Goal: Information Seeking & Learning: Compare options

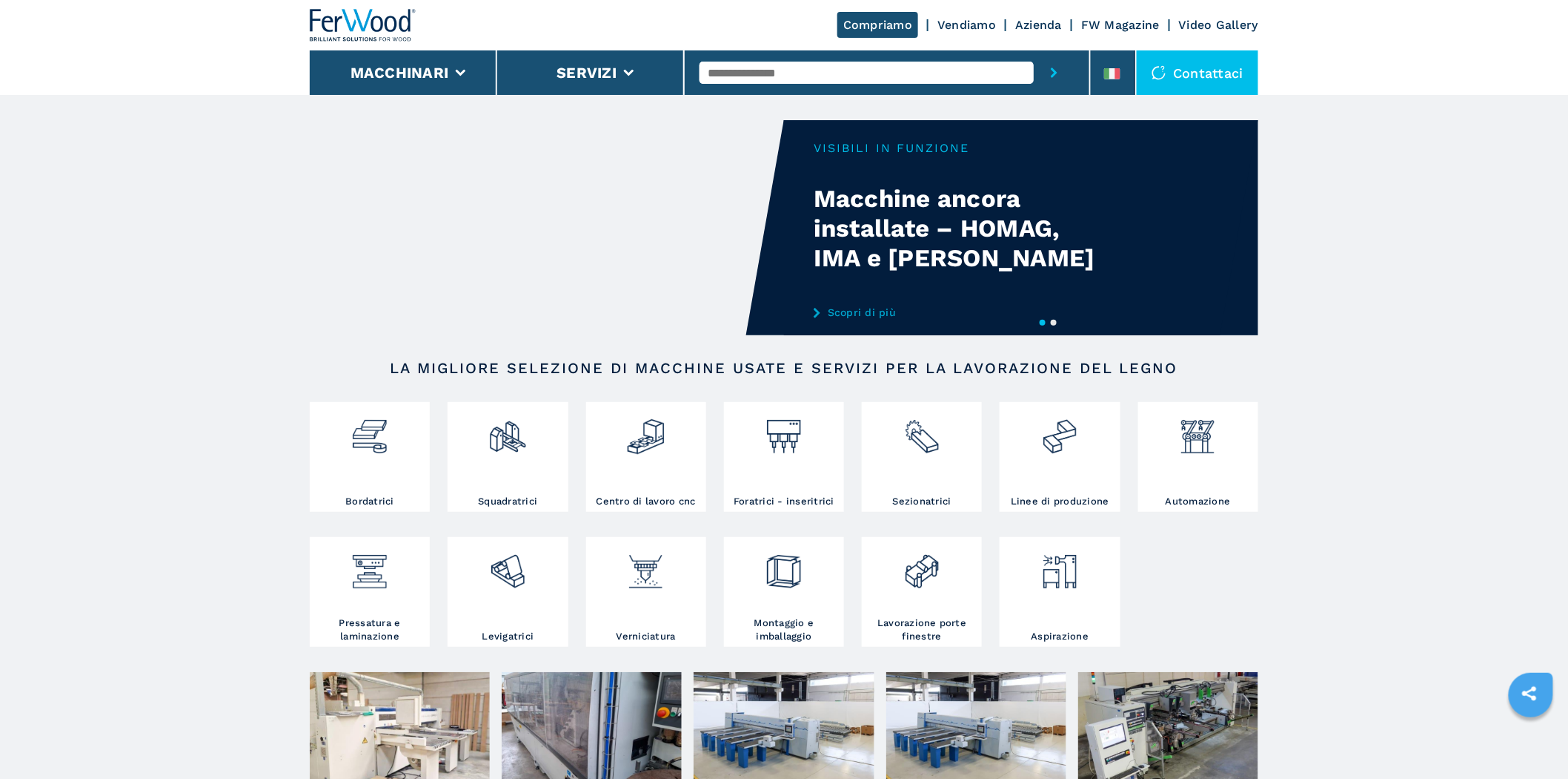
click at [769, 62] on input "text" at bounding box center [866, 73] width 334 height 22
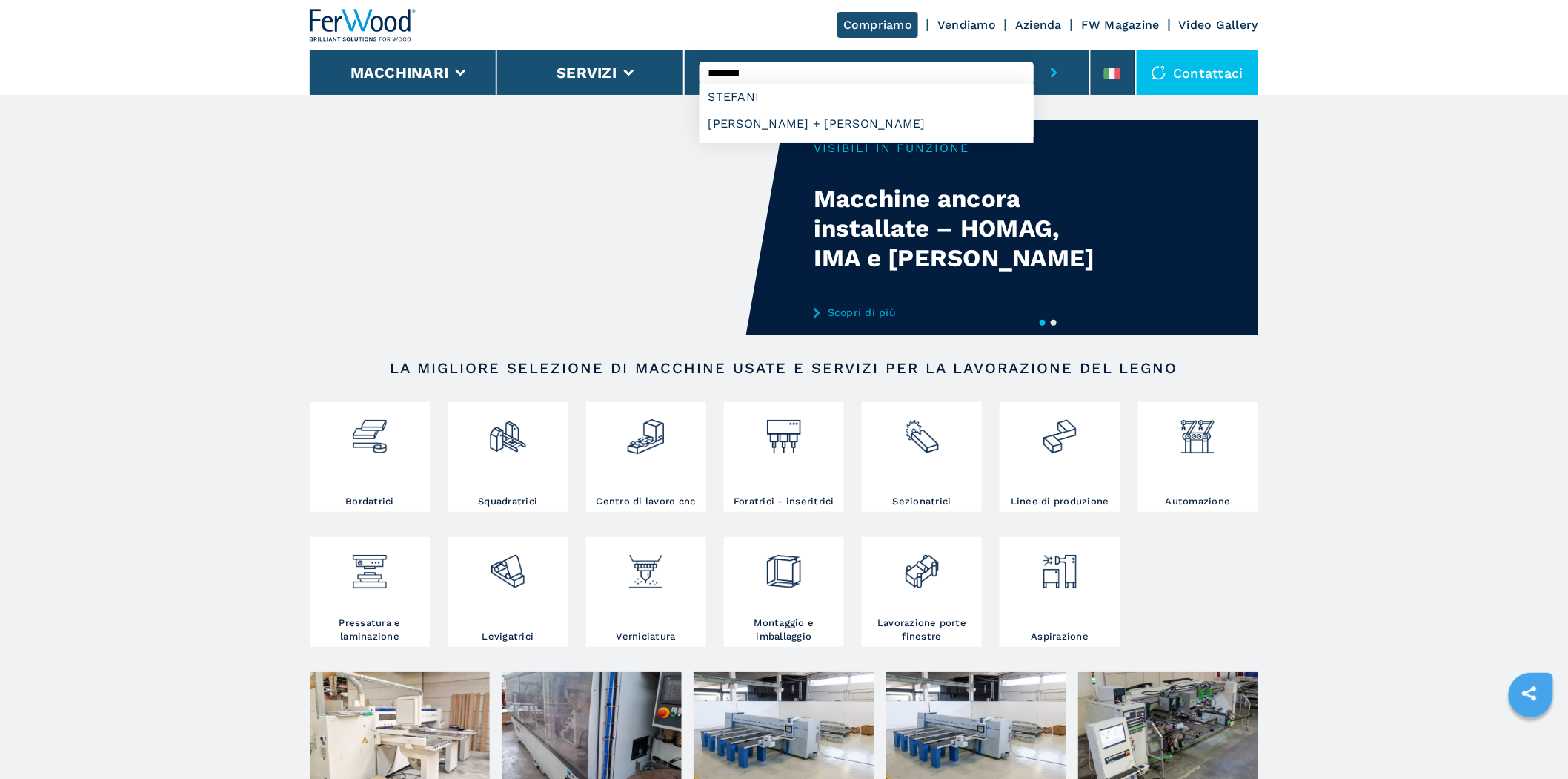
type input "*******"
click at [1034, 50] on button "submit-button" at bounding box center [1054, 72] width 41 height 45
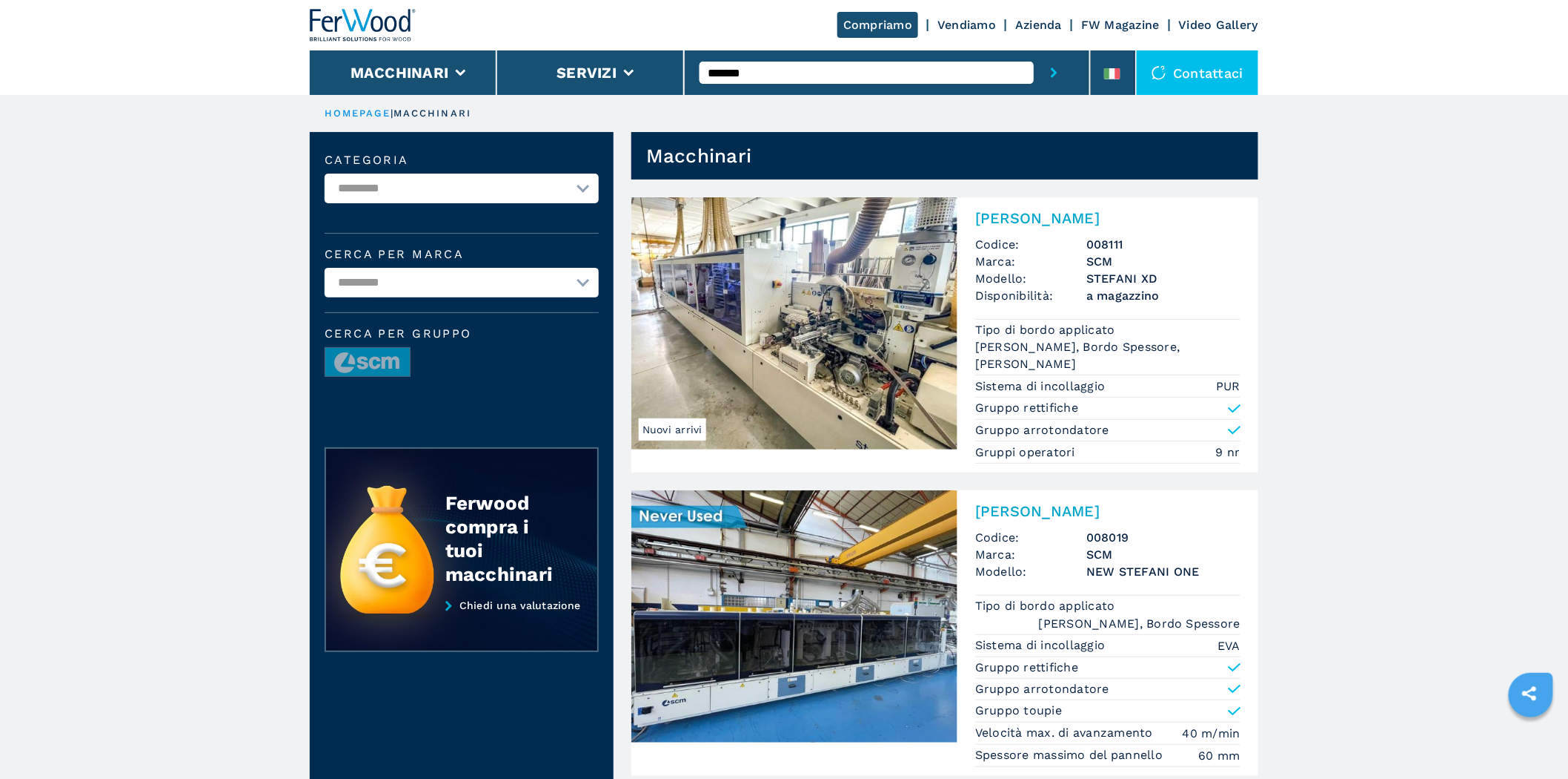
drag, startPoint x: 786, startPoint y: 78, endPoint x: 715, endPoint y: 82, distance: 71.1
click at [715, 82] on input "*******" at bounding box center [866, 73] width 334 height 22
click at [409, 72] on button "Macchinari" at bounding box center [399, 73] width 99 height 18
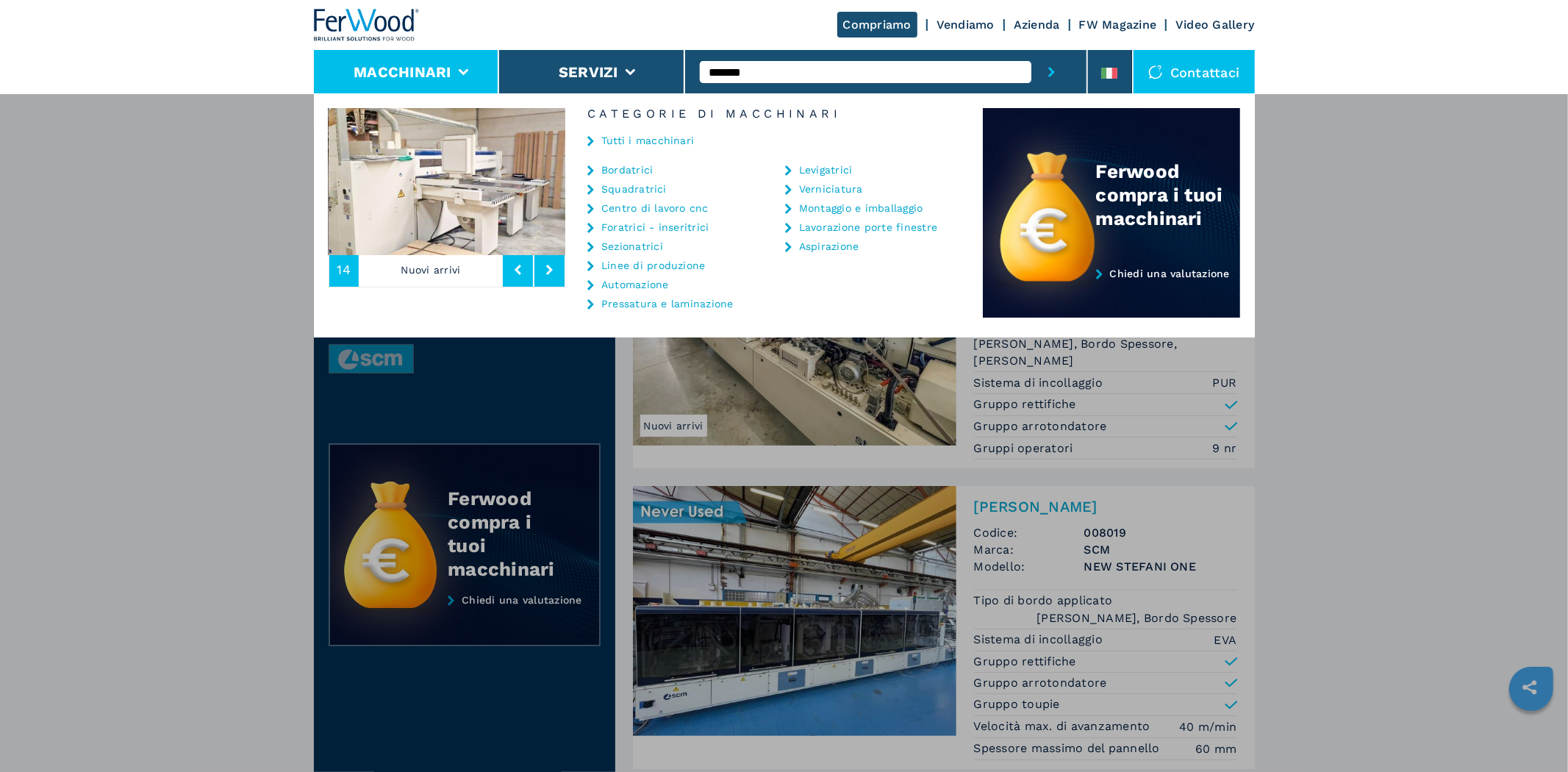
click at [643, 167] on link "Bordatrici" at bounding box center [627, 169] width 52 height 10
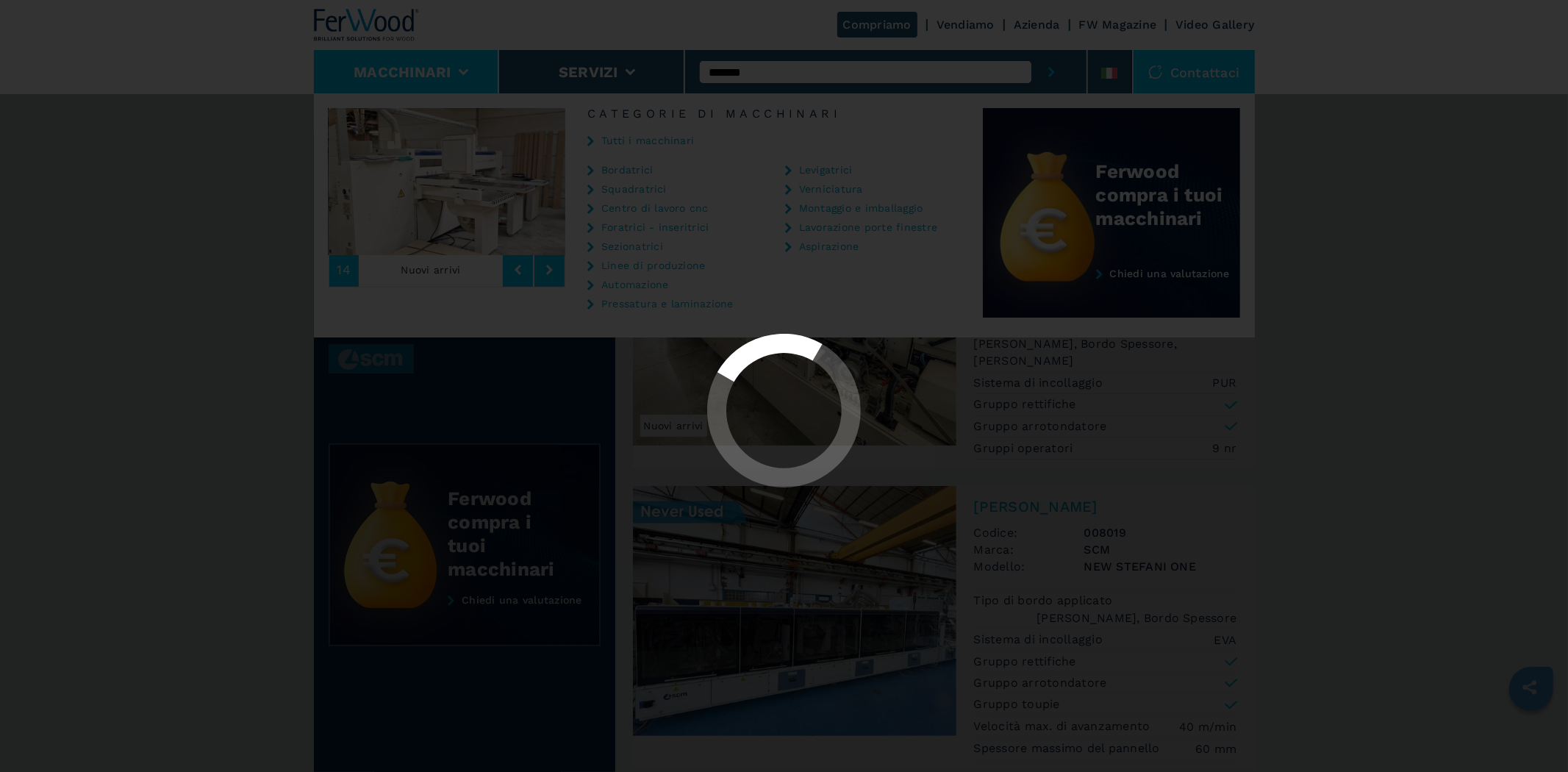
select select "**********"
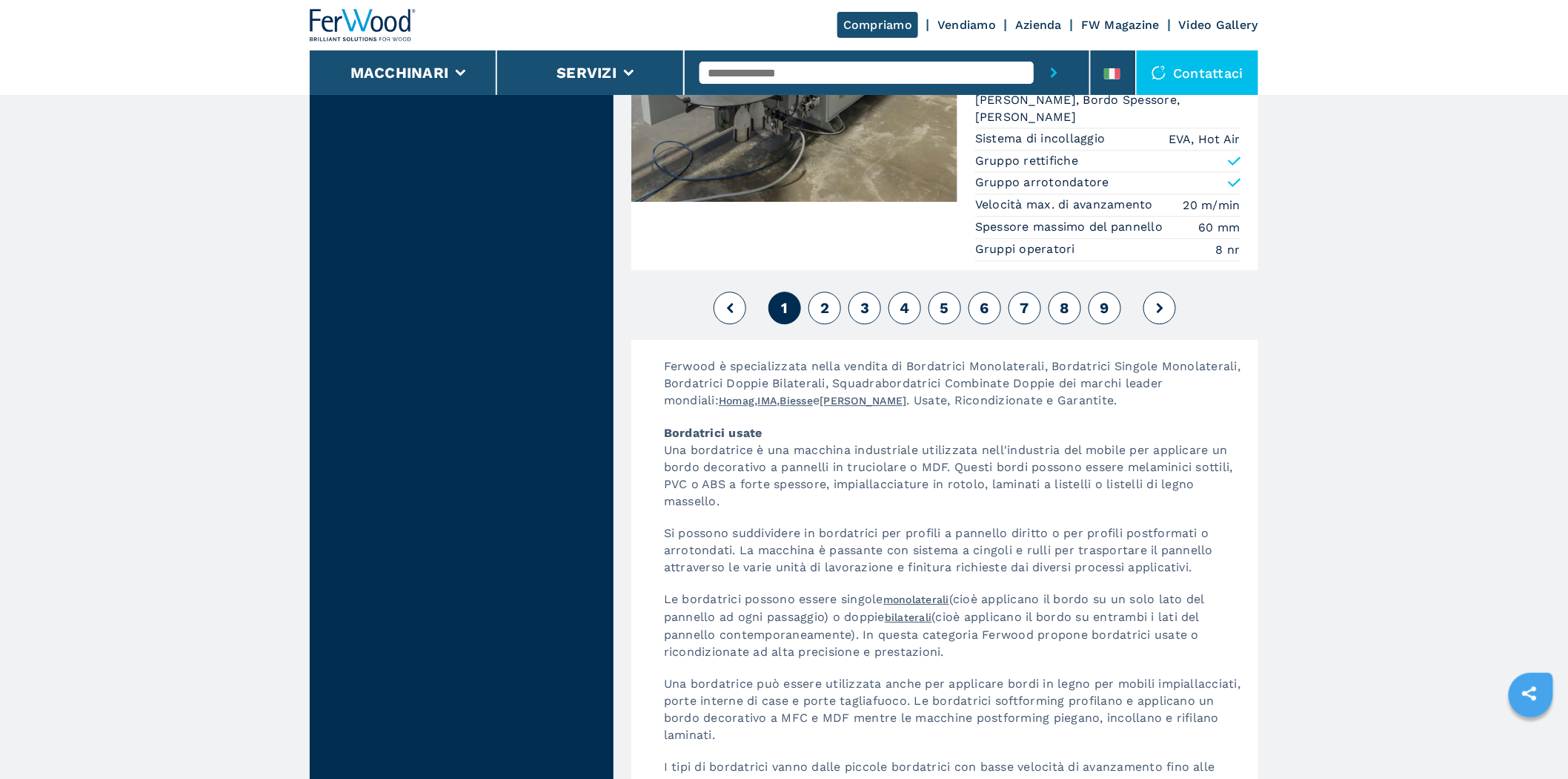
scroll to position [3569, 0]
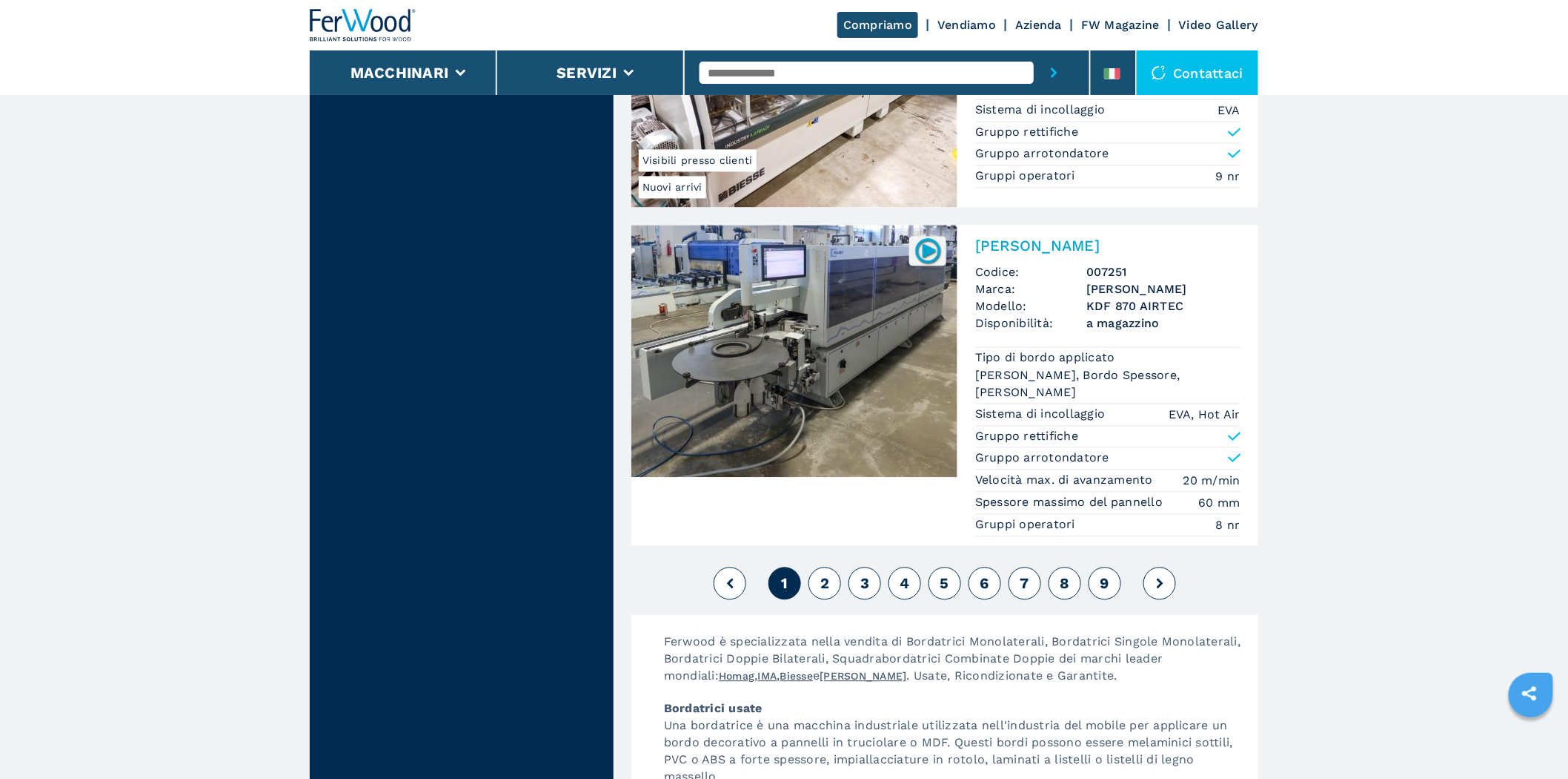
click at [824, 580] on span "2" at bounding box center [824, 583] width 9 height 18
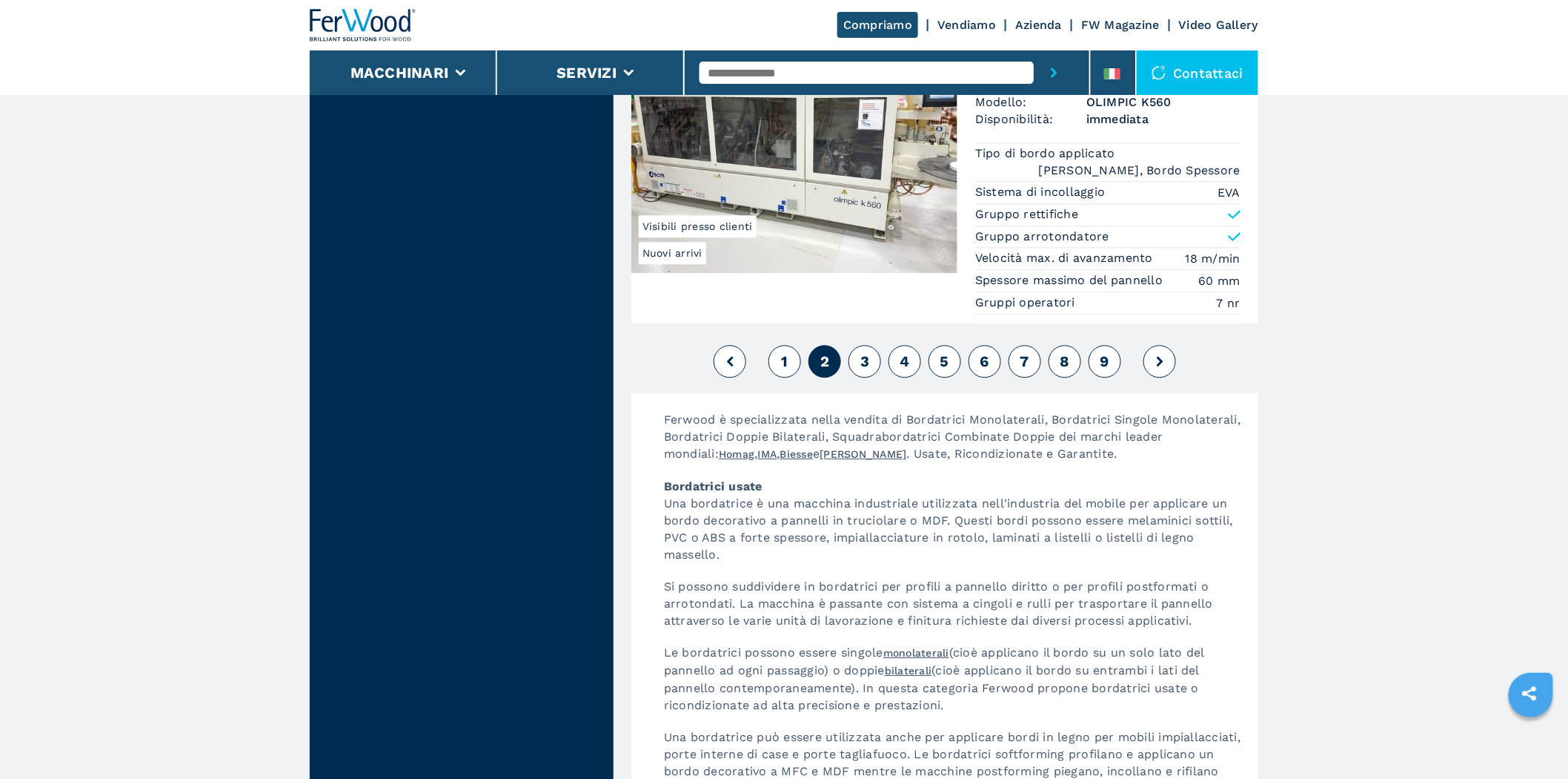
scroll to position [3845, 0]
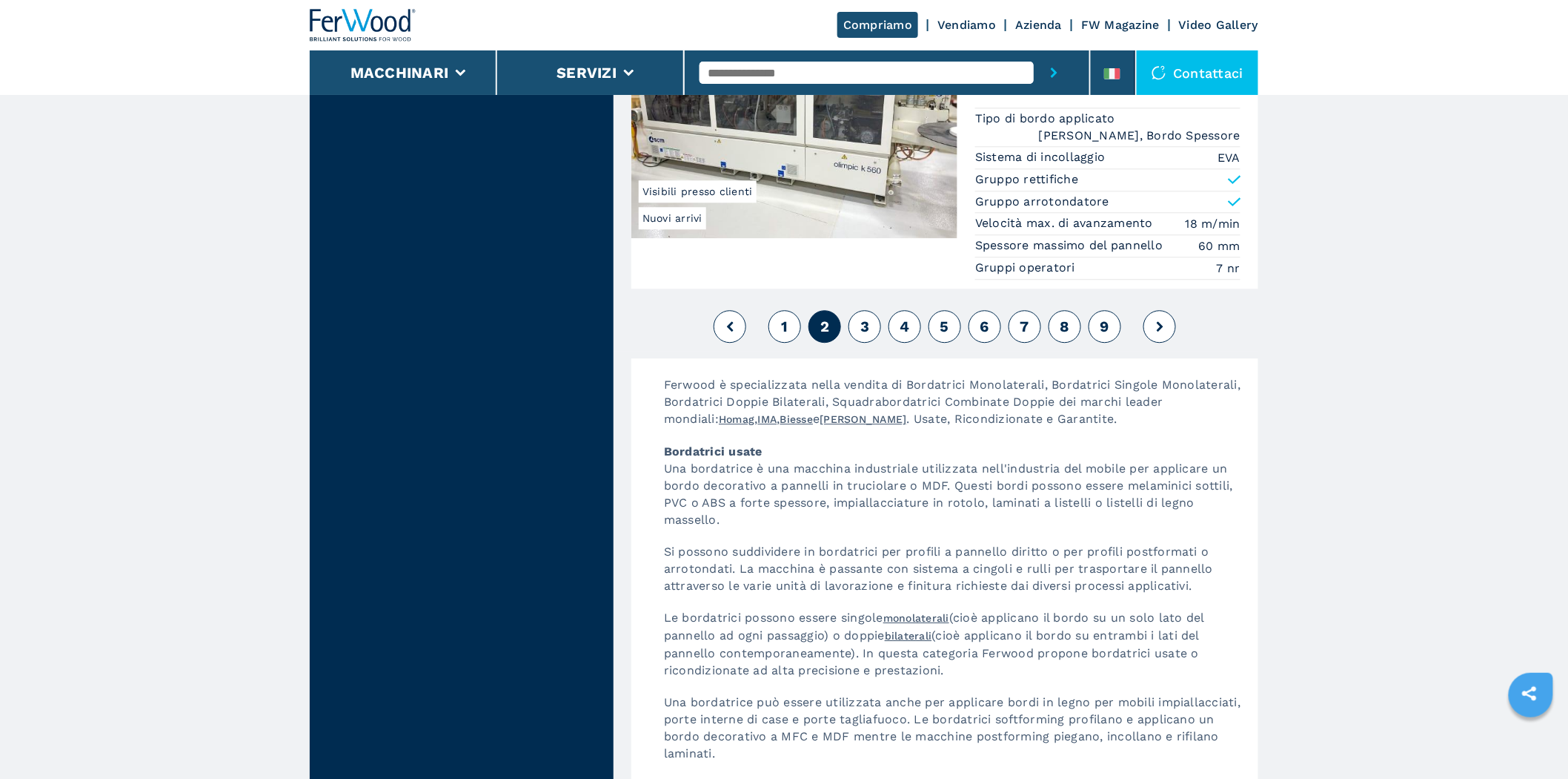
click at [861, 320] on span "3" at bounding box center [864, 327] width 9 height 18
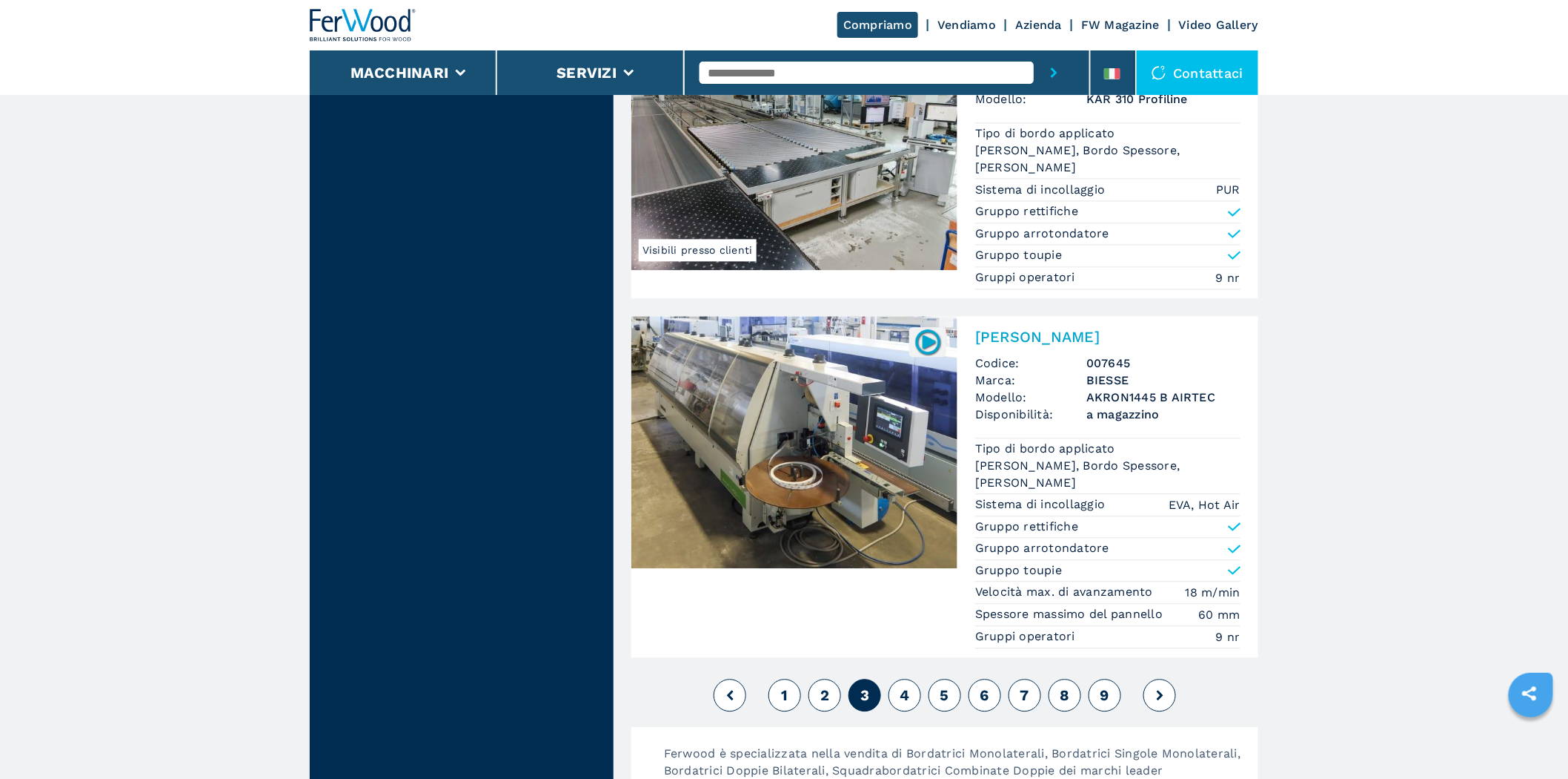
scroll to position [3845, 0]
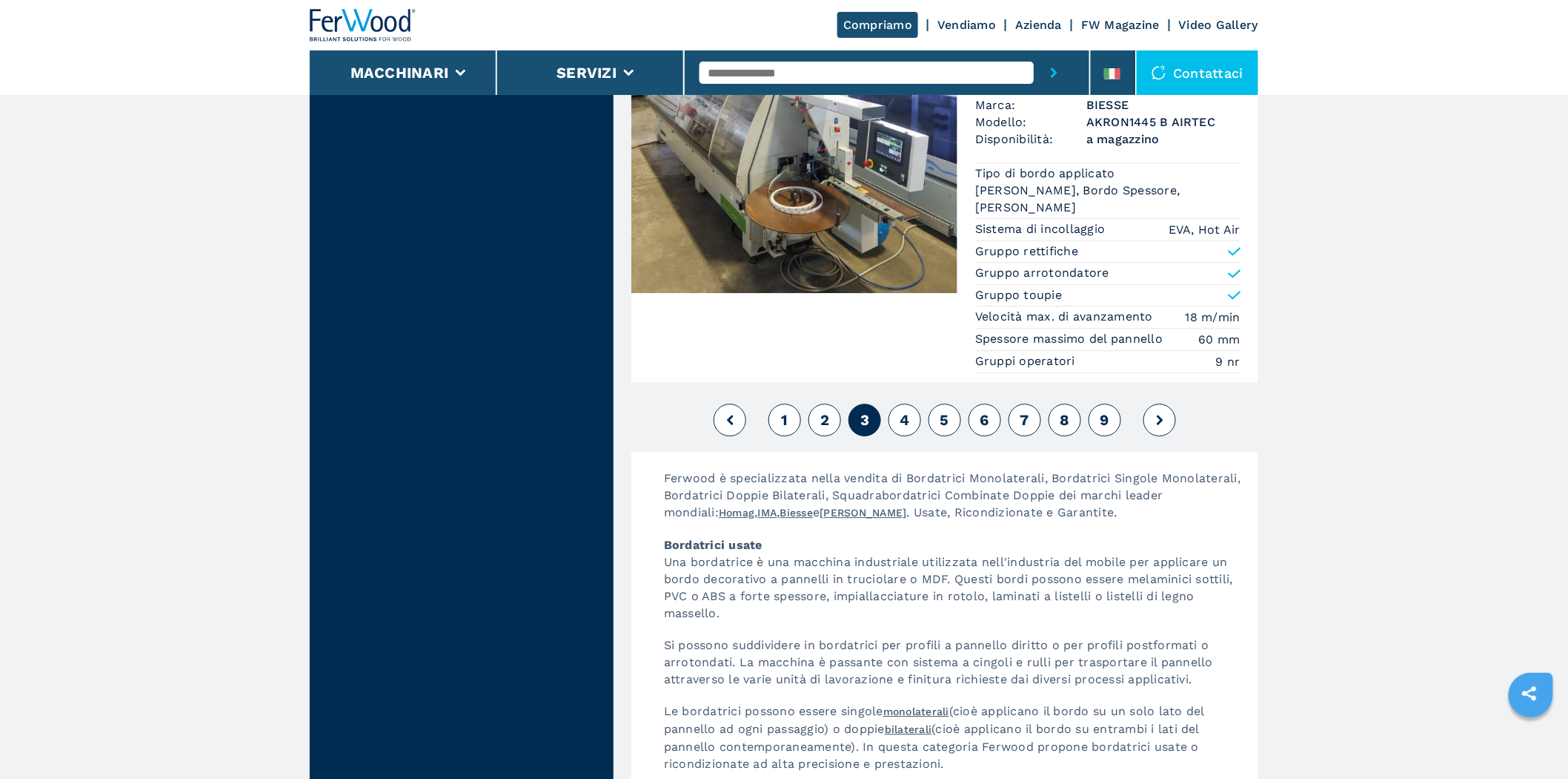
click at [905, 418] on button "4" at bounding box center [904, 419] width 33 height 33
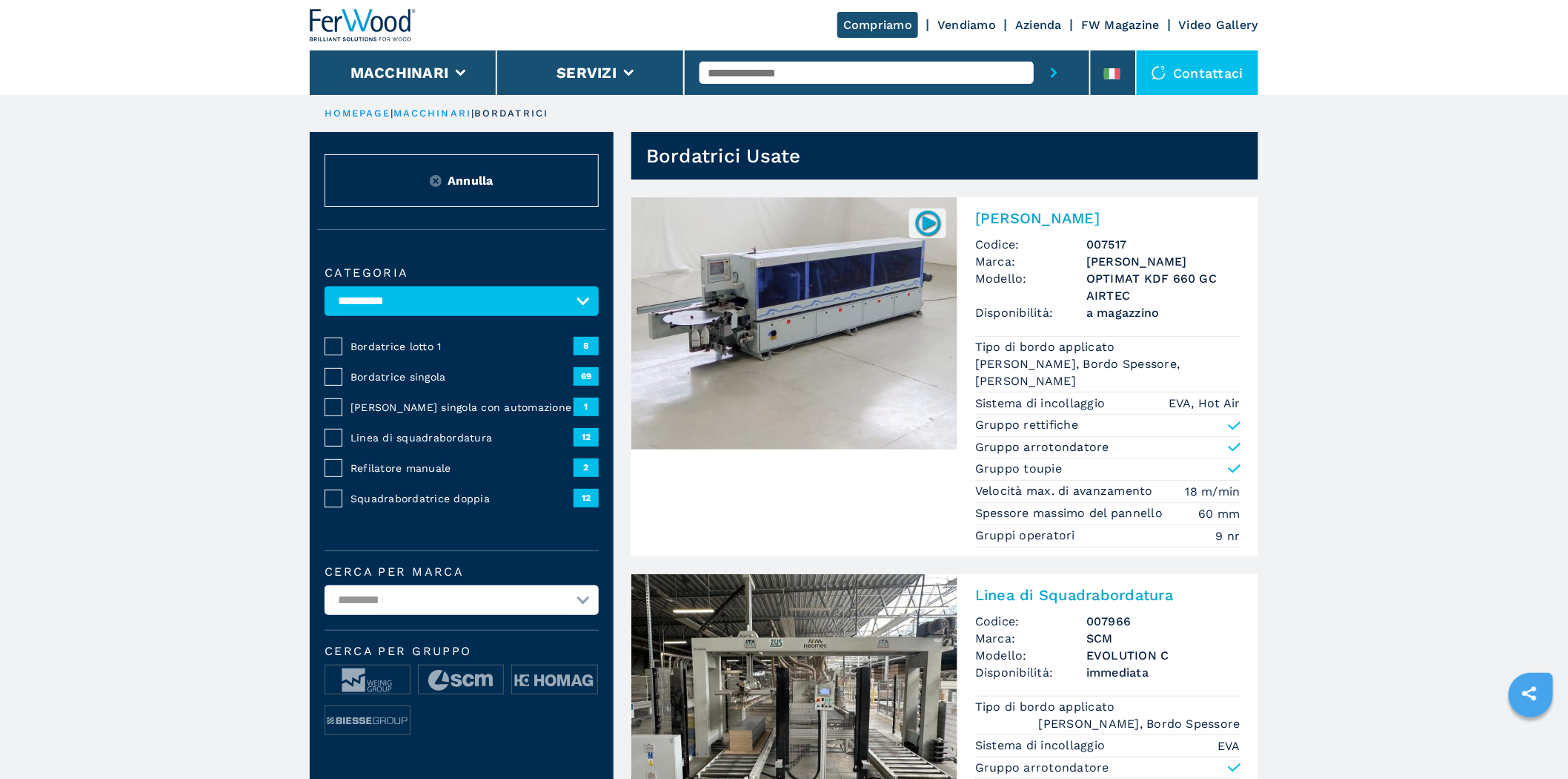
click at [782, 79] on input "text" at bounding box center [866, 73] width 334 height 22
type input "****"
click at [1034, 50] on button "submit-button" at bounding box center [1054, 72] width 41 height 45
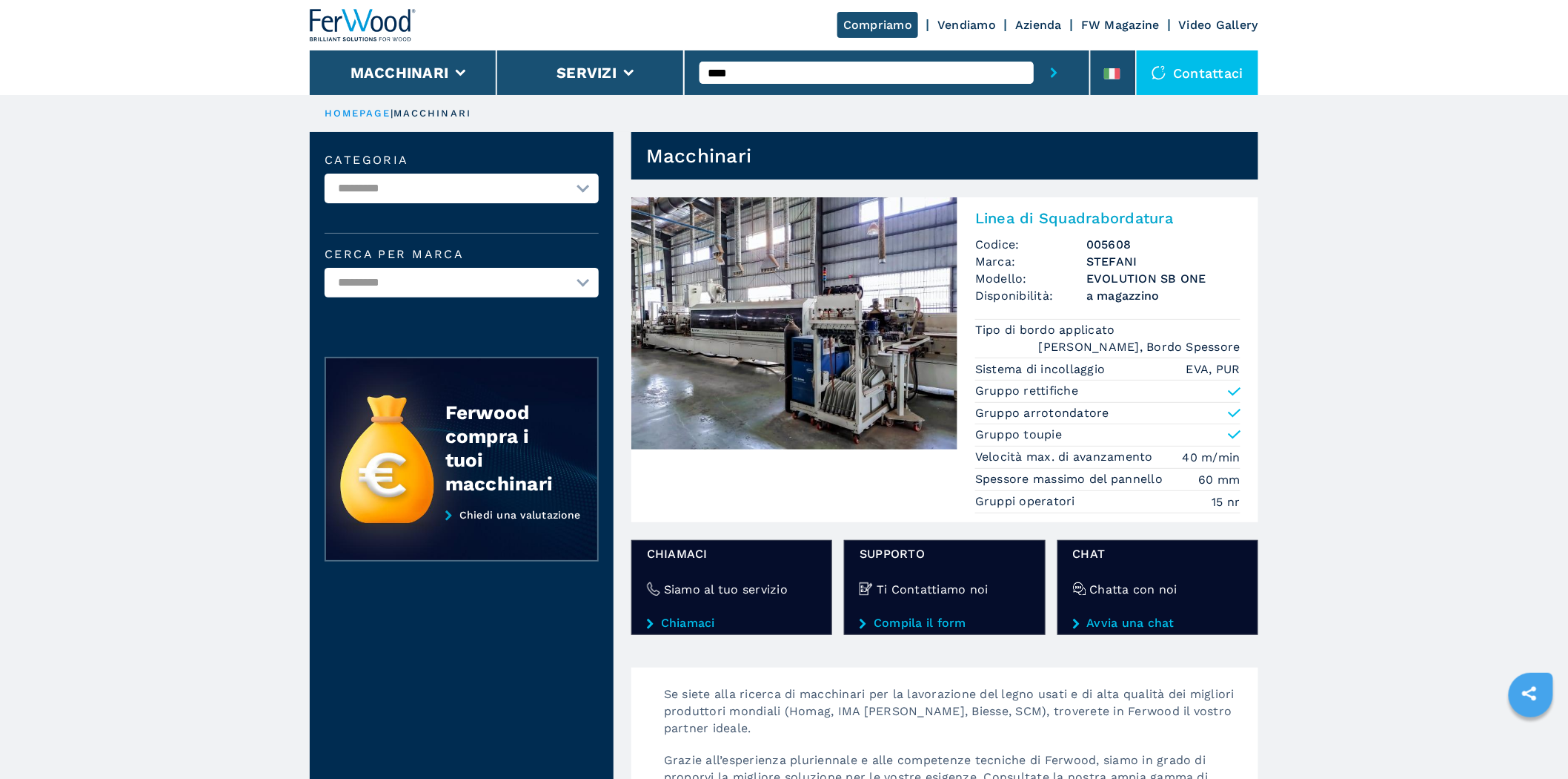
click at [833, 312] on img at bounding box center [794, 323] width 326 height 252
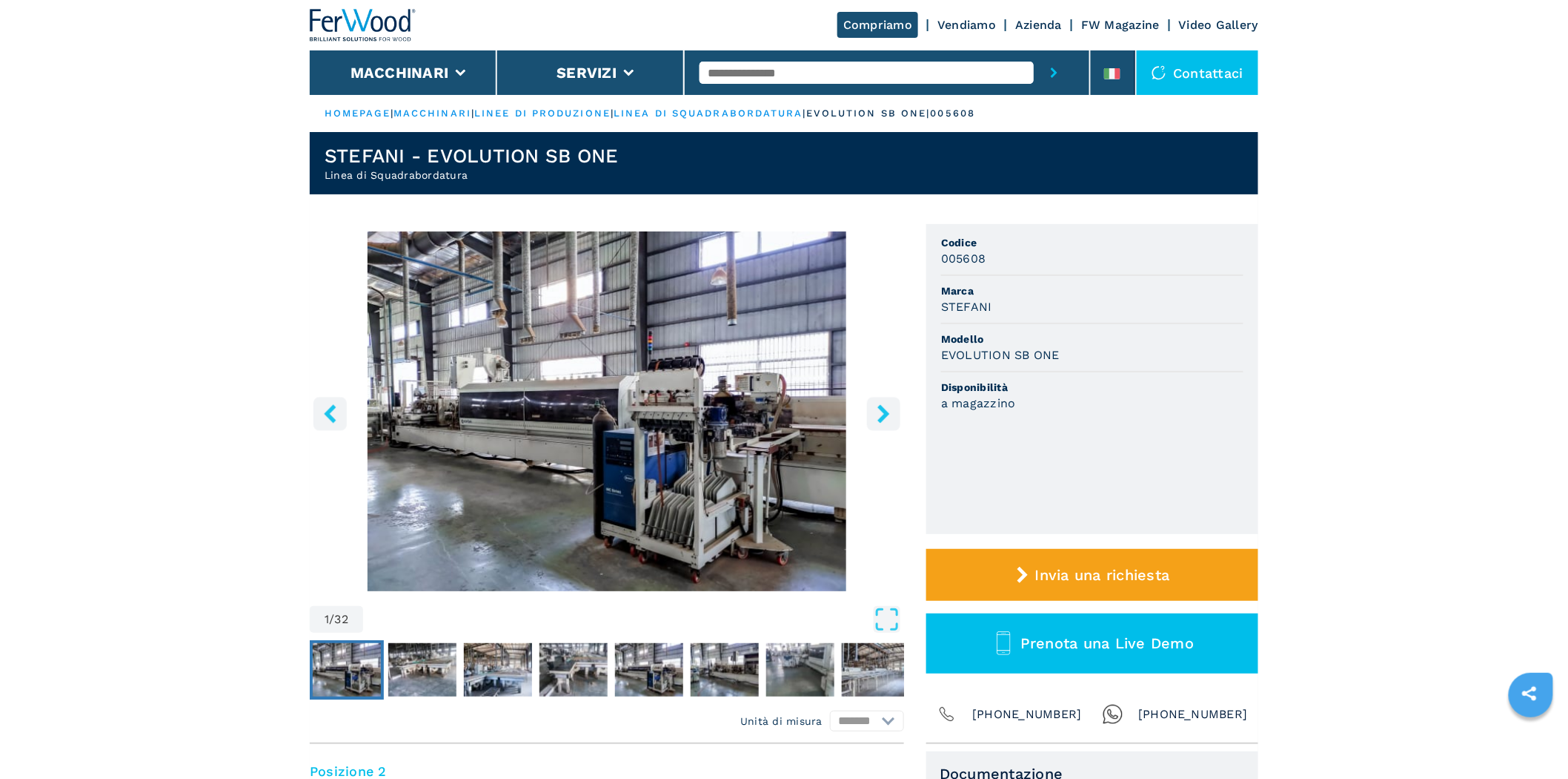
click at [875, 401] on button "right-button" at bounding box center [883, 412] width 33 height 33
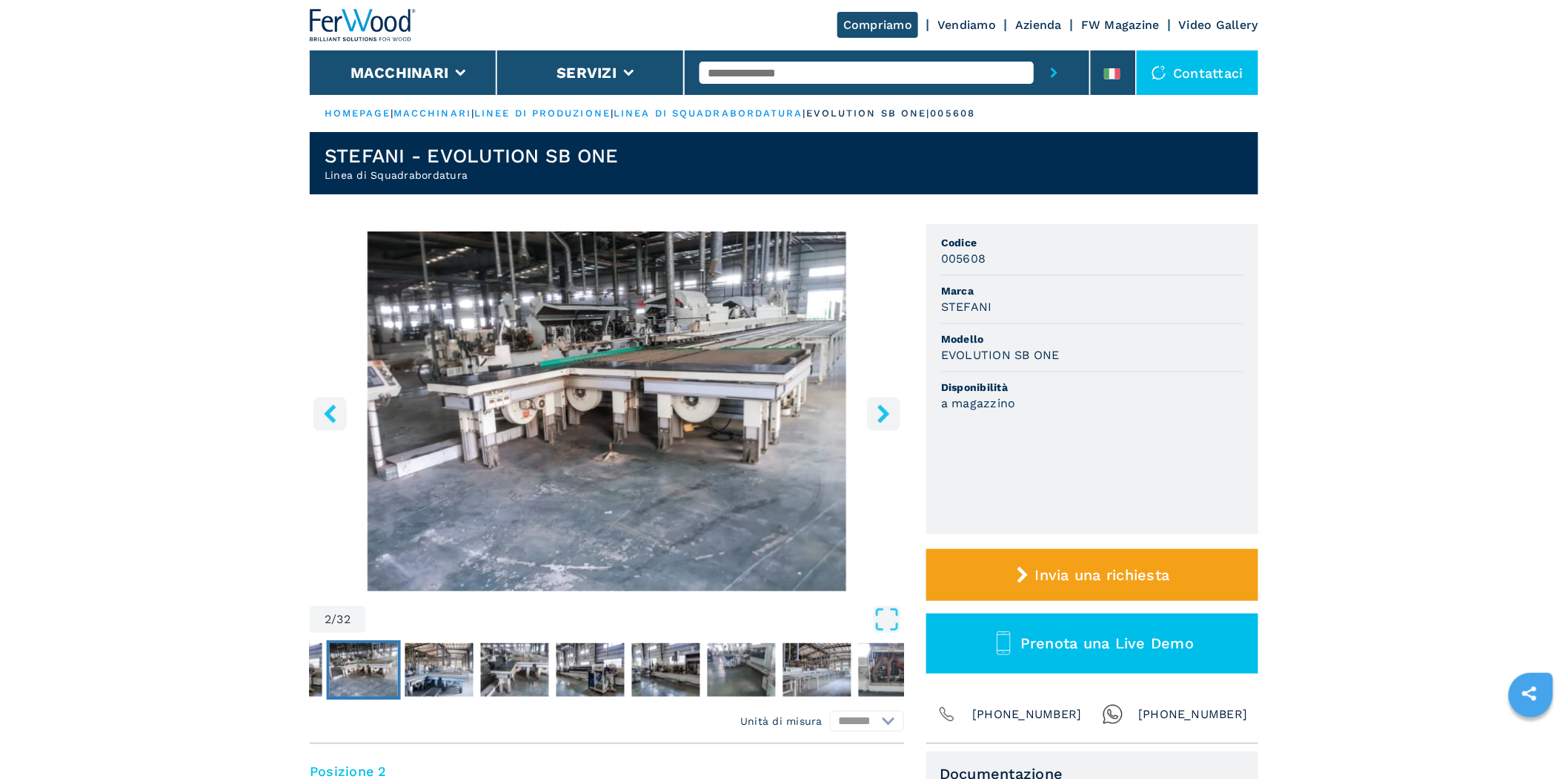
click at [875, 401] on button "right-button" at bounding box center [883, 412] width 33 height 33
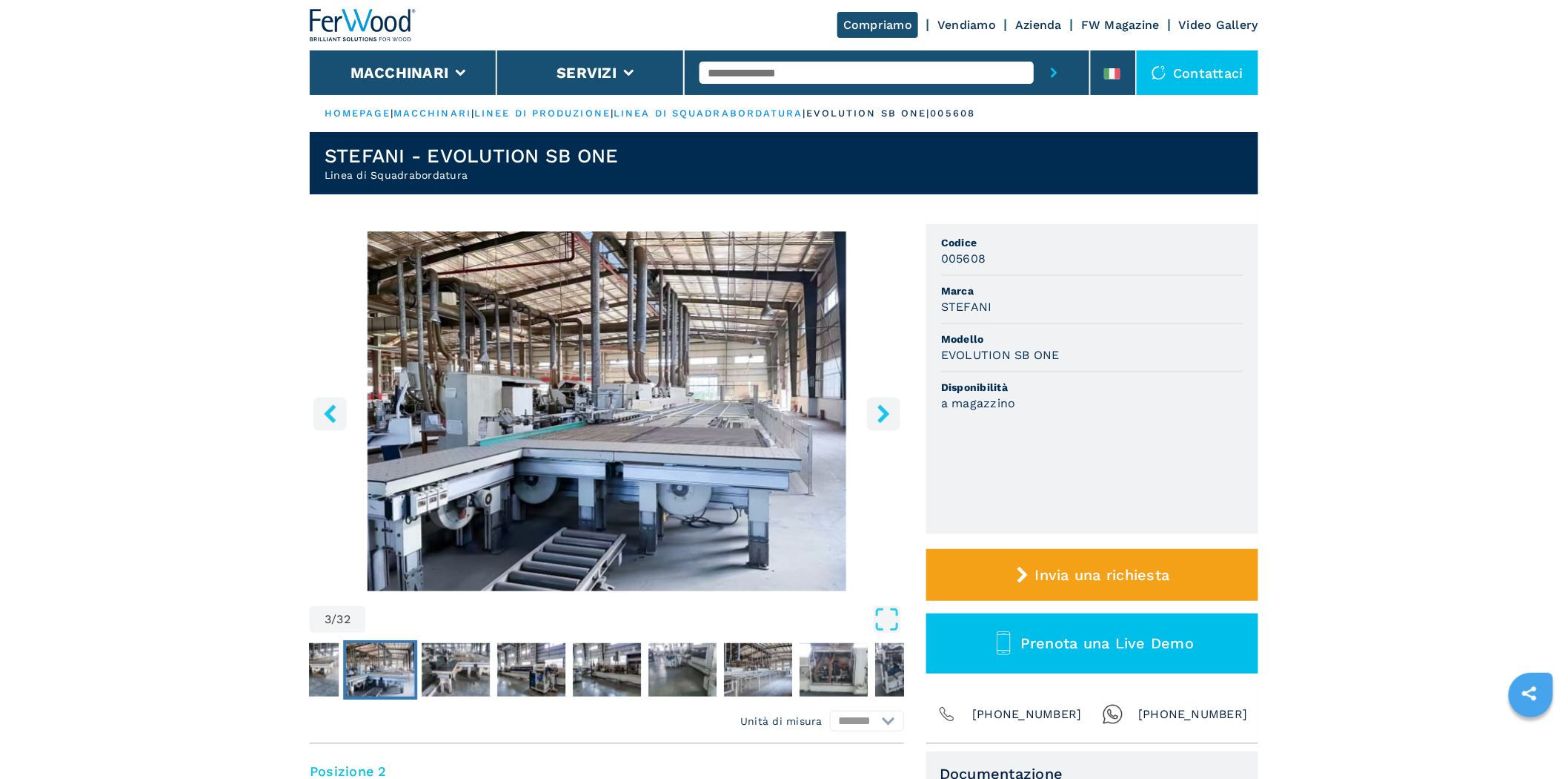
click at [875, 401] on button "right-button" at bounding box center [883, 412] width 33 height 33
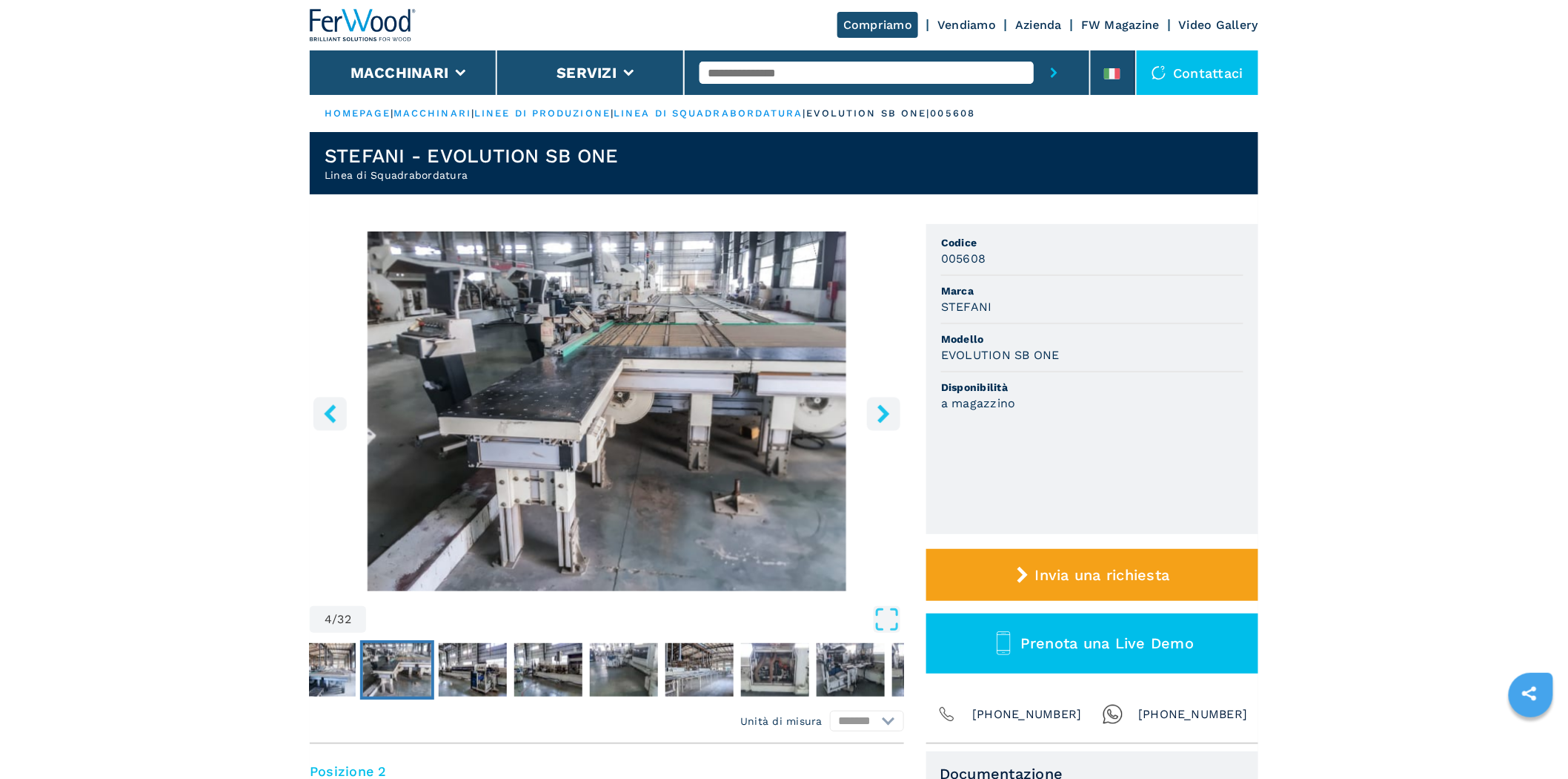
click at [875, 401] on button "right-button" at bounding box center [883, 412] width 33 height 33
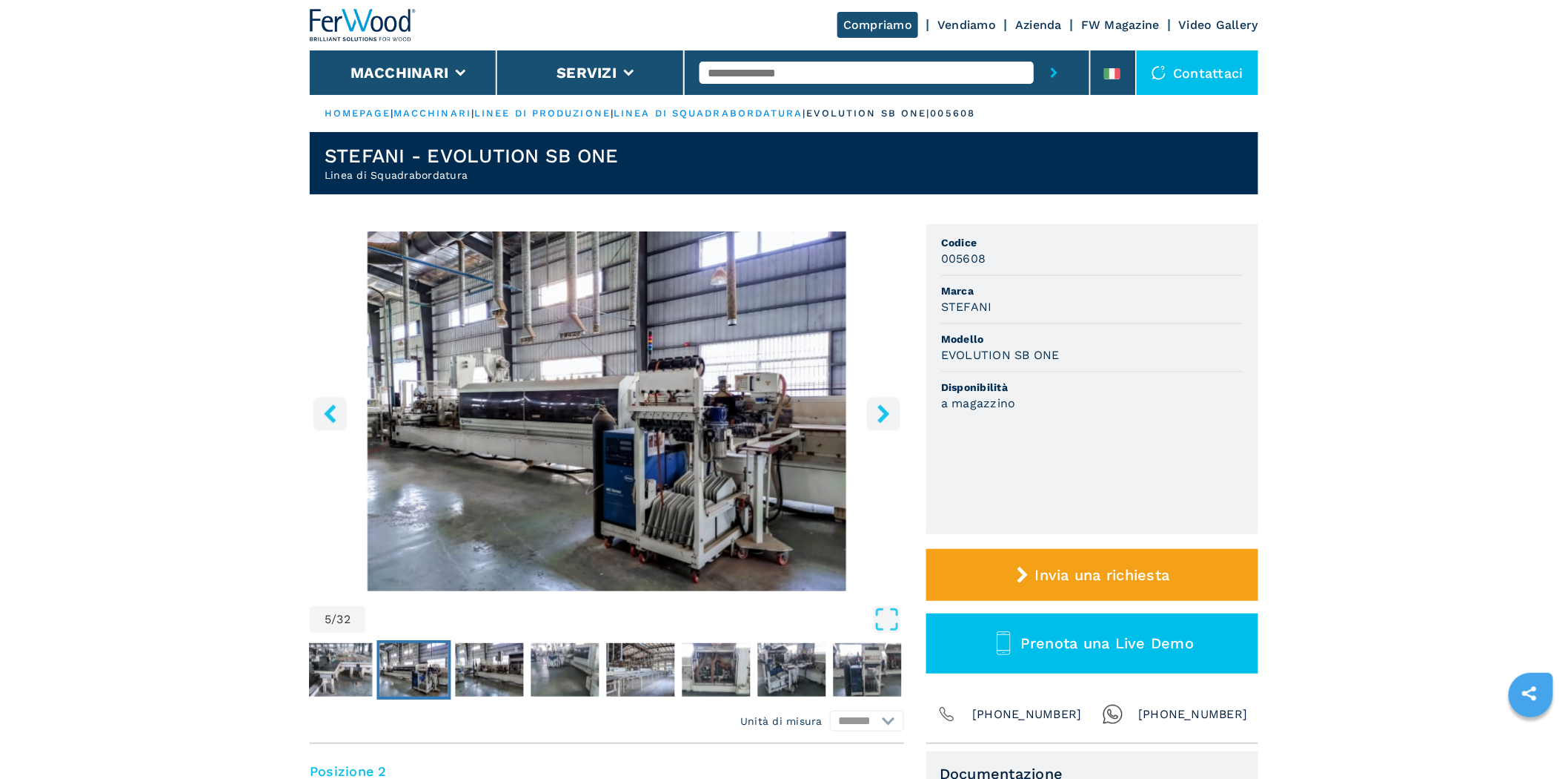
click at [875, 401] on button "right-button" at bounding box center [883, 412] width 33 height 33
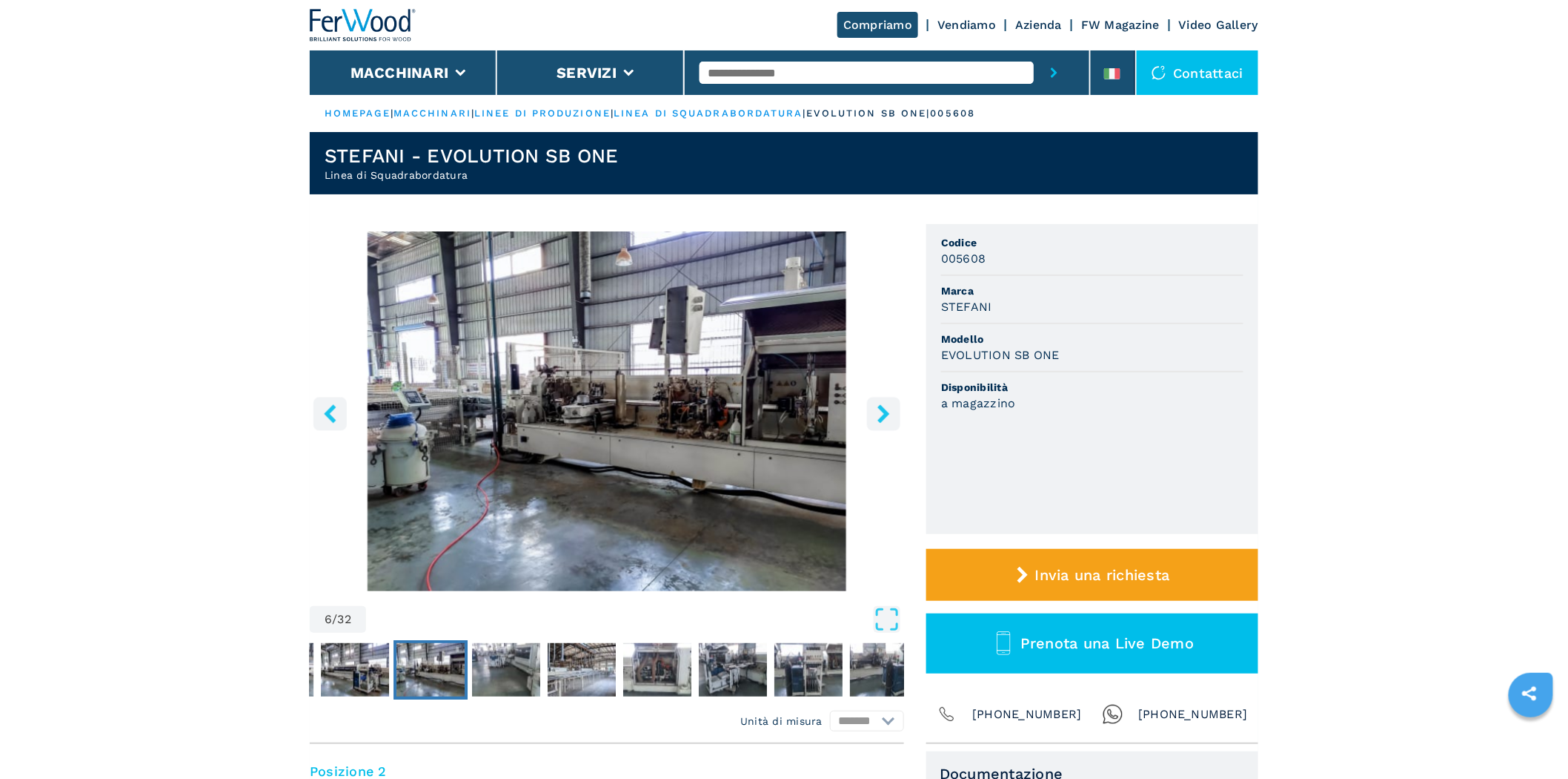
click at [875, 401] on button "right-button" at bounding box center [883, 412] width 33 height 33
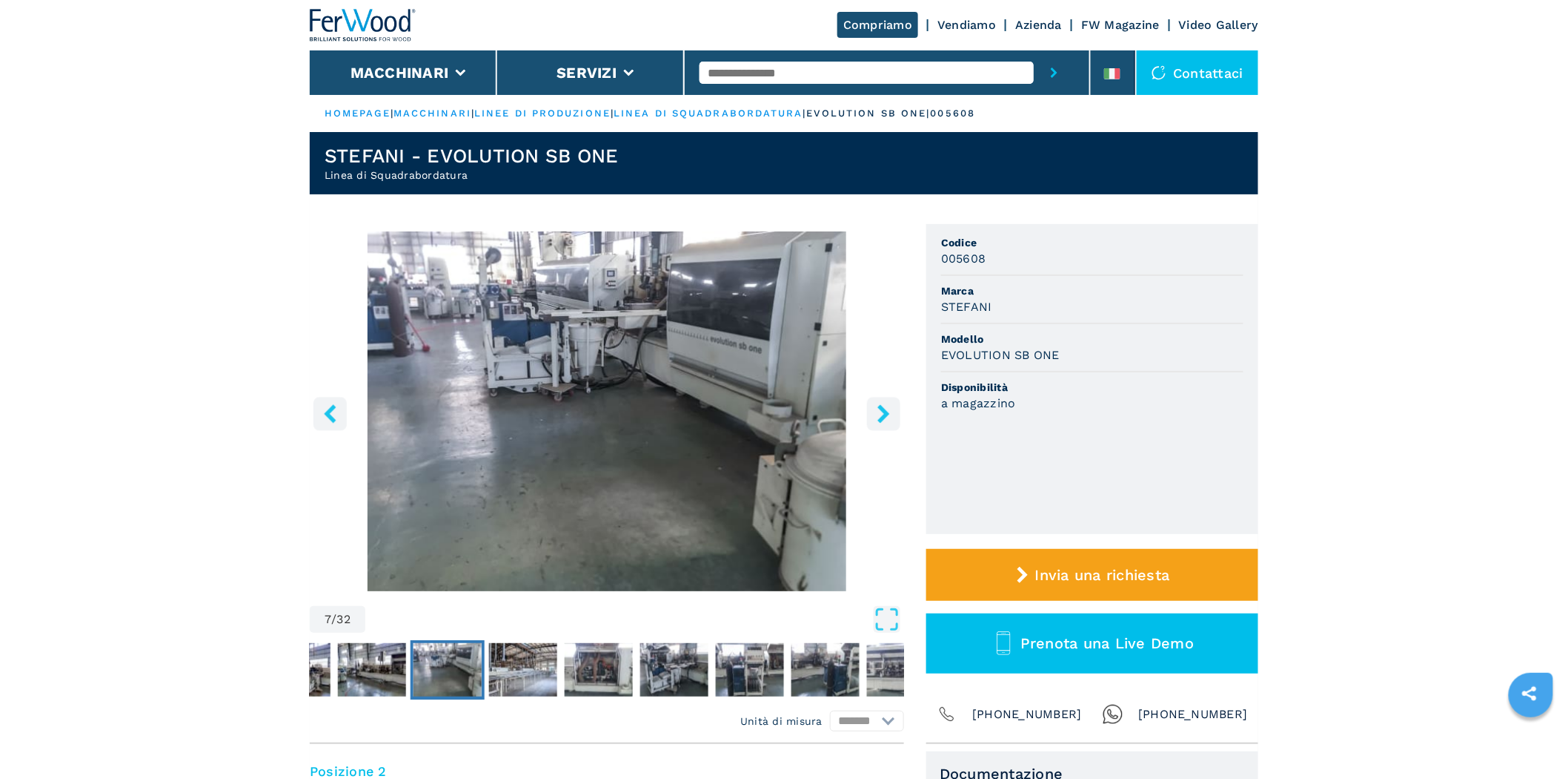
click at [846, 85] on div at bounding box center [887, 72] width 375 height 45
click at [845, 71] on input "text" at bounding box center [866, 73] width 334 height 22
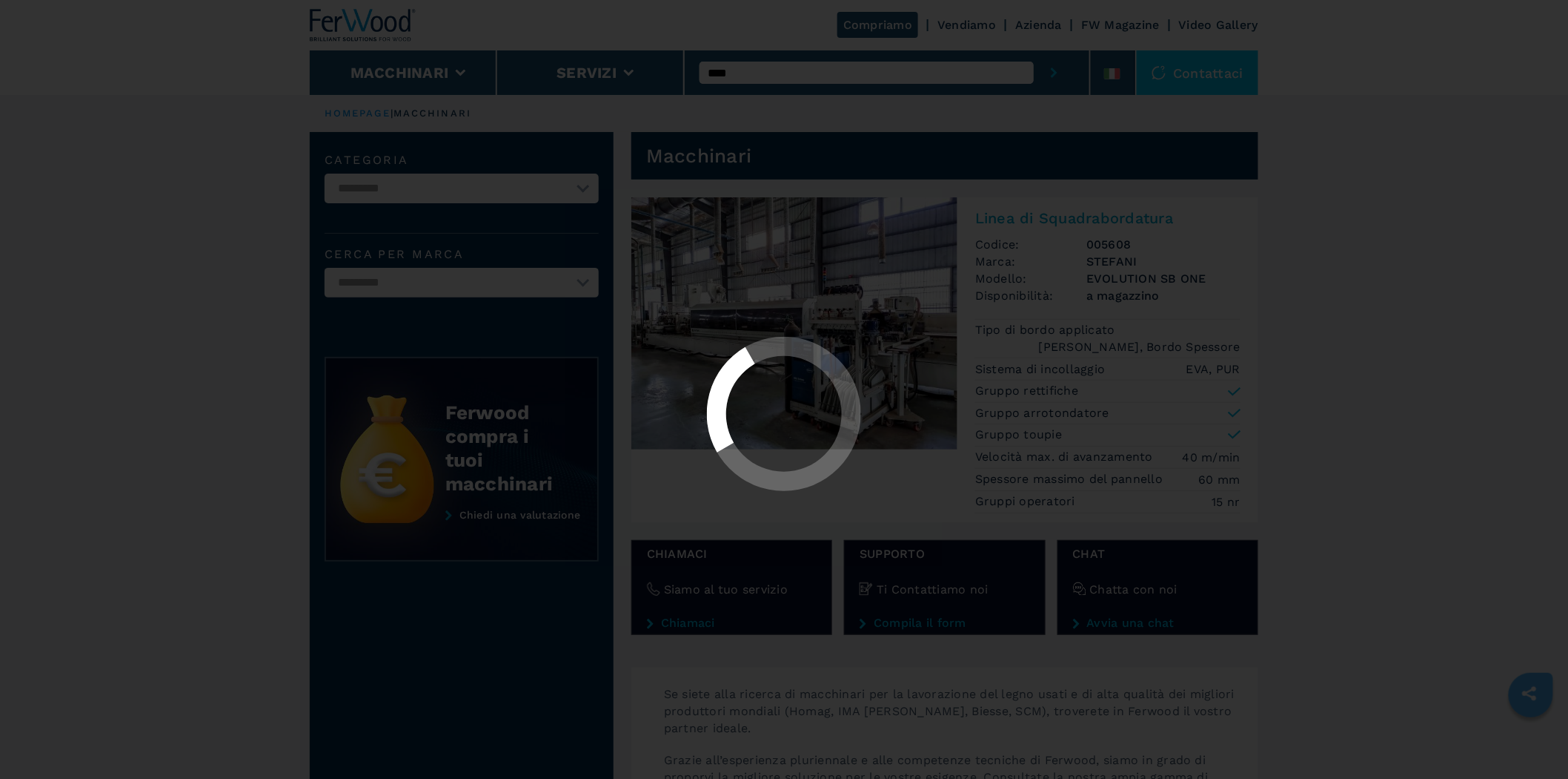
select select "**********"
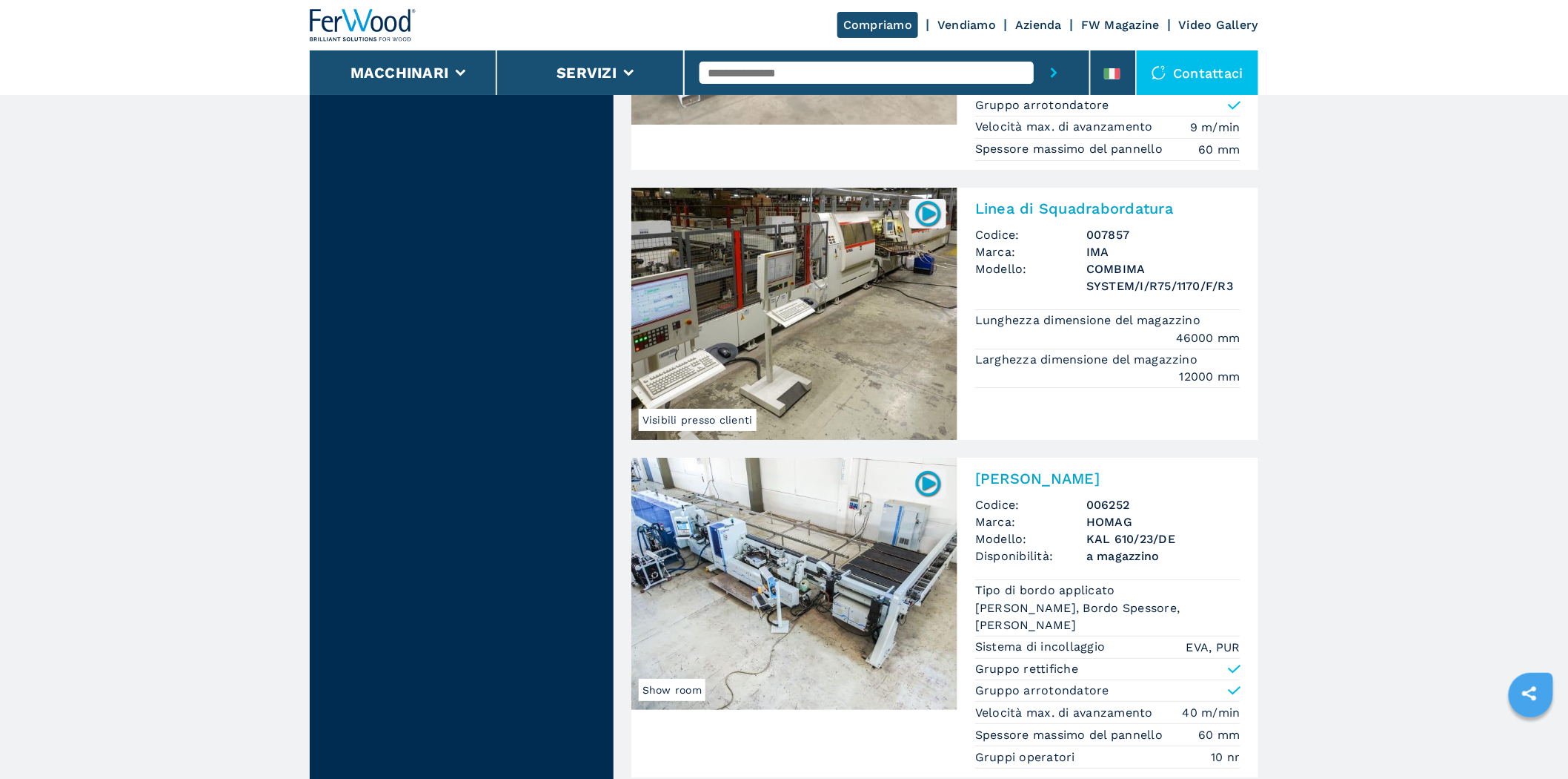
scroll to position [2028, 0]
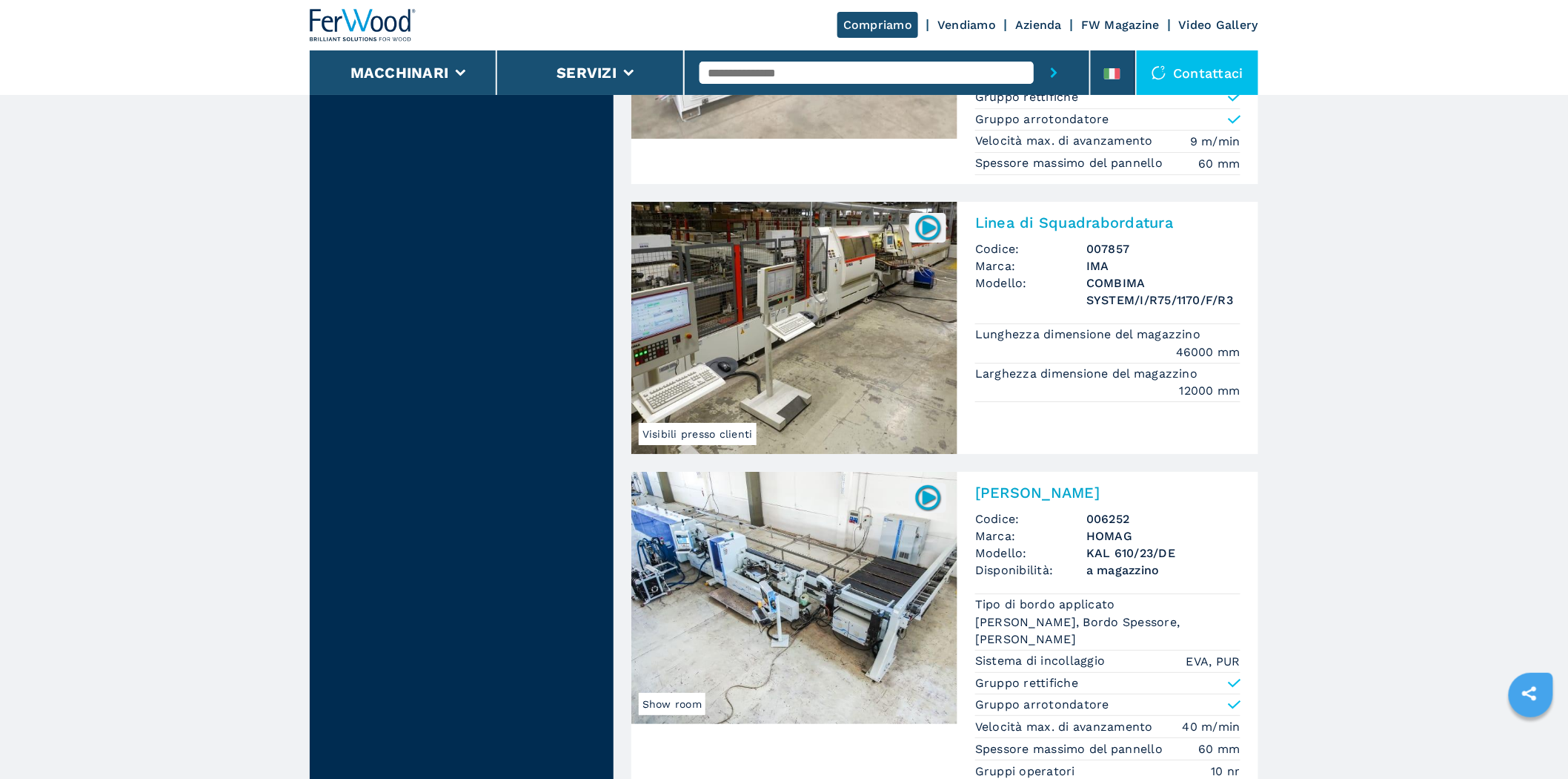
click at [868, 515] on img at bounding box center [794, 597] width 326 height 252
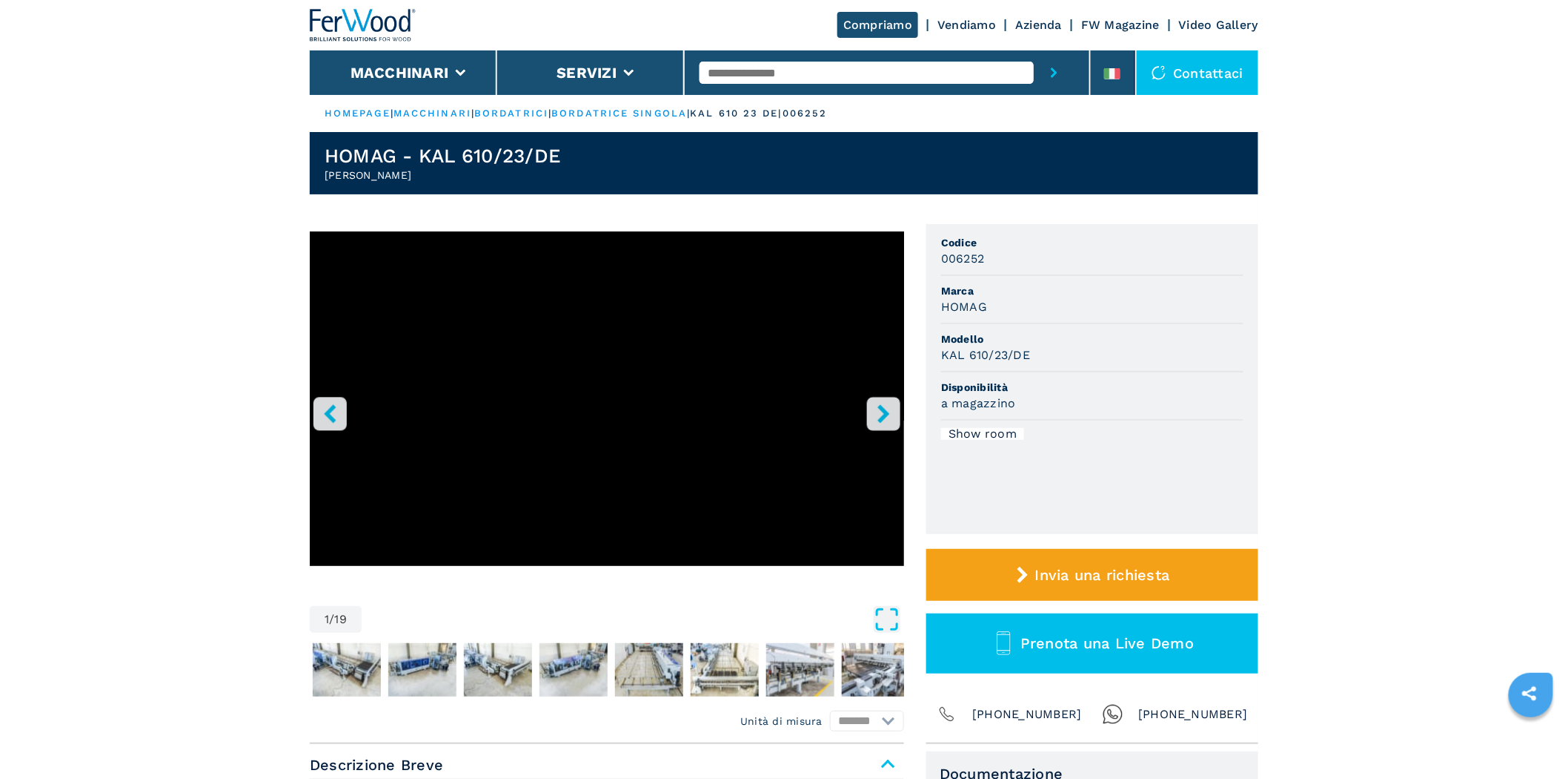
click at [884, 617] on icon "Open Fullscreen" at bounding box center [886, 619] width 27 height 27
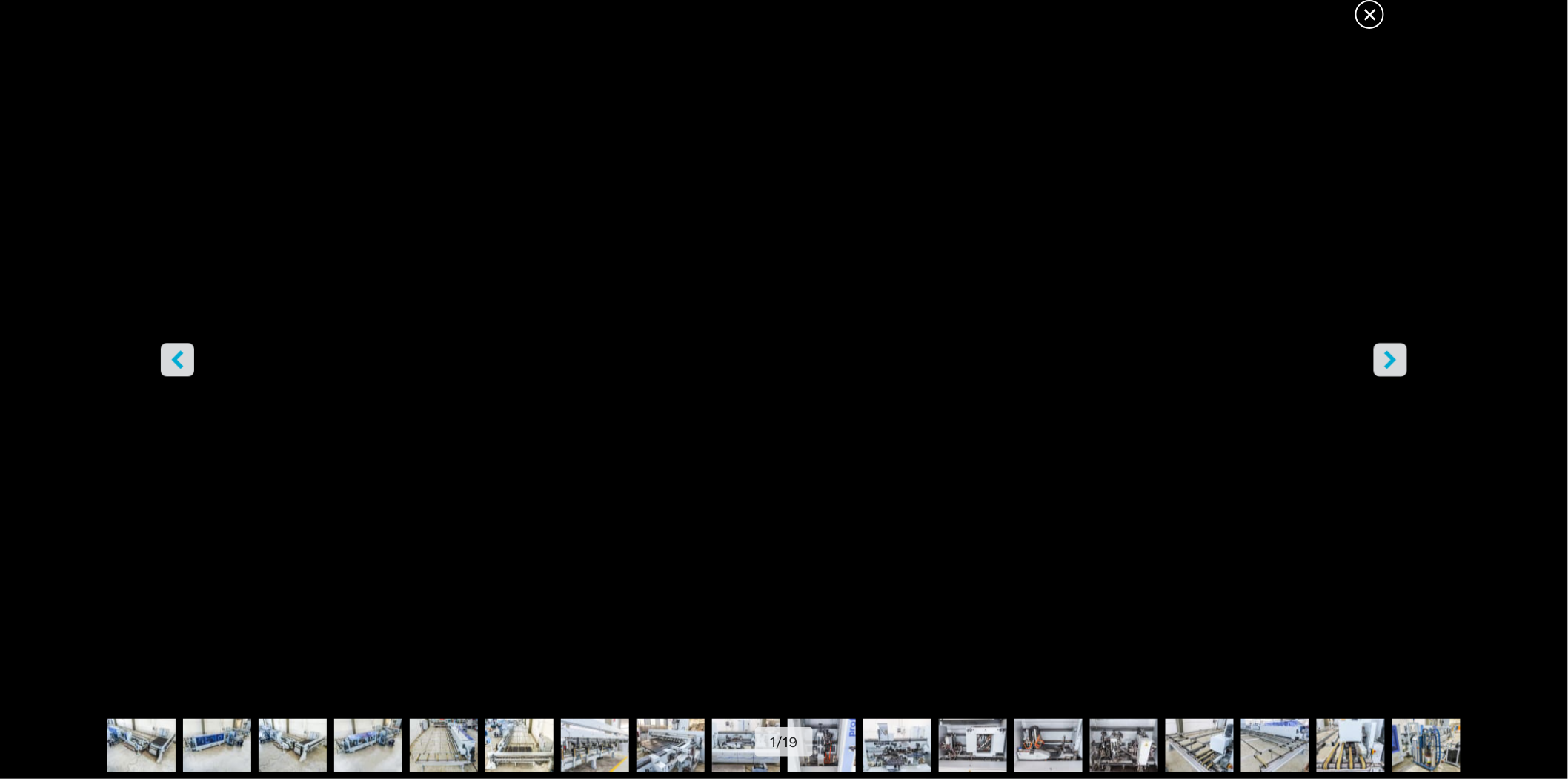
click at [1388, 367] on icon "right-button" at bounding box center [1391, 360] width 12 height 19
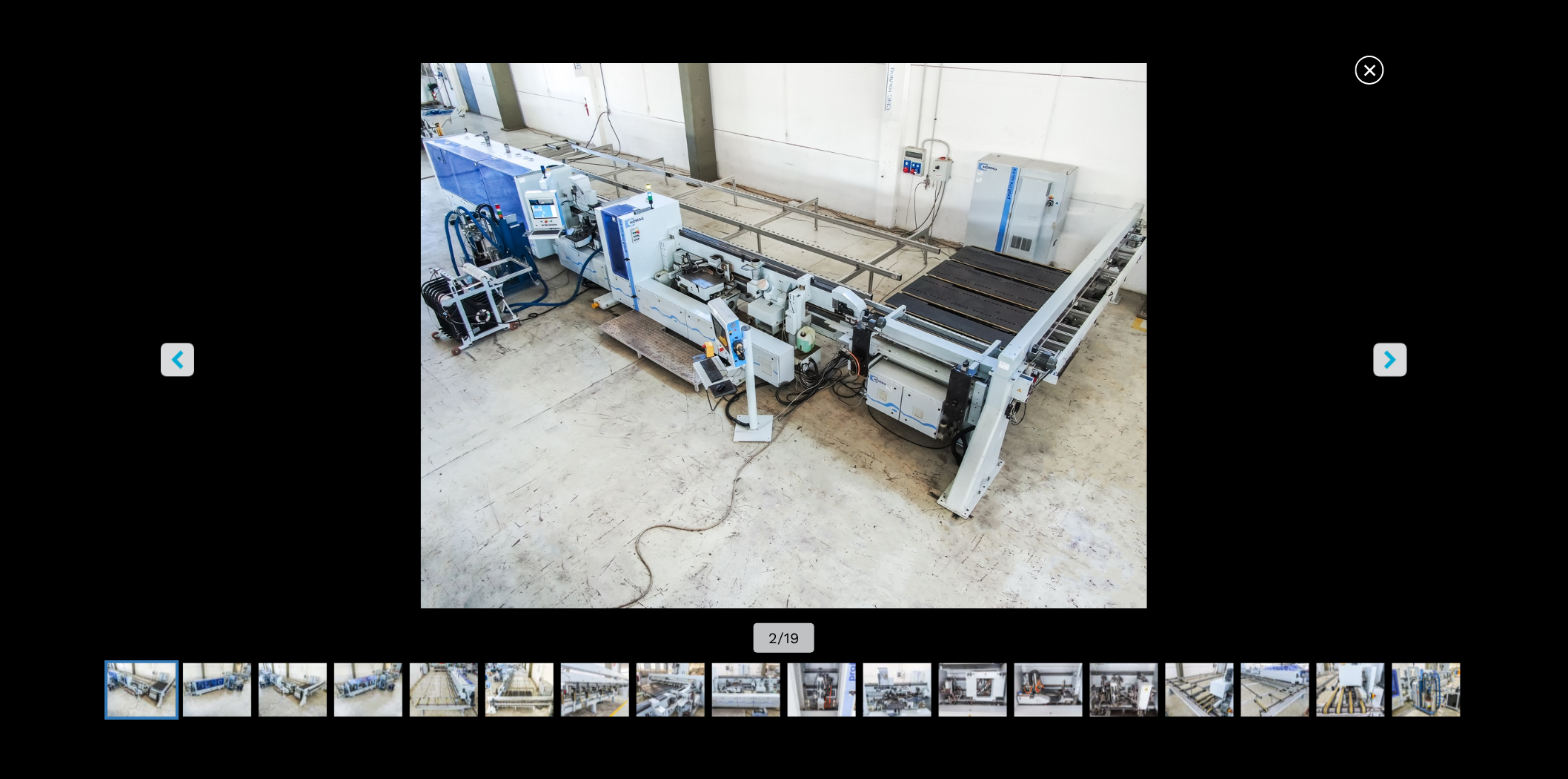
click at [1375, 68] on span "×" at bounding box center [1369, 67] width 26 height 26
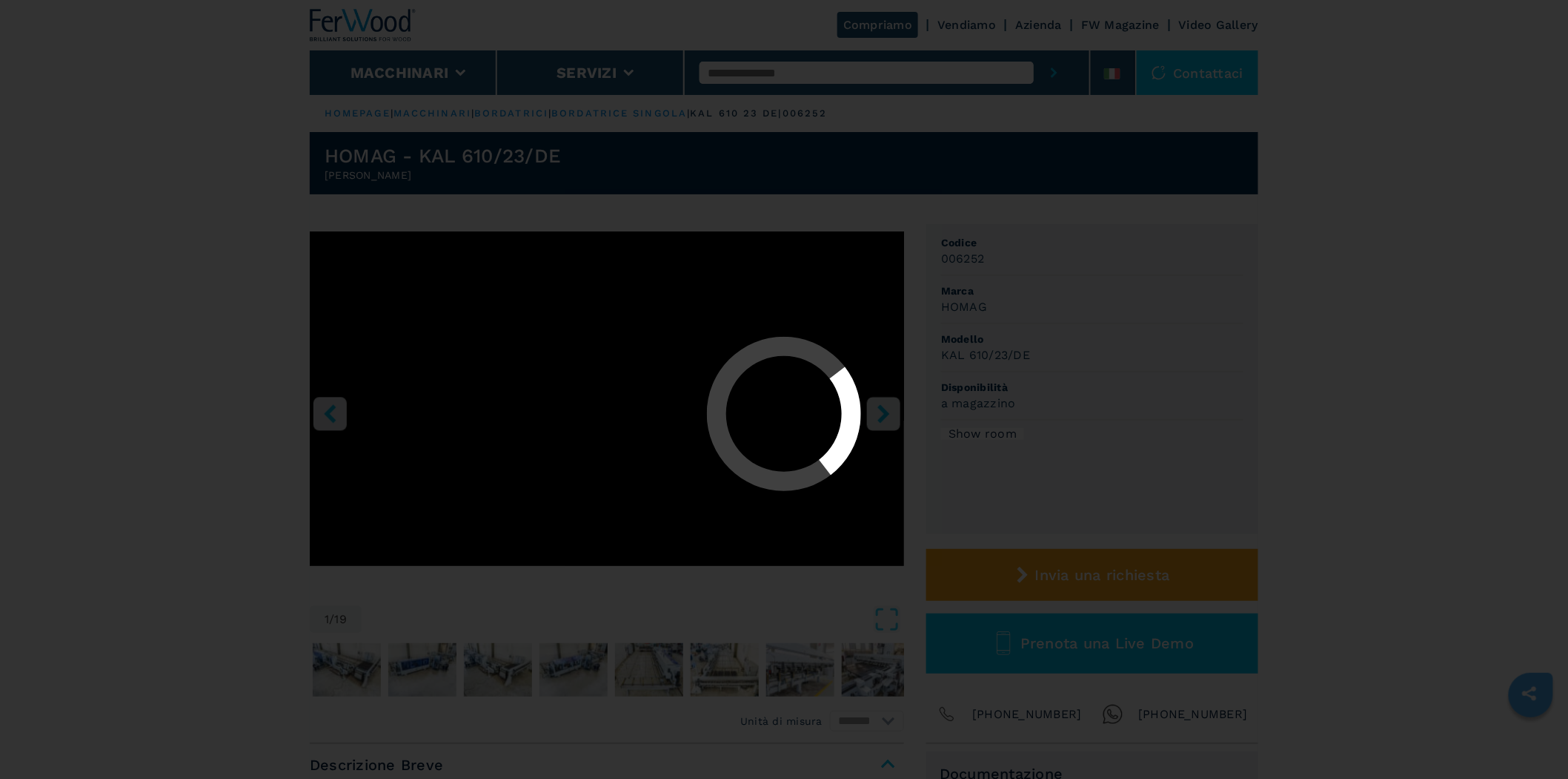
select select "**********"
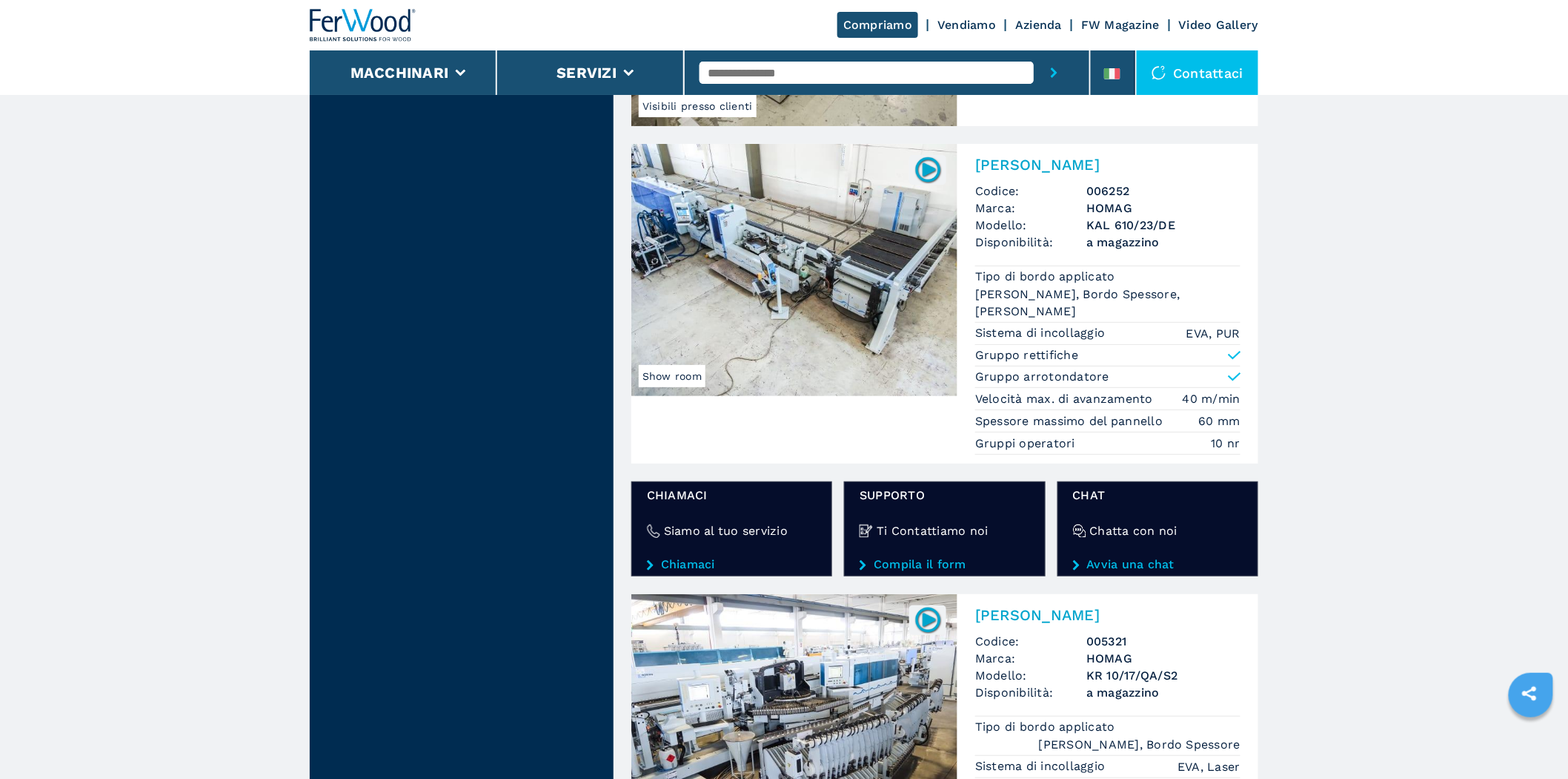
scroll to position [2607, 0]
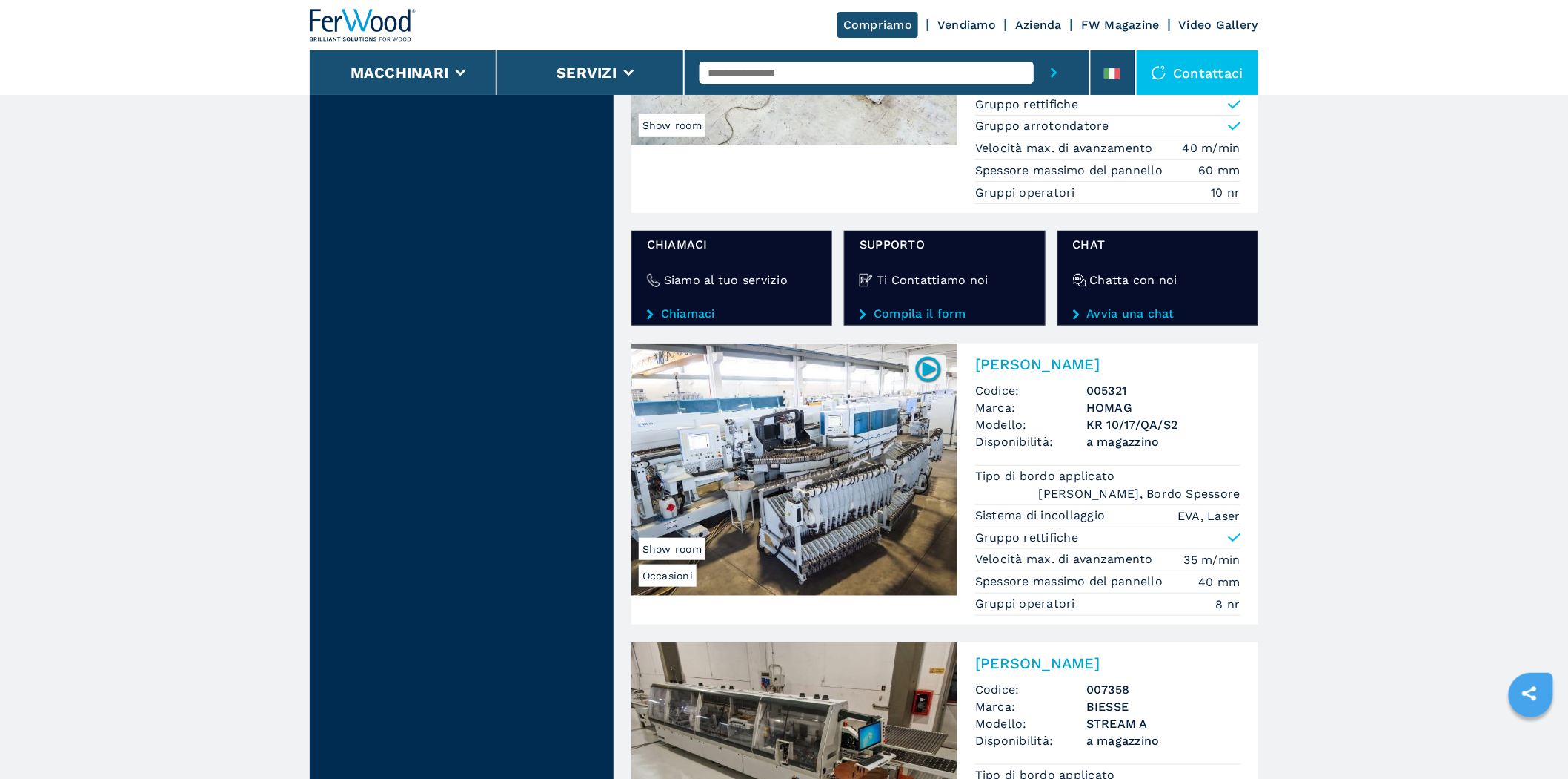
click at [830, 427] on img at bounding box center [794, 469] width 326 height 252
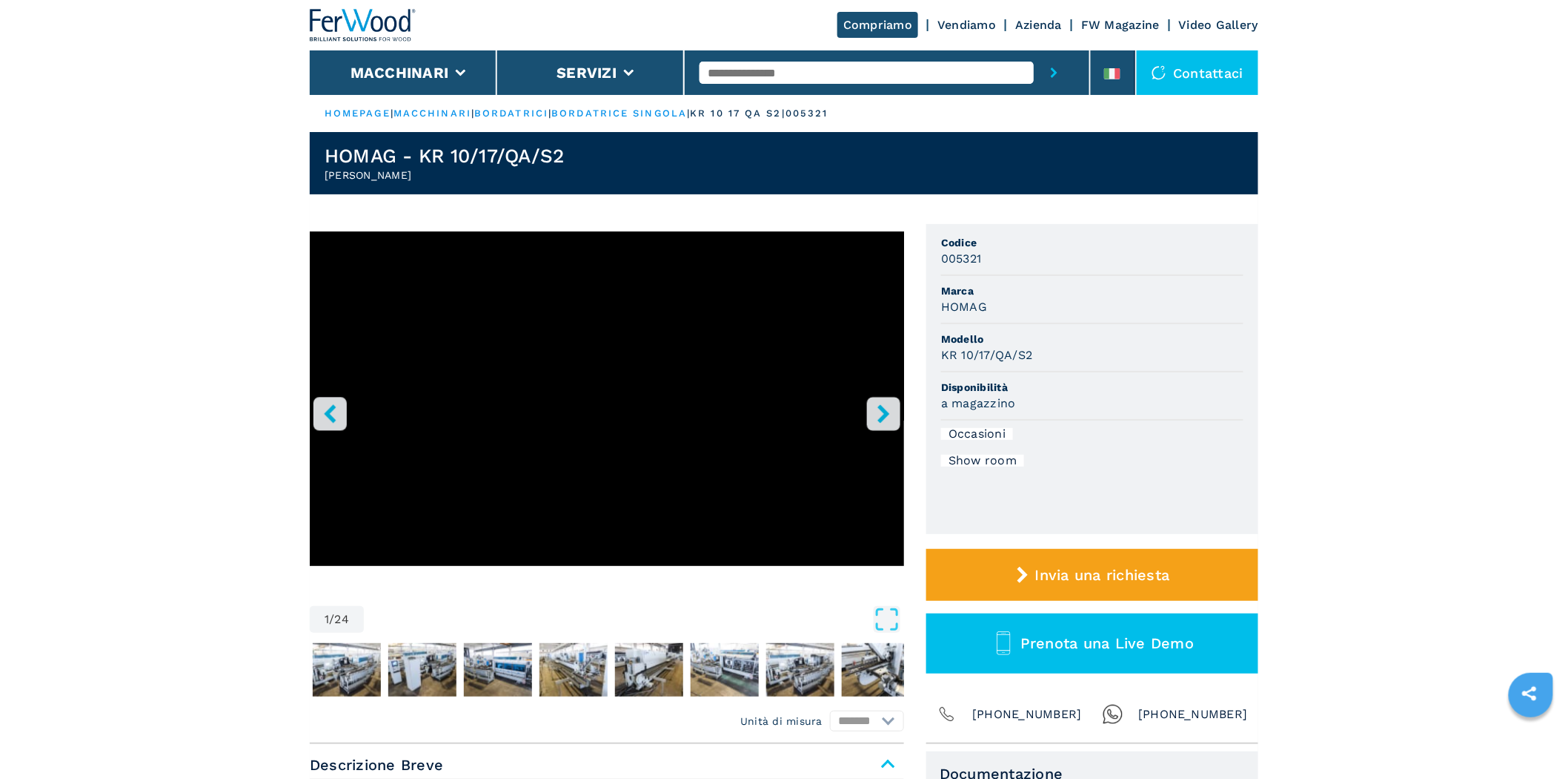
click at [899, 408] on button "right-button" at bounding box center [883, 412] width 33 height 33
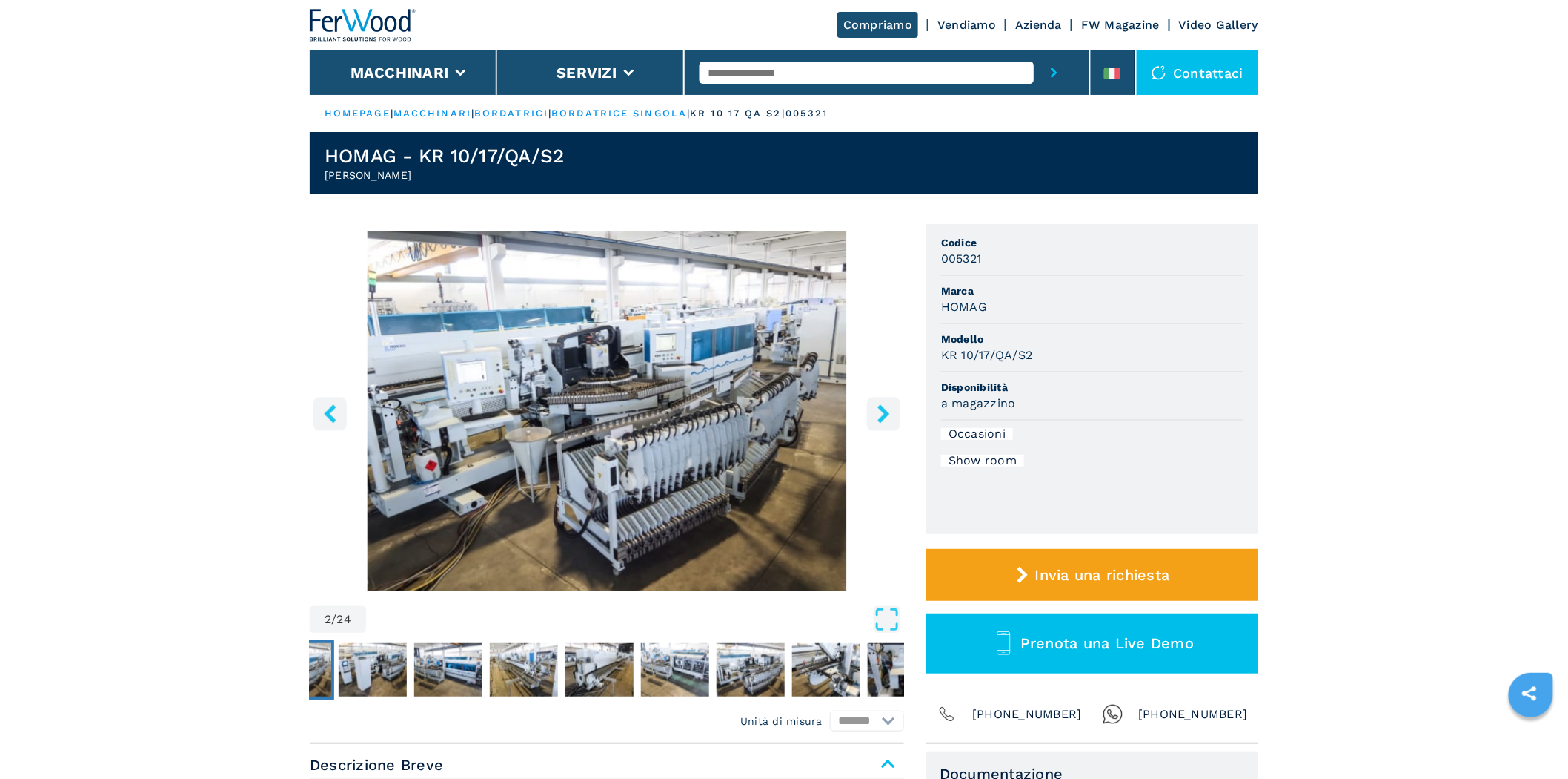
click at [899, 408] on button "right-button" at bounding box center [883, 412] width 33 height 33
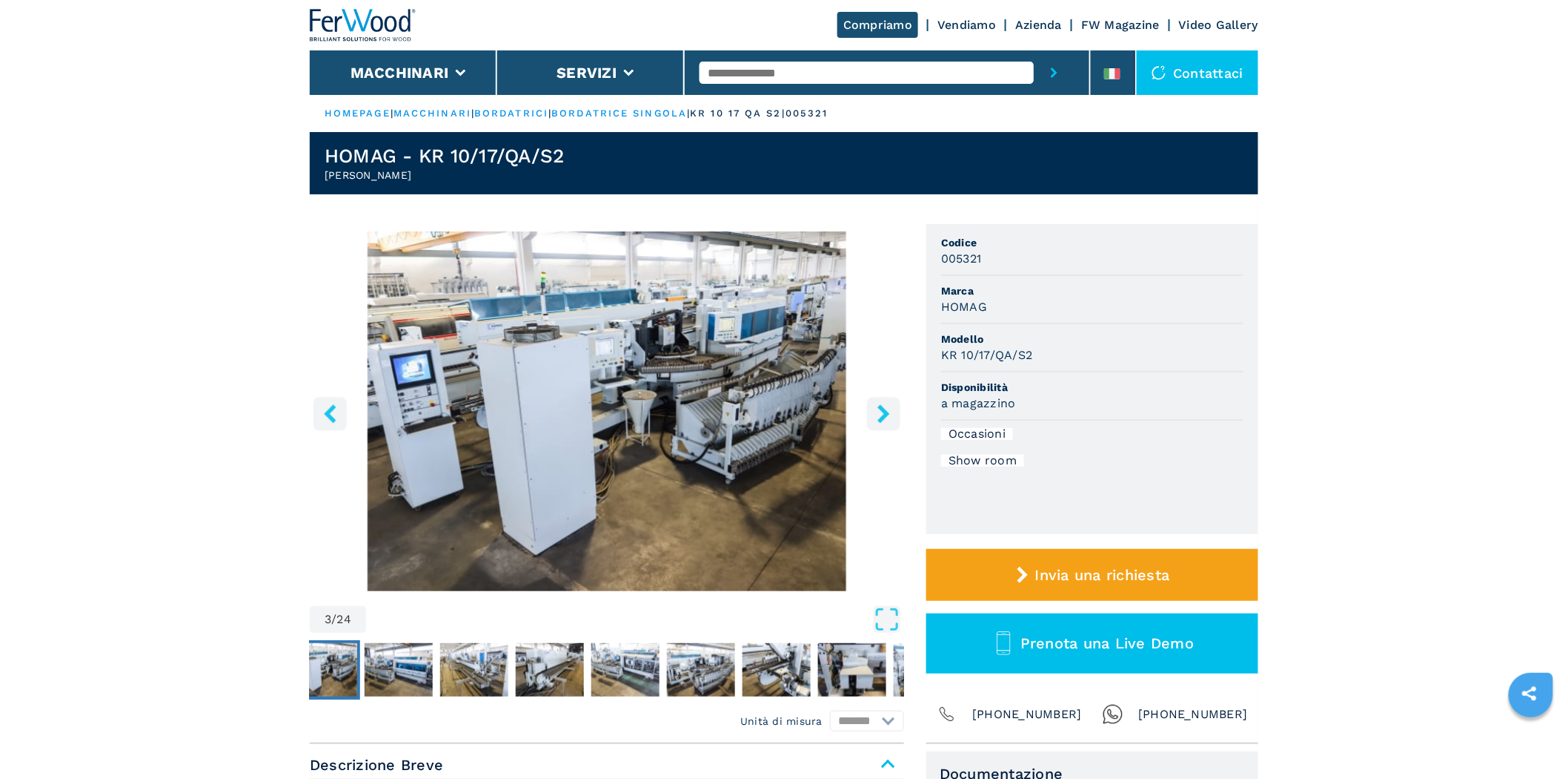
click at [899, 408] on button "right-button" at bounding box center [883, 412] width 33 height 33
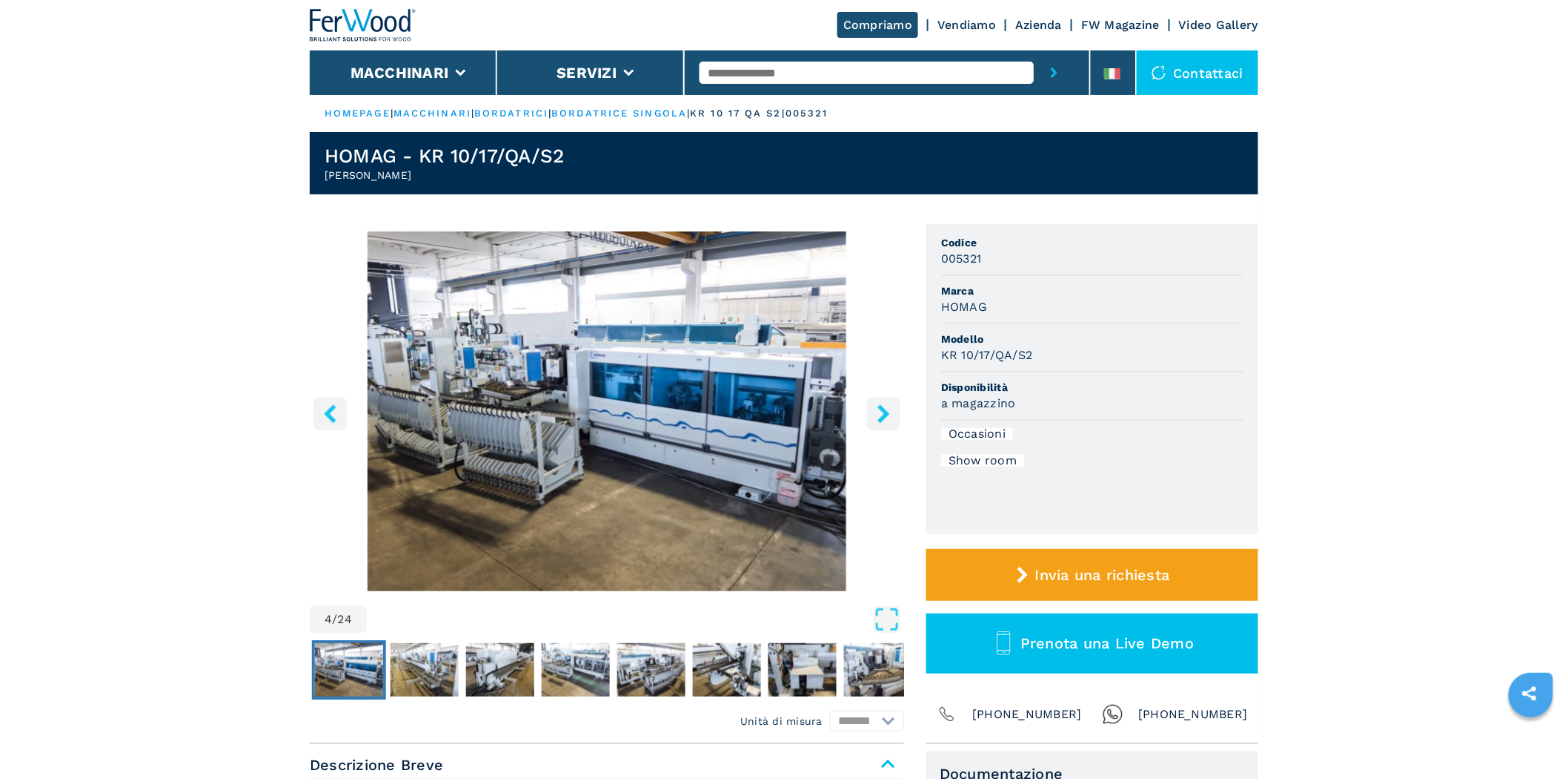
click at [893, 410] on button "right-button" at bounding box center [883, 412] width 33 height 33
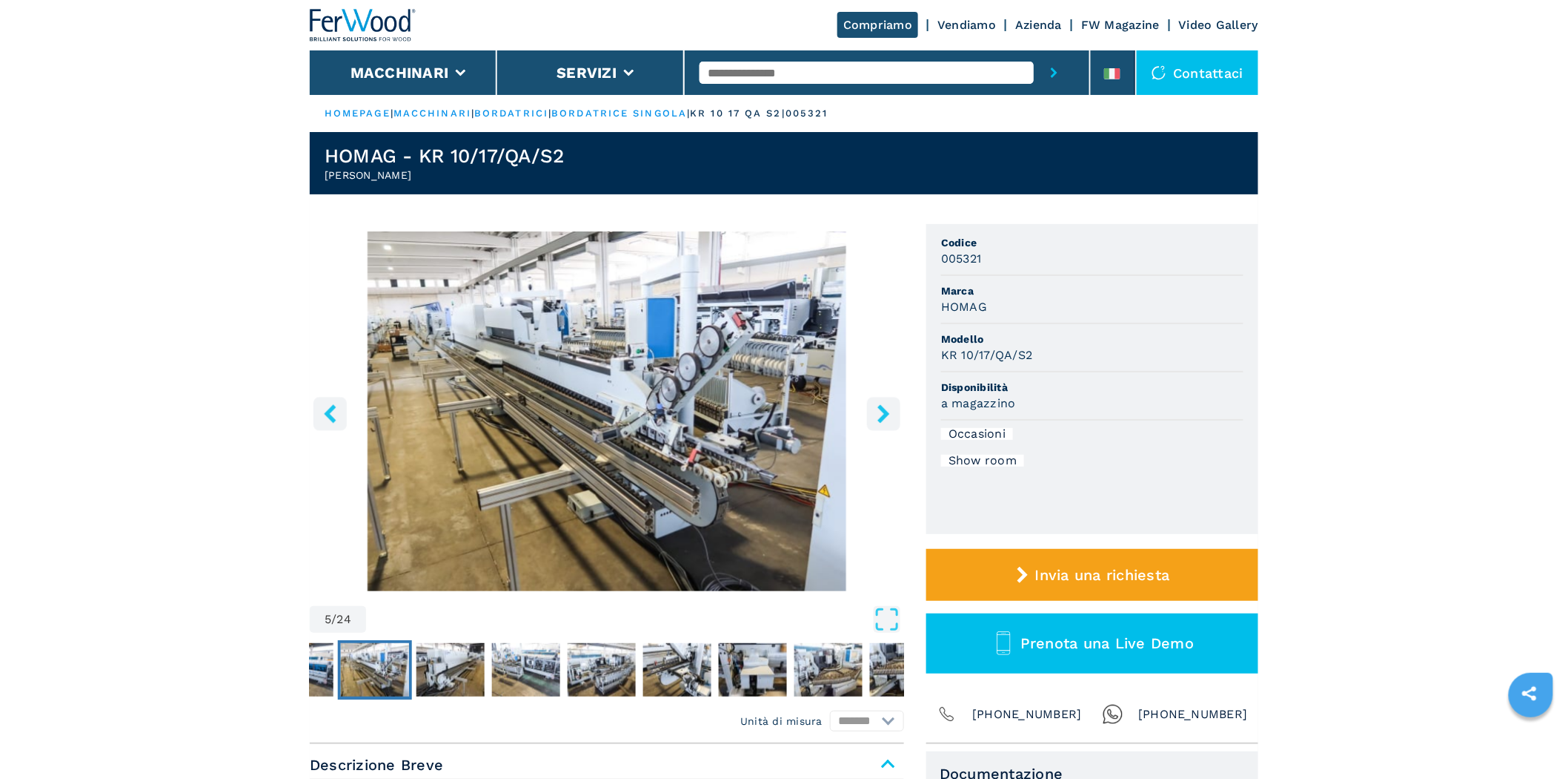
click at [893, 410] on button "right-button" at bounding box center [883, 412] width 33 height 33
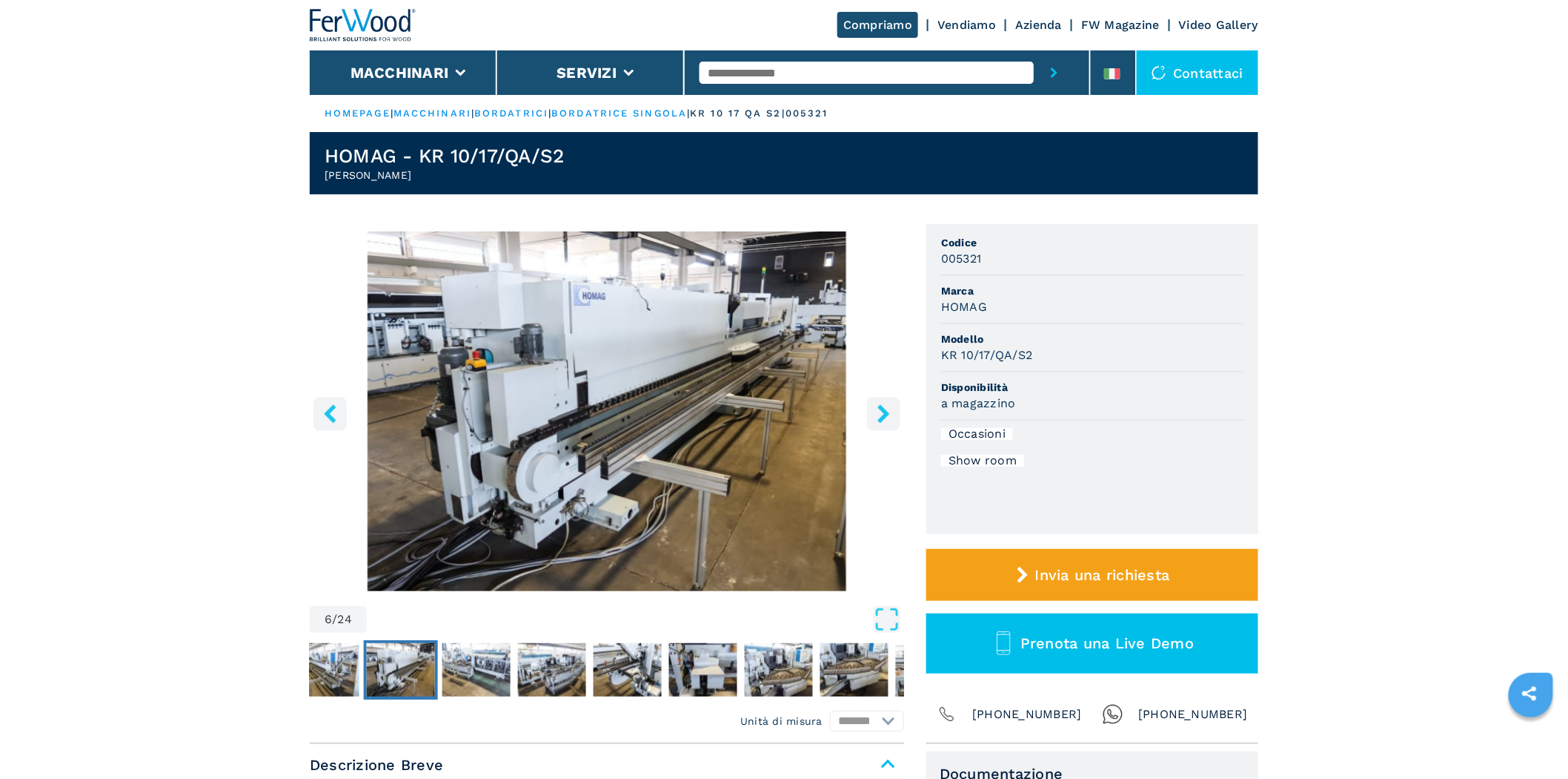
click at [893, 410] on button "right-button" at bounding box center [883, 412] width 33 height 33
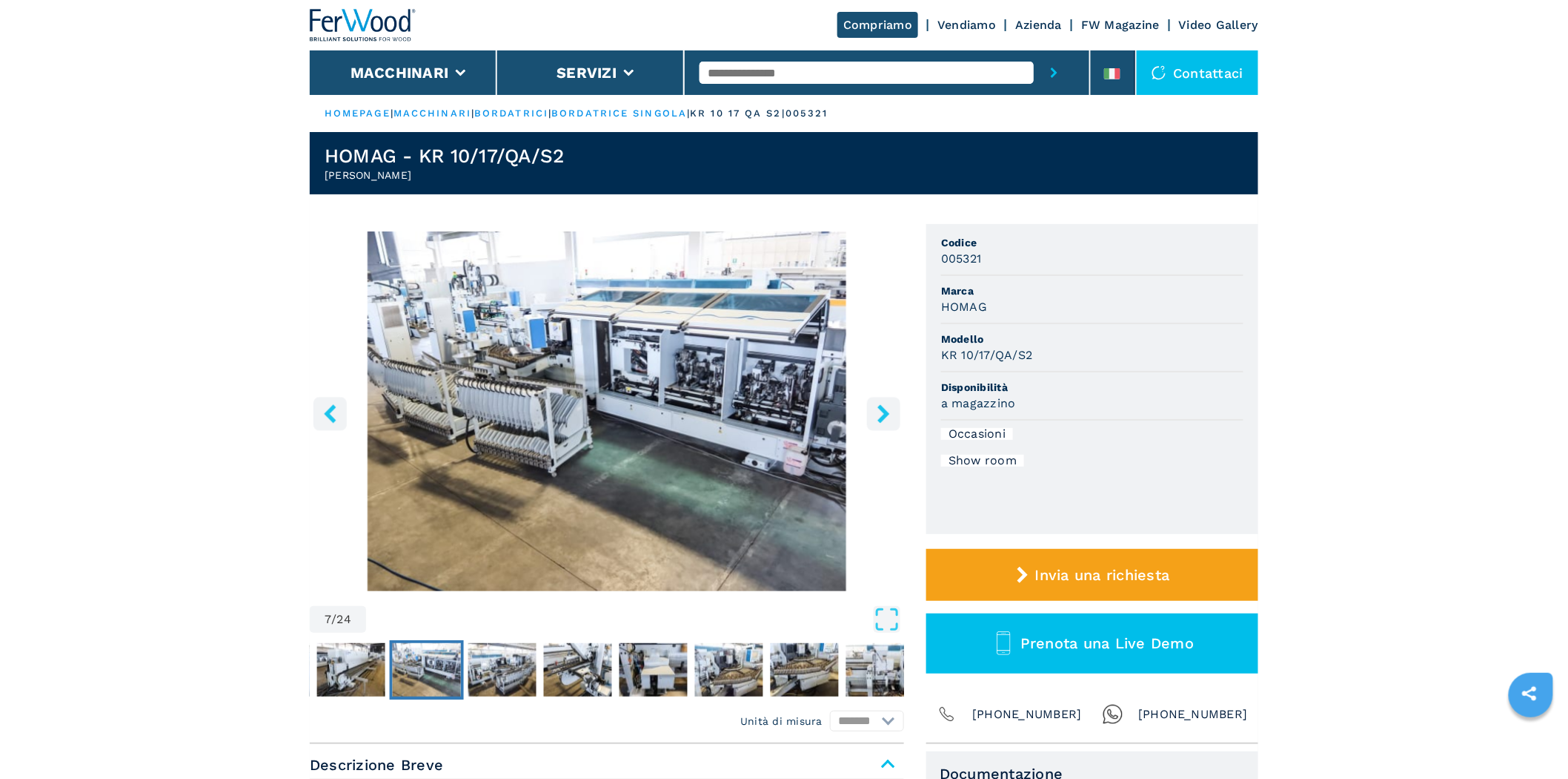
click at [893, 410] on button "right-button" at bounding box center [883, 412] width 33 height 33
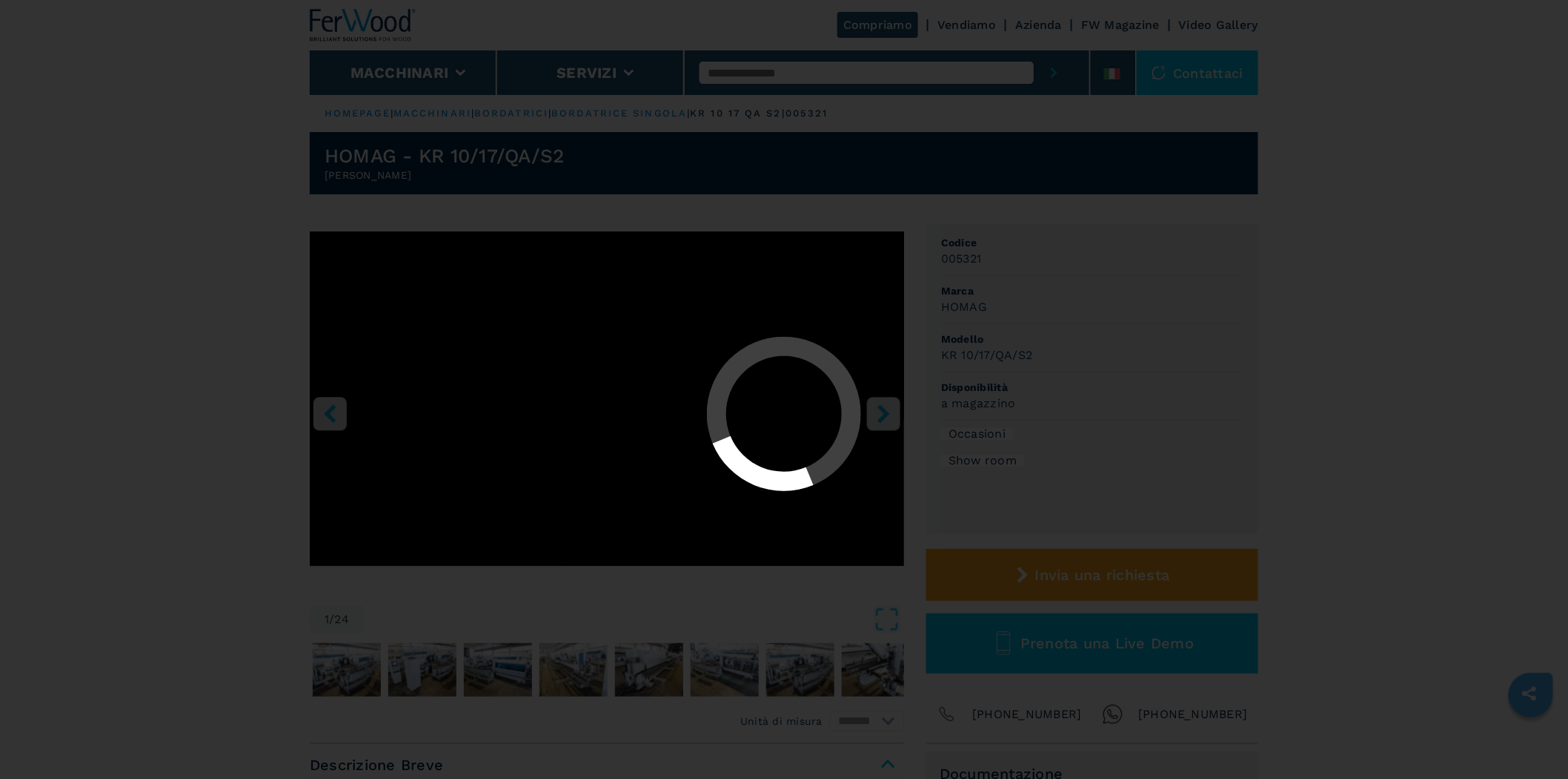
select select "**********"
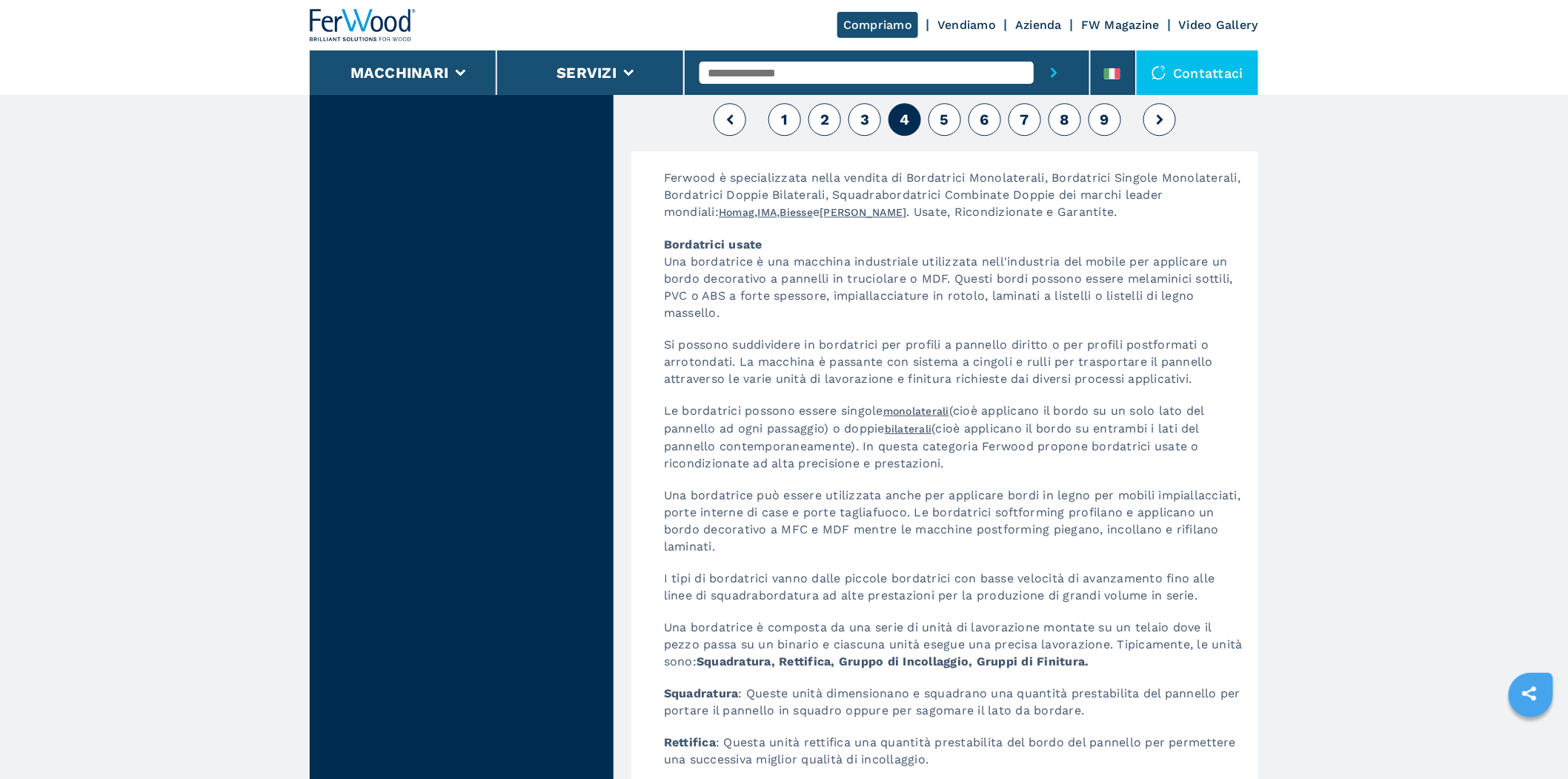
scroll to position [3845, 0]
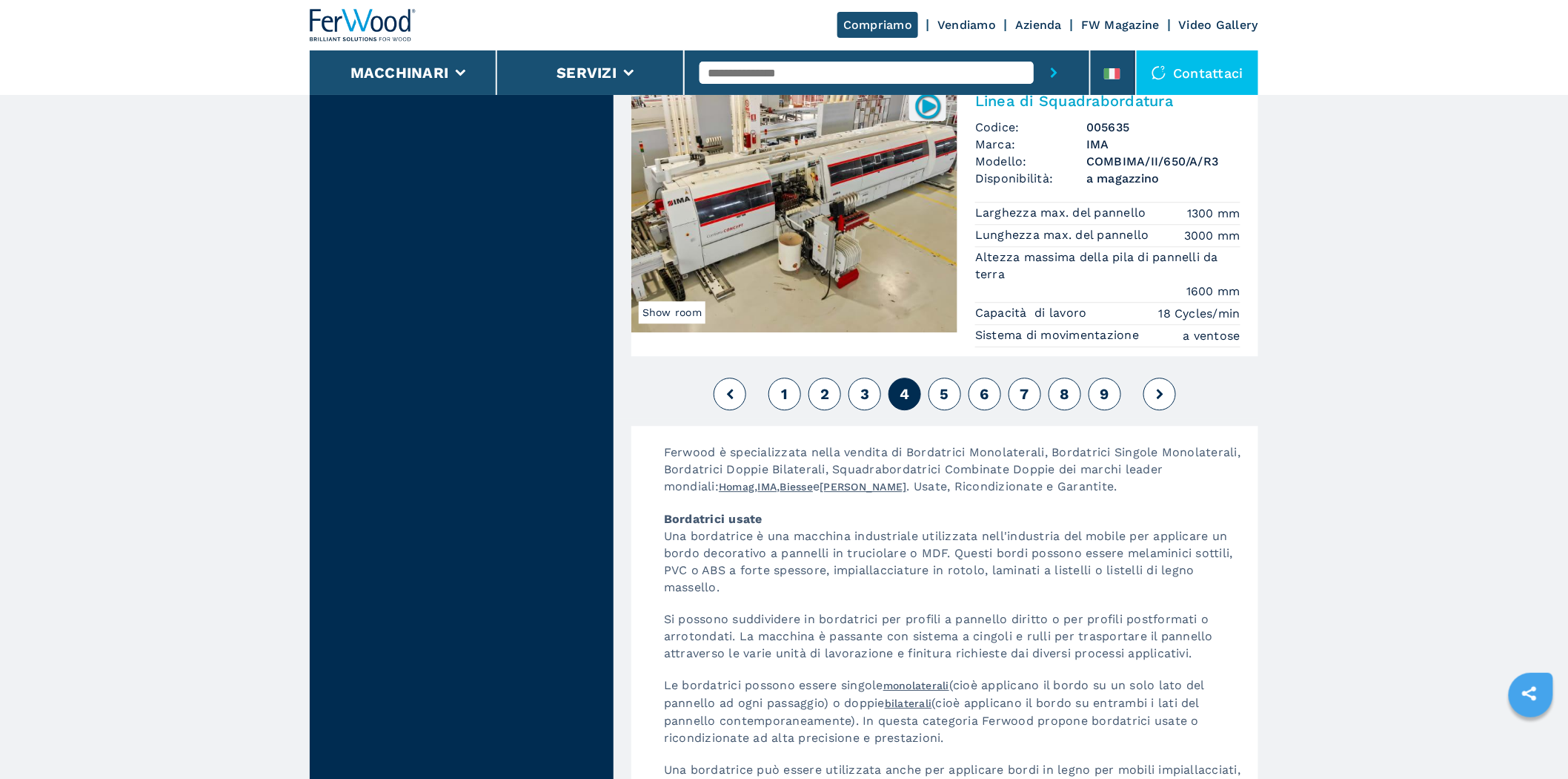
click at [951, 380] on button "5" at bounding box center [944, 393] width 33 height 33
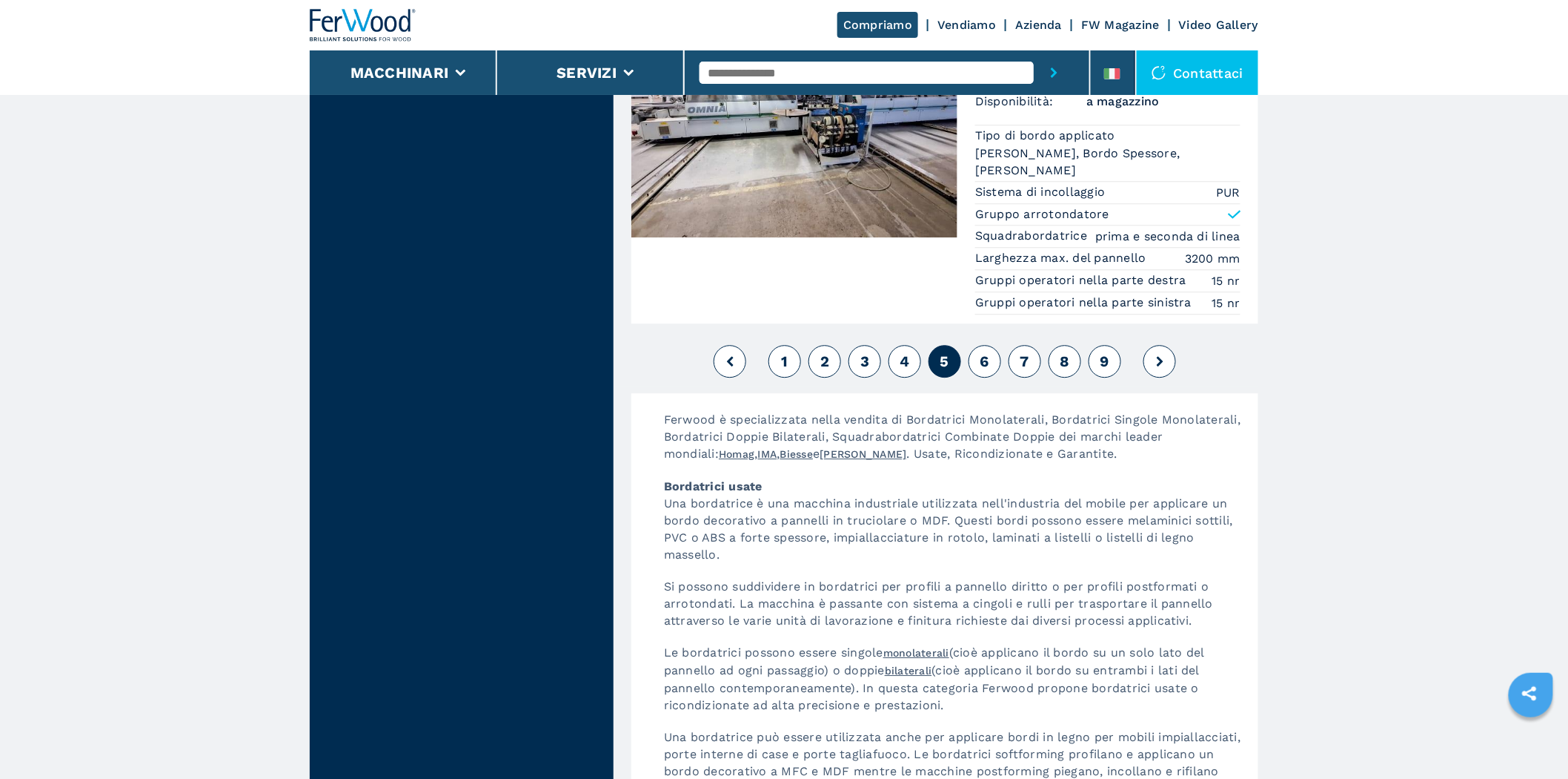
scroll to position [3569, 0]
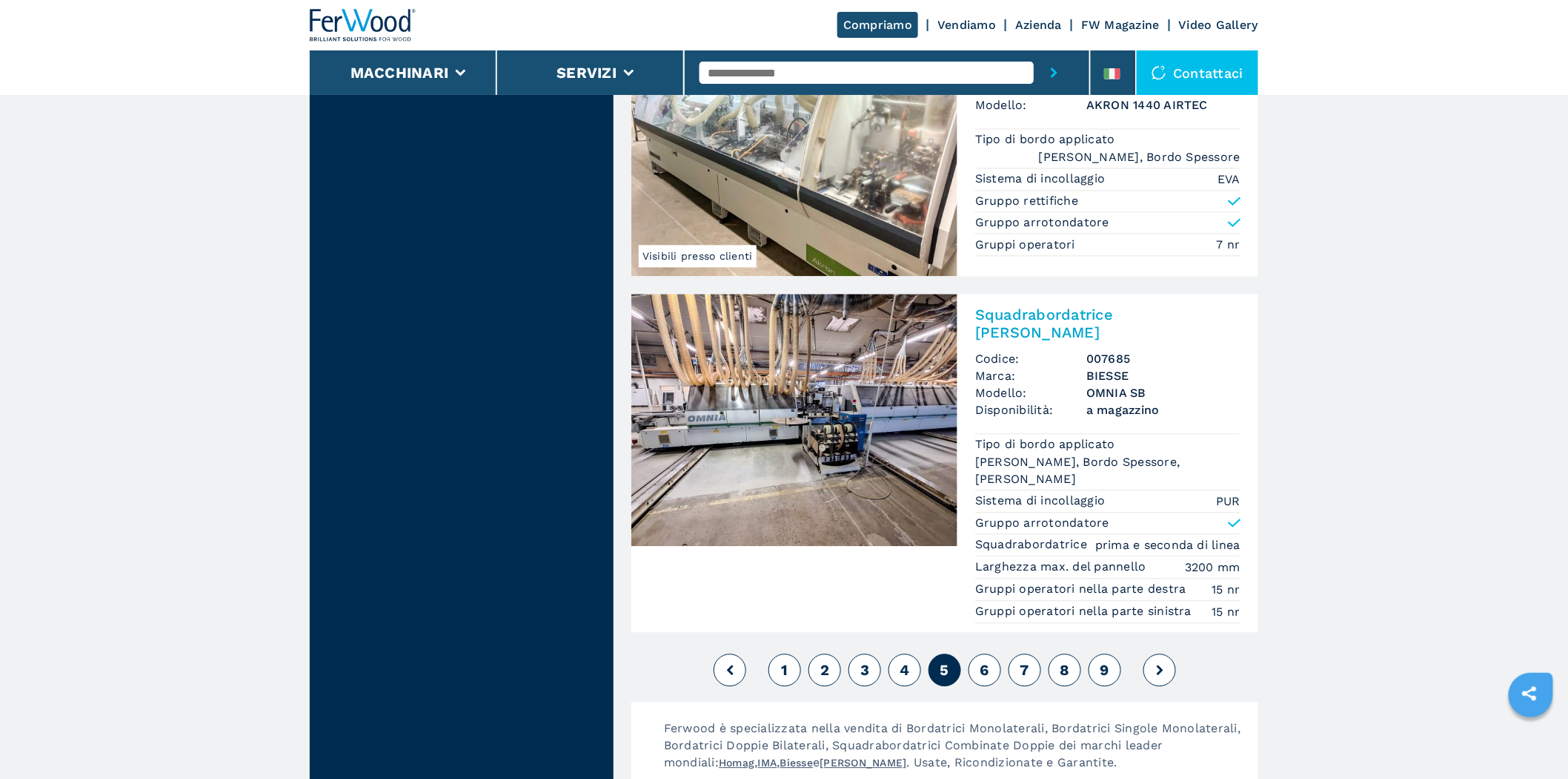
click at [978, 653] on button "6" at bounding box center [984, 669] width 33 height 33
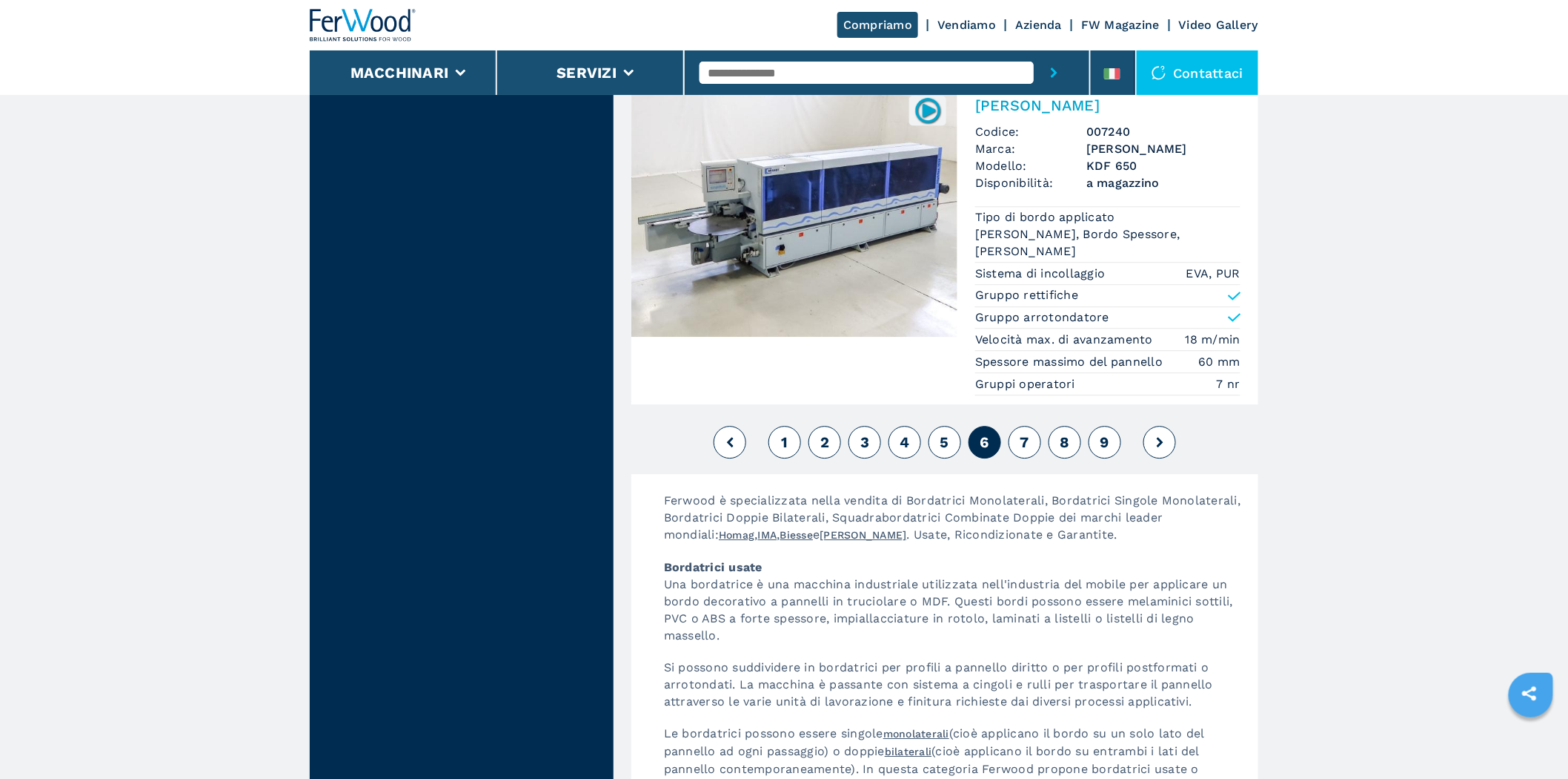
scroll to position [3845, 0]
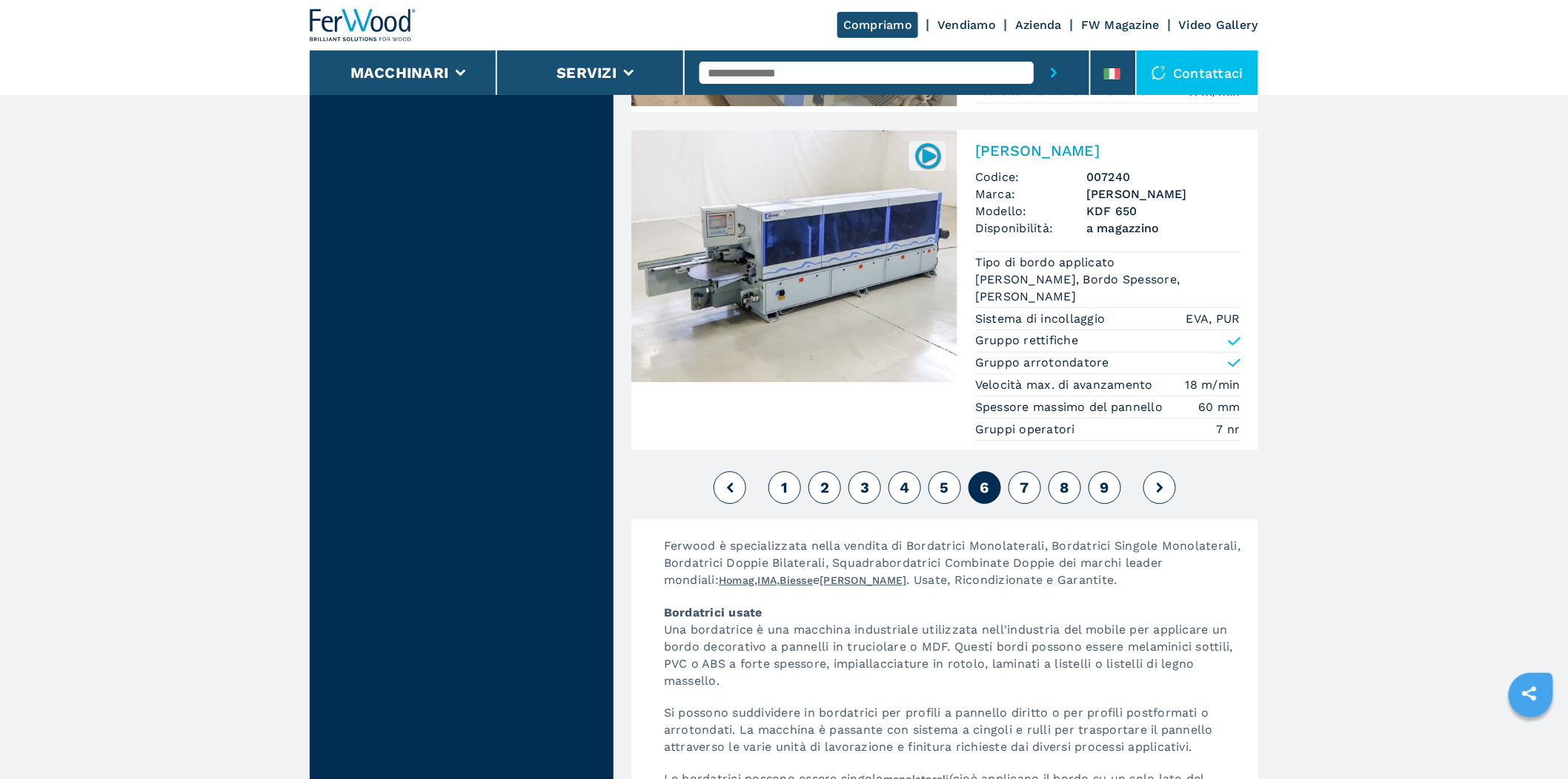
click at [1033, 482] on button "7" at bounding box center [1024, 486] width 33 height 33
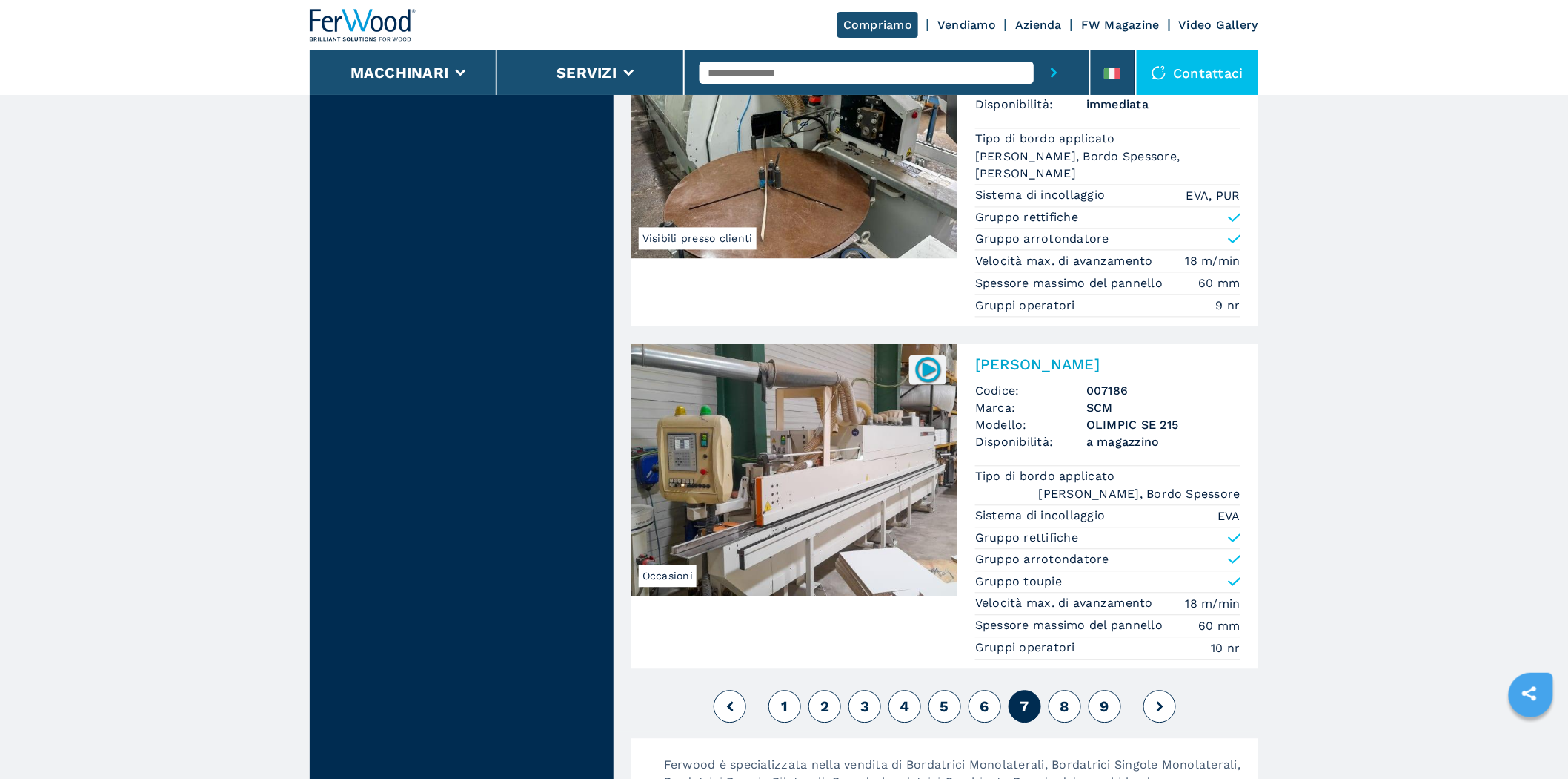
scroll to position [3569, 0]
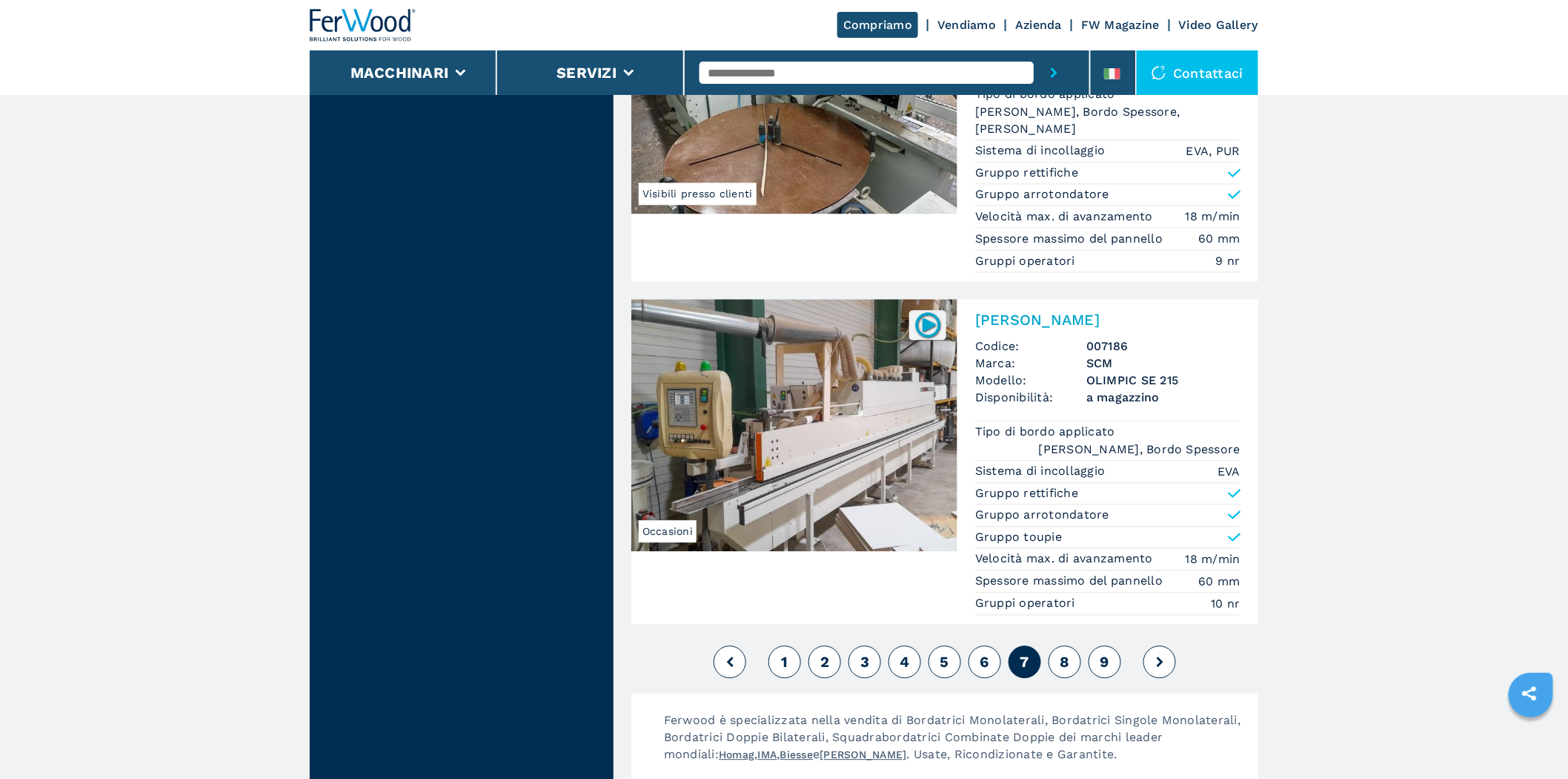
click at [1069, 645] on button "8" at bounding box center [1065, 661] width 33 height 33
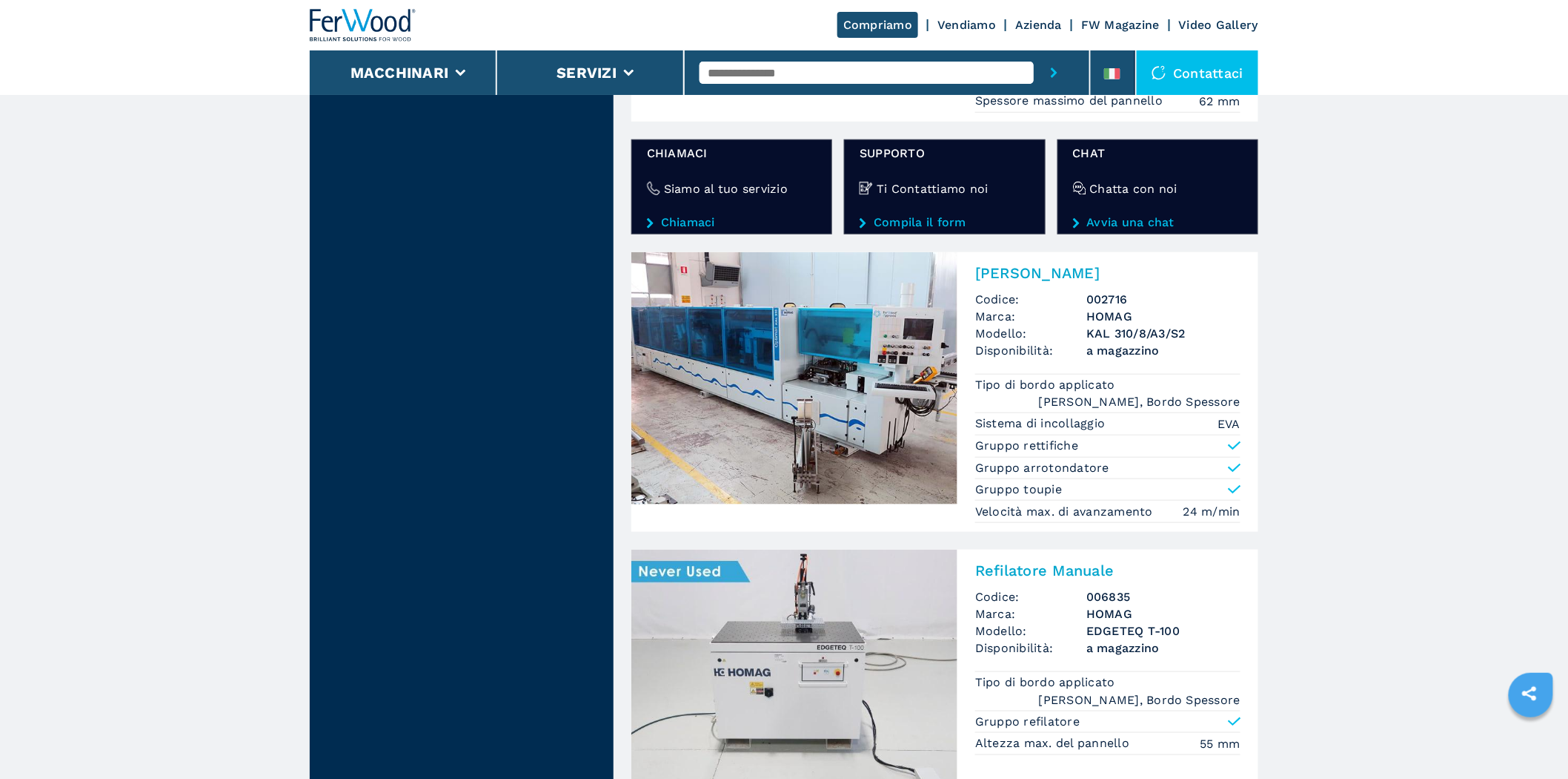
scroll to position [2746, 0]
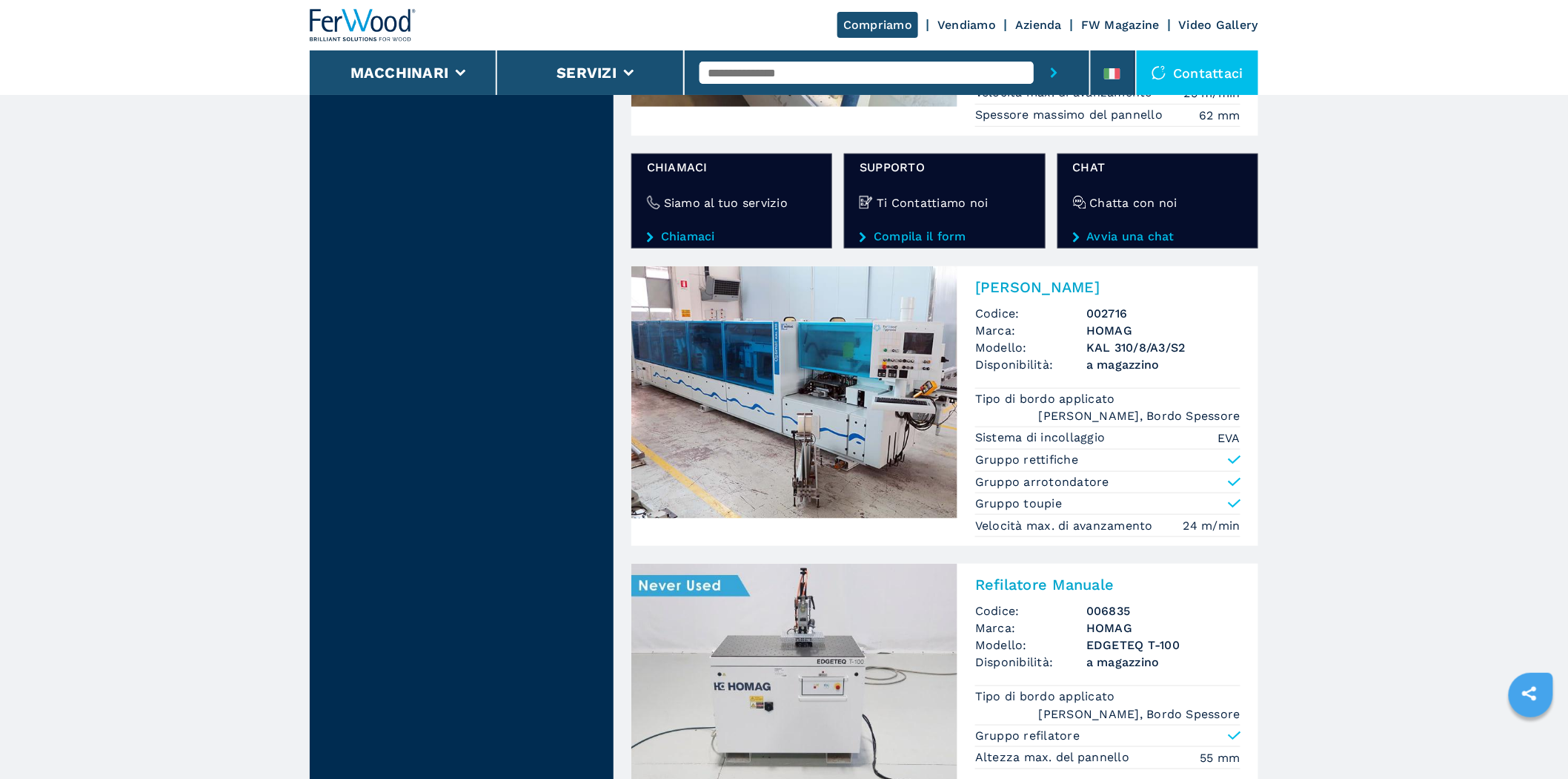
click at [835, 382] on img at bounding box center [794, 392] width 326 height 252
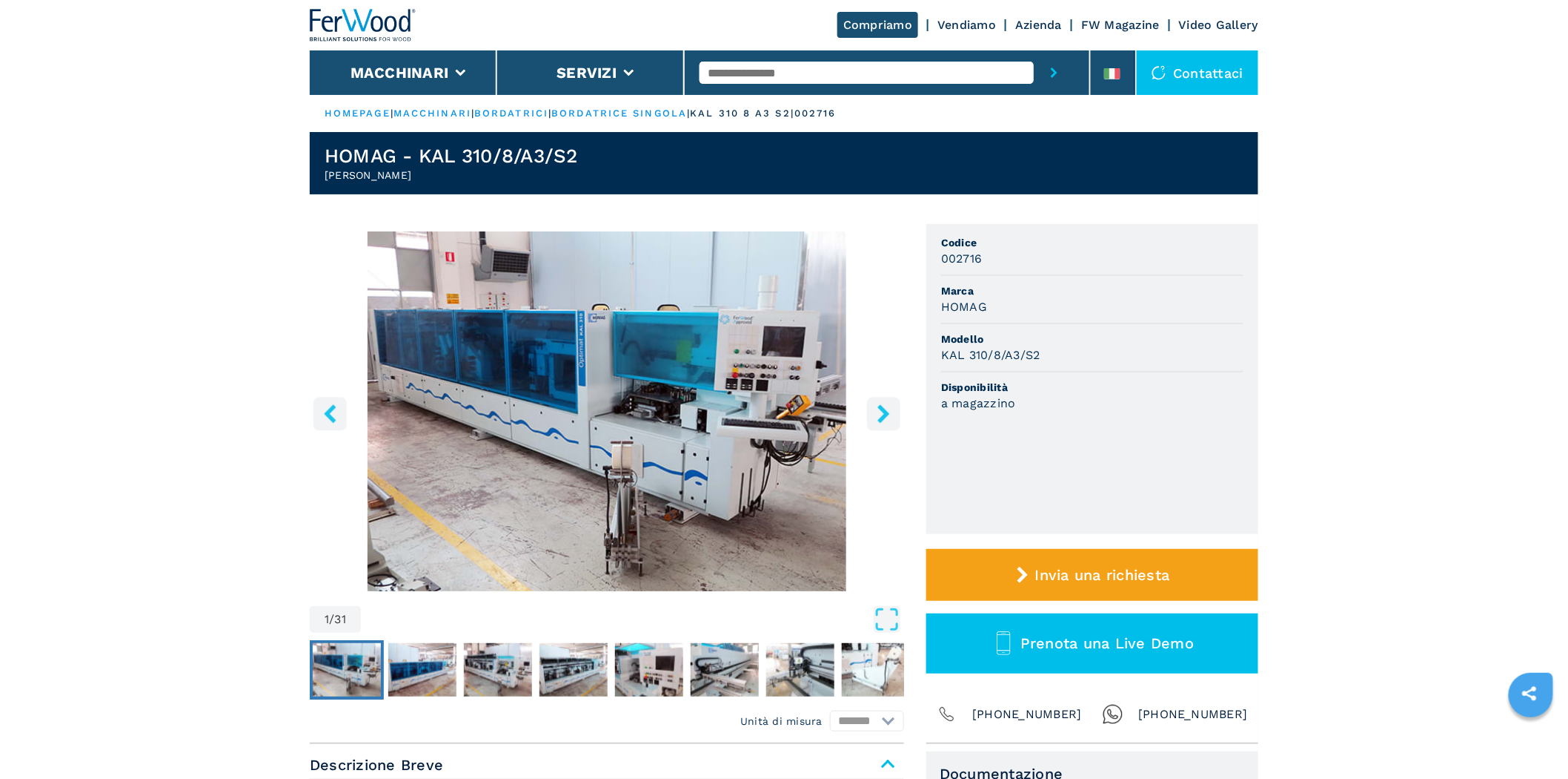
click at [864, 410] on img "Go to Slide 1" at bounding box center [606, 411] width 594 height 360
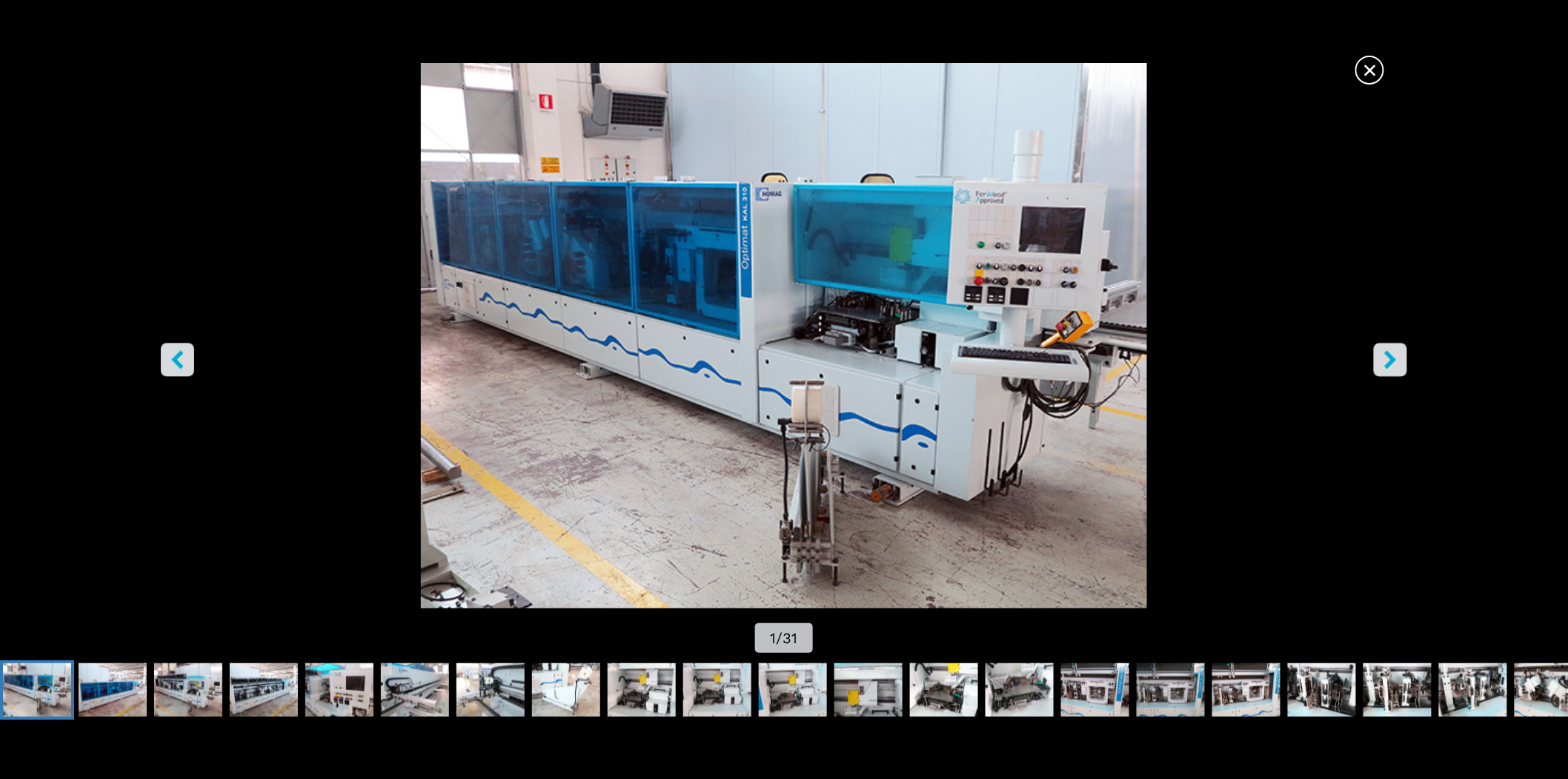
click at [1391, 365] on icon "right-button" at bounding box center [1391, 360] width 12 height 19
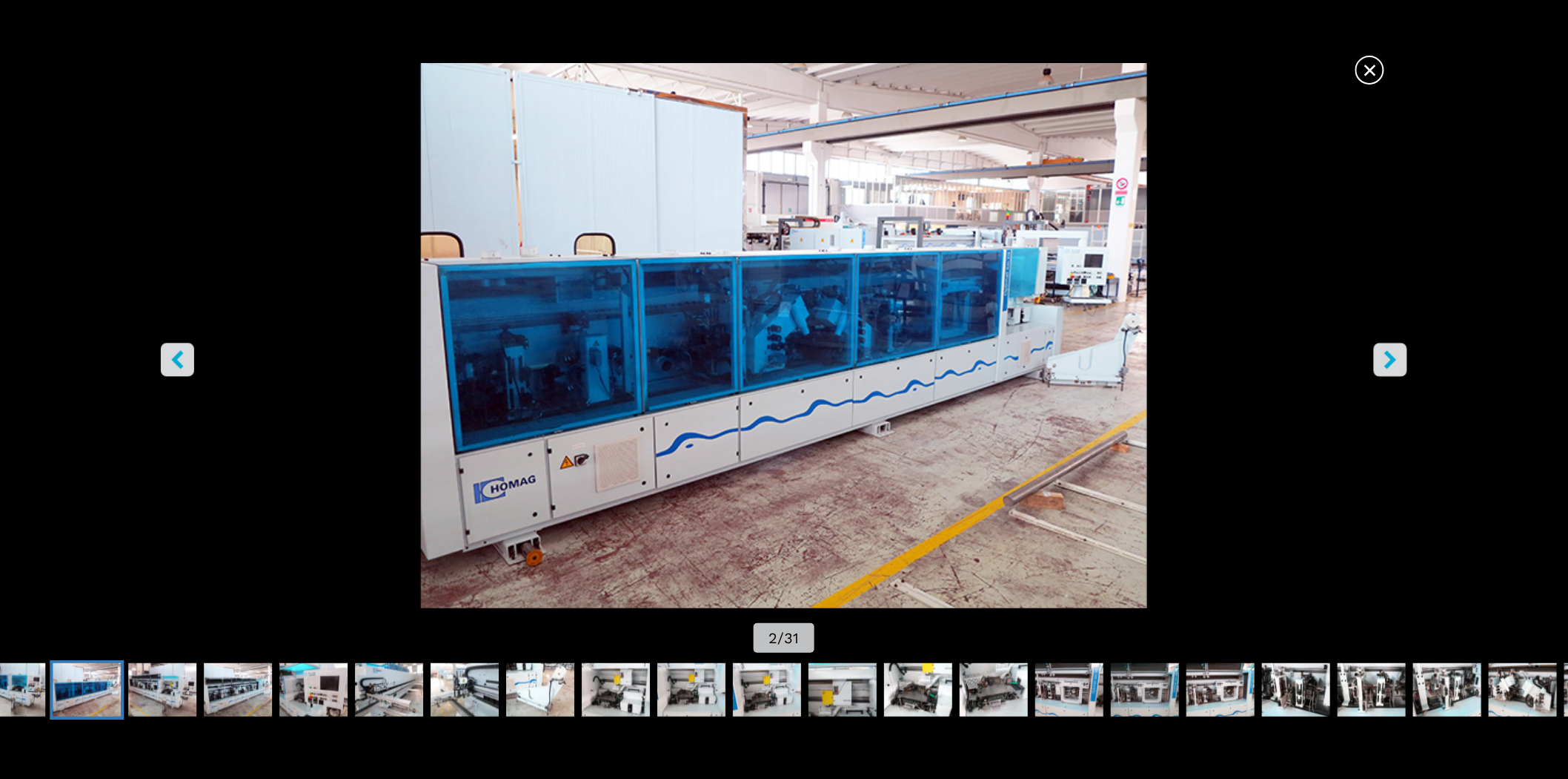
click at [1390, 365] on icon "right-button" at bounding box center [1391, 360] width 12 height 19
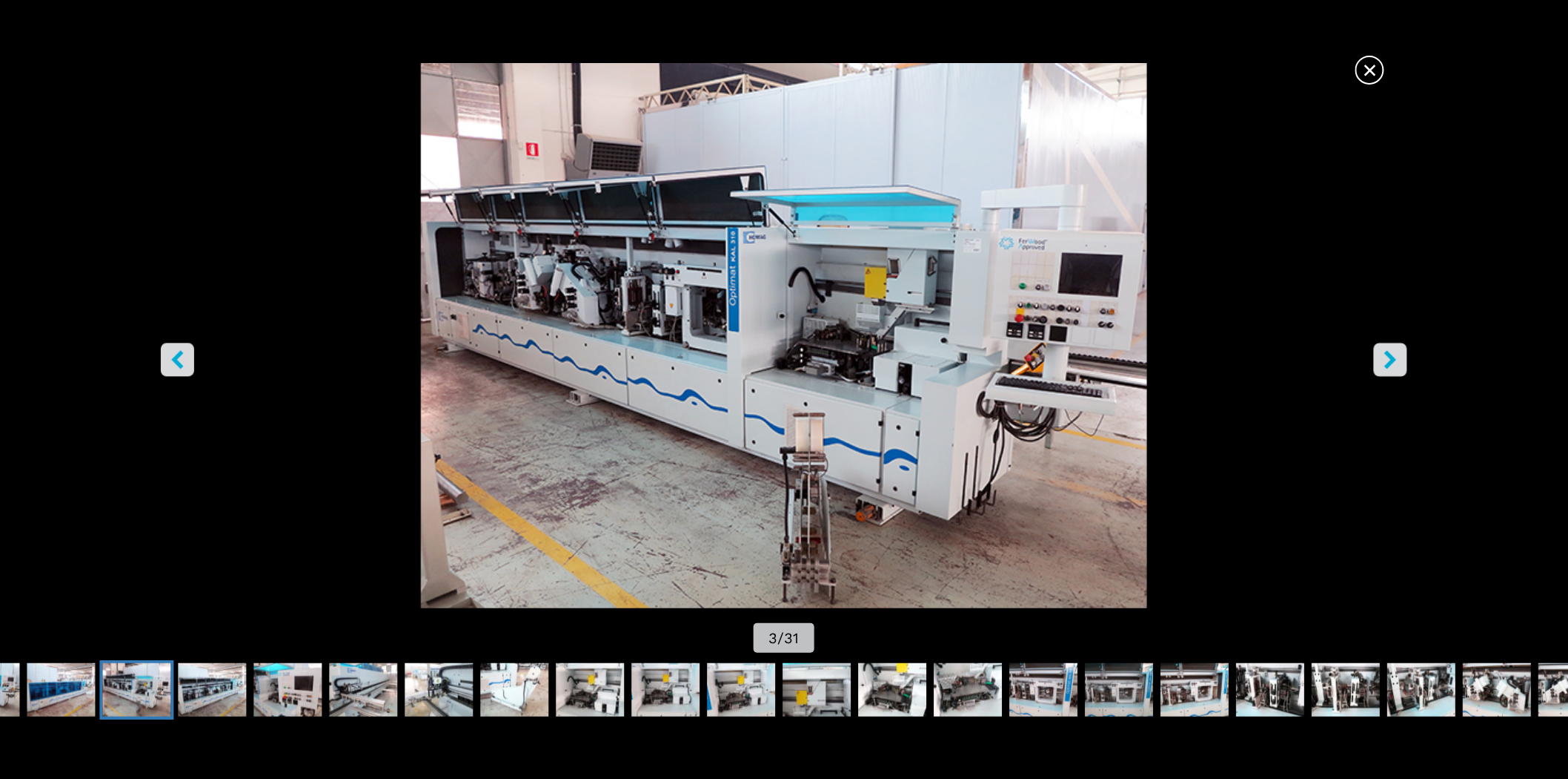
click at [1379, 74] on span "×" at bounding box center [1369, 67] width 26 height 26
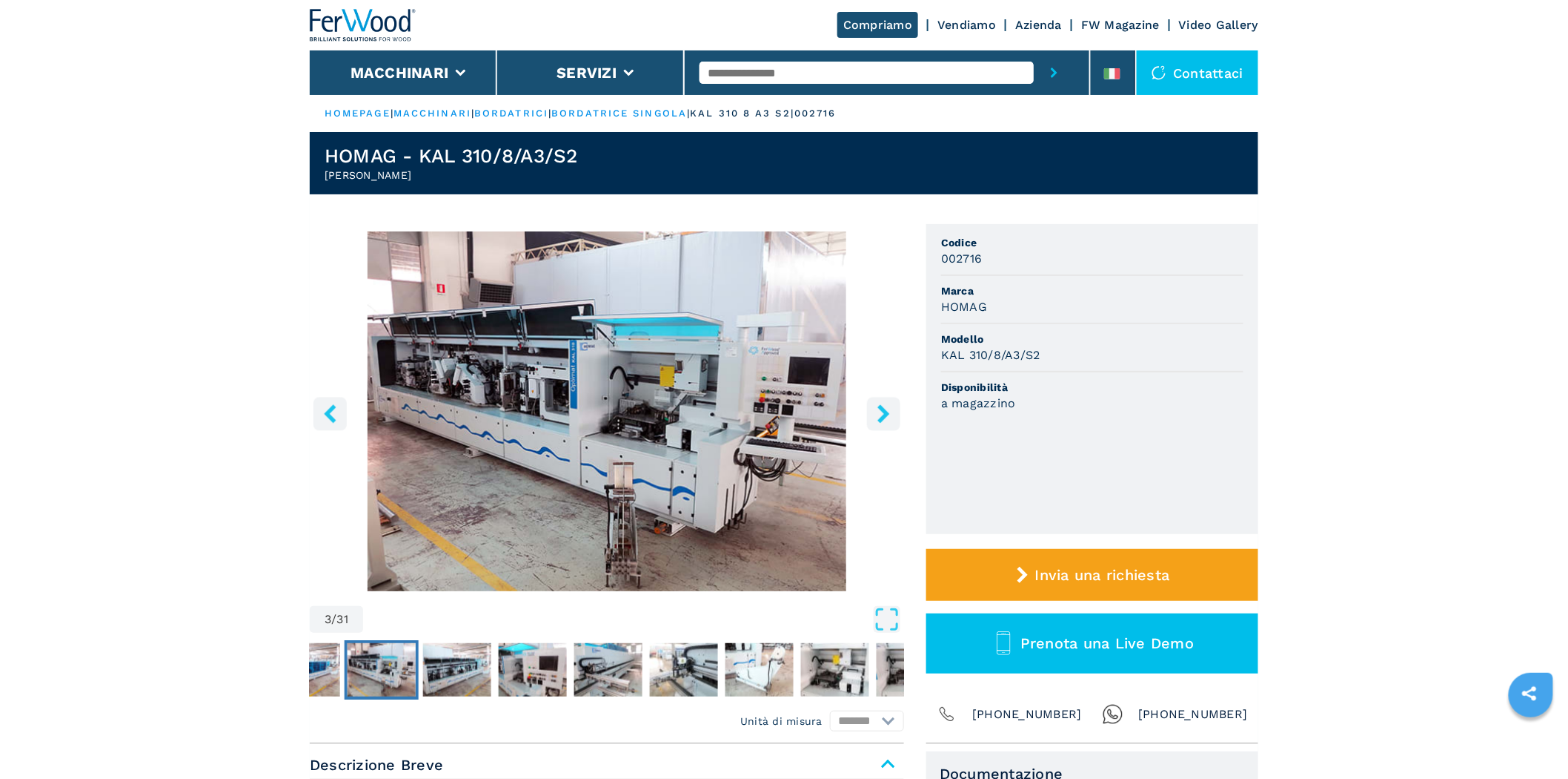
click at [750, 65] on input "text" at bounding box center [866, 73] width 334 height 22
type input "****"
click at [1034, 50] on button "submit-button" at bounding box center [1054, 72] width 41 height 45
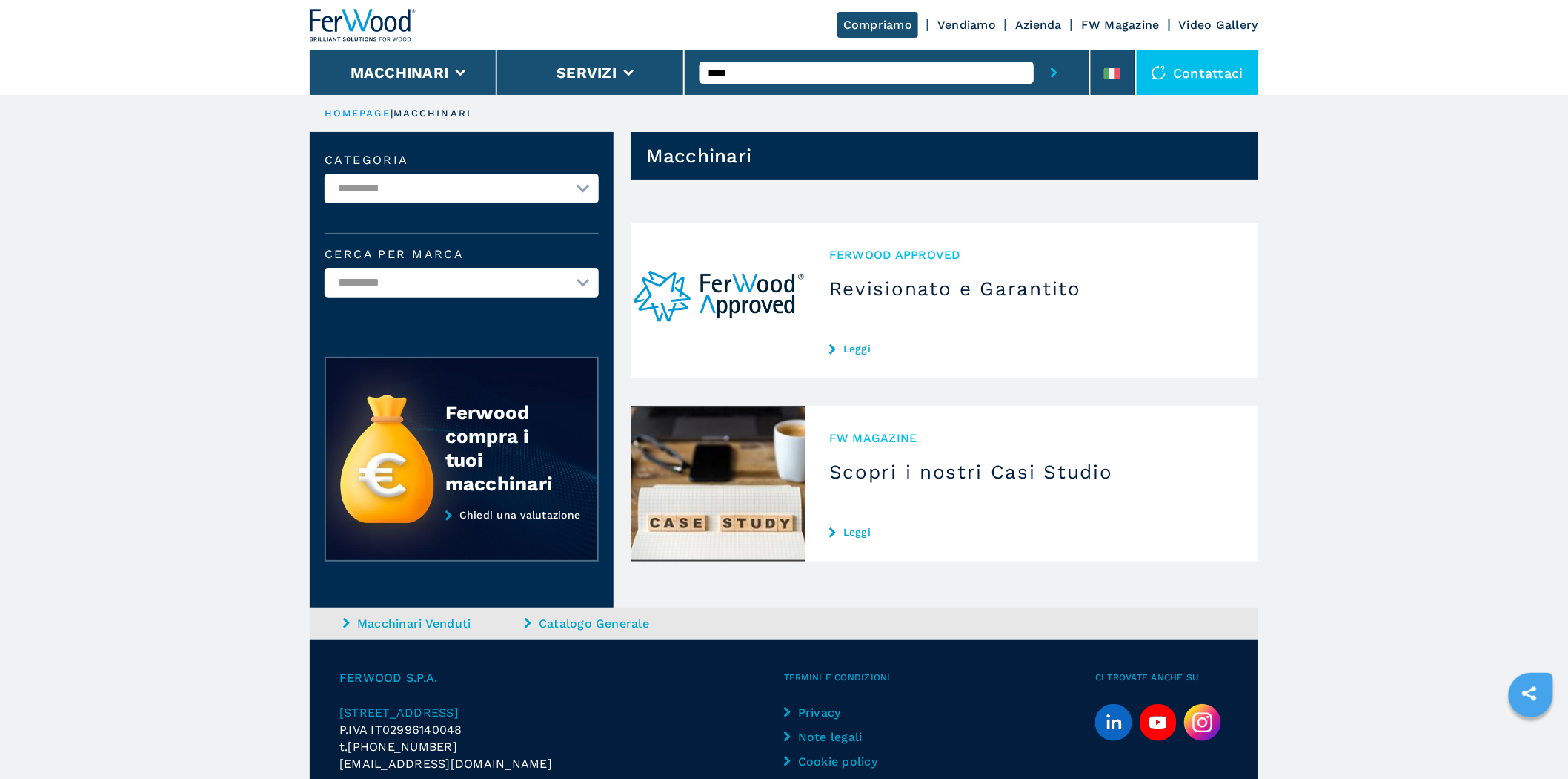
drag, startPoint x: 640, startPoint y: 92, endPoint x: 627, endPoint y: 97, distance: 13.9
click at [626, 97] on div "**********" at bounding box center [784, 439] width 1568 height 880
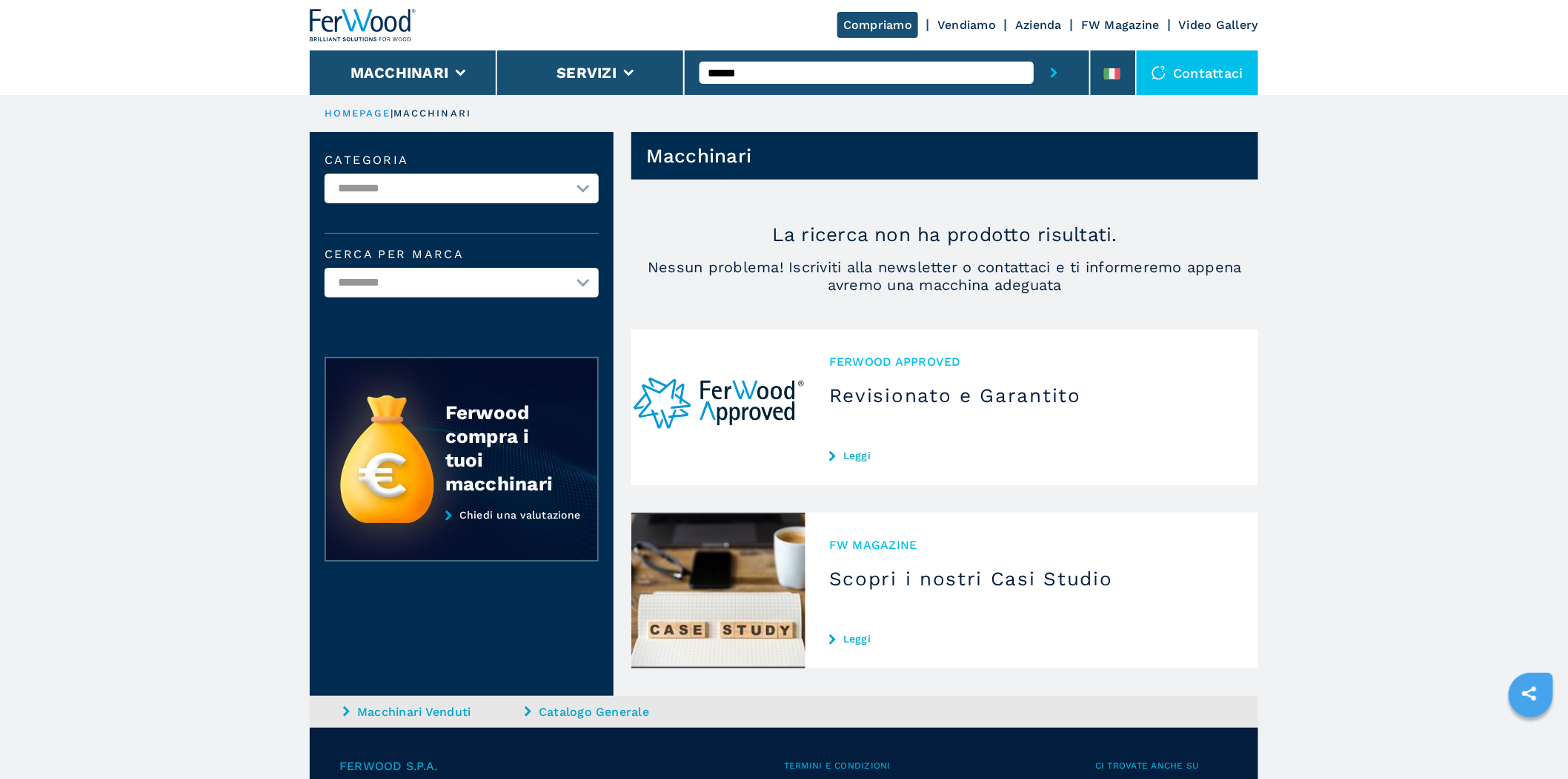
click at [1034, 50] on button "submit-button" at bounding box center [1054, 72] width 41 height 45
click at [773, 71] on input "******" at bounding box center [866, 73] width 334 height 22
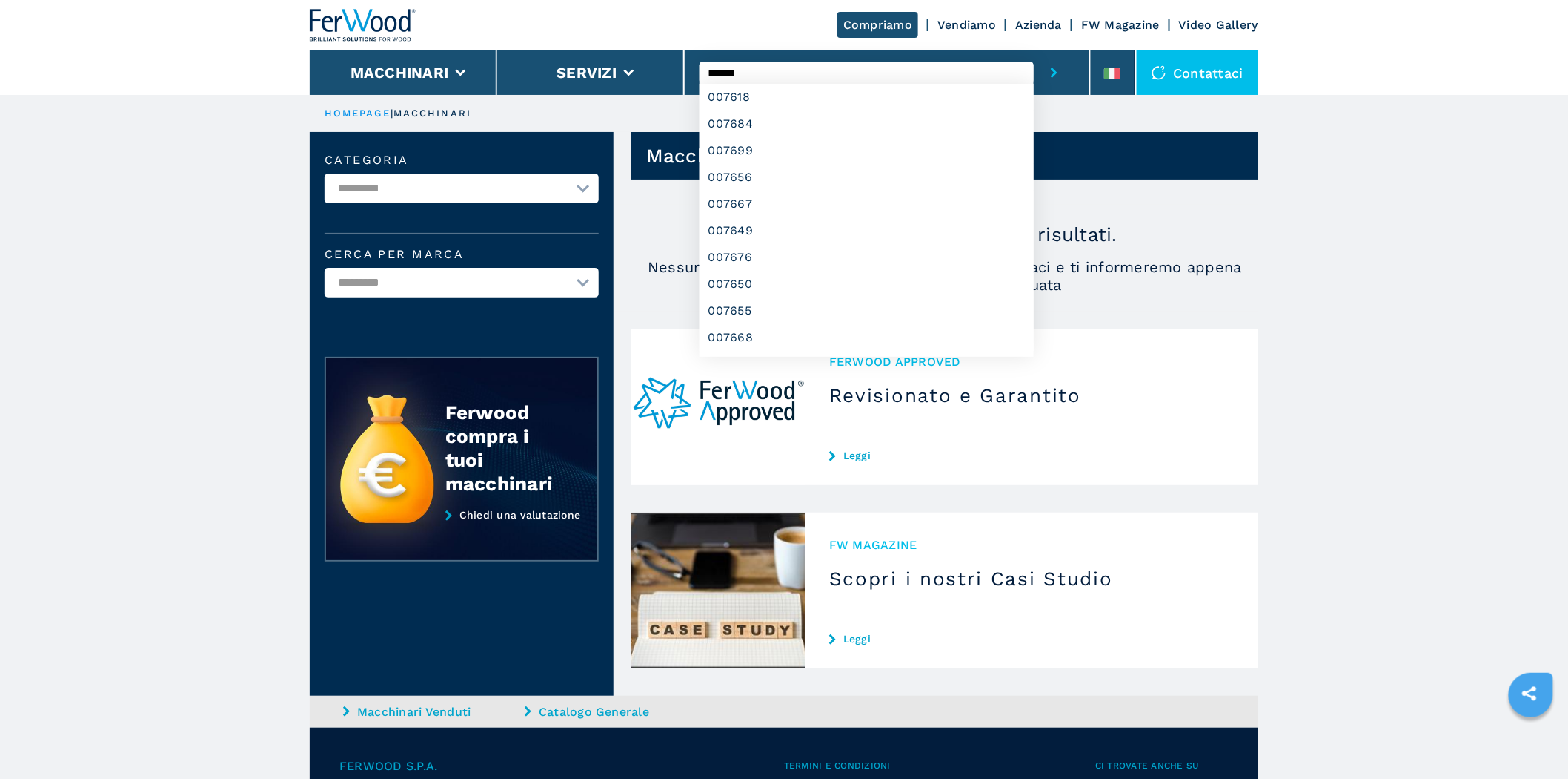
type input "******"
click at [1034, 50] on button "submit-button" at bounding box center [1054, 72] width 41 height 45
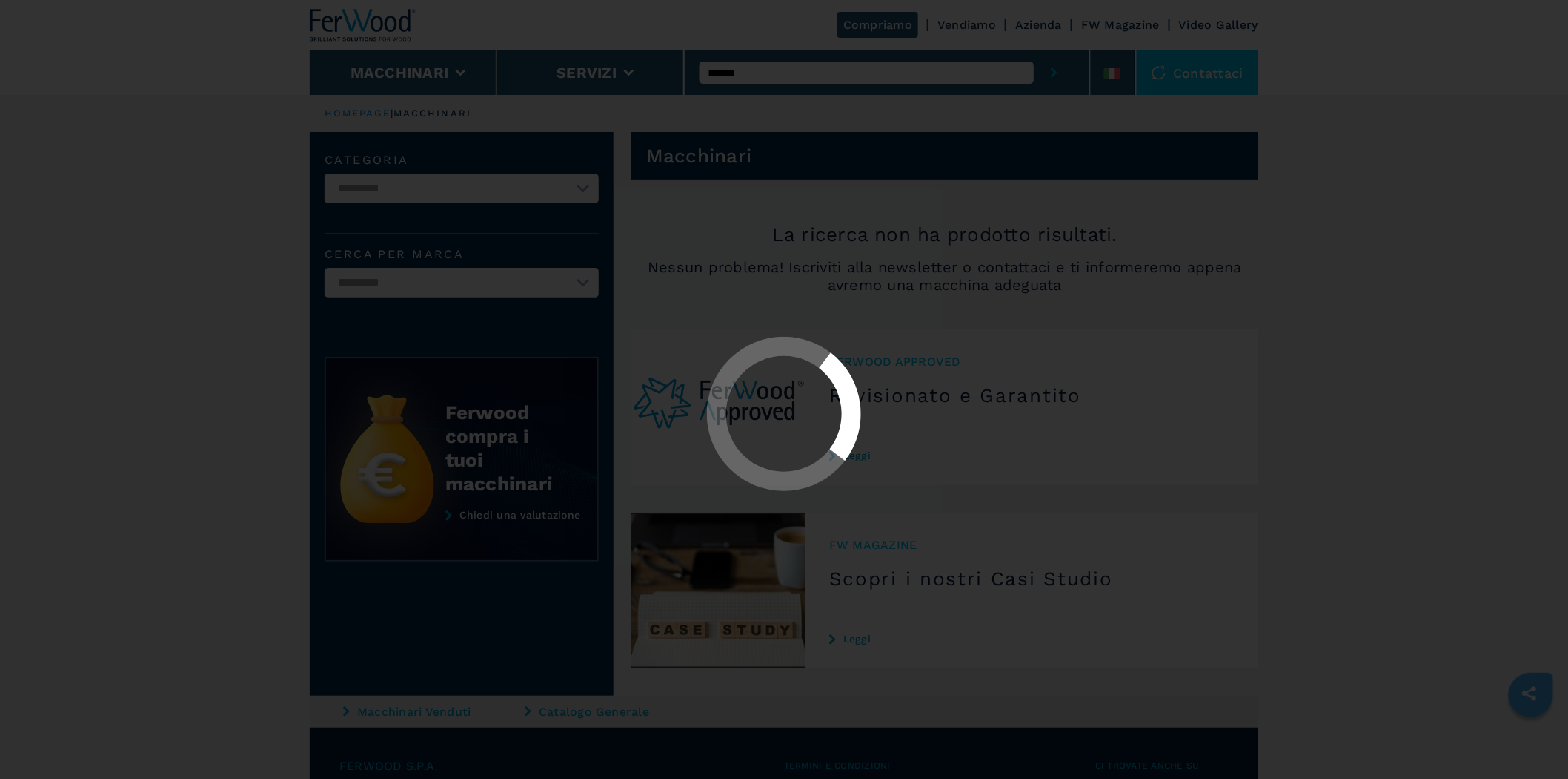
click at [1034, 50] on button "submit-button" at bounding box center [1054, 72] width 41 height 45
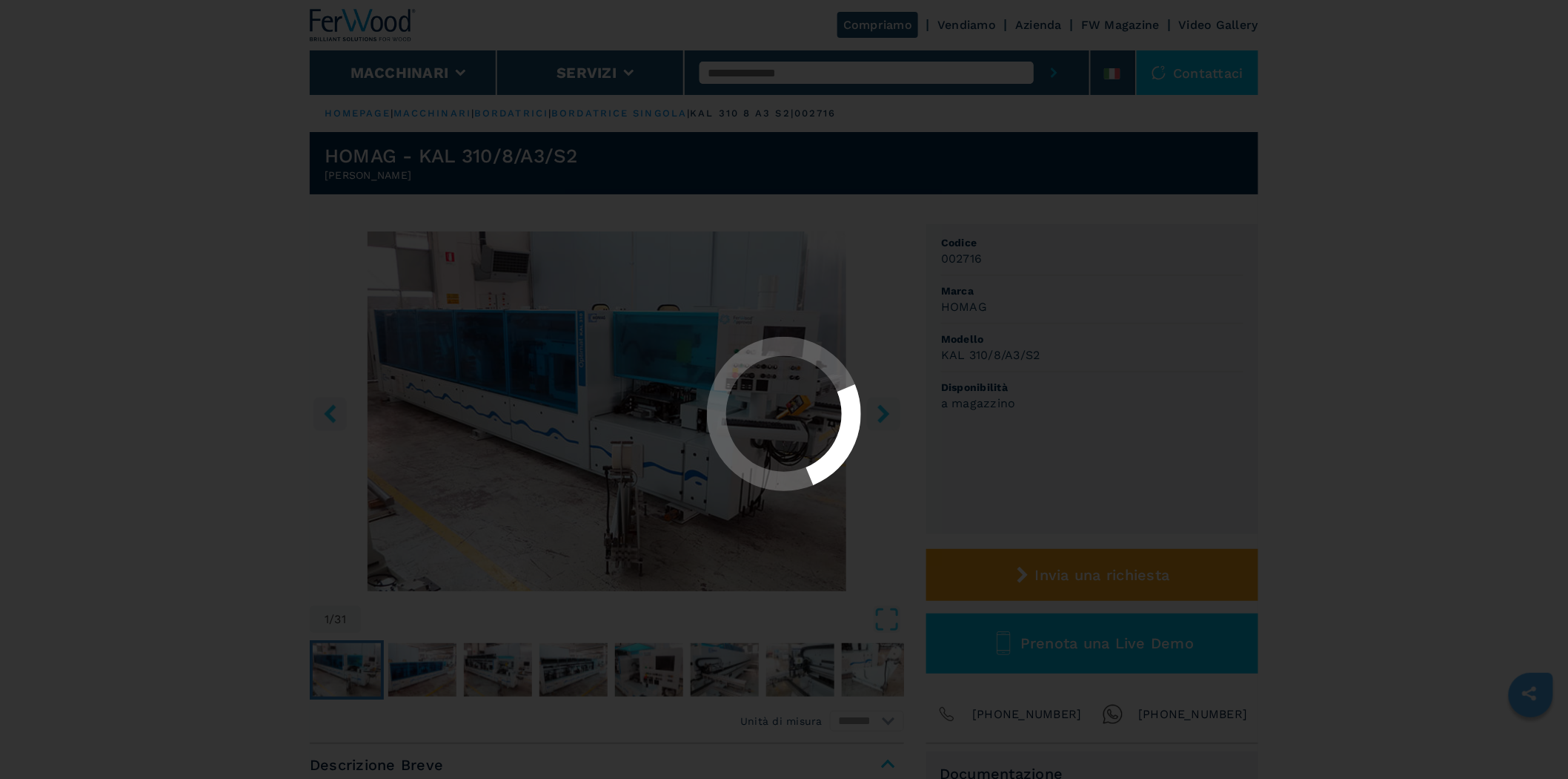
select select "**********"
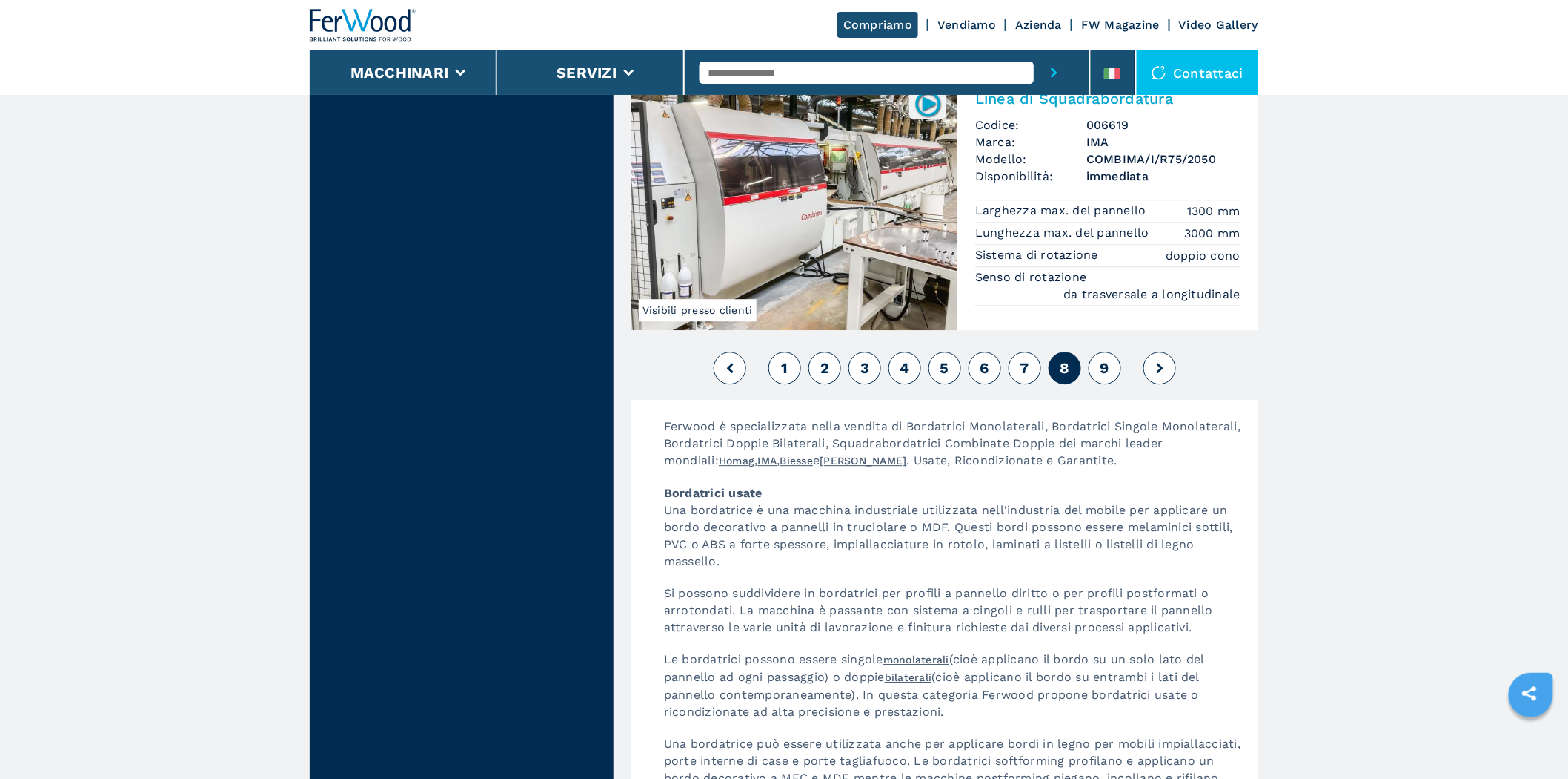
scroll to position [3569, 0]
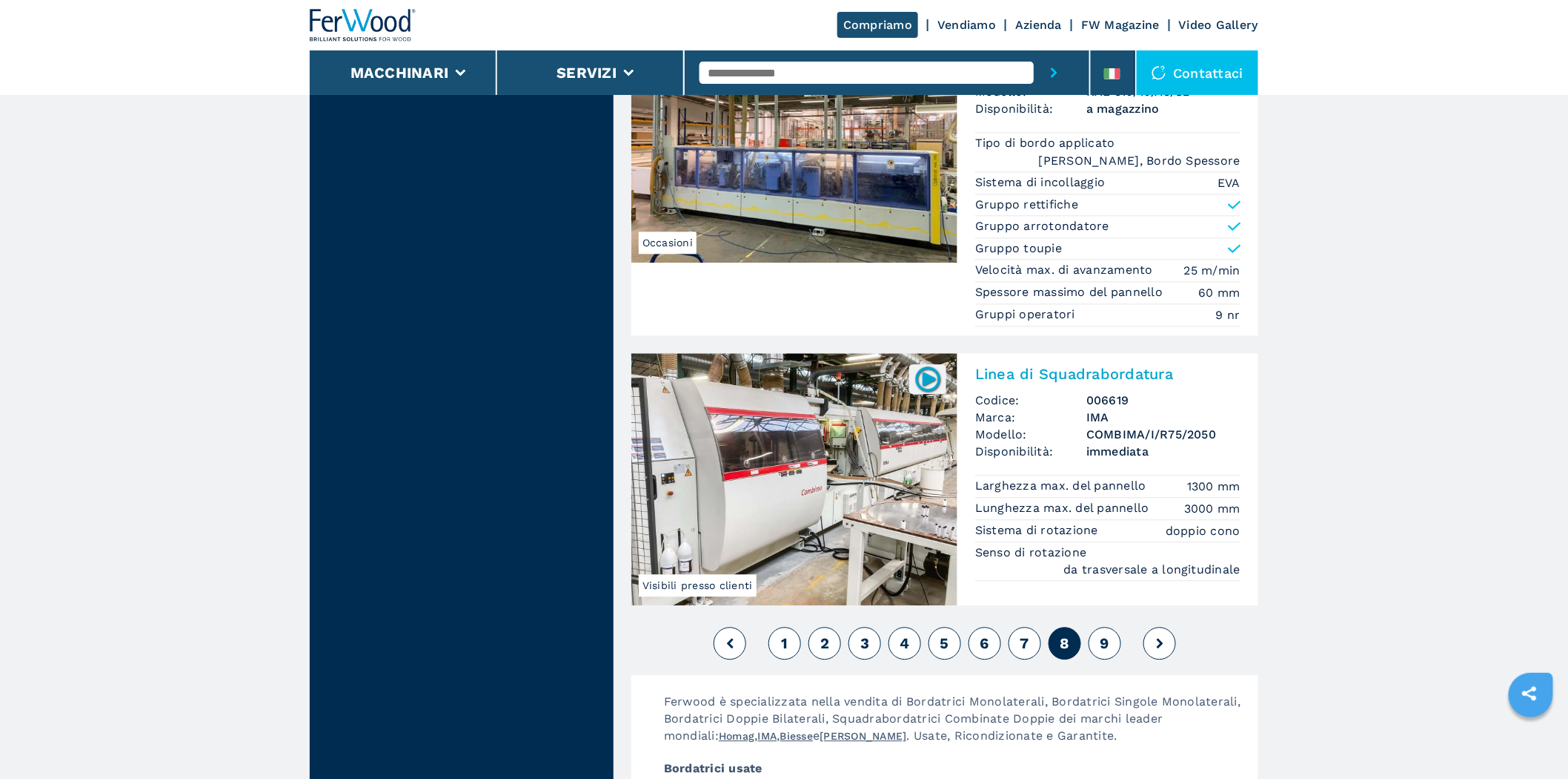
drag, startPoint x: 871, startPoint y: 86, endPoint x: 869, endPoint y: 69, distance: 17.1
click at [871, 86] on div at bounding box center [887, 72] width 375 height 45
click at [867, 67] on input "text" at bounding box center [866, 73] width 334 height 22
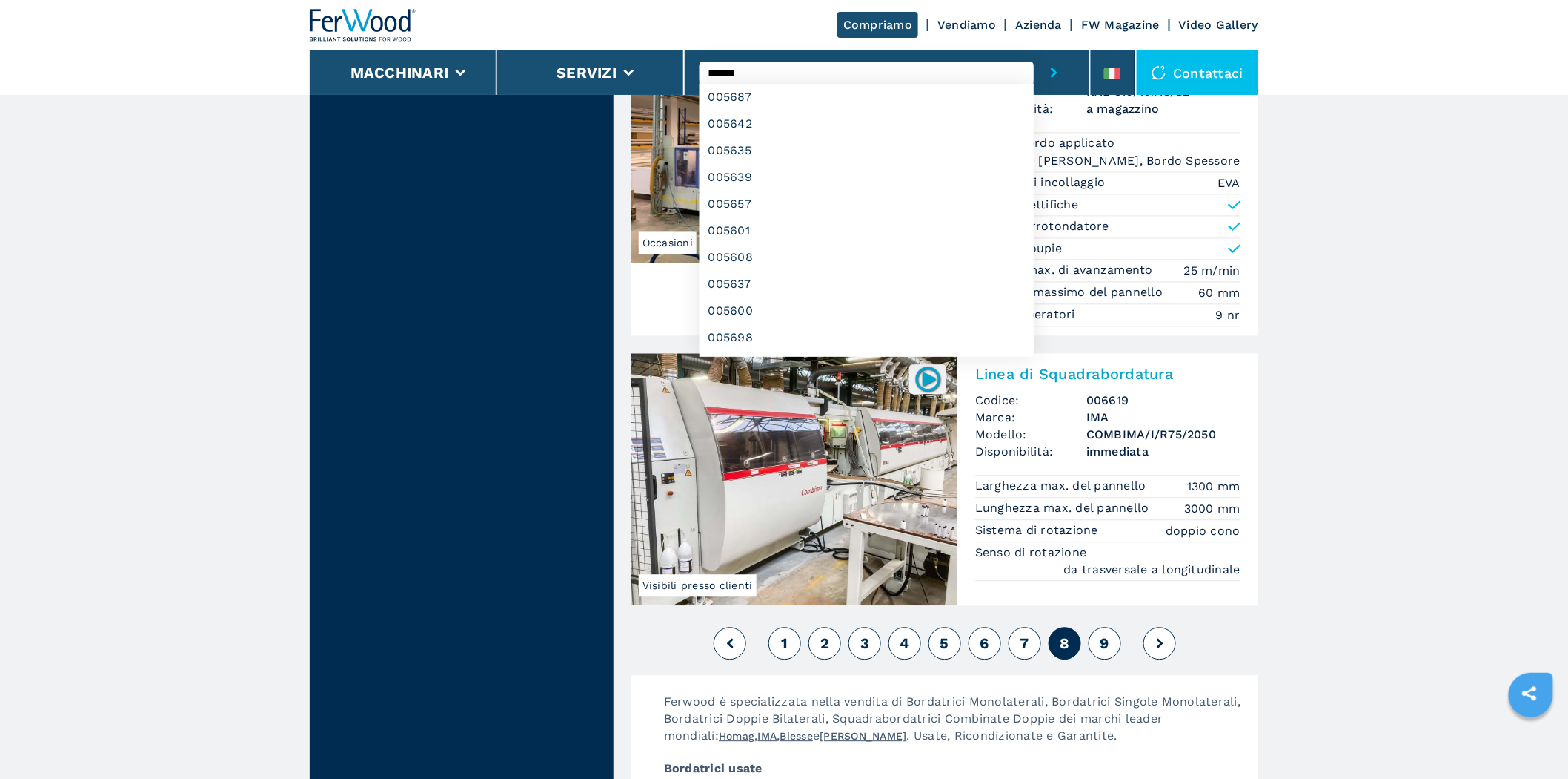
type input "******"
click at [1034, 50] on button "submit-button" at bounding box center [1054, 72] width 41 height 45
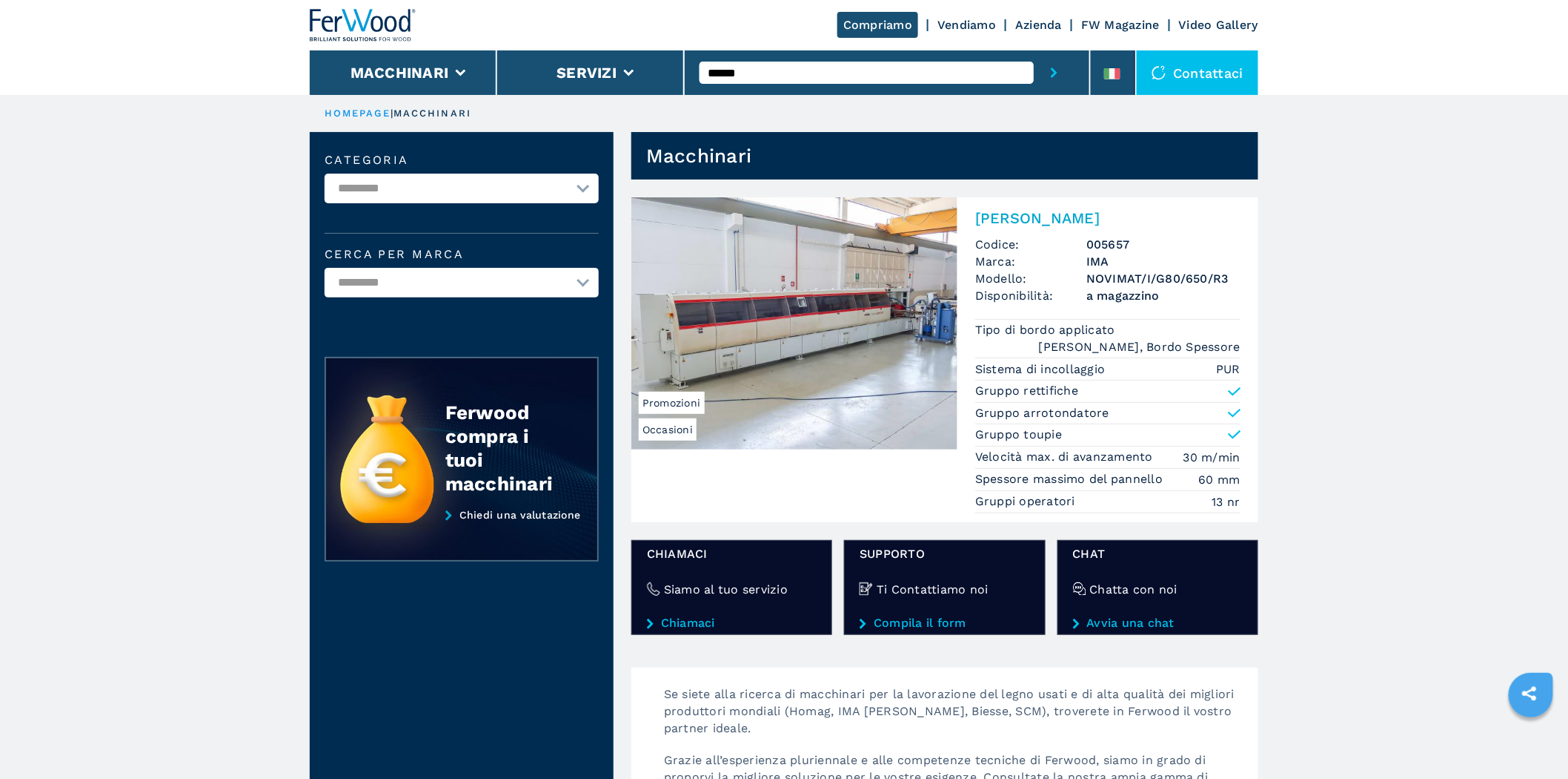
click at [899, 313] on img at bounding box center [794, 323] width 326 height 252
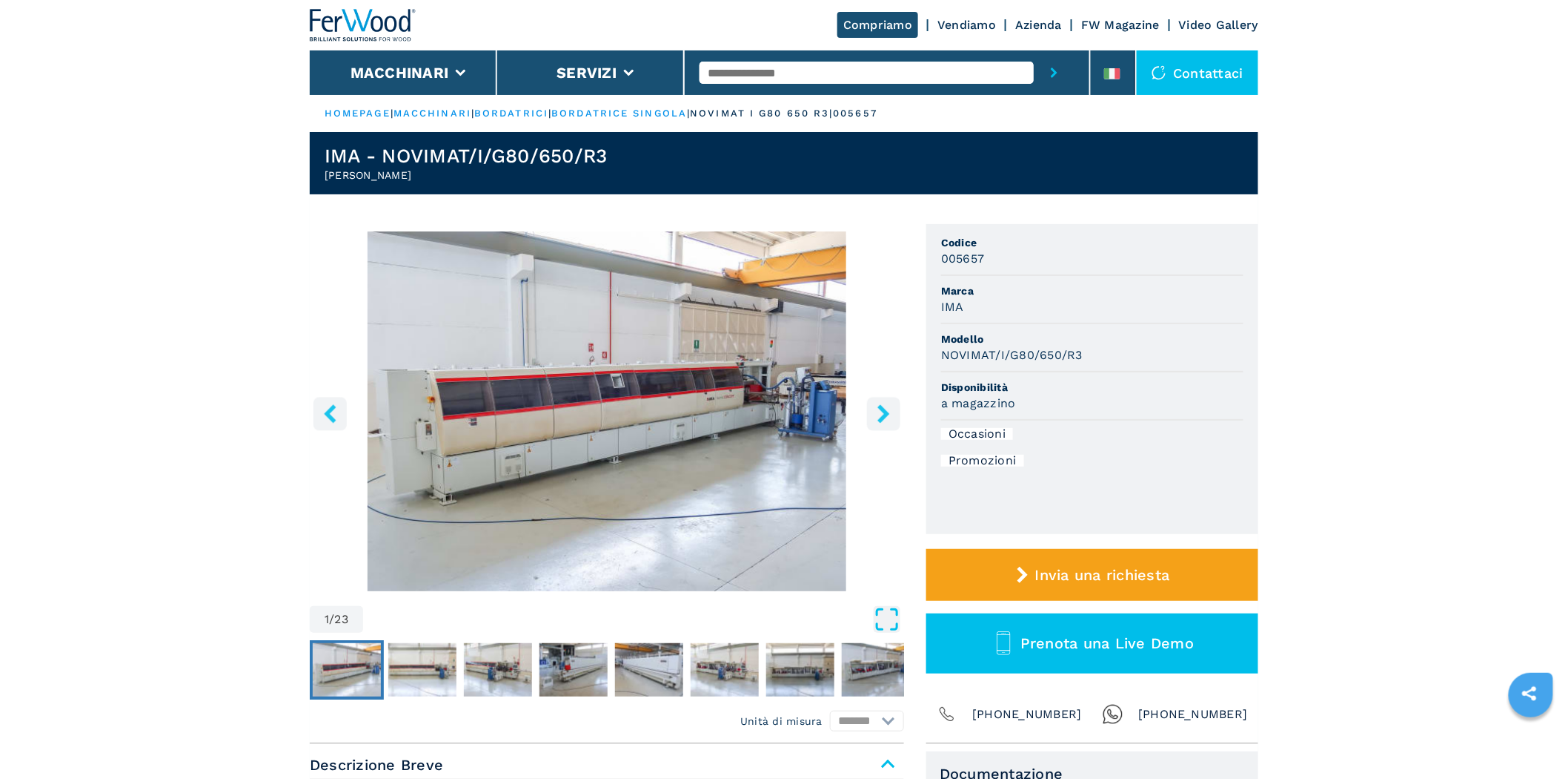
click at [879, 617] on icon "Open Fullscreen" at bounding box center [886, 619] width 27 height 27
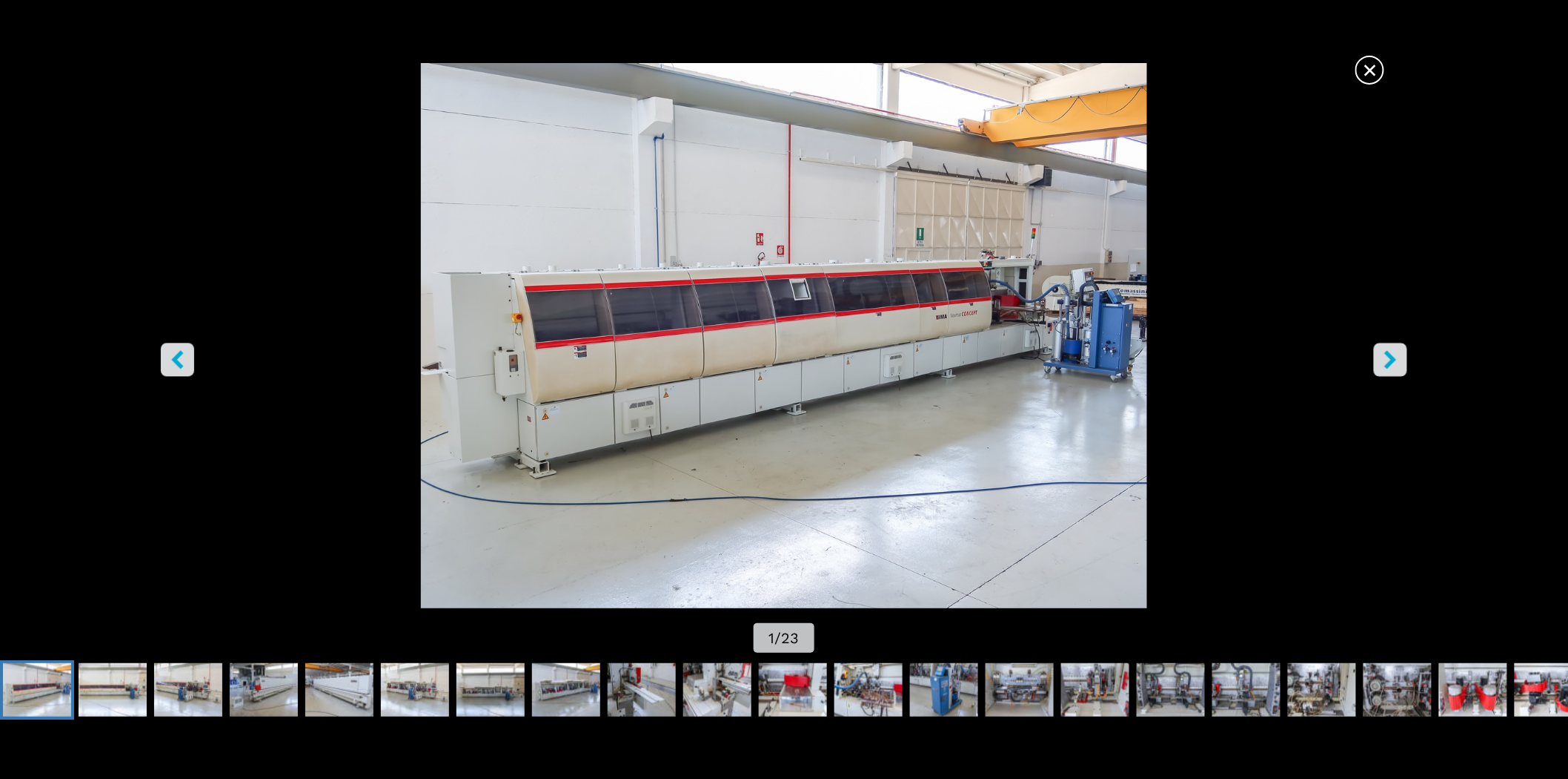
click at [1389, 353] on icon "right-button" at bounding box center [1391, 360] width 12 height 19
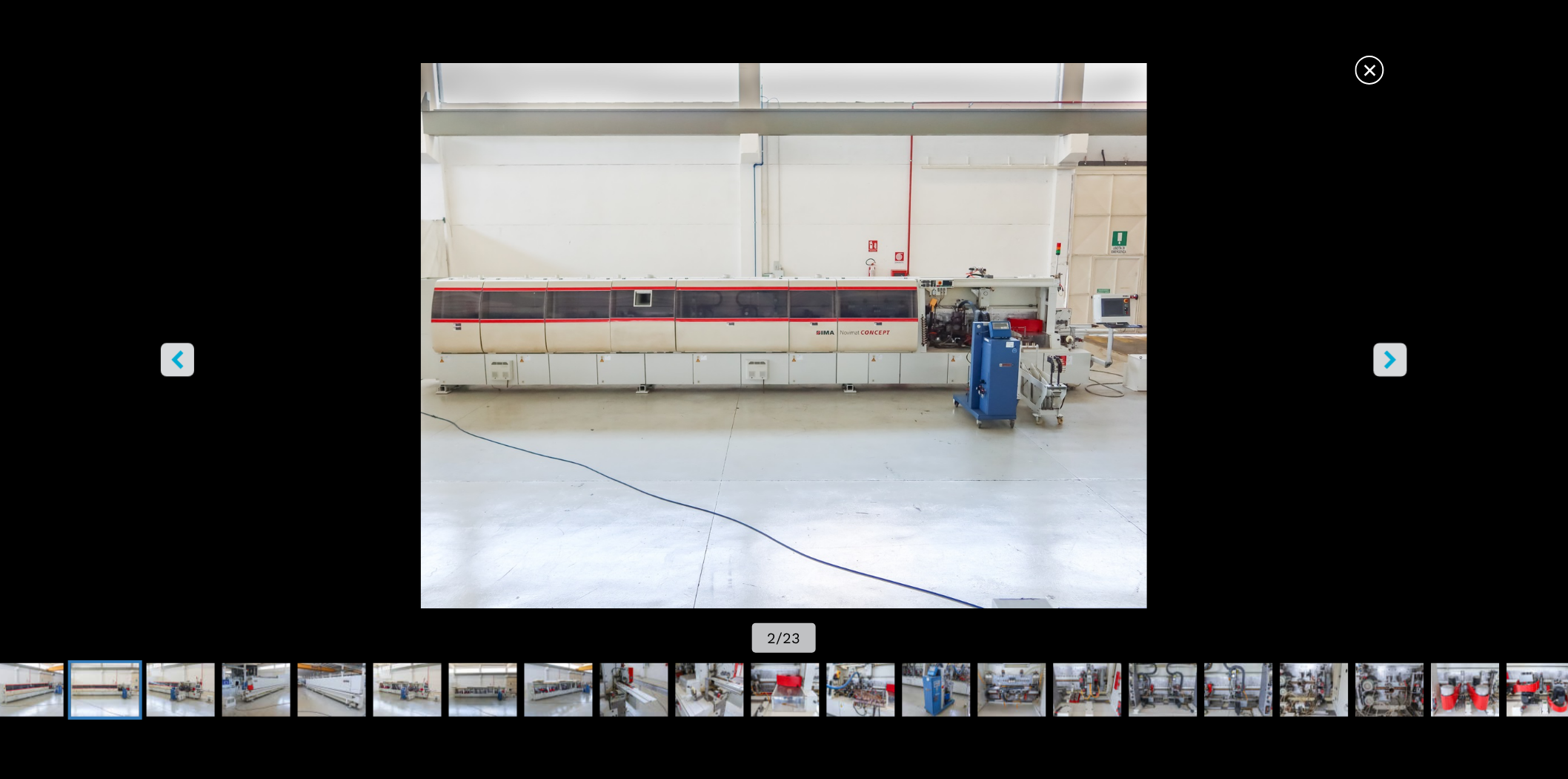
click at [1389, 353] on icon "right-button" at bounding box center [1391, 360] width 12 height 19
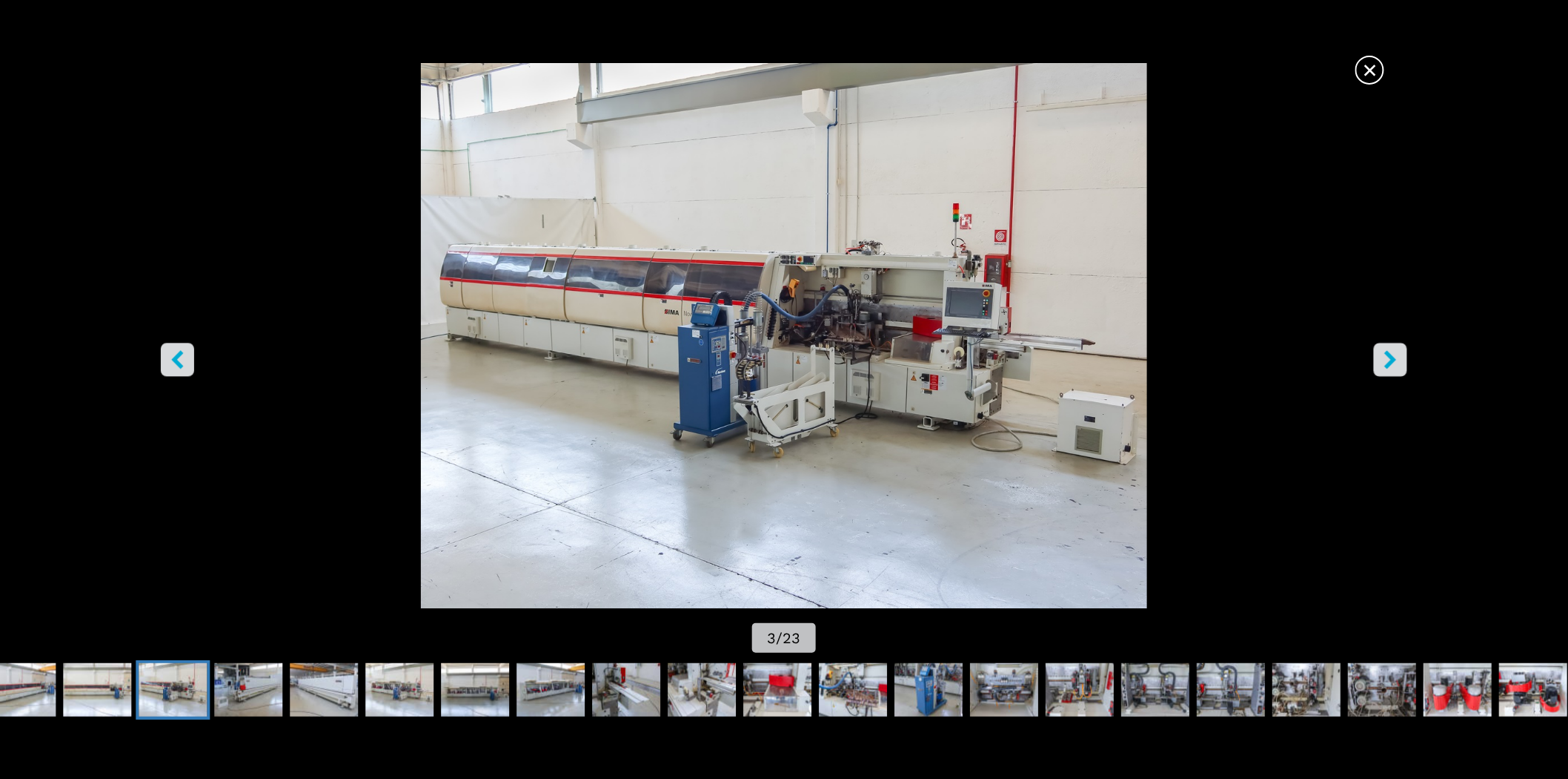
click at [1389, 353] on icon "right-button" at bounding box center [1391, 360] width 12 height 19
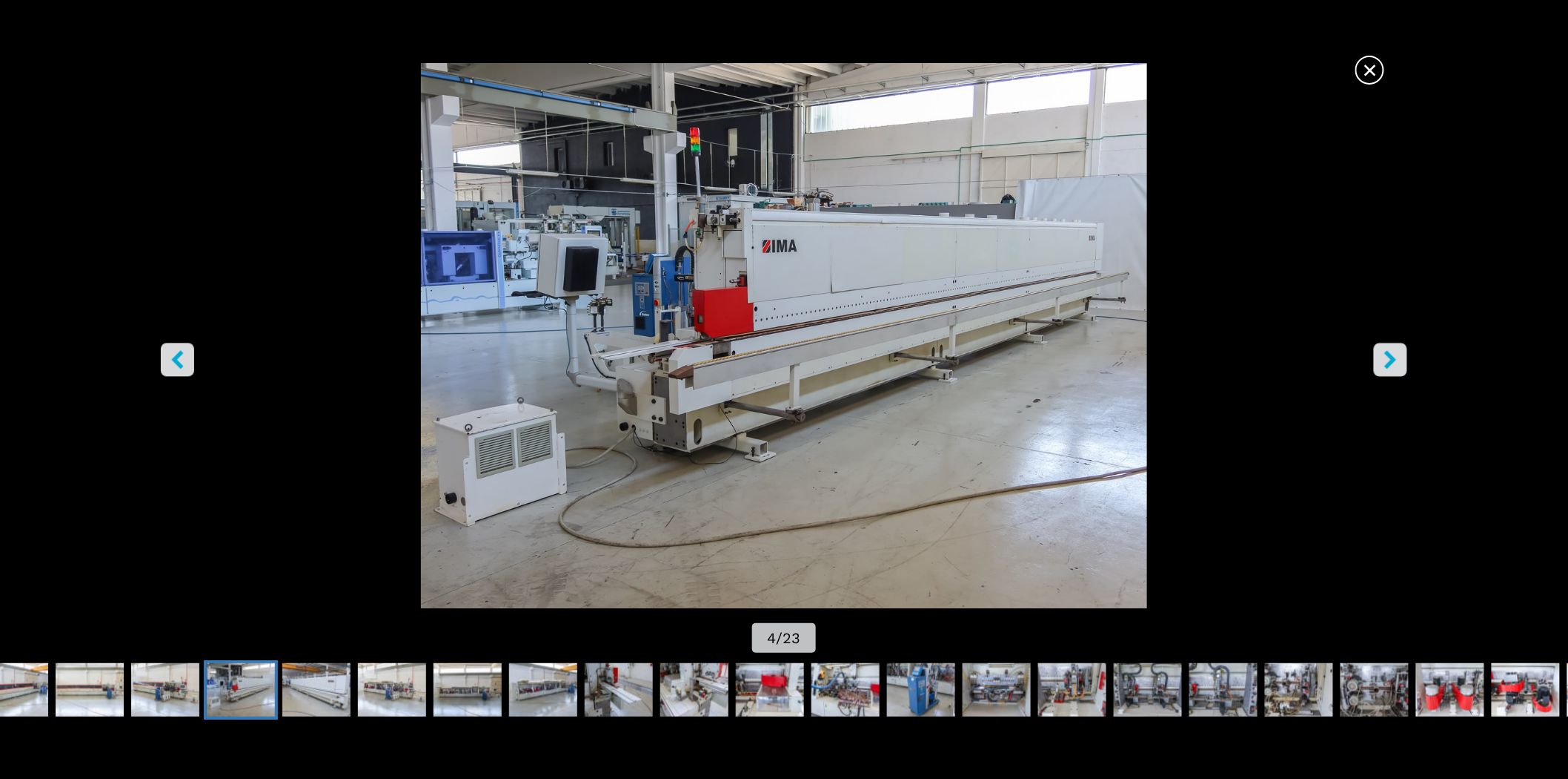
click at [1389, 353] on icon "right-button" at bounding box center [1391, 360] width 12 height 19
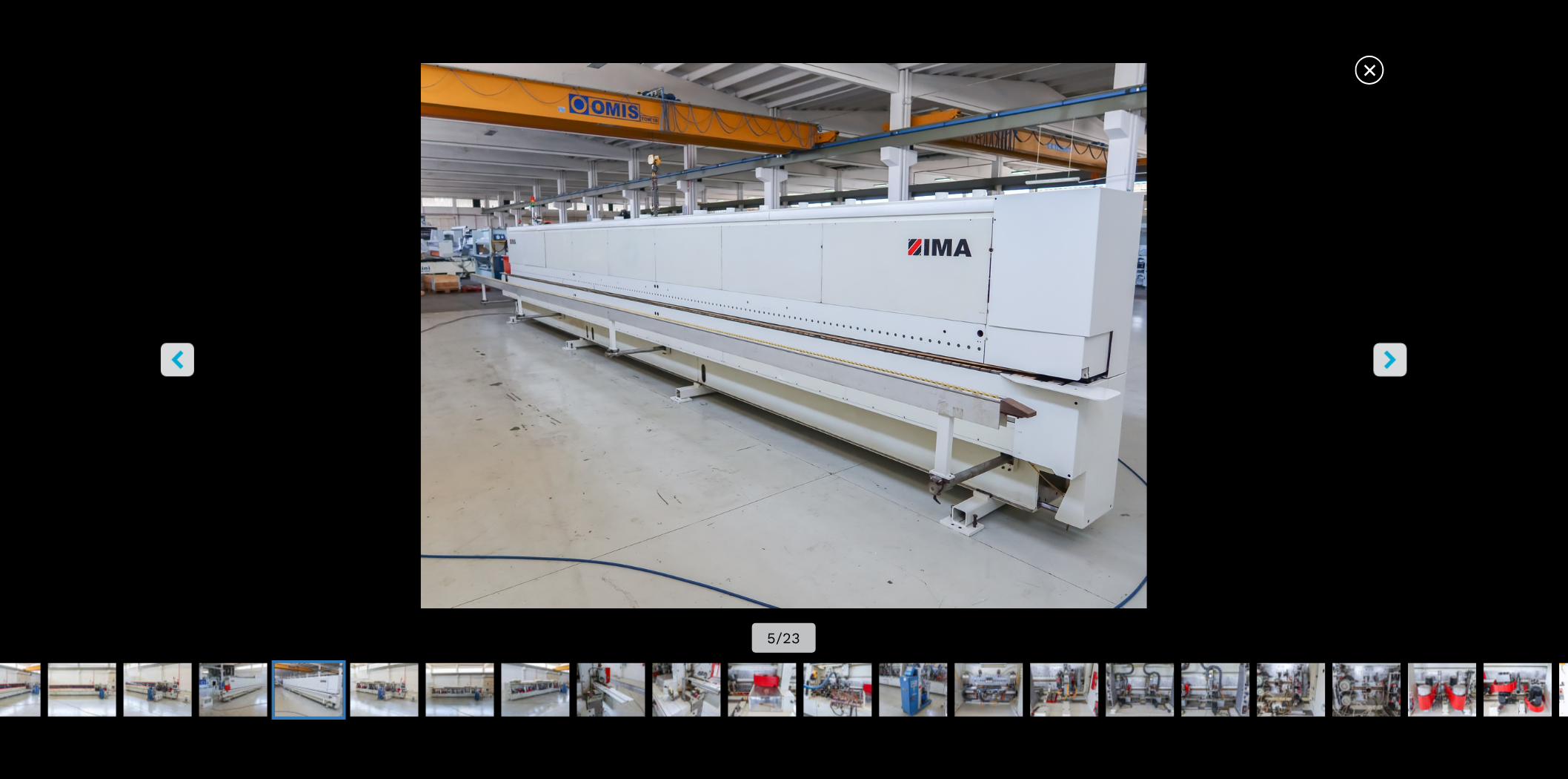
click at [1389, 353] on icon "right-button" at bounding box center [1391, 360] width 12 height 19
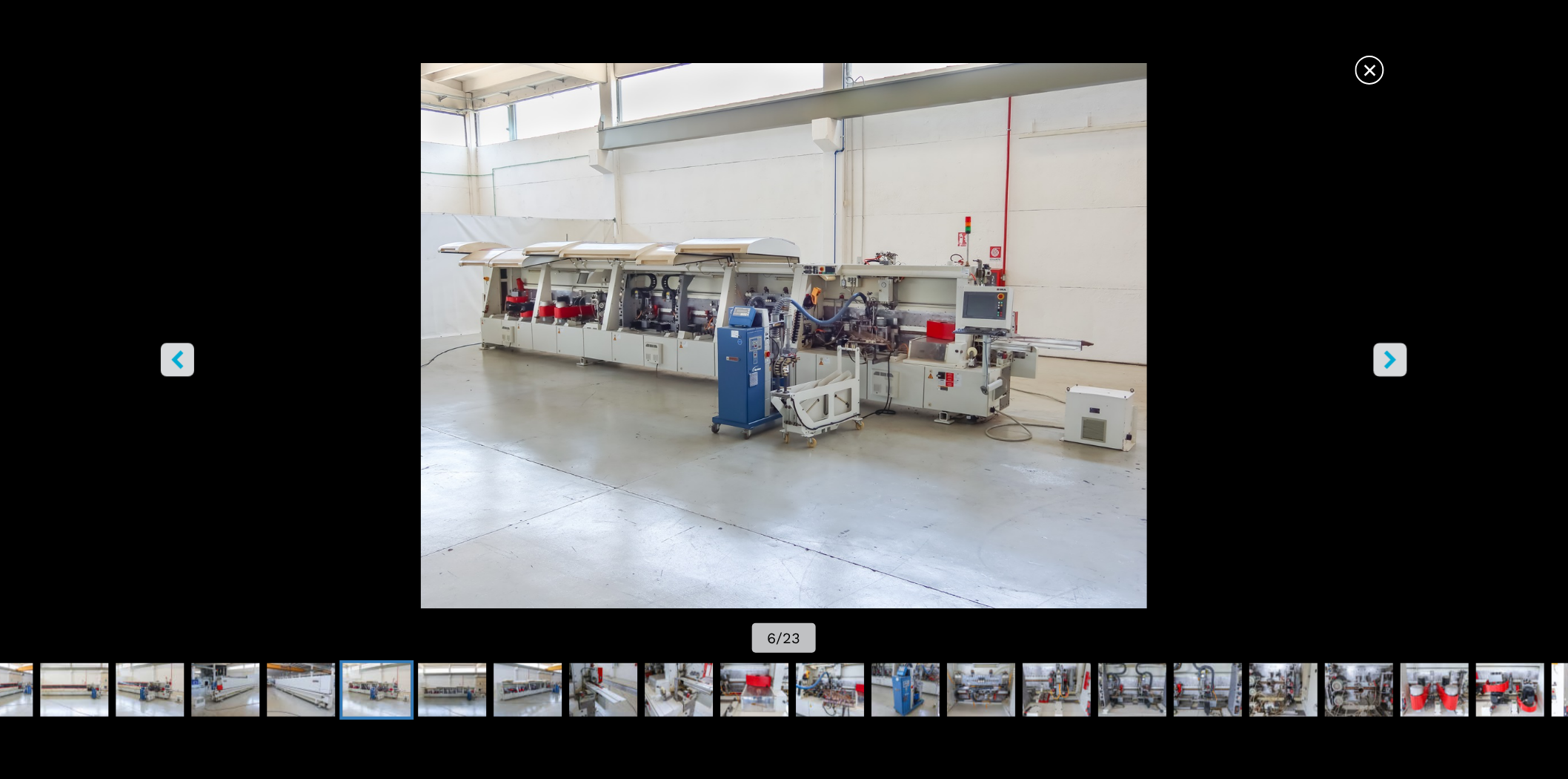
click at [1396, 362] on icon "right-button" at bounding box center [1390, 360] width 19 height 19
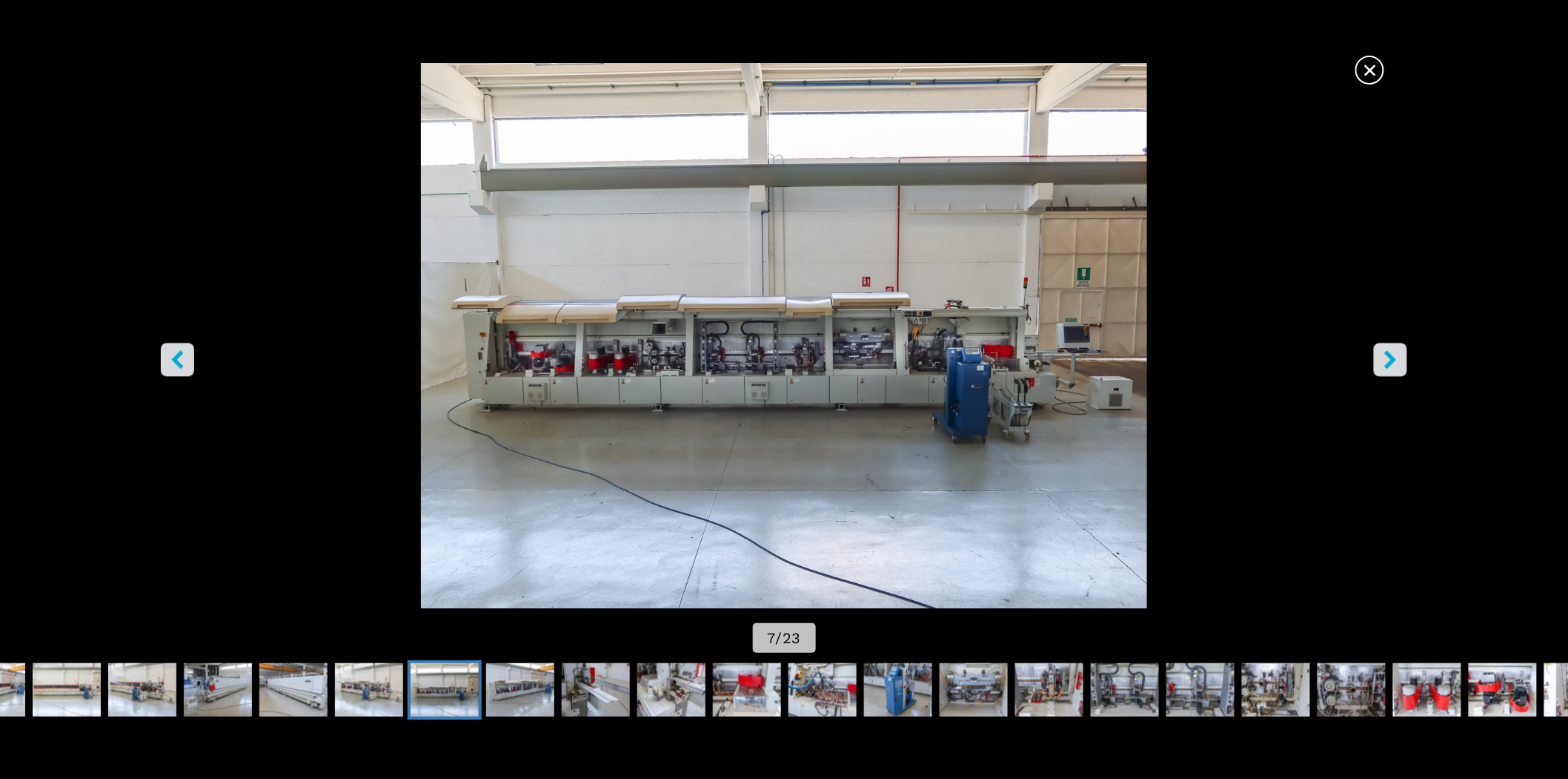
click at [1396, 362] on icon "right-button" at bounding box center [1390, 360] width 19 height 19
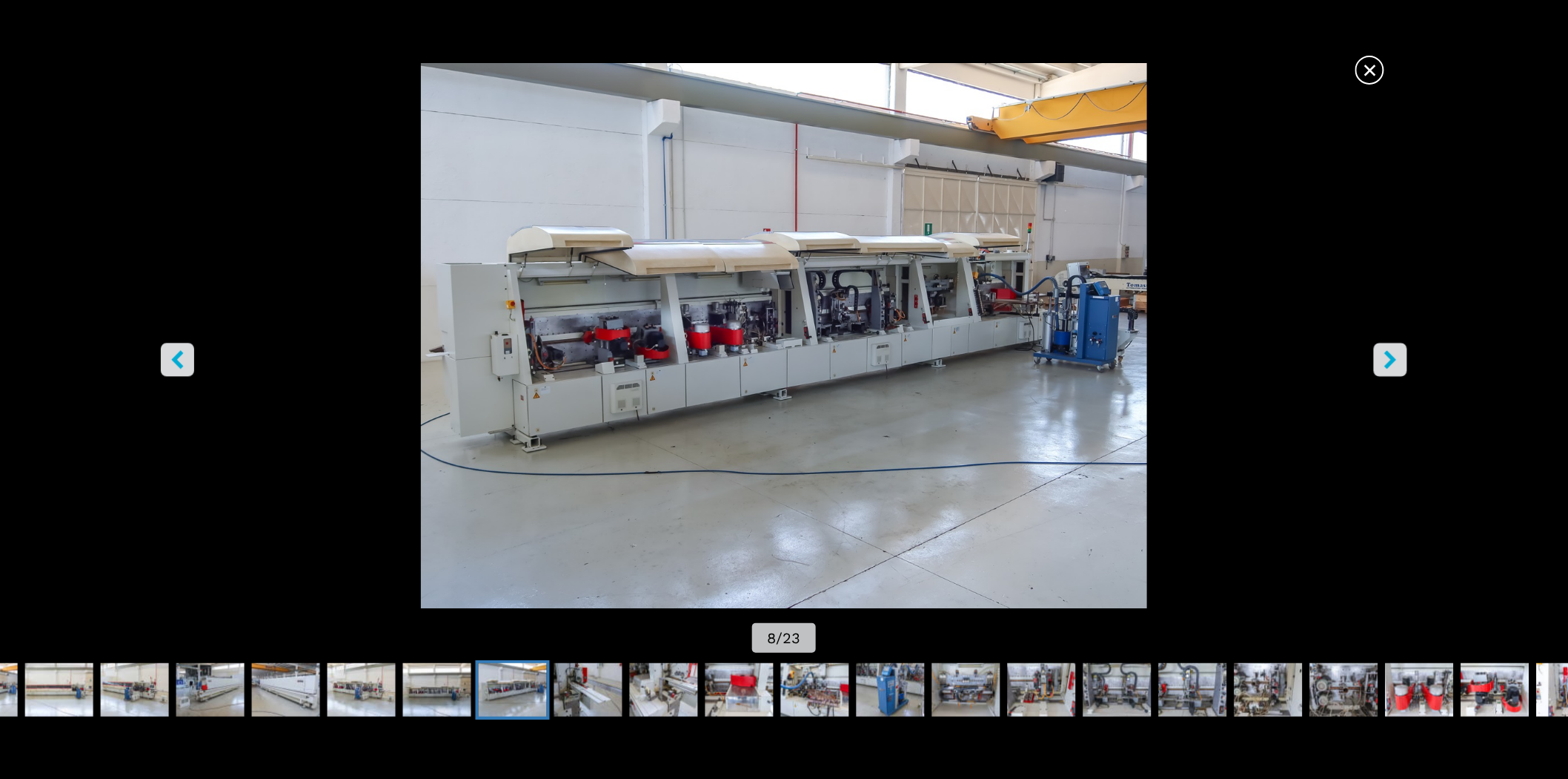
click at [1396, 362] on icon "right-button" at bounding box center [1390, 360] width 19 height 19
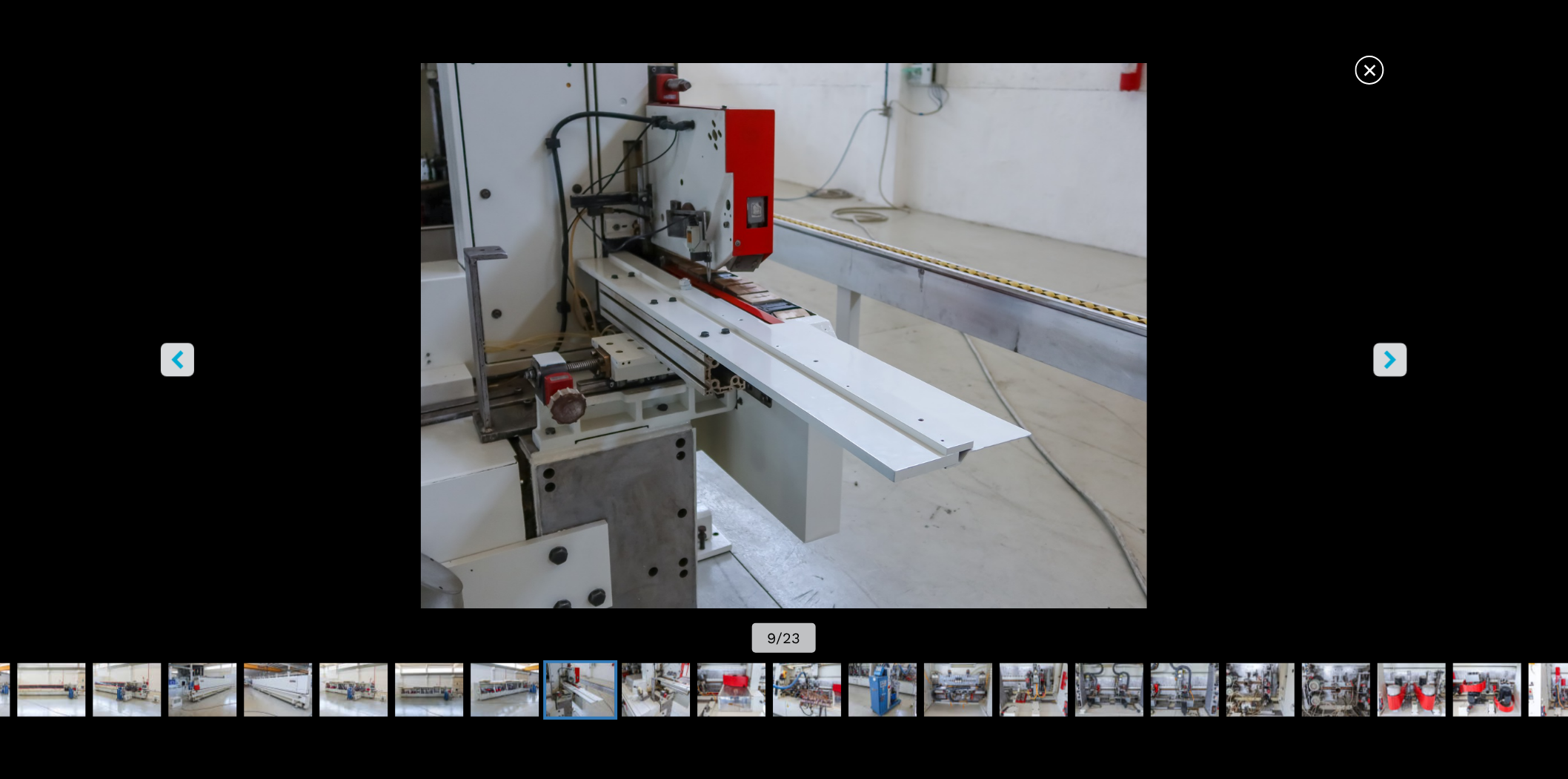
click at [1396, 362] on icon "right-button" at bounding box center [1390, 360] width 19 height 19
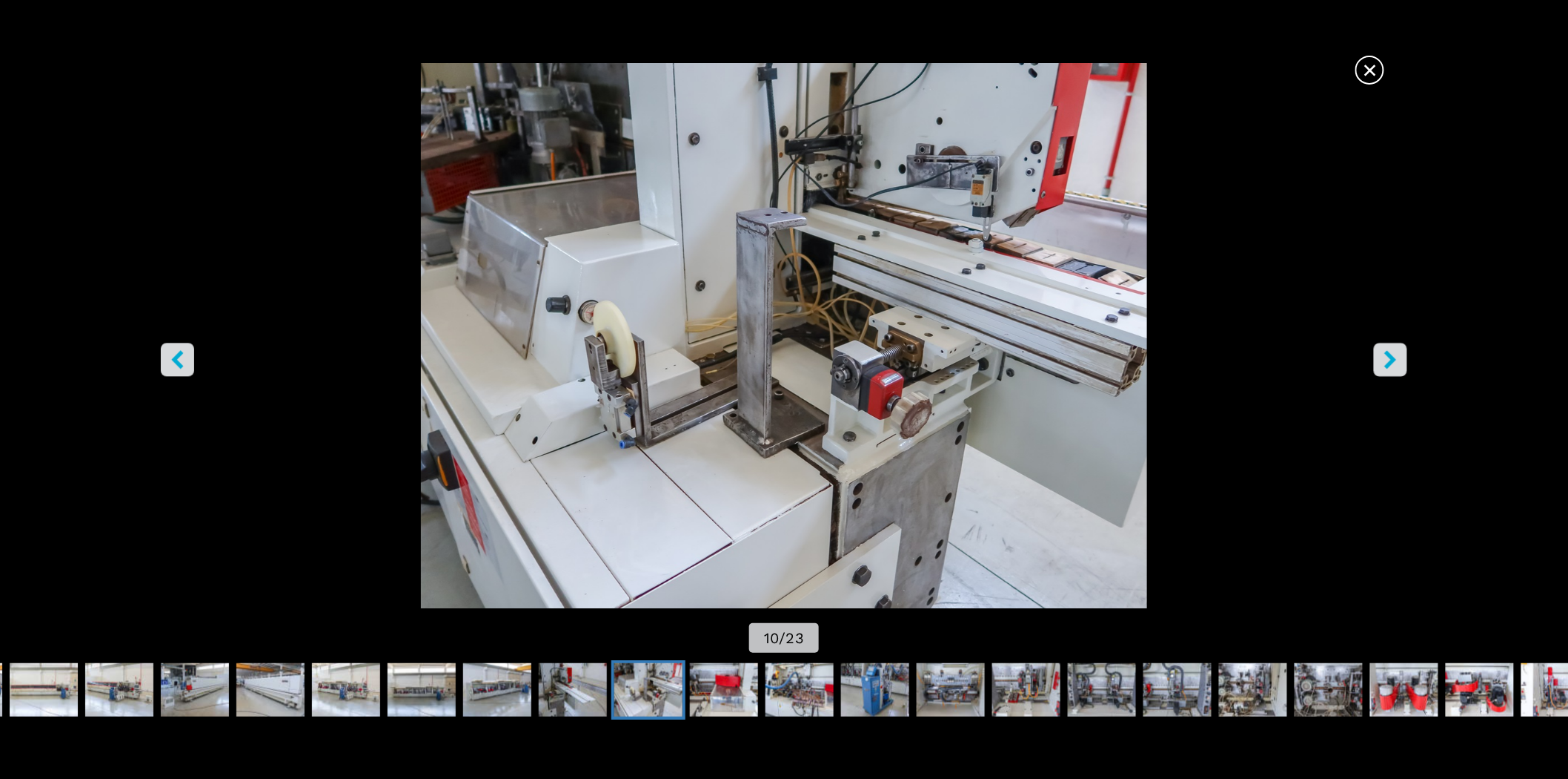
click at [1394, 362] on icon "right-button" at bounding box center [1390, 360] width 19 height 19
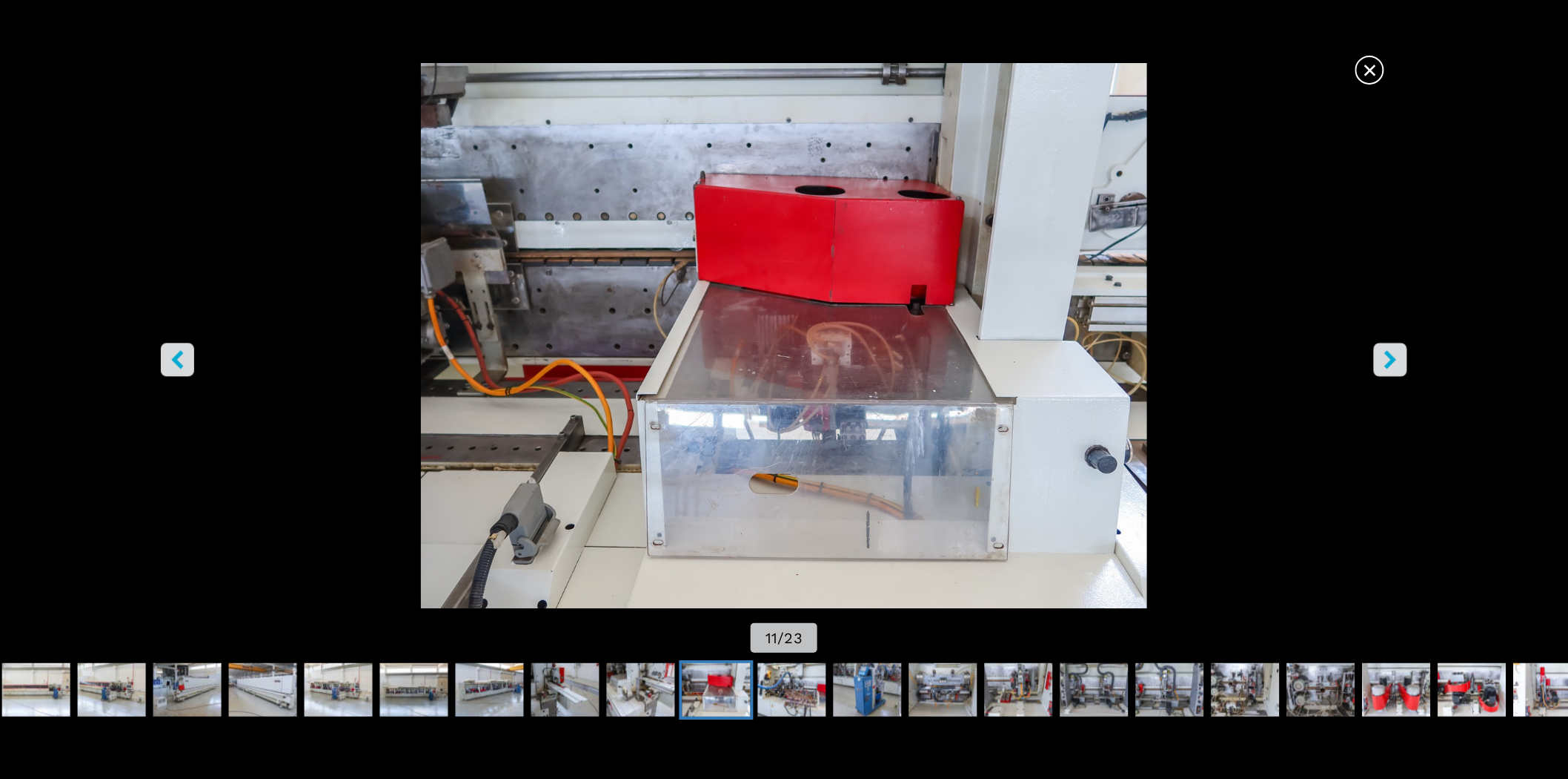
click at [1394, 362] on icon "right-button" at bounding box center [1391, 360] width 12 height 19
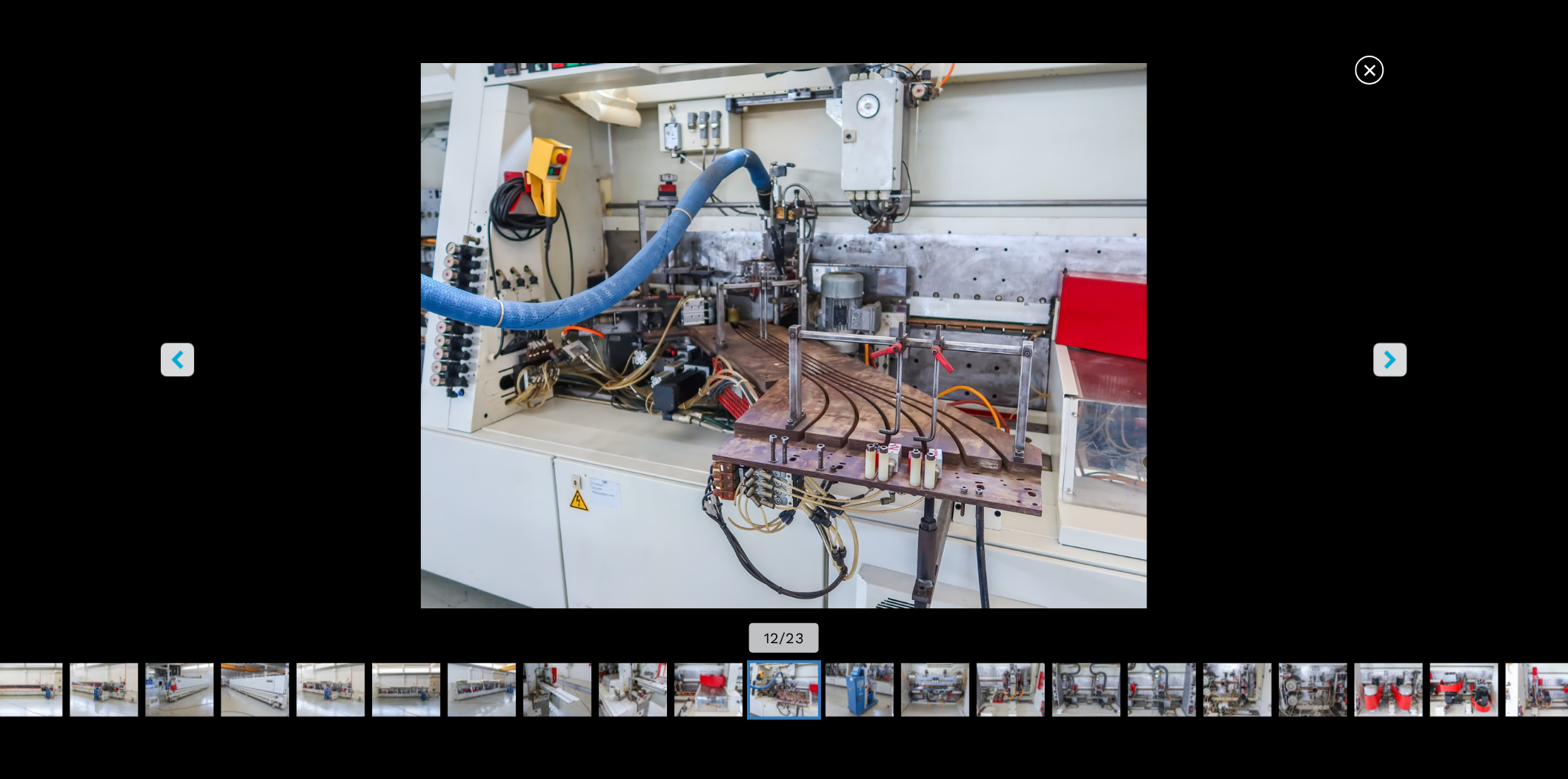
click at [1391, 364] on icon "right-button" at bounding box center [1391, 360] width 12 height 19
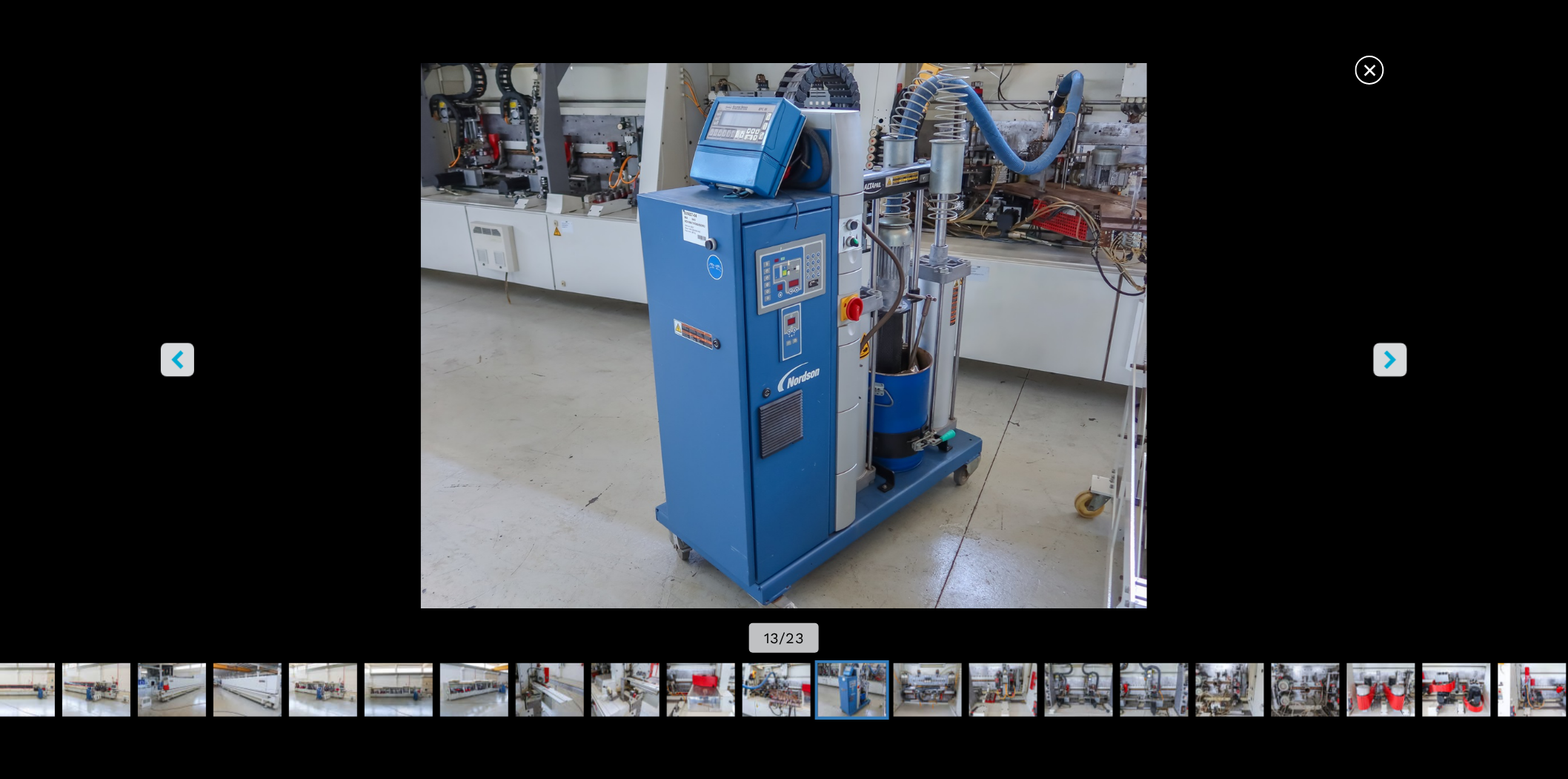
click at [1383, 374] on button "right-button" at bounding box center [1390, 360] width 33 height 33
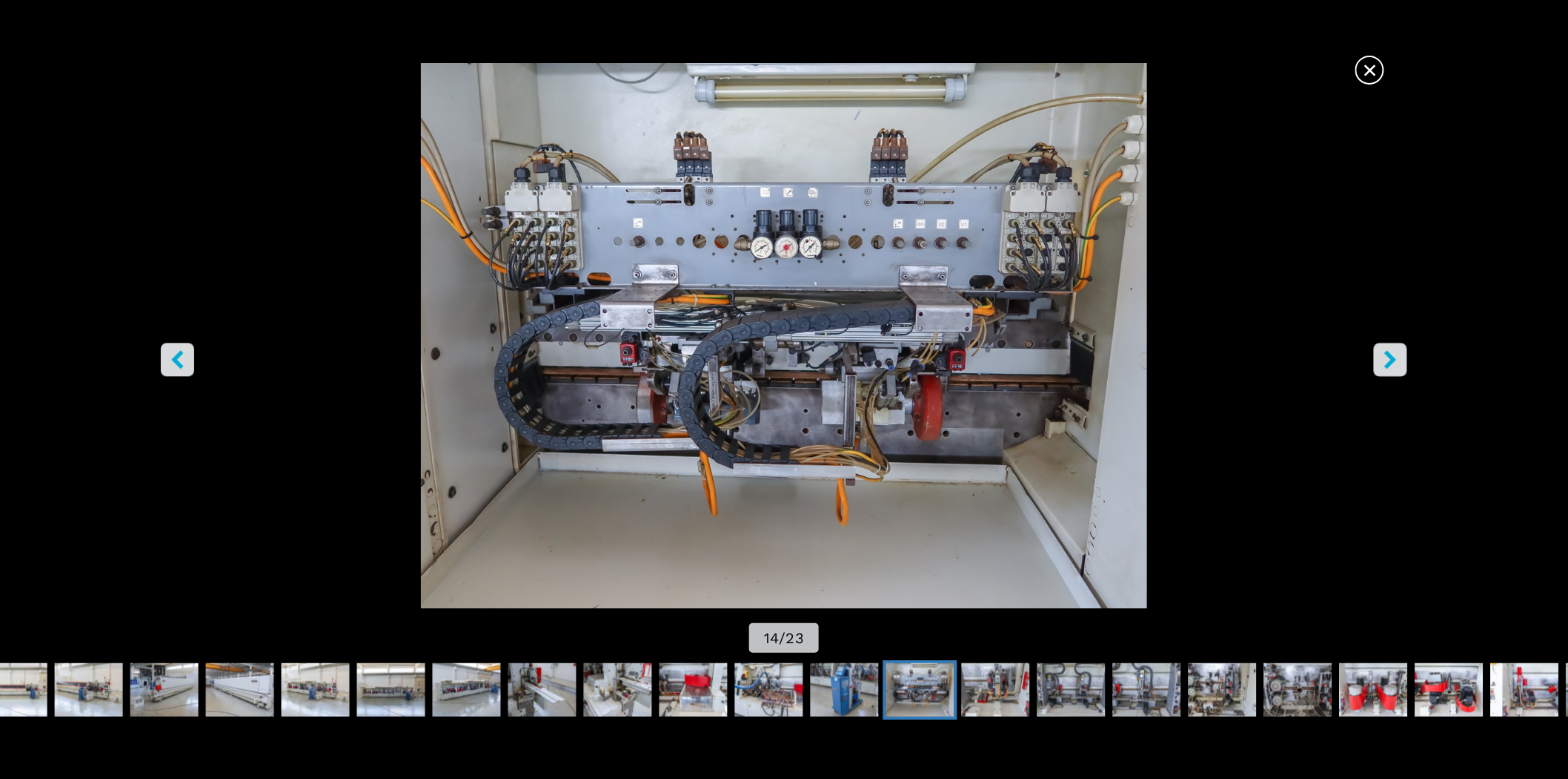
click at [1383, 374] on button "right-button" at bounding box center [1390, 360] width 33 height 33
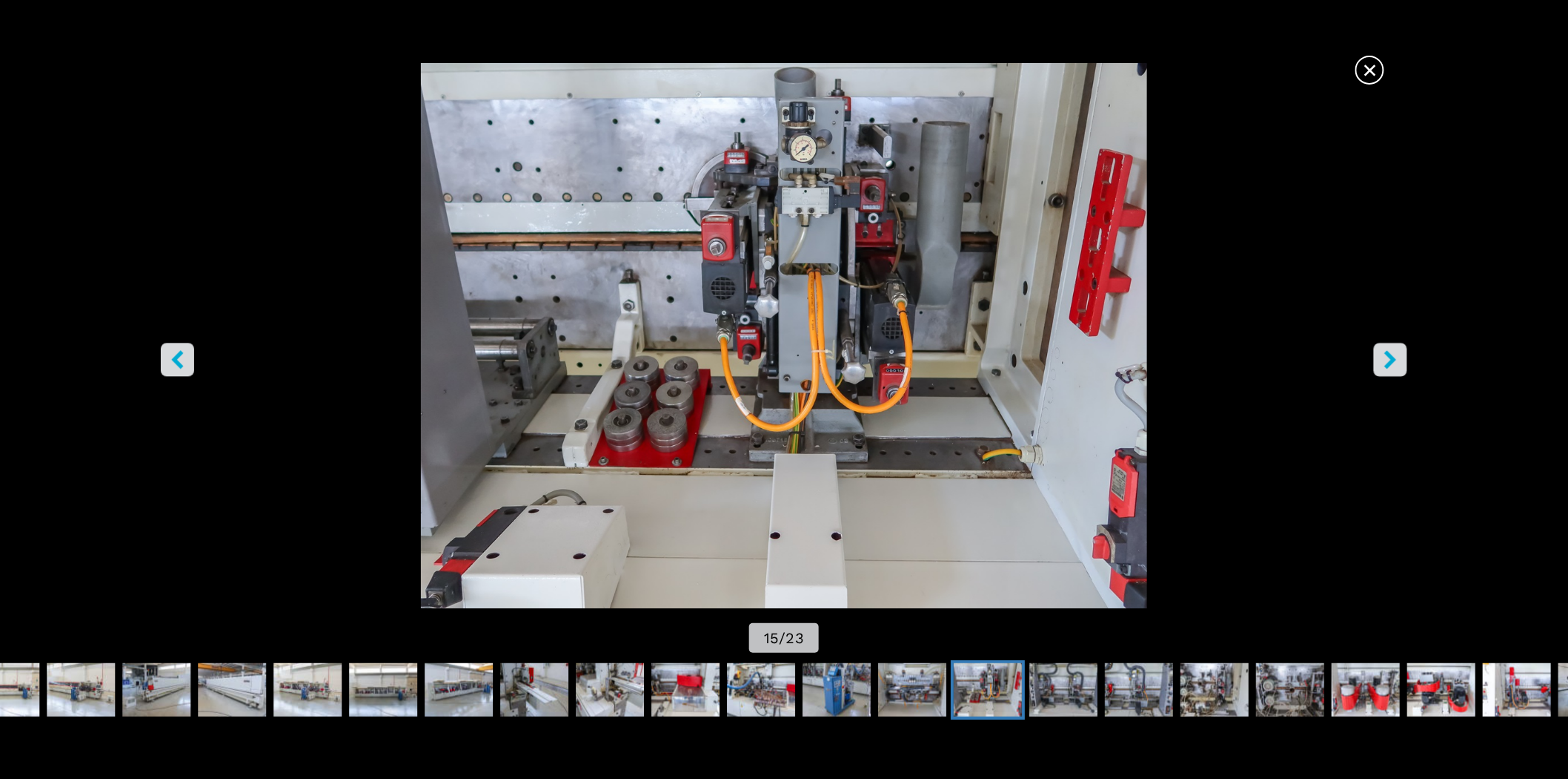
click at [1383, 374] on button "right-button" at bounding box center [1390, 360] width 33 height 33
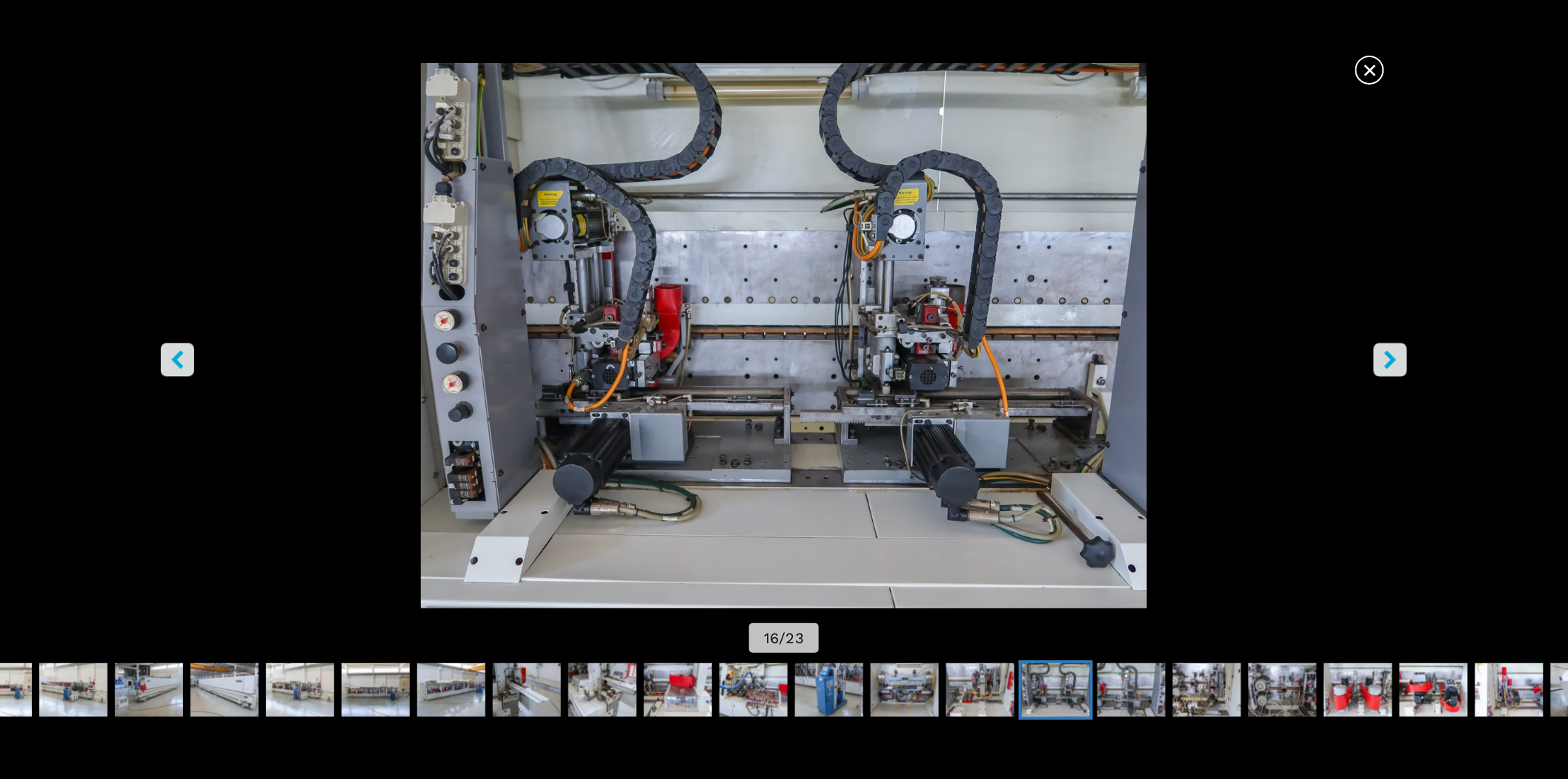
click at [1362, 80] on span "×" at bounding box center [1369, 67] width 26 height 26
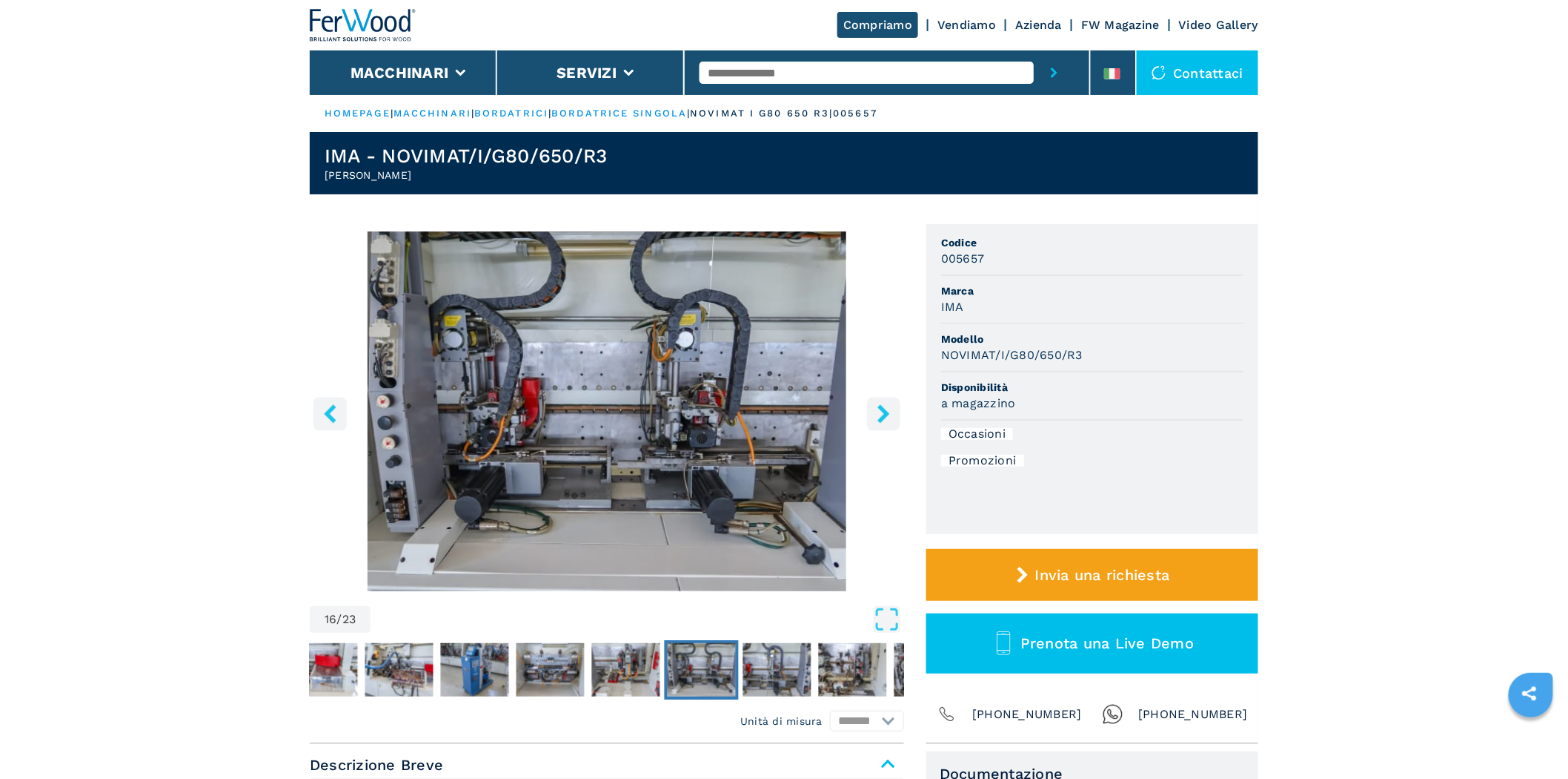
drag, startPoint x: 879, startPoint y: 58, endPoint x: 871, endPoint y: 72, distance: 16.1
click at [879, 60] on div at bounding box center [887, 72] width 375 height 45
click at [871, 72] on input "text" at bounding box center [866, 73] width 334 height 22
type input "******"
click at [1034, 50] on button "submit-button" at bounding box center [1054, 72] width 41 height 45
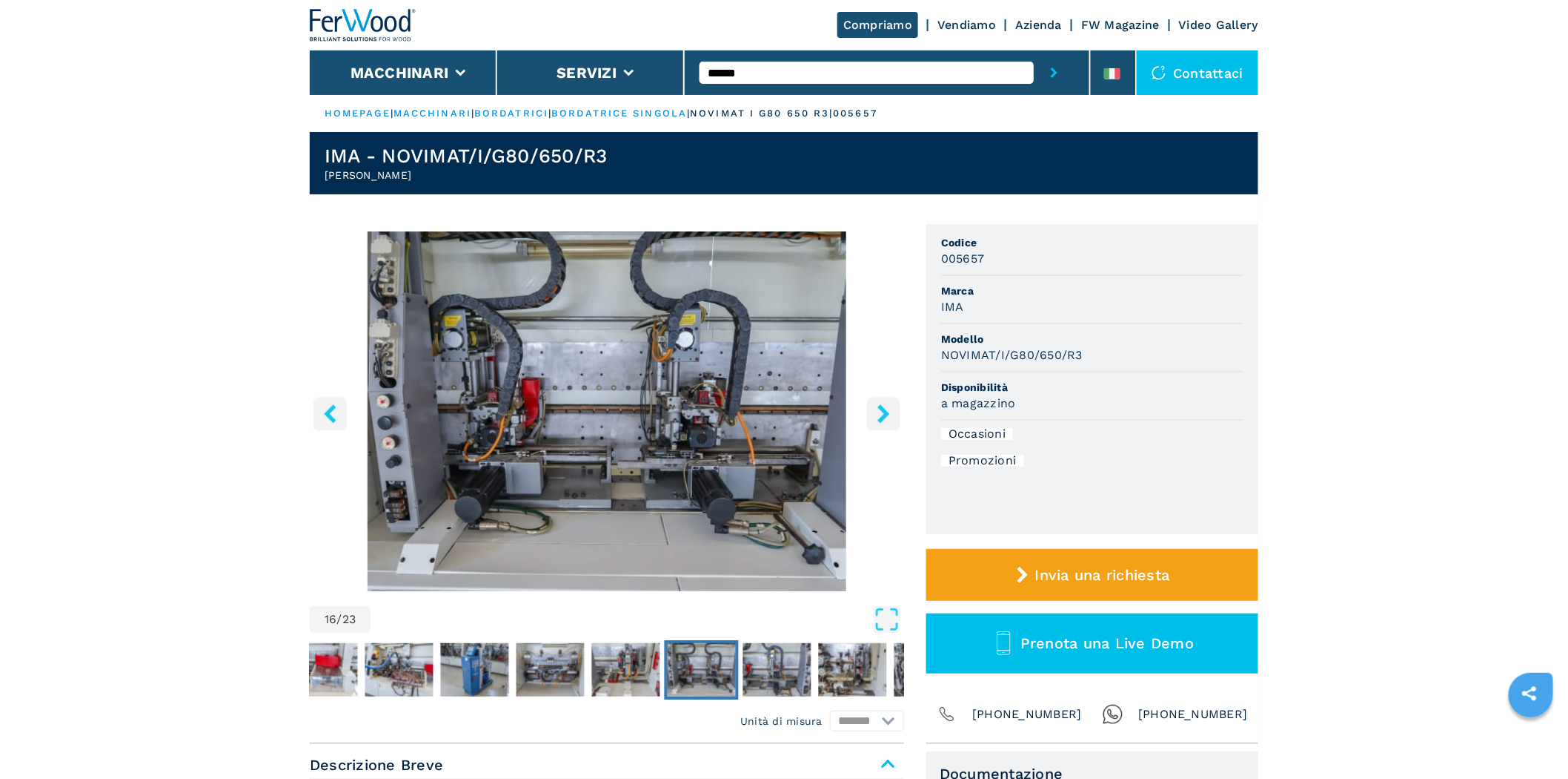
click at [1034, 50] on button "submit-button" at bounding box center [1054, 72] width 41 height 45
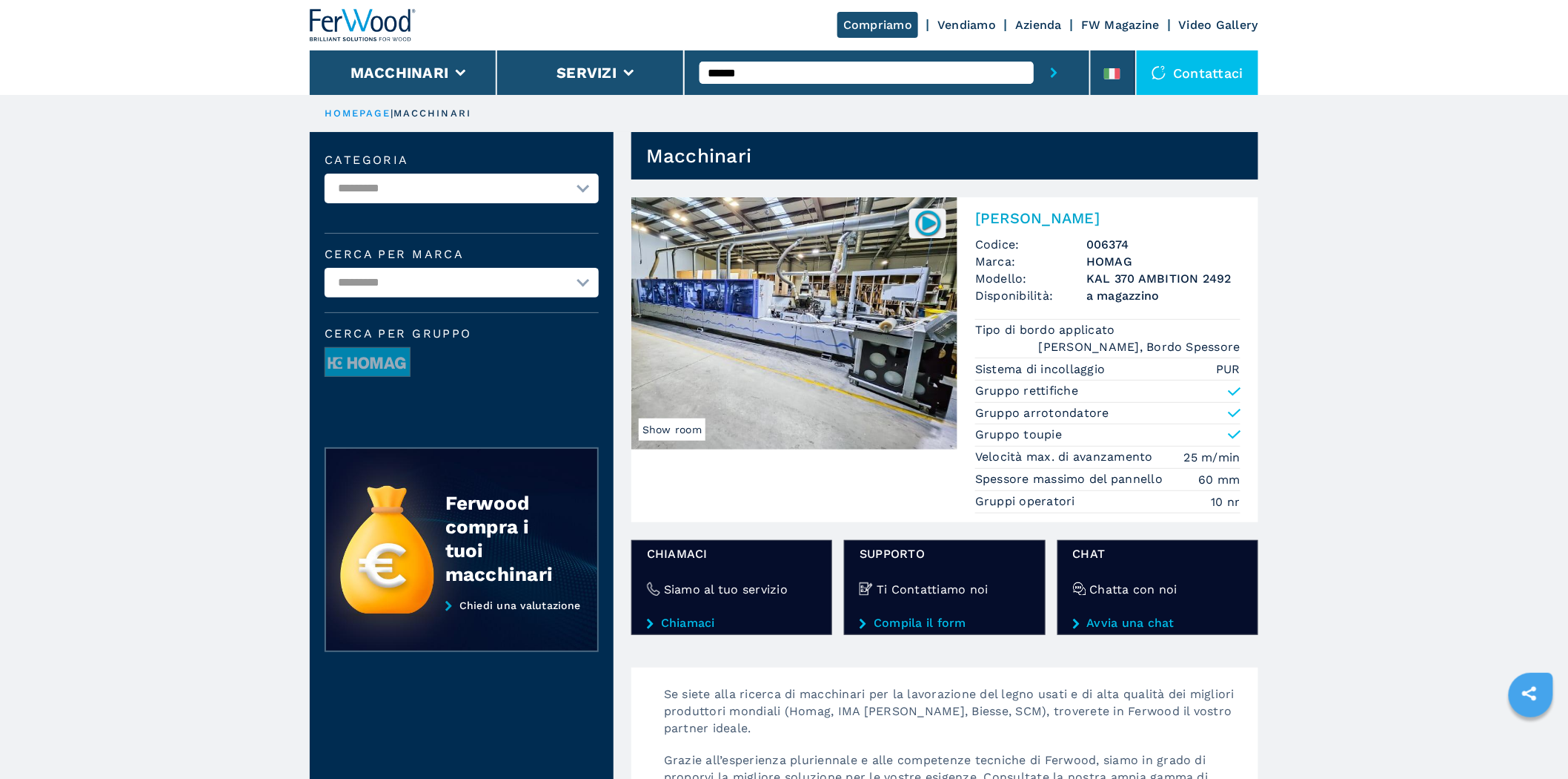
click at [788, 284] on img at bounding box center [794, 323] width 326 height 252
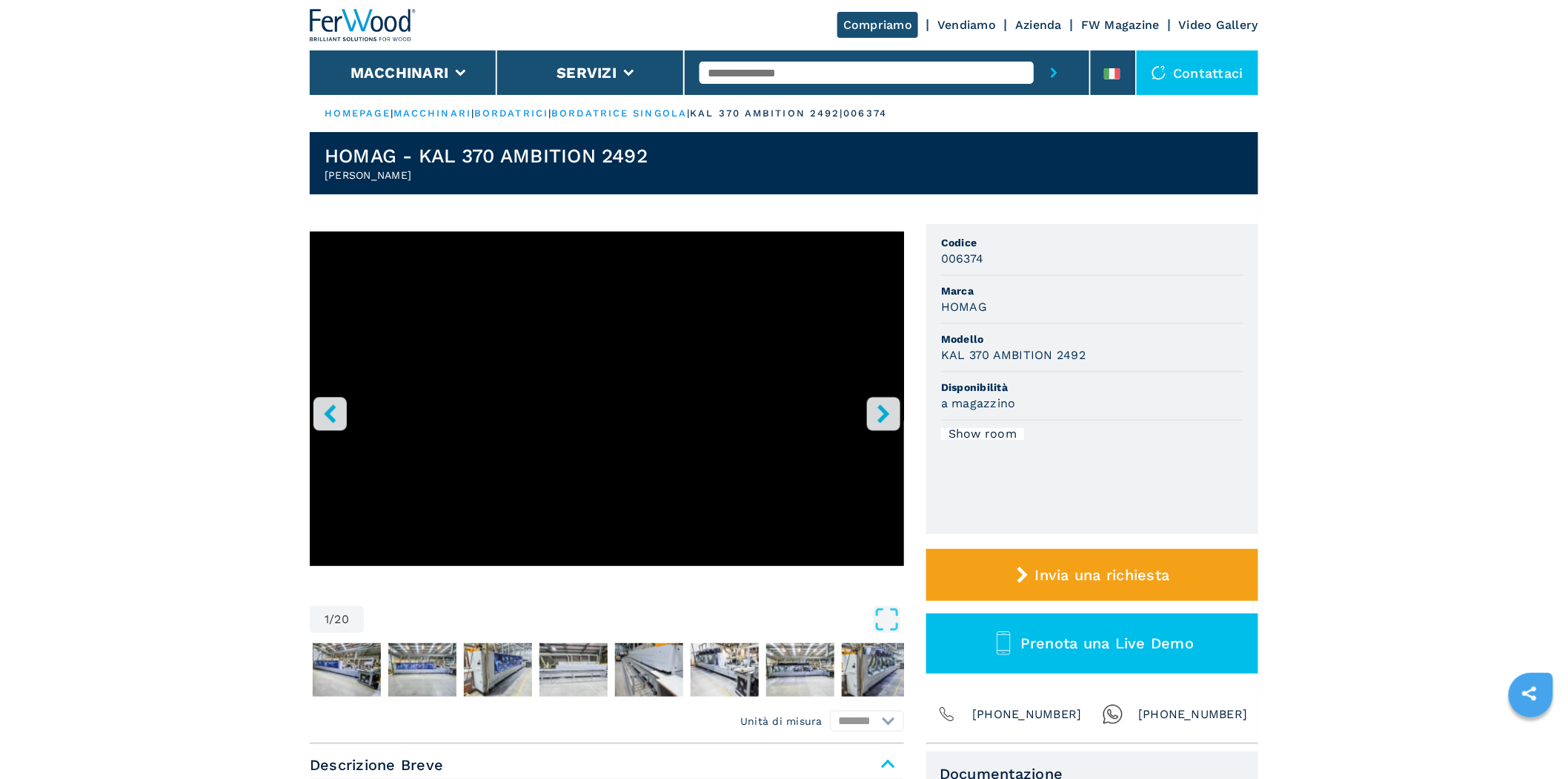
drag, startPoint x: 871, startPoint y: 623, endPoint x: 872, endPoint y: 614, distance: 9.1
click at [873, 620] on icon "Open Fullscreen" at bounding box center [886, 619] width 27 height 27
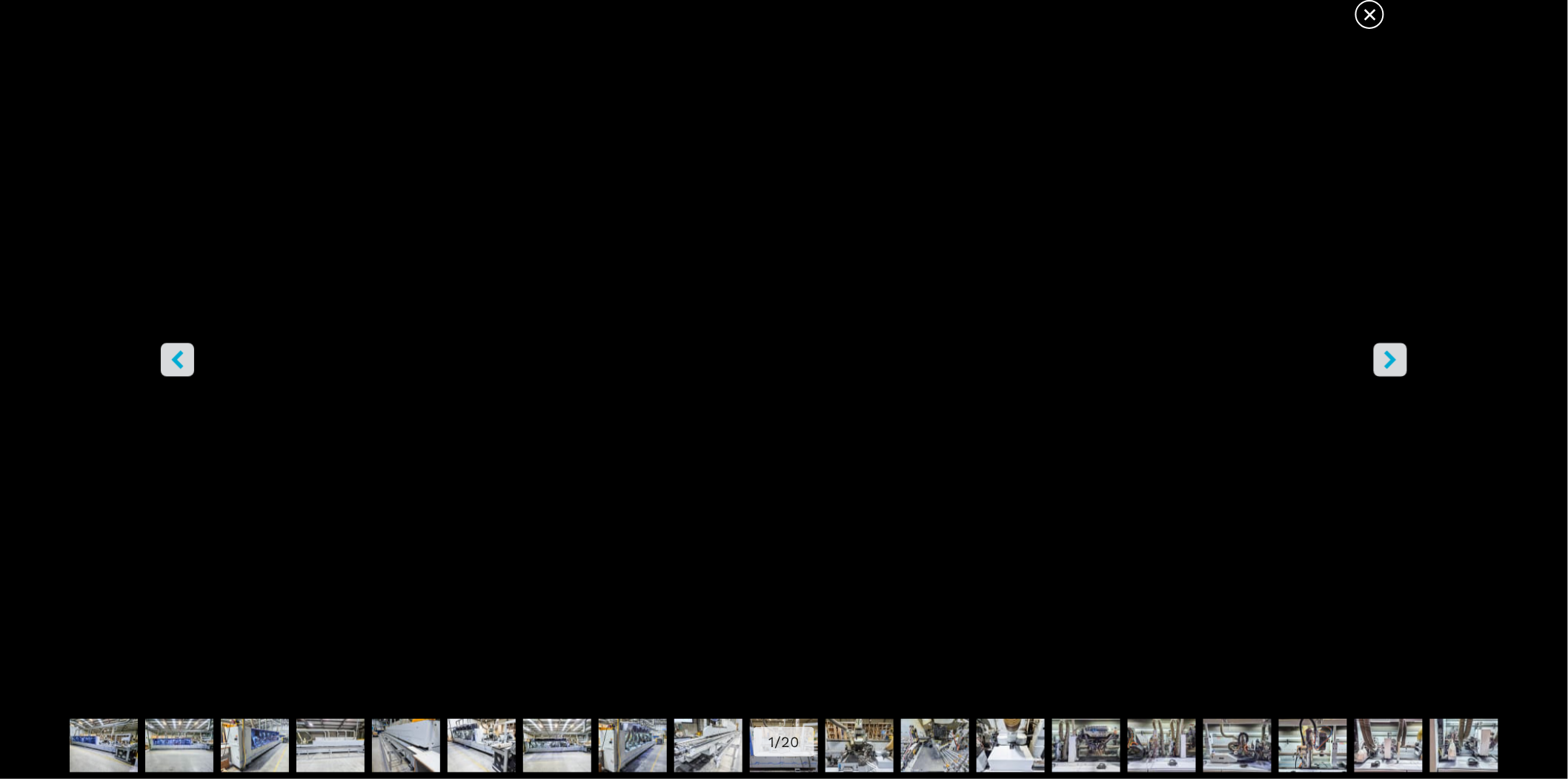
click at [1396, 365] on icon "right-button" at bounding box center [1390, 360] width 19 height 19
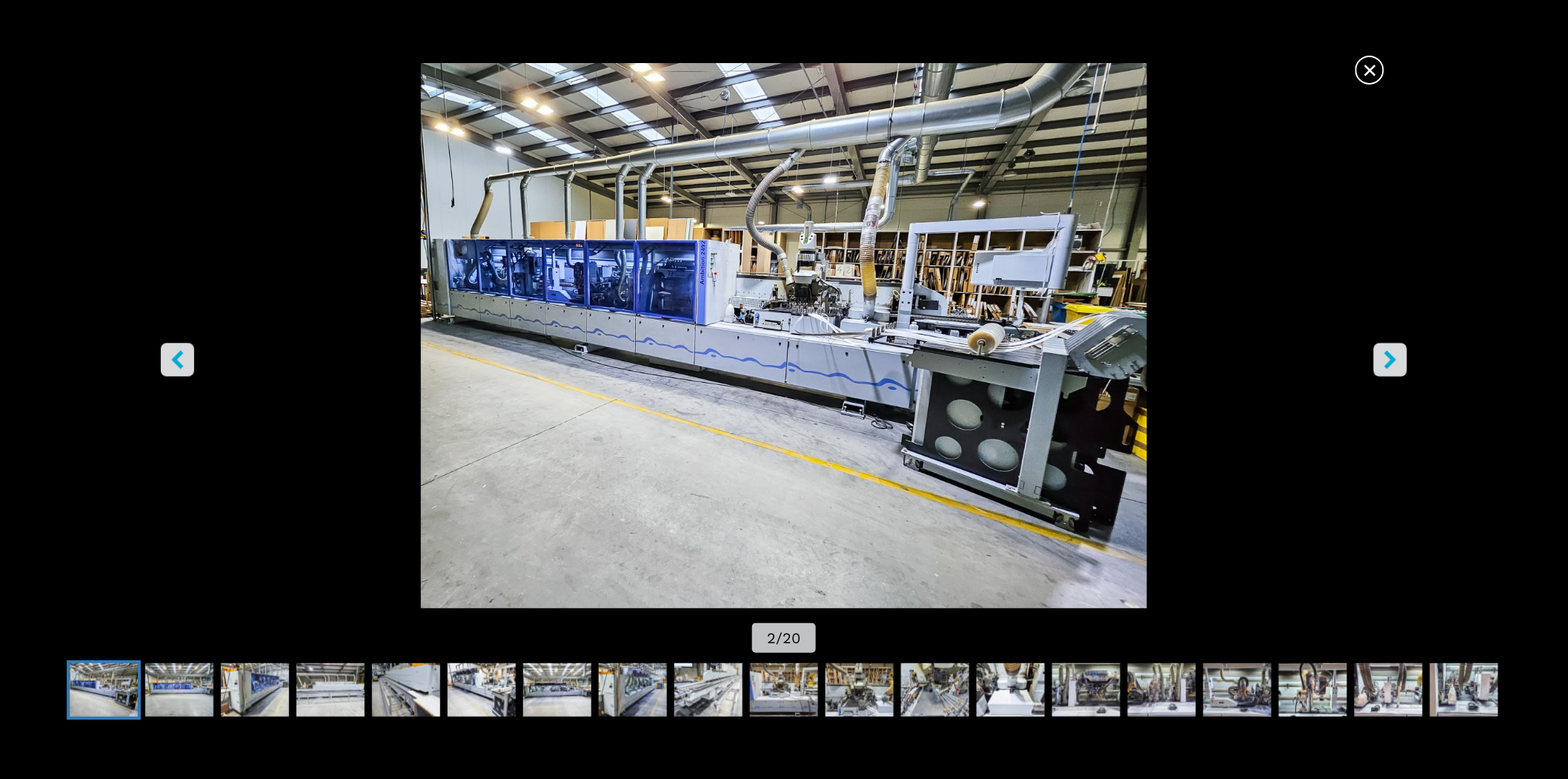
click at [1396, 365] on icon "right-button" at bounding box center [1390, 360] width 19 height 19
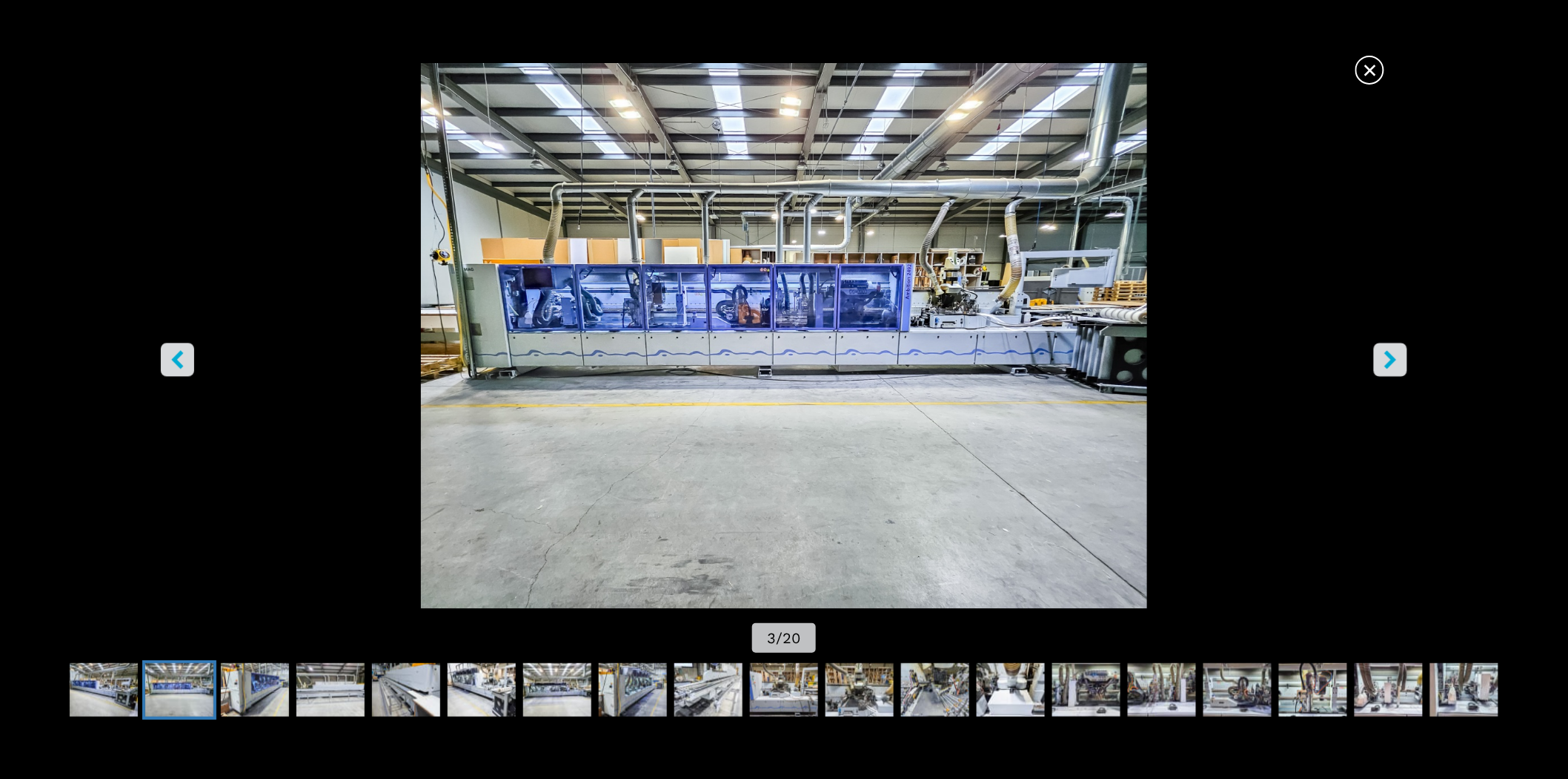
click at [1396, 365] on icon "right-button" at bounding box center [1390, 360] width 19 height 19
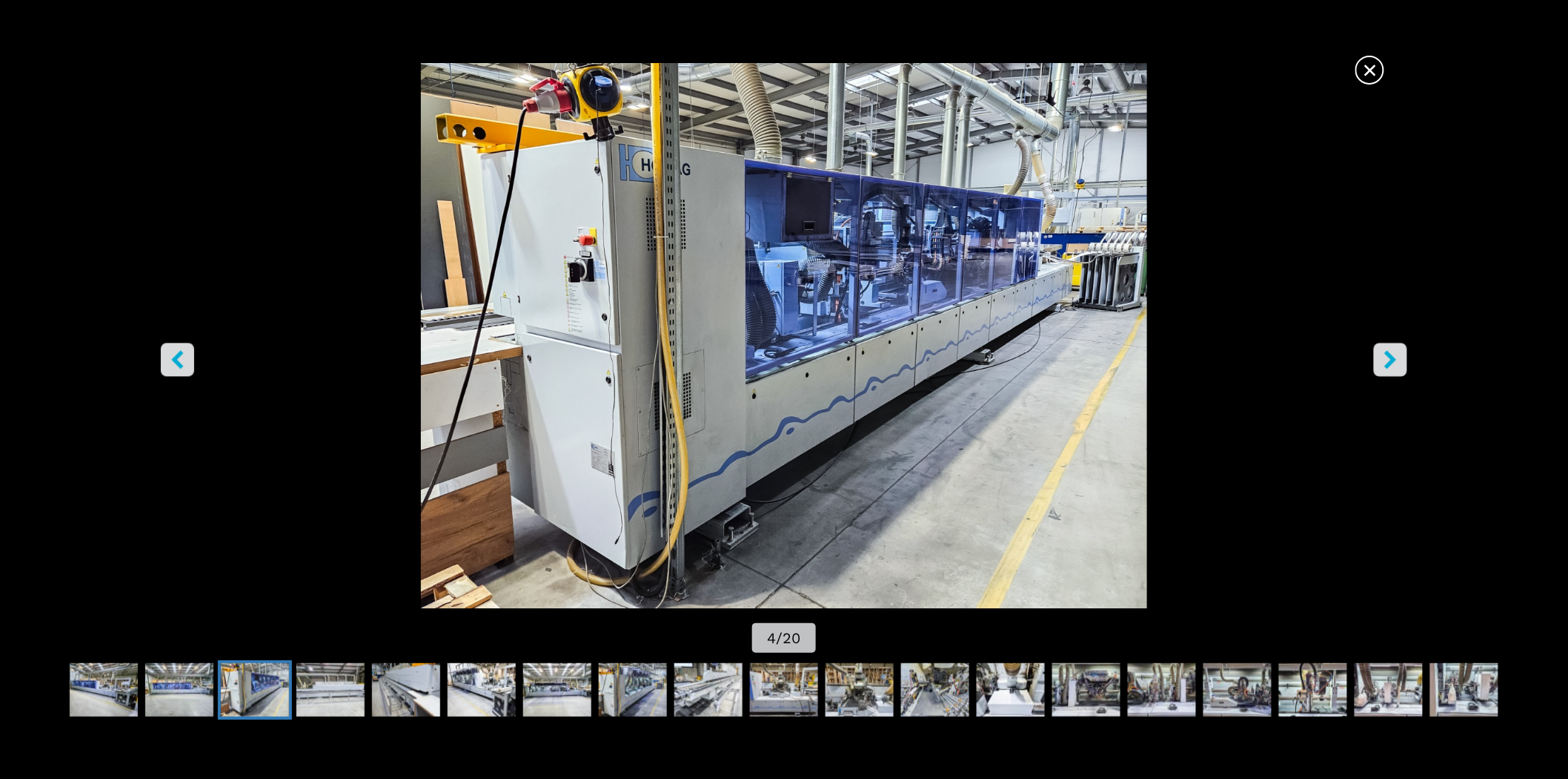
click at [1396, 365] on icon "right-button" at bounding box center [1390, 360] width 19 height 19
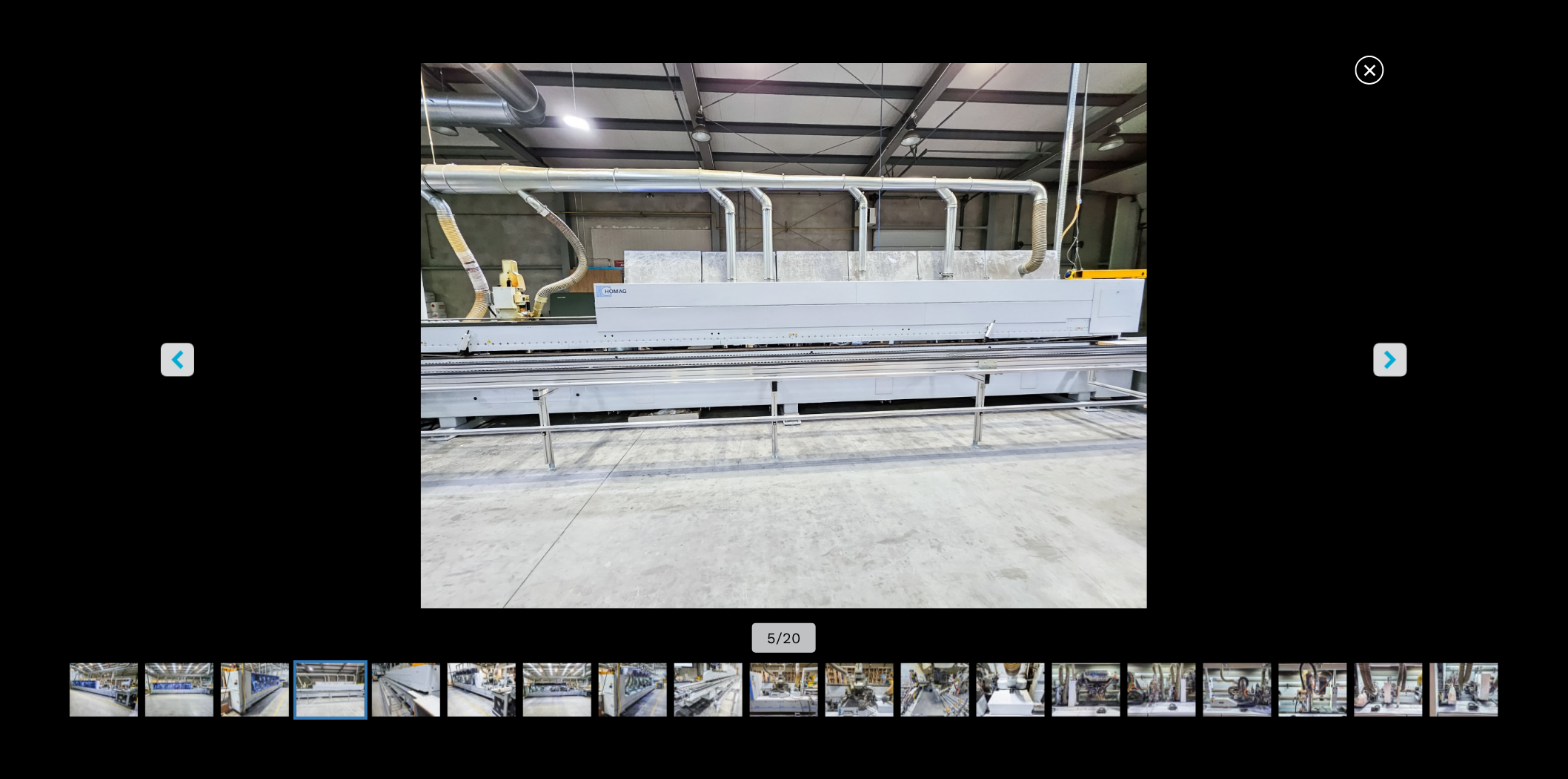
click at [1397, 365] on icon "right-button" at bounding box center [1390, 360] width 19 height 19
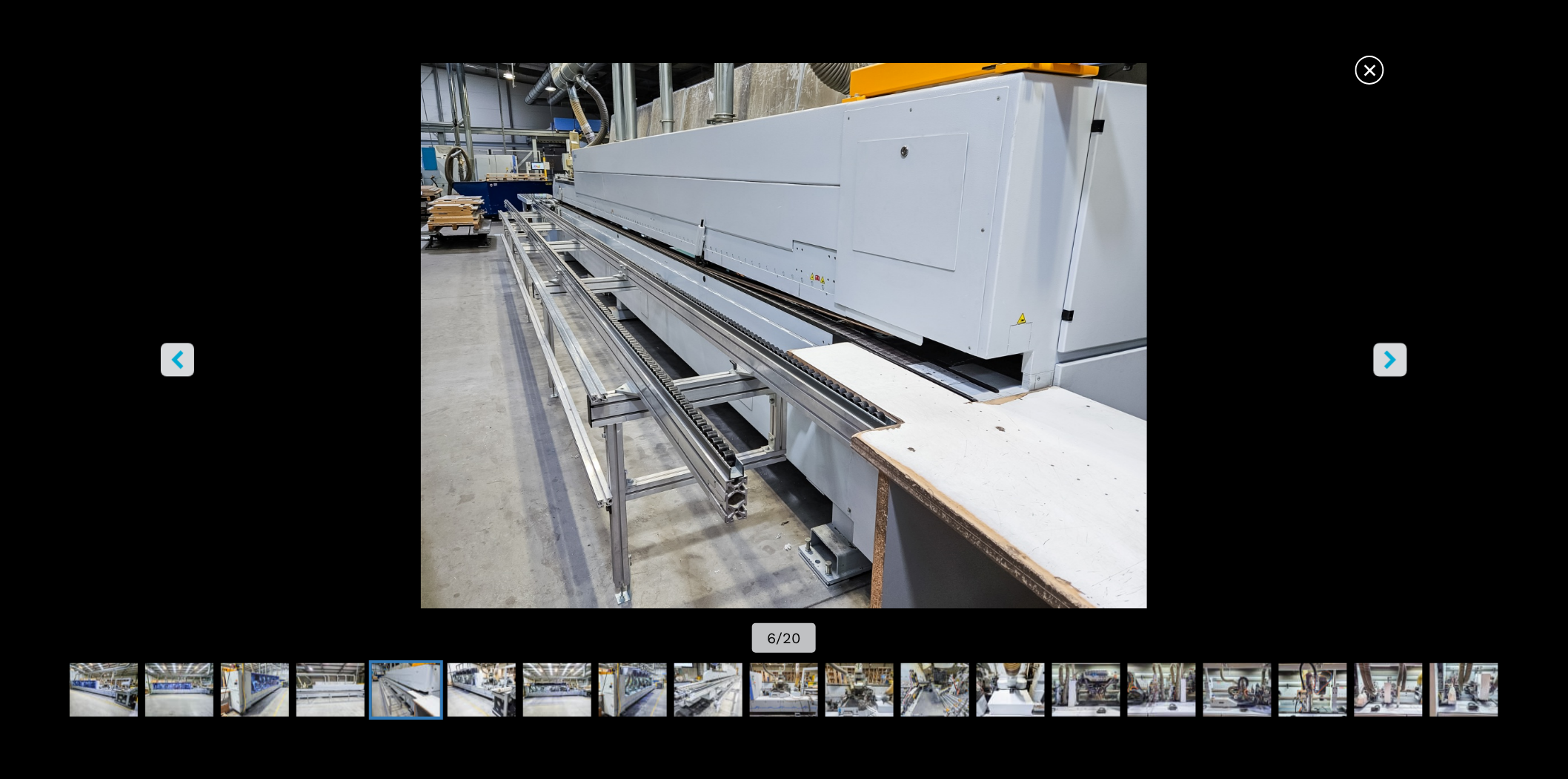
click at [1397, 365] on icon "right-button" at bounding box center [1390, 360] width 19 height 19
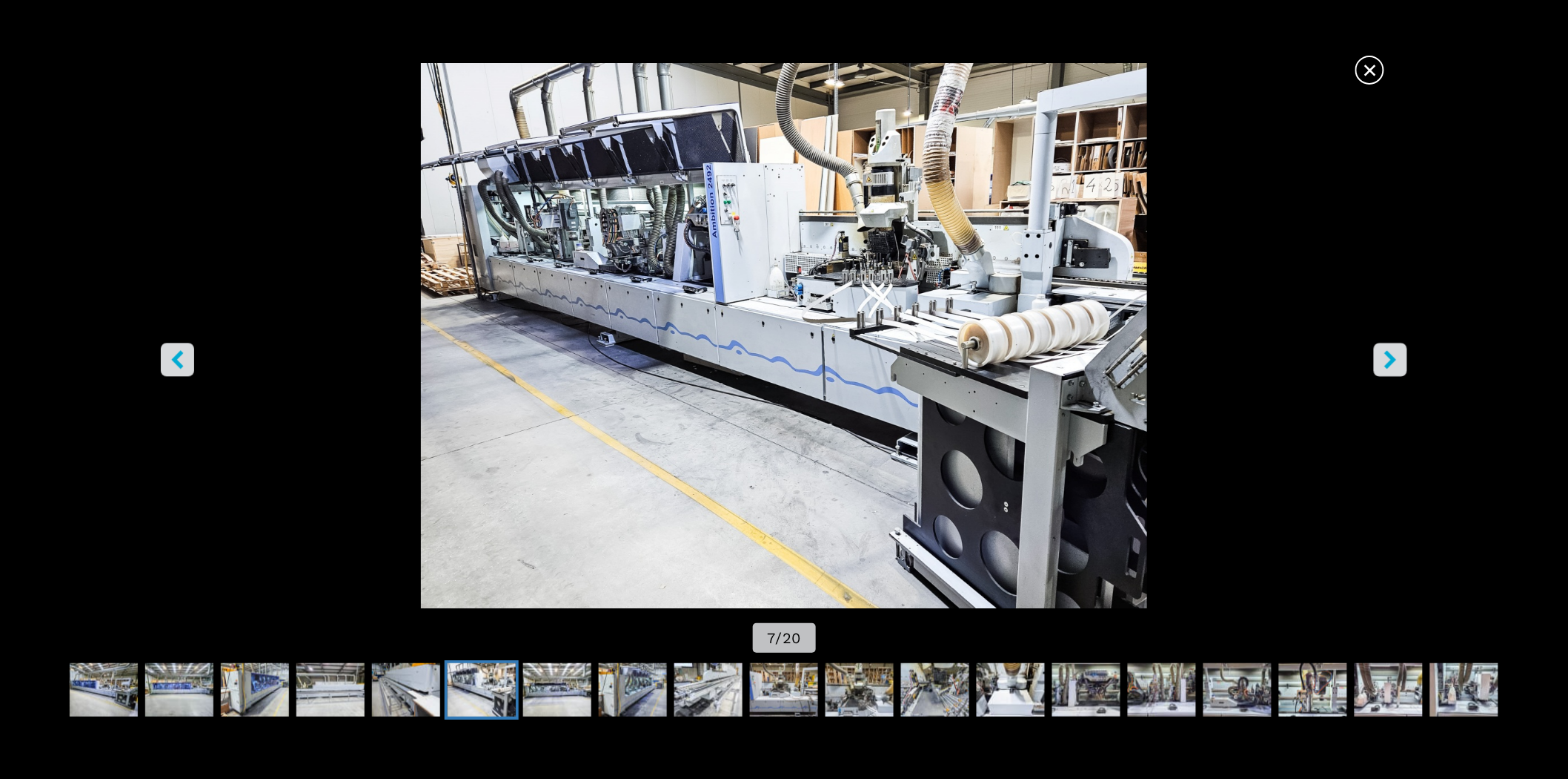
click at [1397, 365] on icon "right-button" at bounding box center [1390, 360] width 19 height 19
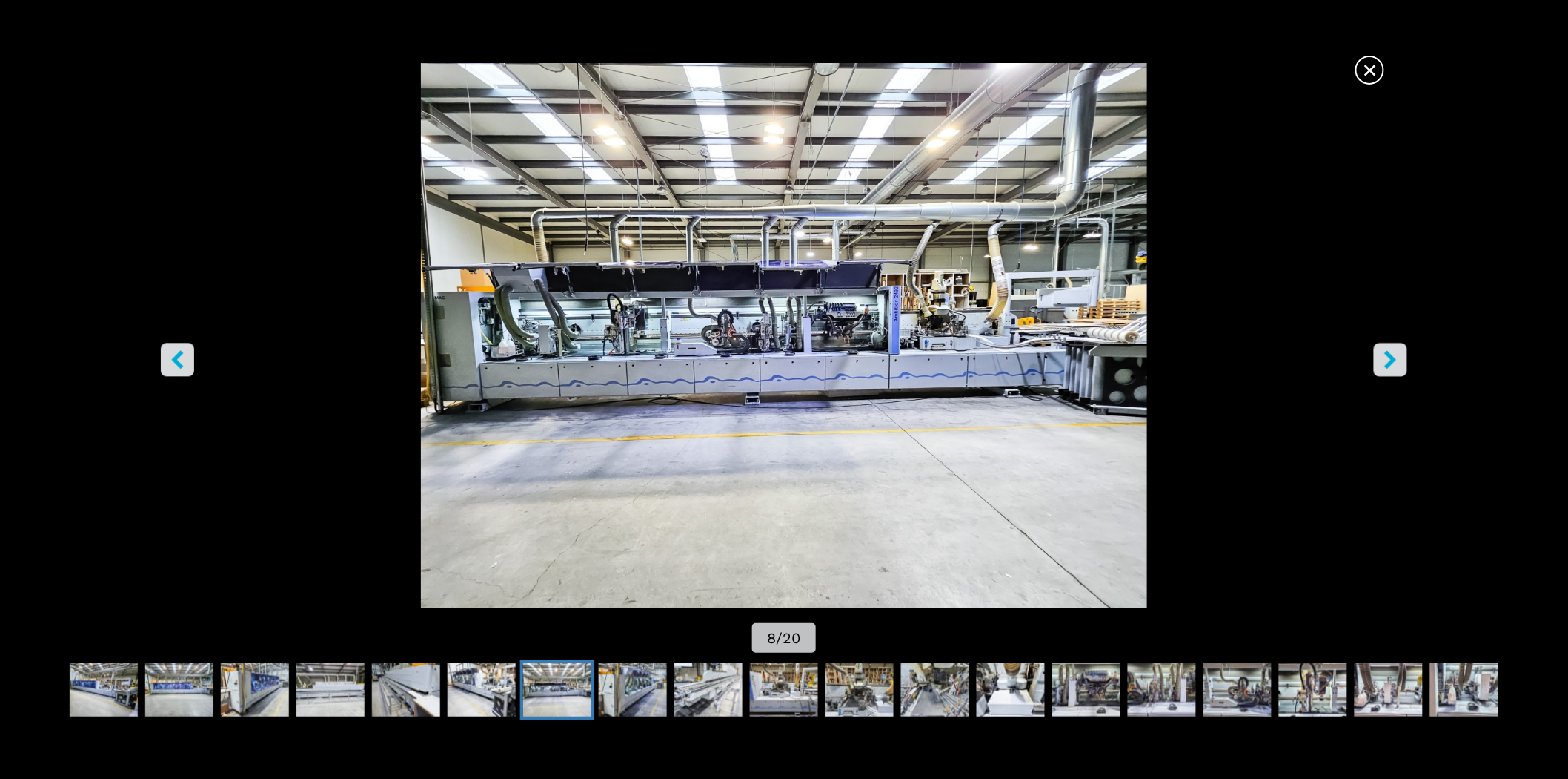
click at [1405, 359] on button "right-button" at bounding box center [1390, 360] width 33 height 33
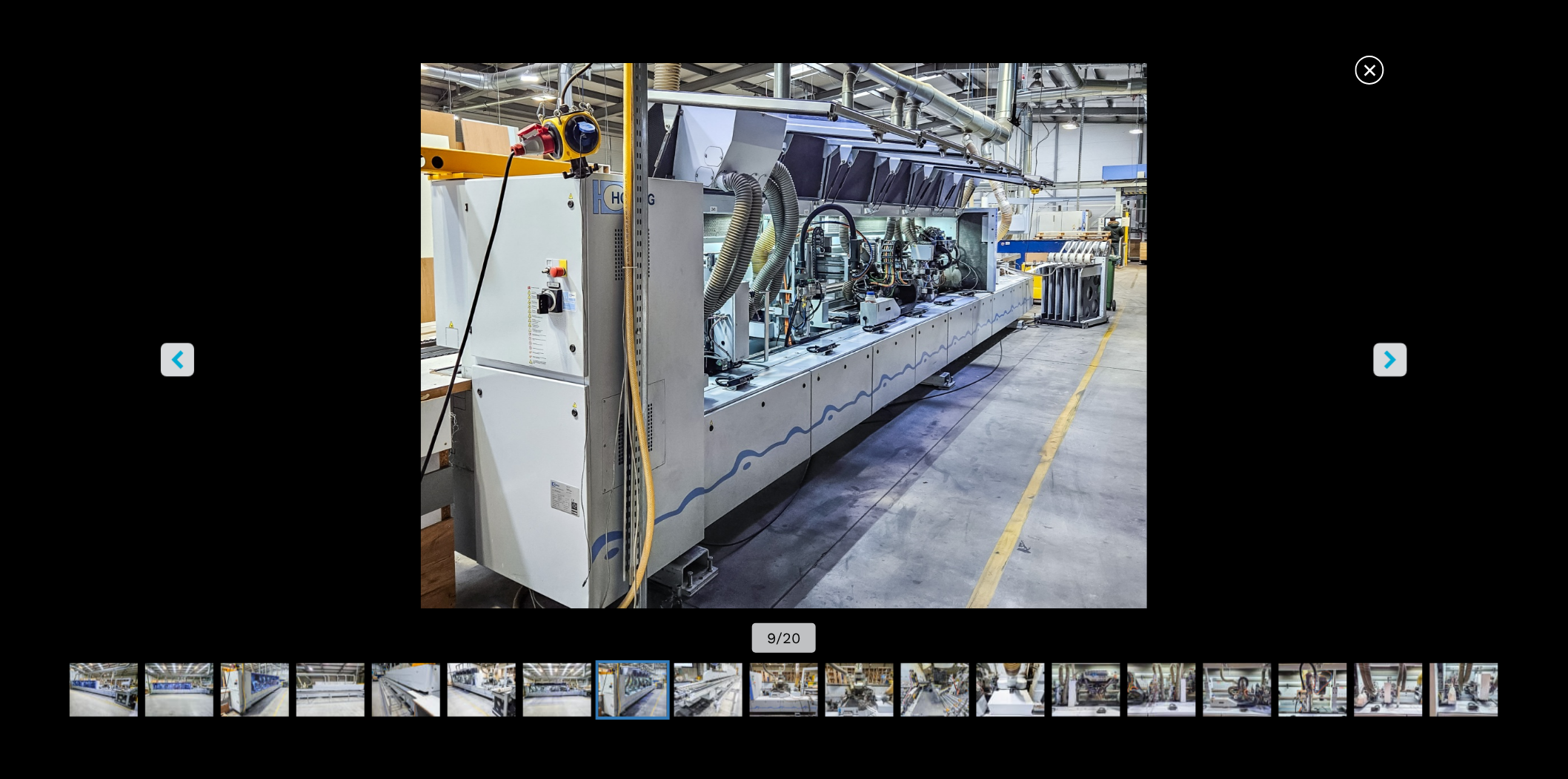
click at [1405, 359] on button "right-button" at bounding box center [1390, 360] width 33 height 33
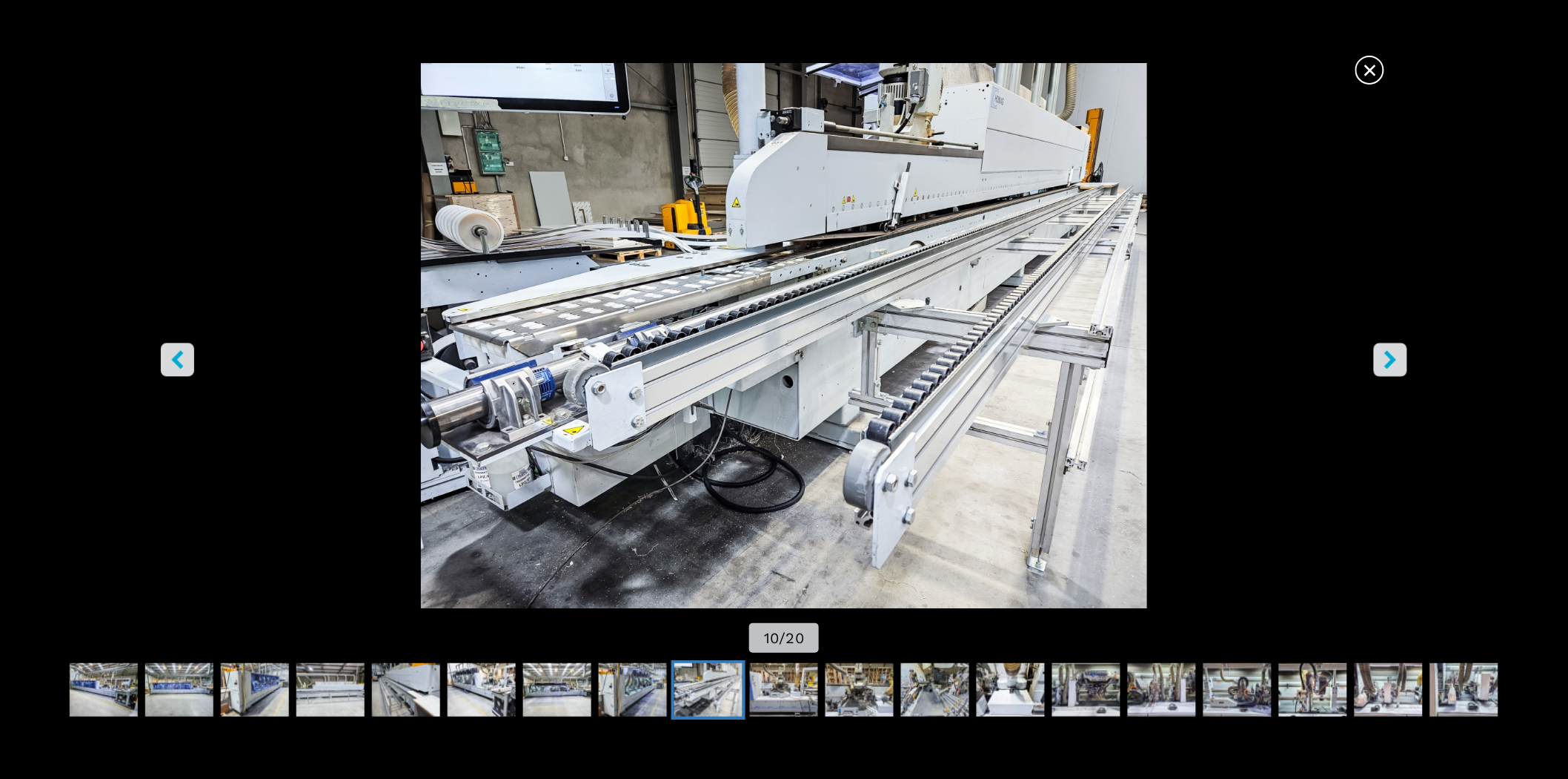
click at [1405, 359] on button "right-button" at bounding box center [1390, 360] width 33 height 33
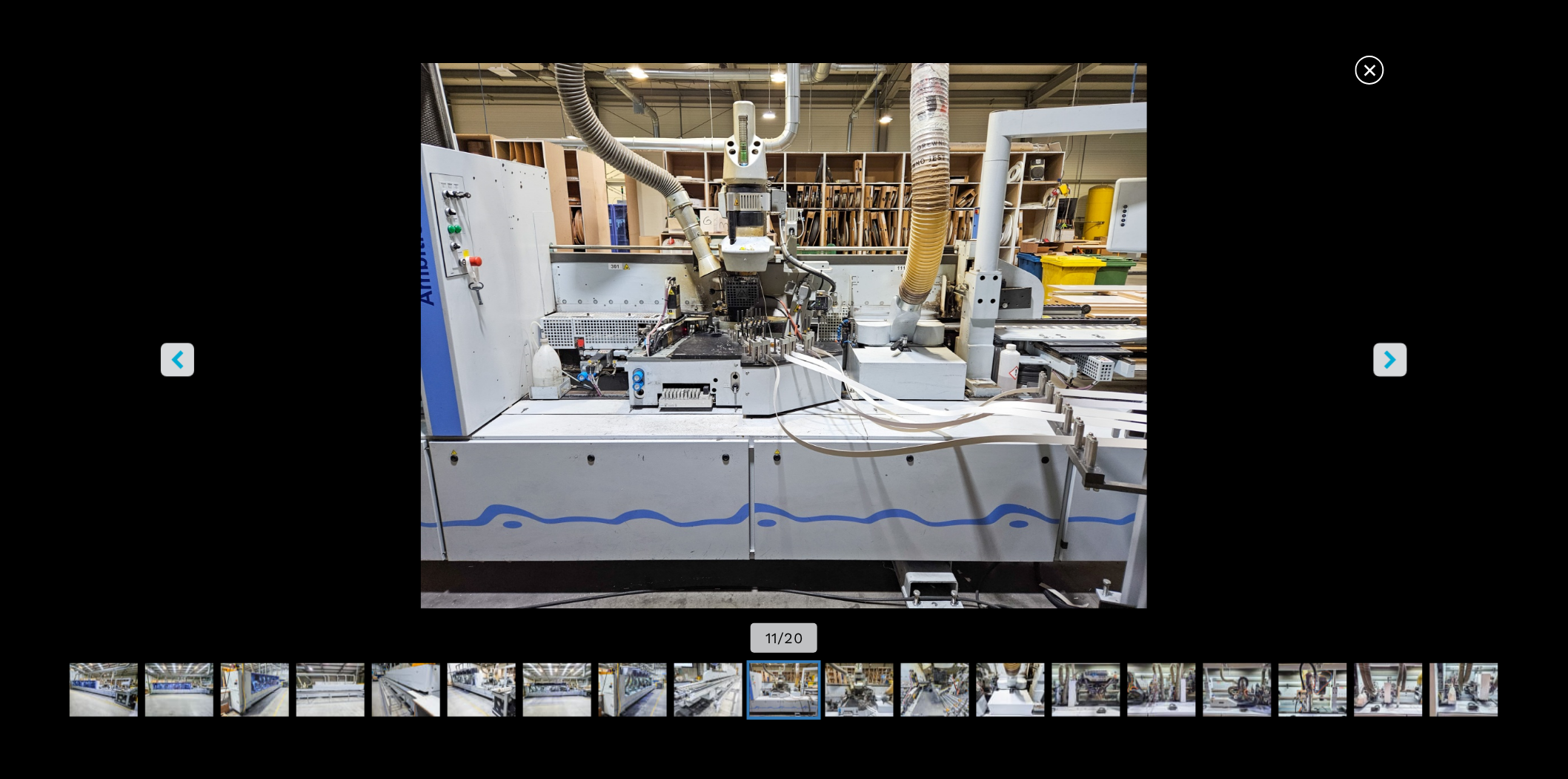
click at [1405, 359] on button "right-button" at bounding box center [1390, 360] width 33 height 33
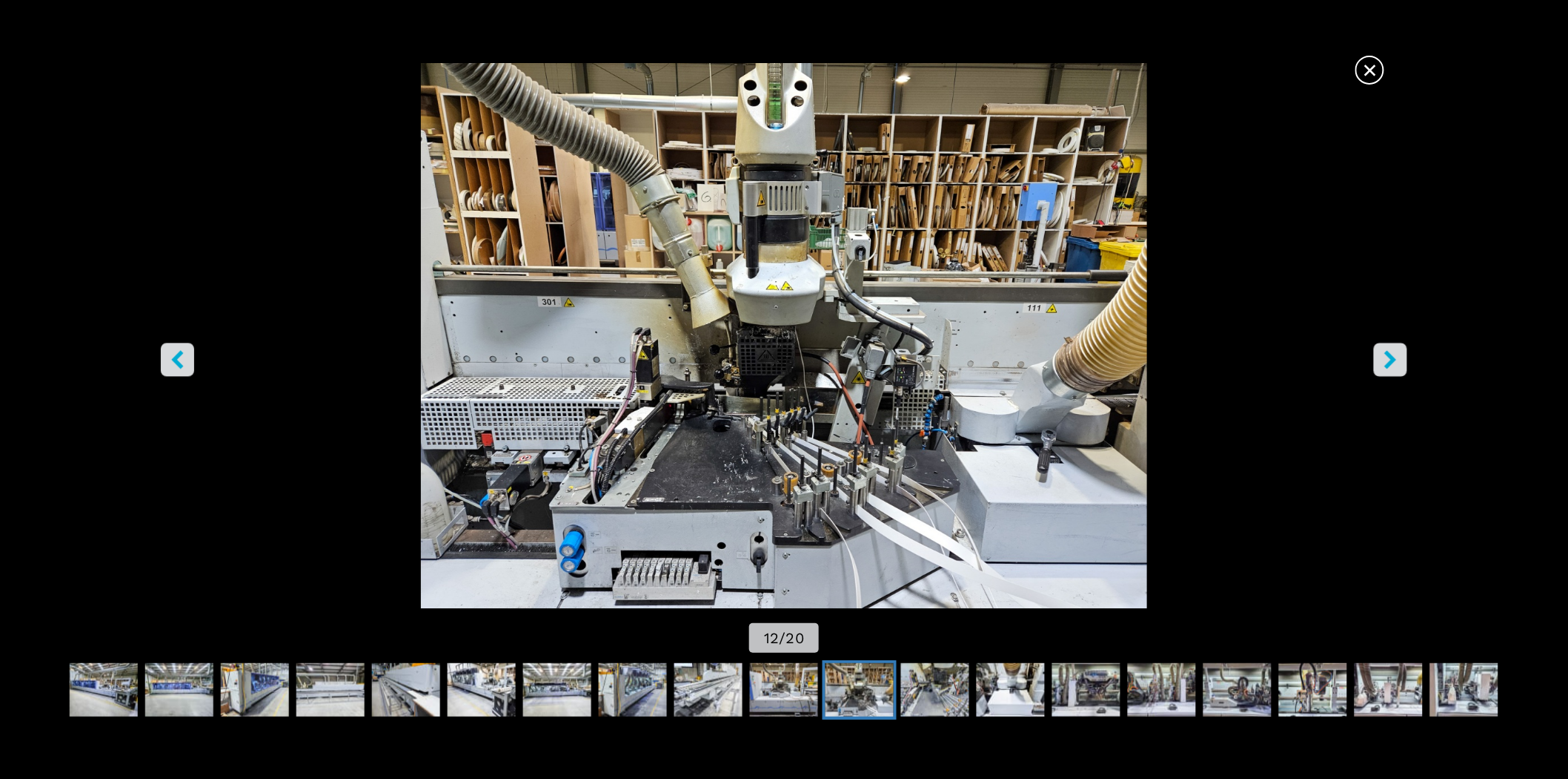
click at [1405, 359] on button "right-button" at bounding box center [1390, 360] width 33 height 33
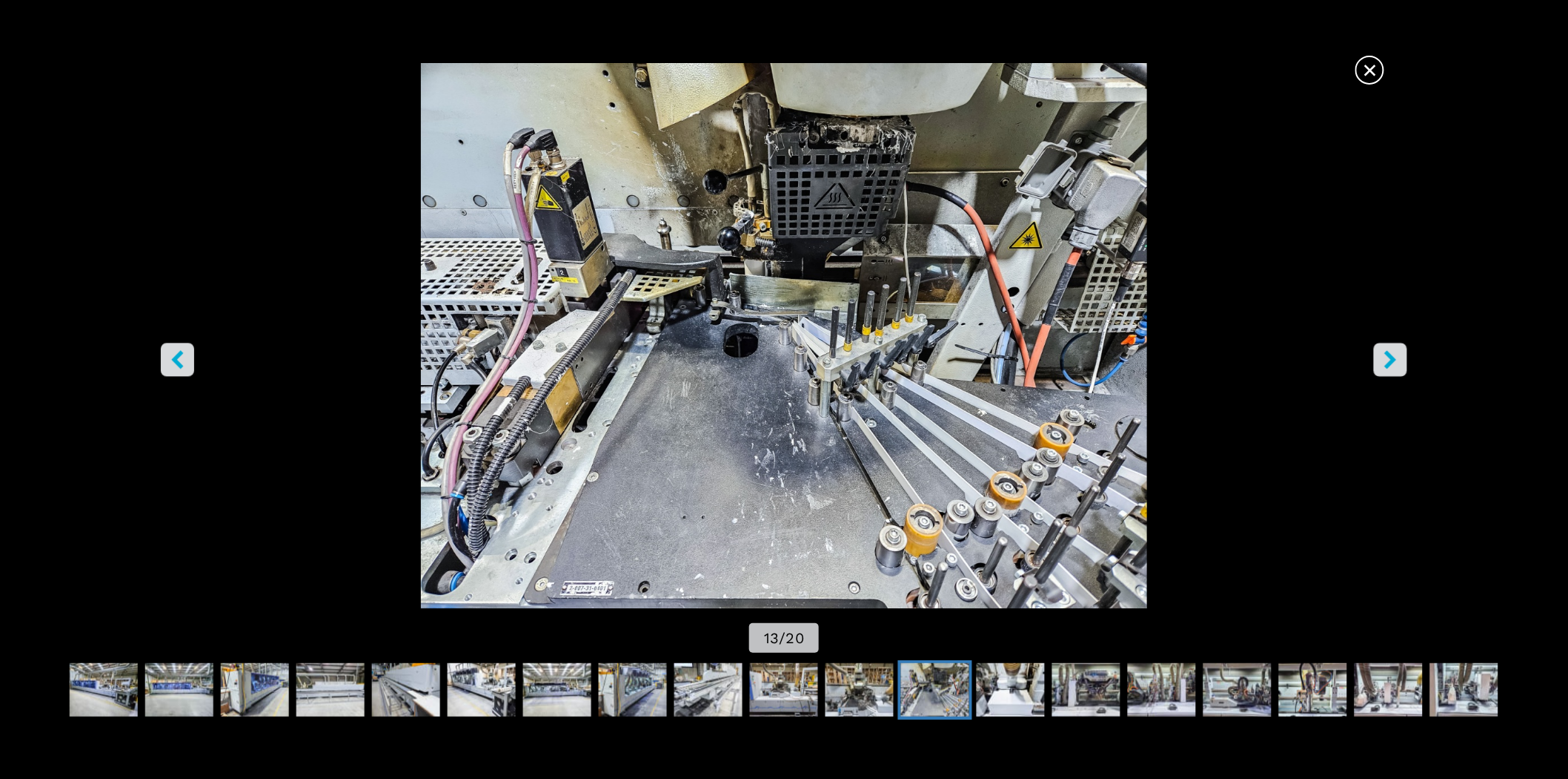
click at [1405, 359] on button "right-button" at bounding box center [1390, 360] width 33 height 33
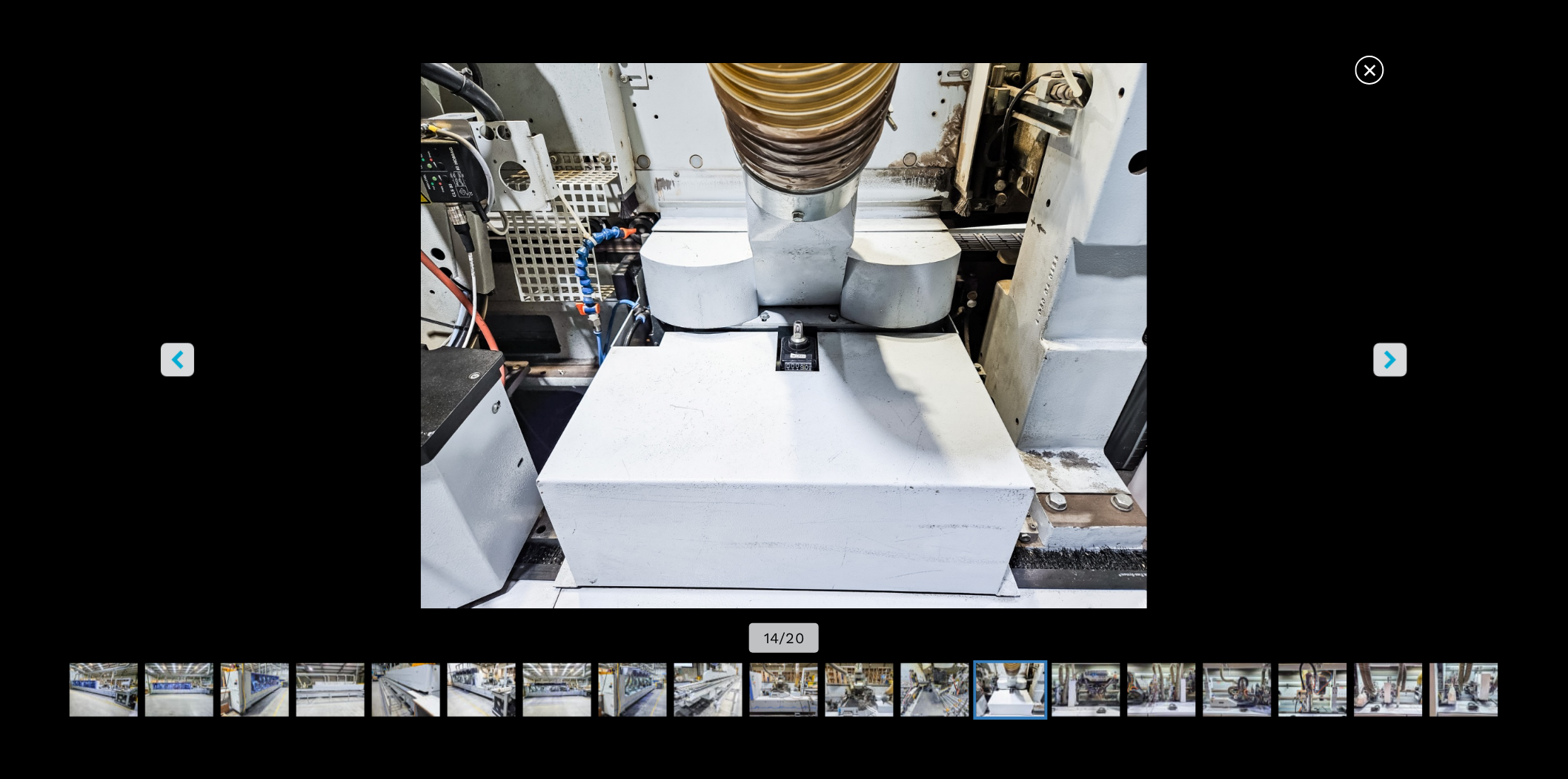
click at [1405, 359] on button "right-button" at bounding box center [1390, 360] width 33 height 33
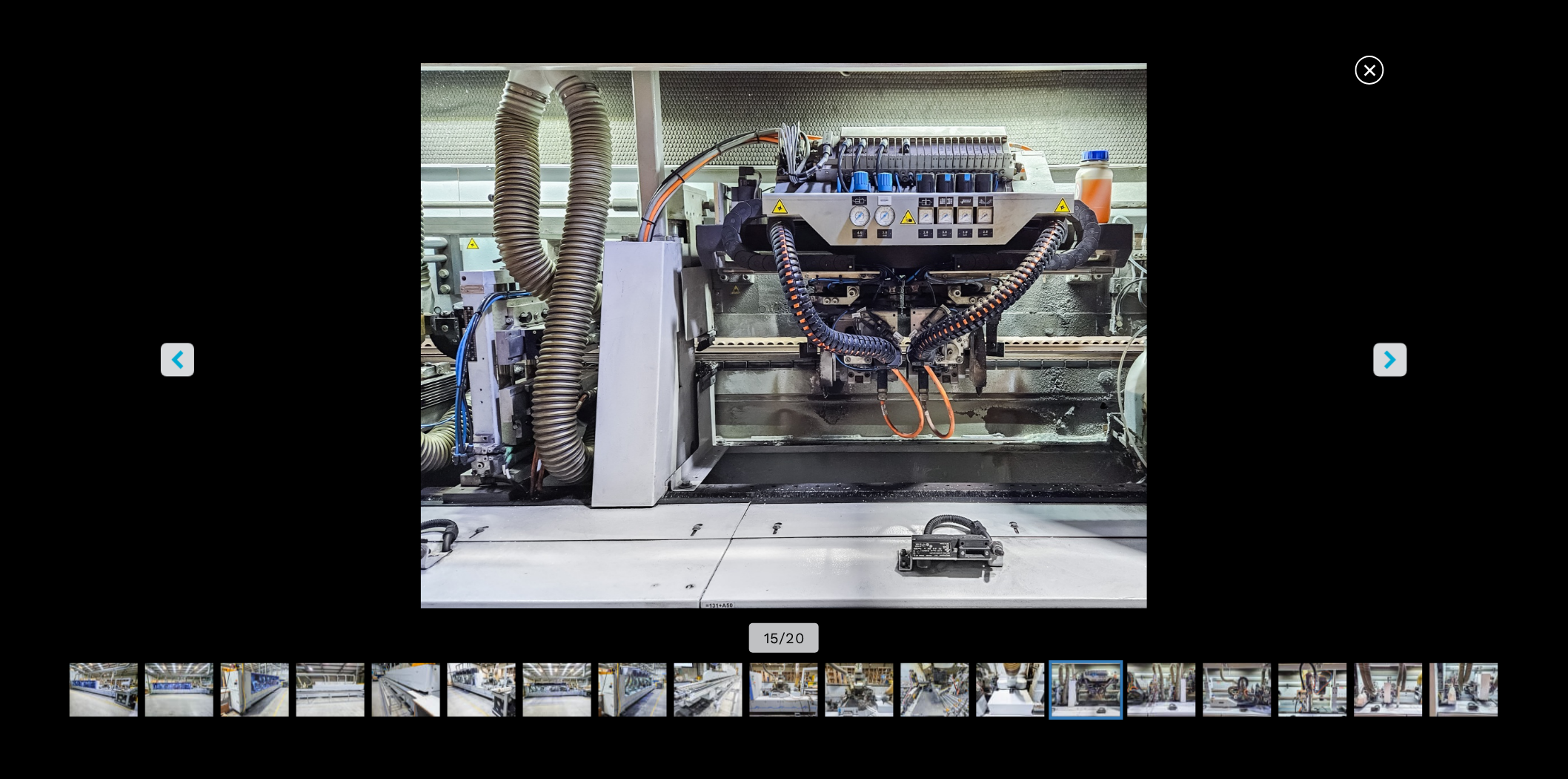
click at [1405, 359] on button "right-button" at bounding box center [1390, 360] width 33 height 33
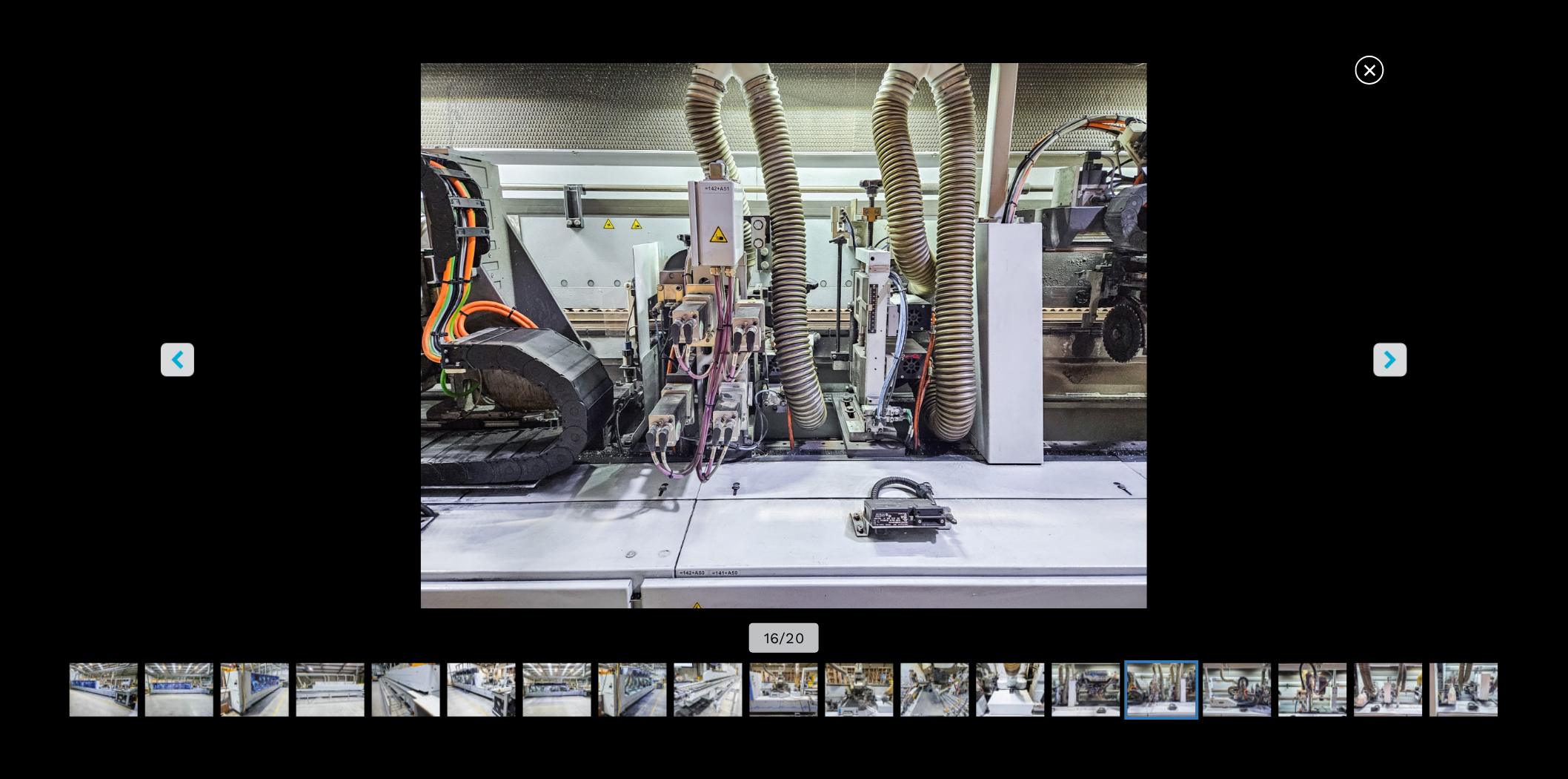
click at [1405, 359] on button "right-button" at bounding box center [1390, 360] width 33 height 33
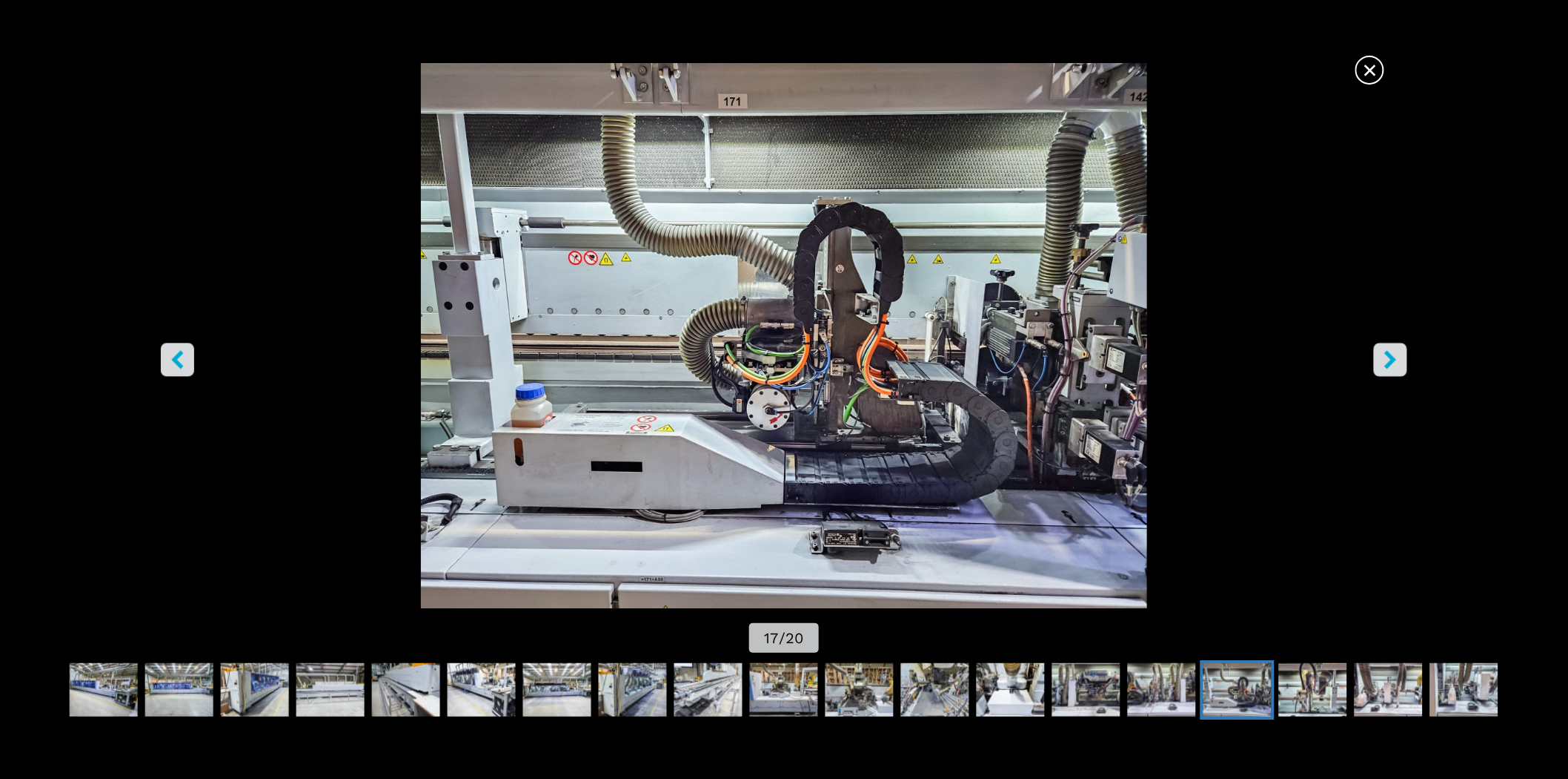
click at [1405, 359] on button "right-button" at bounding box center [1390, 360] width 33 height 33
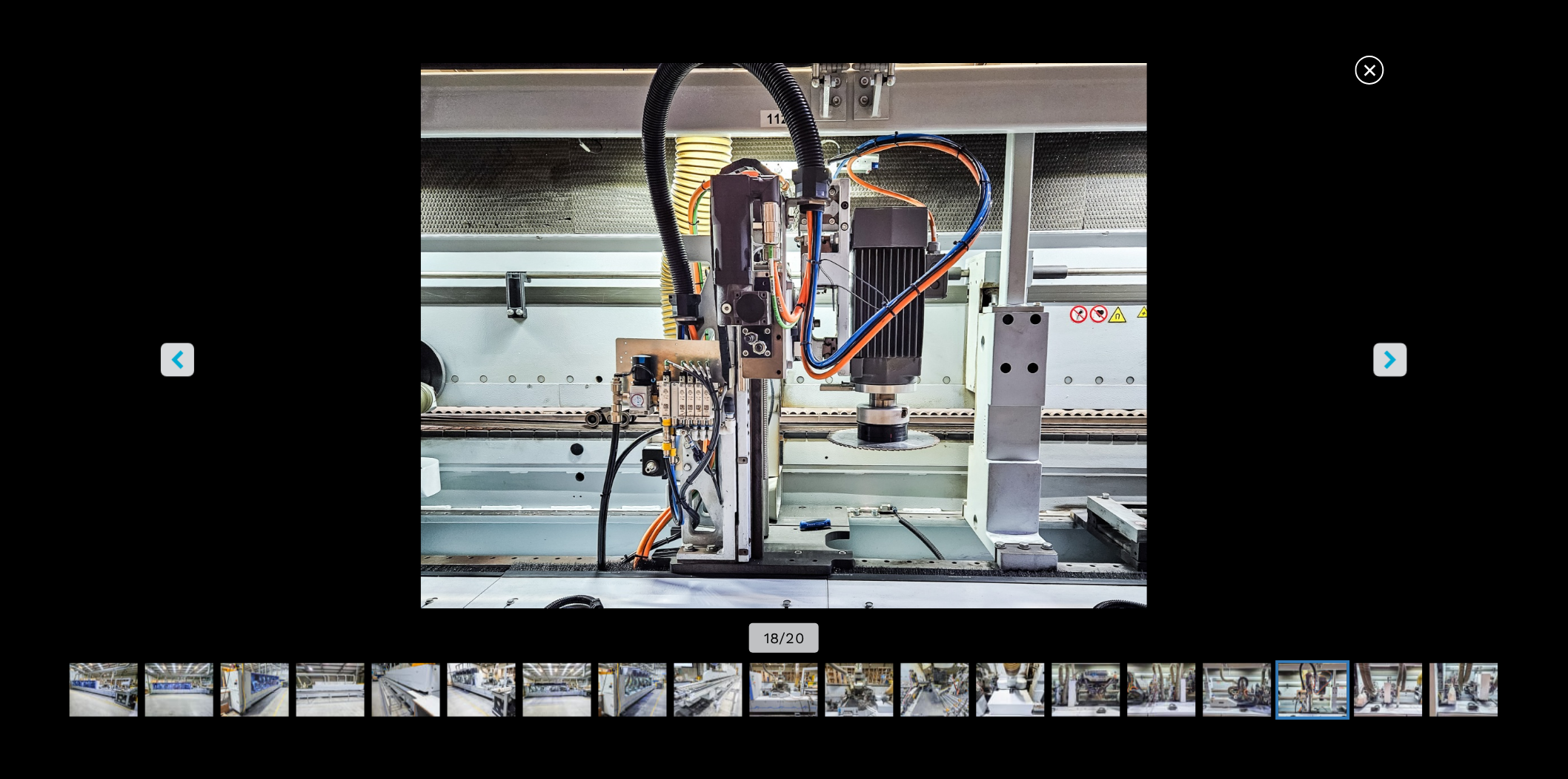
click at [1405, 359] on button "right-button" at bounding box center [1390, 360] width 33 height 33
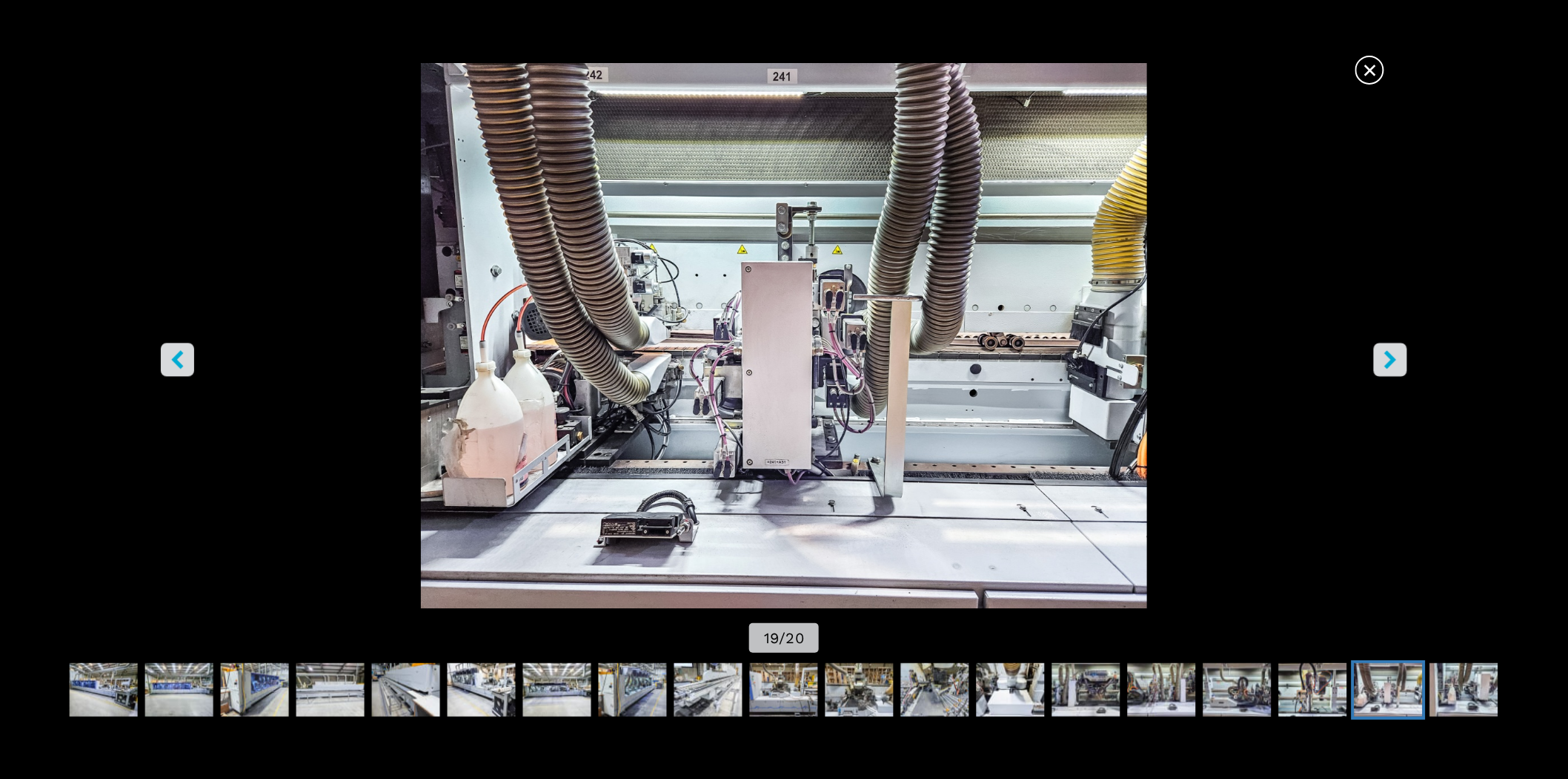
click at [1404, 367] on button "right-button" at bounding box center [1390, 360] width 33 height 33
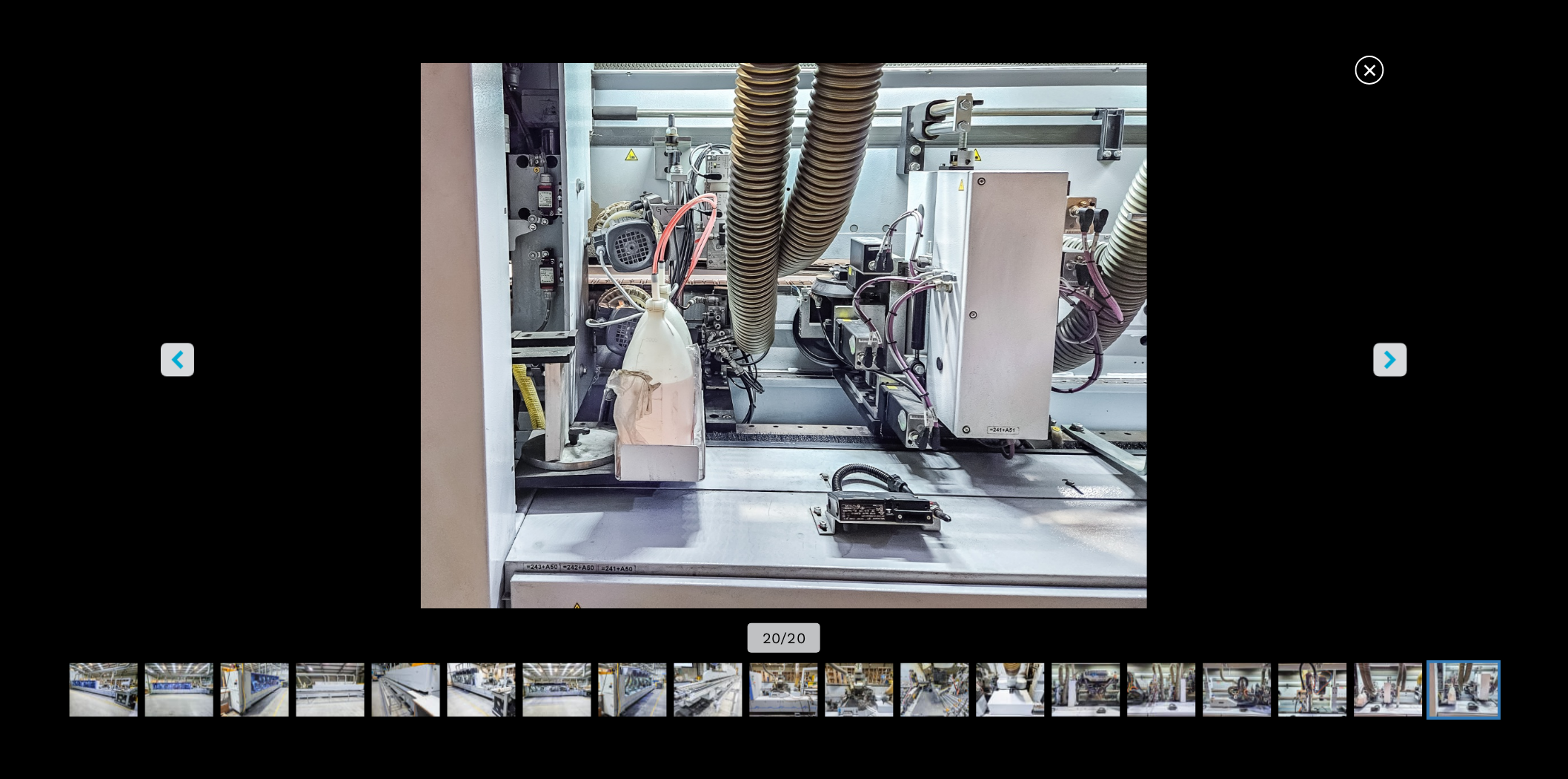
click at [172, 362] on icon "left-button" at bounding box center [178, 360] width 19 height 19
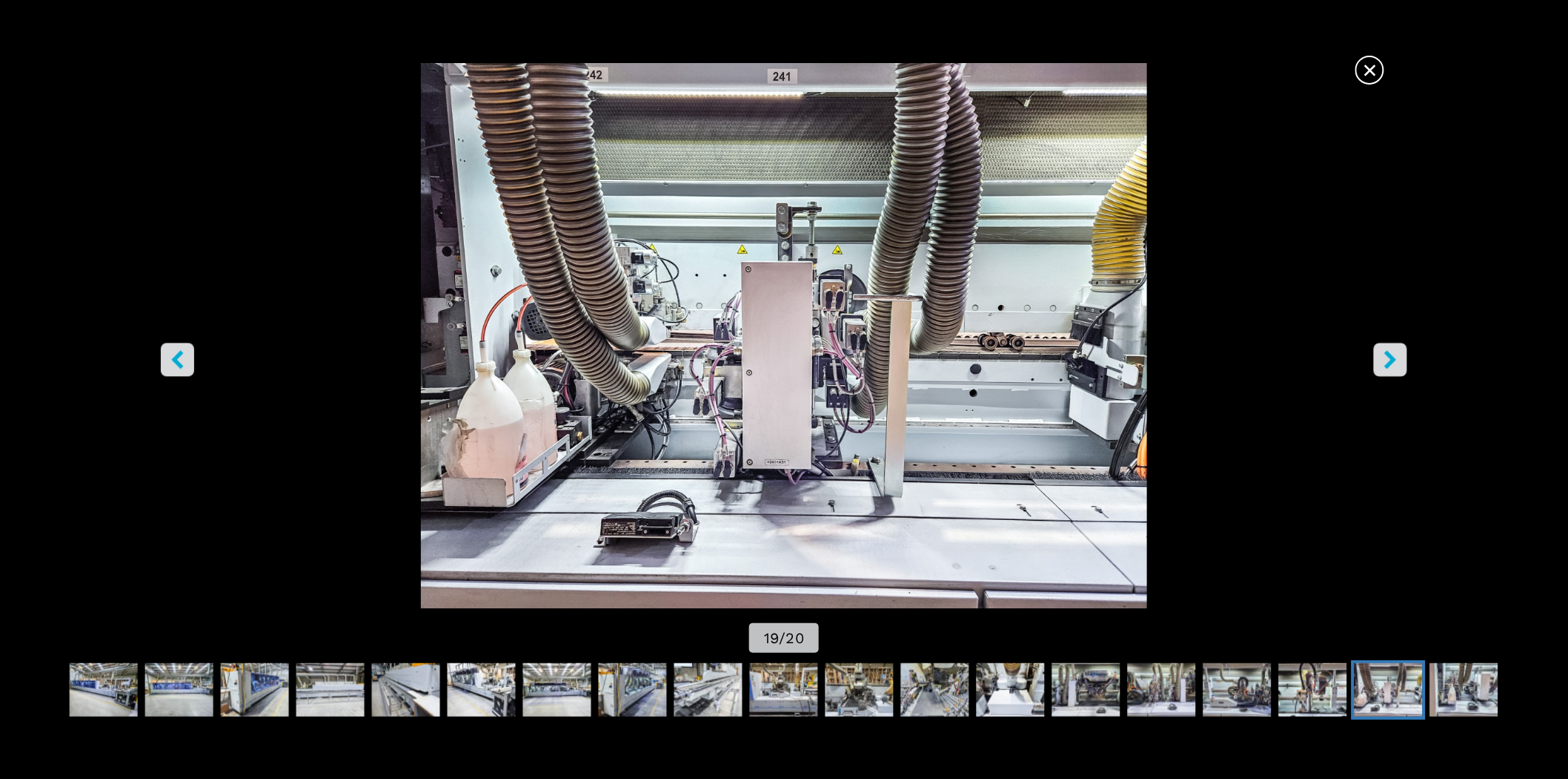
click at [172, 362] on icon "left-button" at bounding box center [178, 360] width 19 height 19
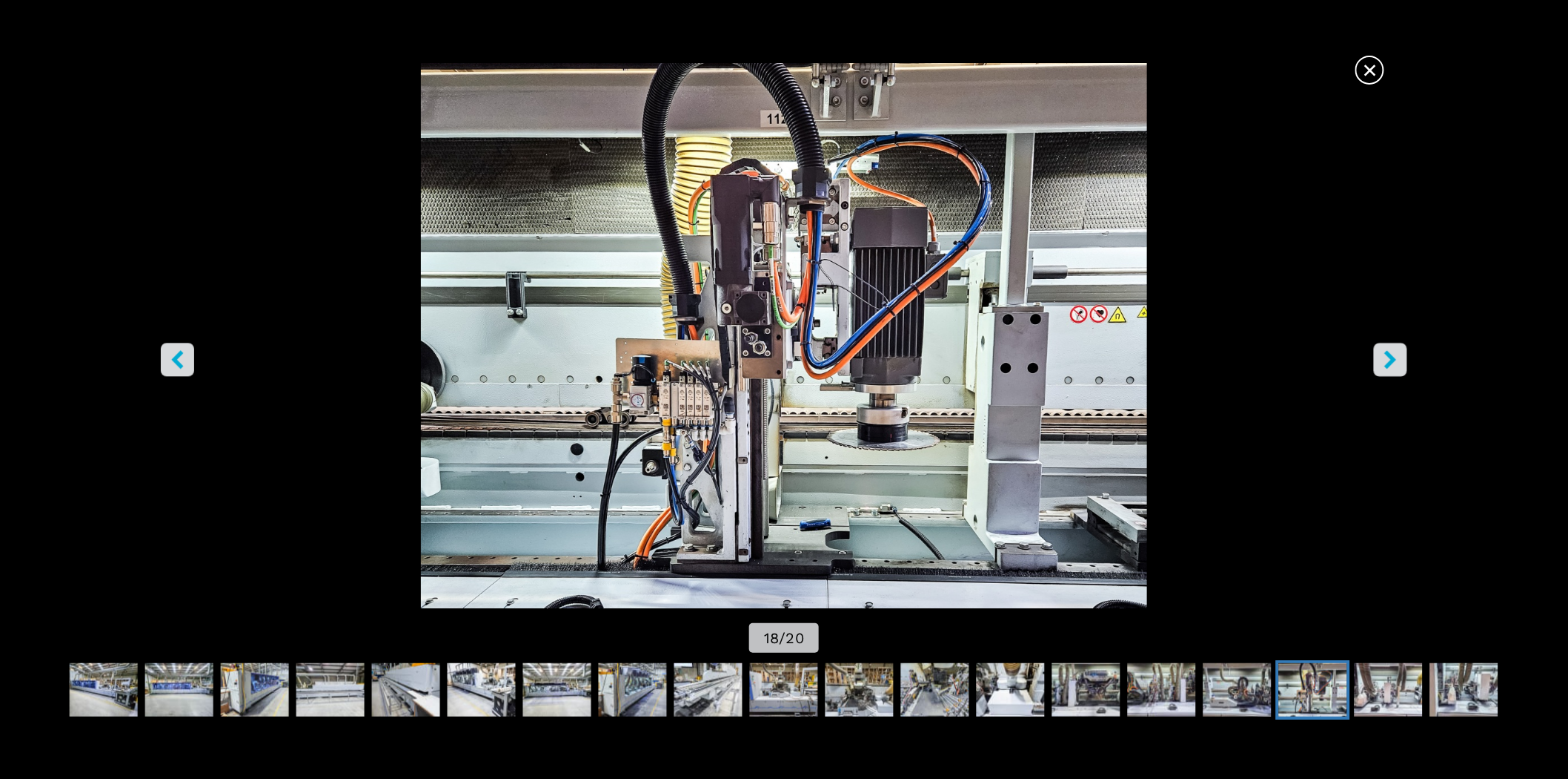
click at [1375, 367] on button "right-button" at bounding box center [1390, 360] width 33 height 33
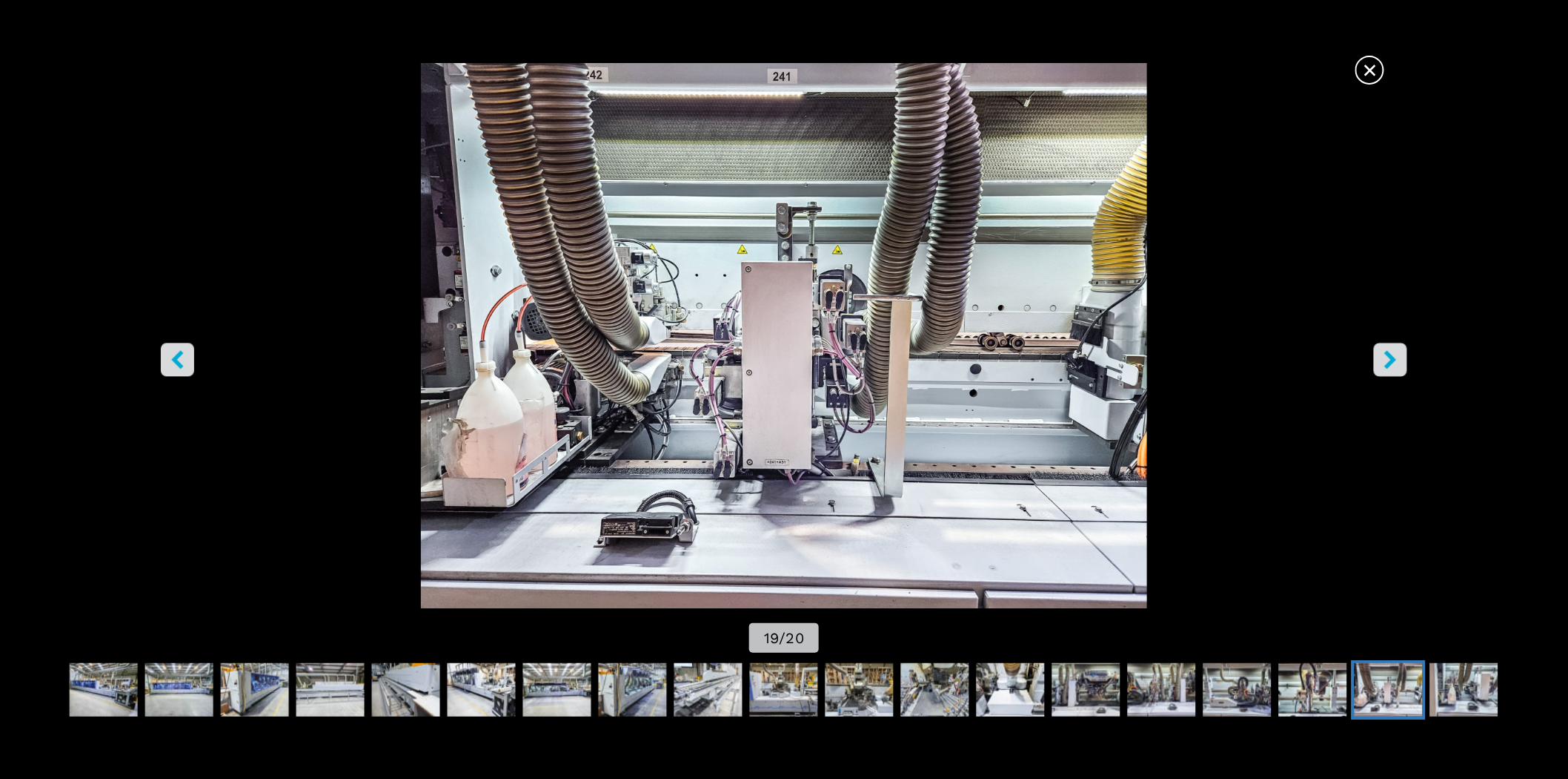
click at [1386, 357] on icon "right-button" at bounding box center [1390, 360] width 19 height 19
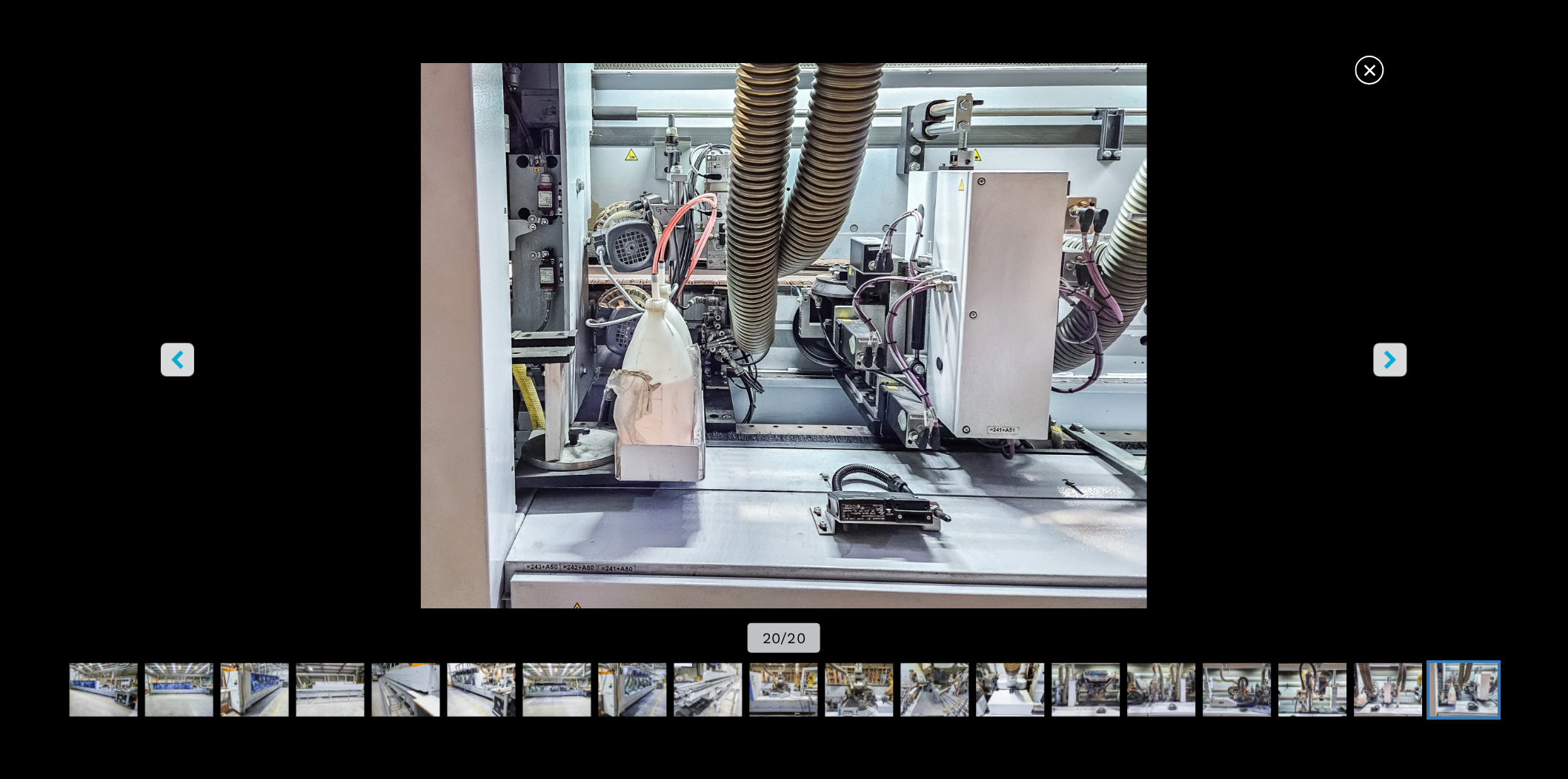
click at [1386, 357] on icon "right-button" at bounding box center [1390, 360] width 19 height 19
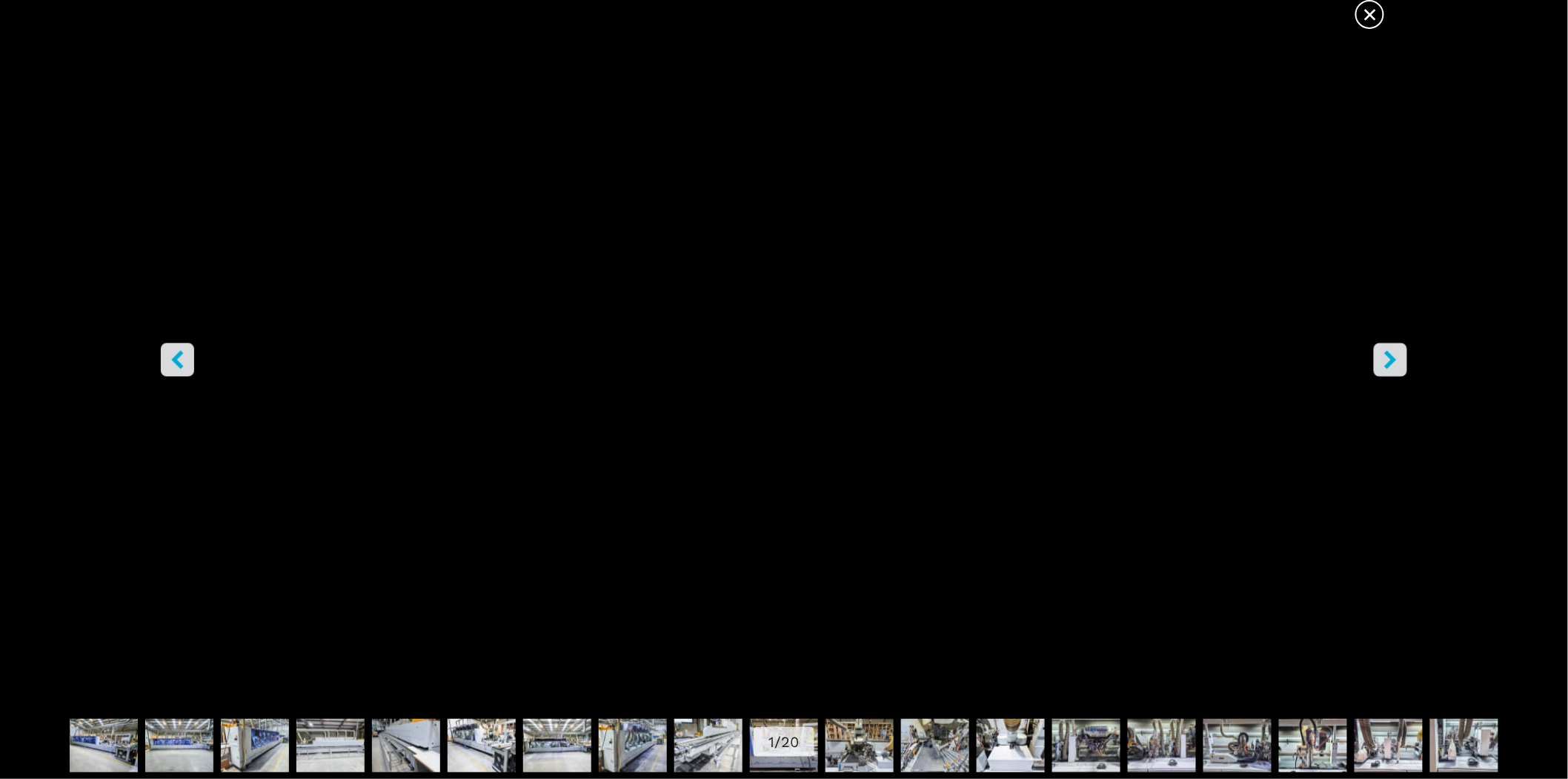
click at [172, 361] on icon "left-button" at bounding box center [178, 360] width 19 height 19
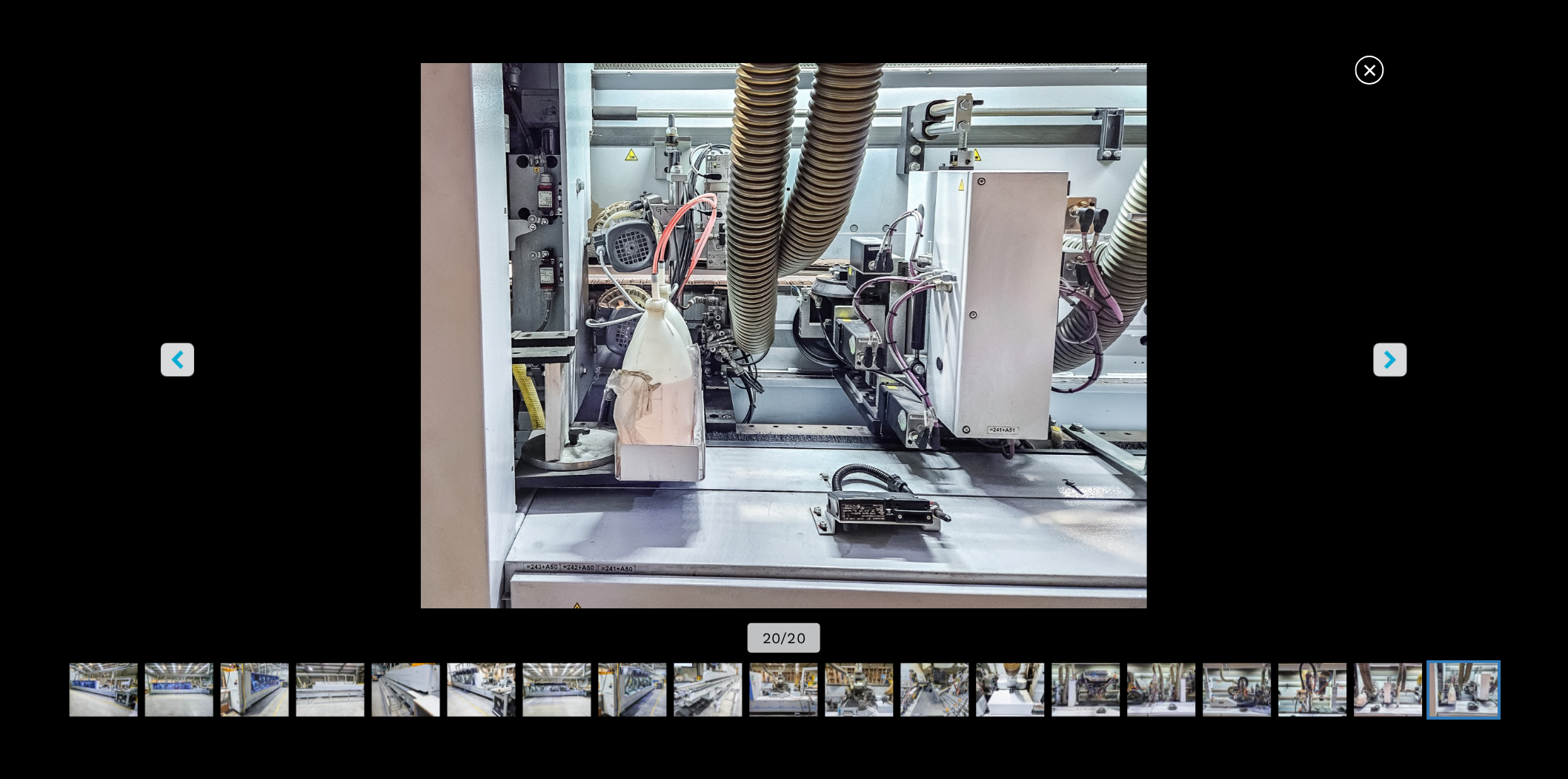
click at [172, 361] on icon "left-button" at bounding box center [178, 360] width 19 height 19
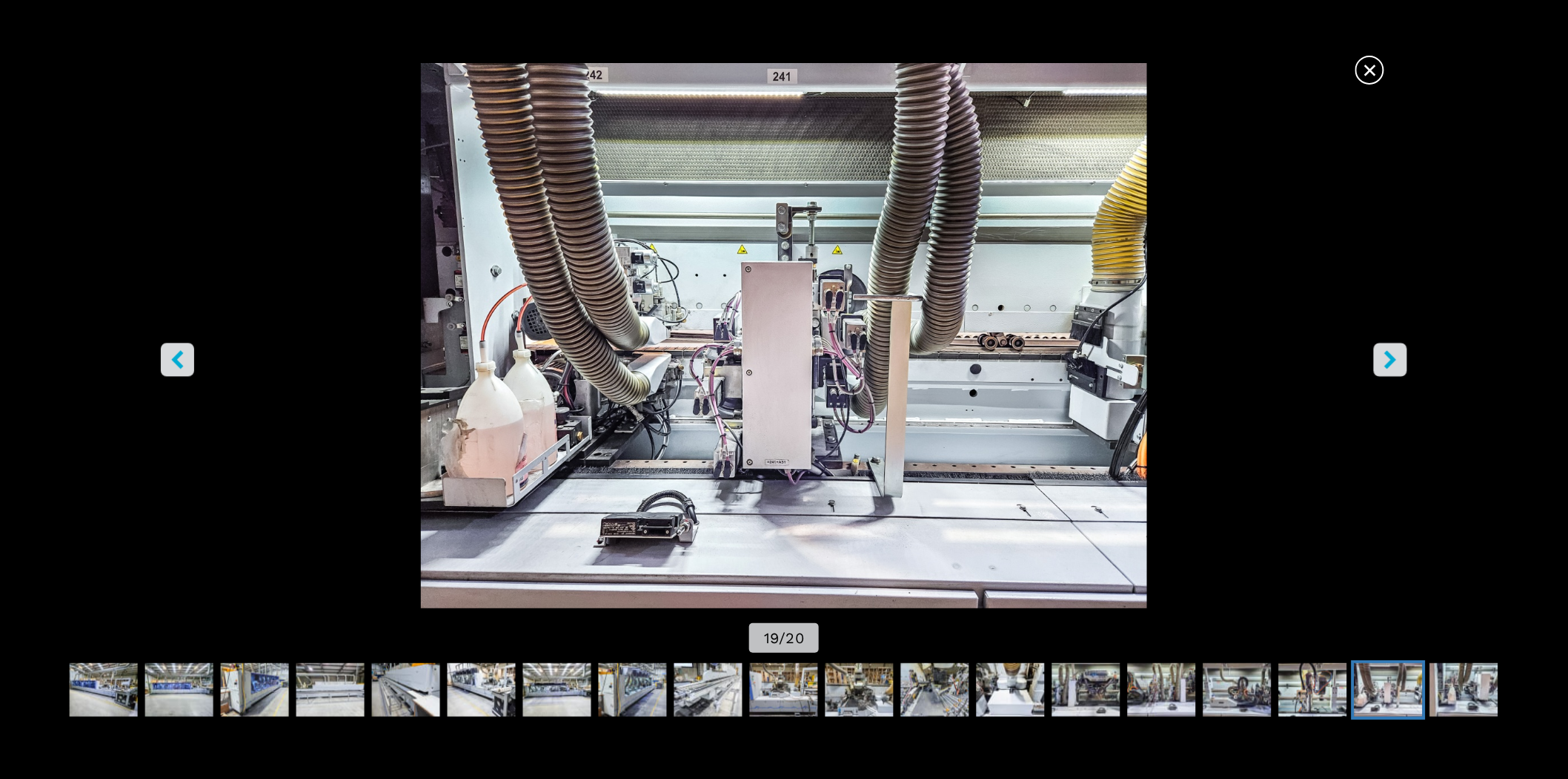
click at [172, 361] on icon "left-button" at bounding box center [178, 360] width 19 height 19
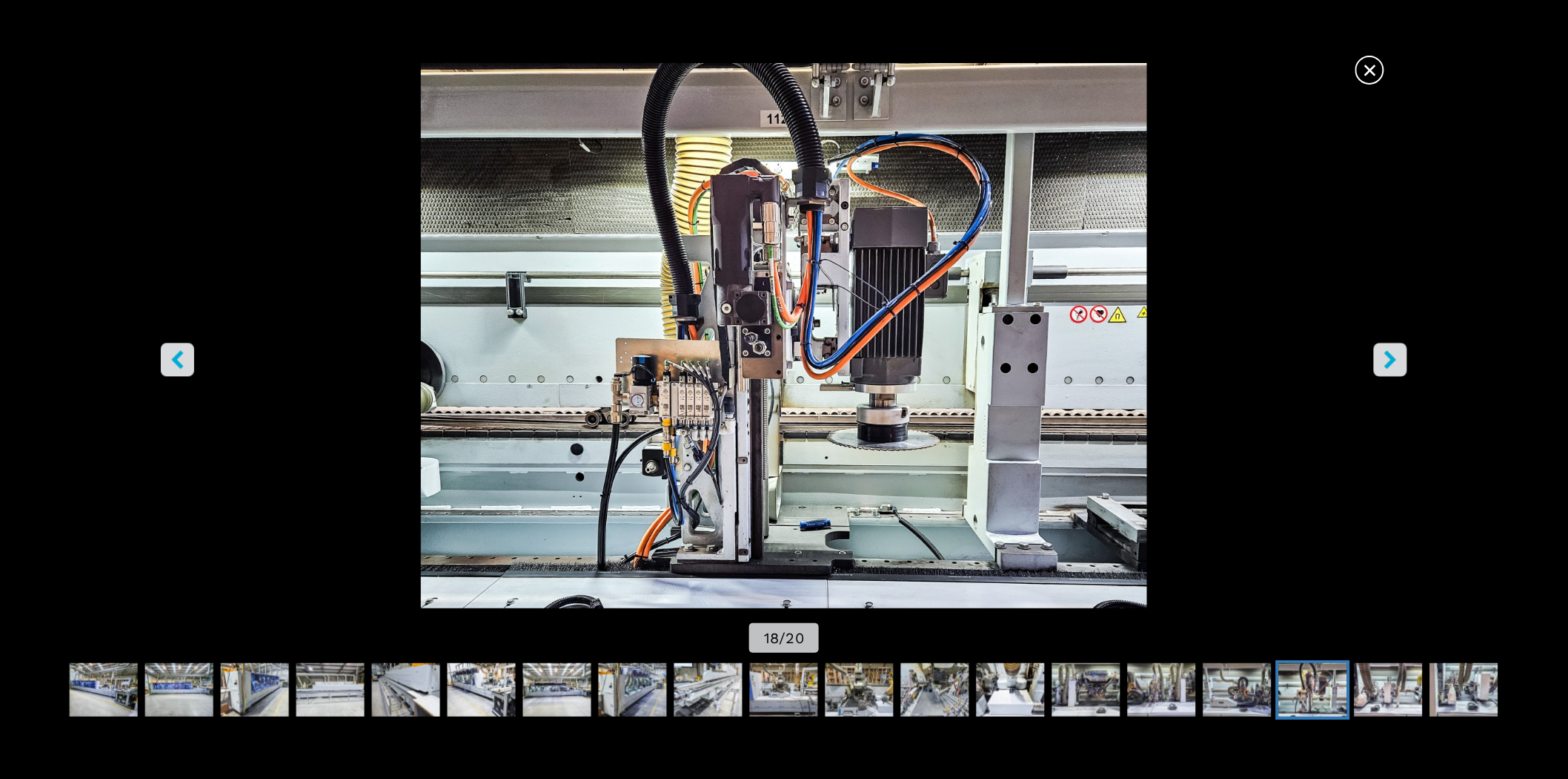
click at [173, 361] on icon "left-button" at bounding box center [178, 360] width 12 height 19
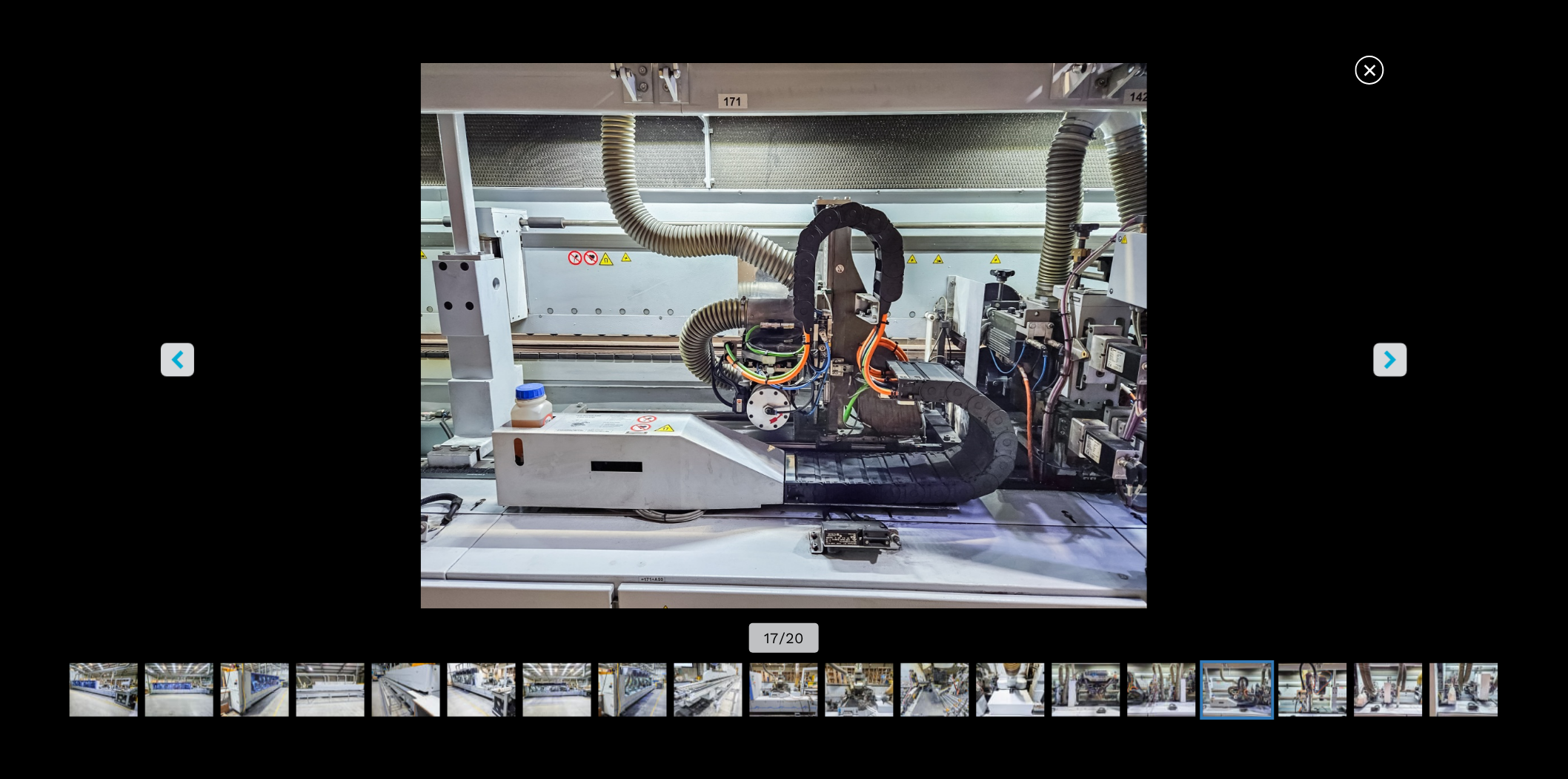
click at [183, 352] on icon "left-button" at bounding box center [178, 360] width 19 height 19
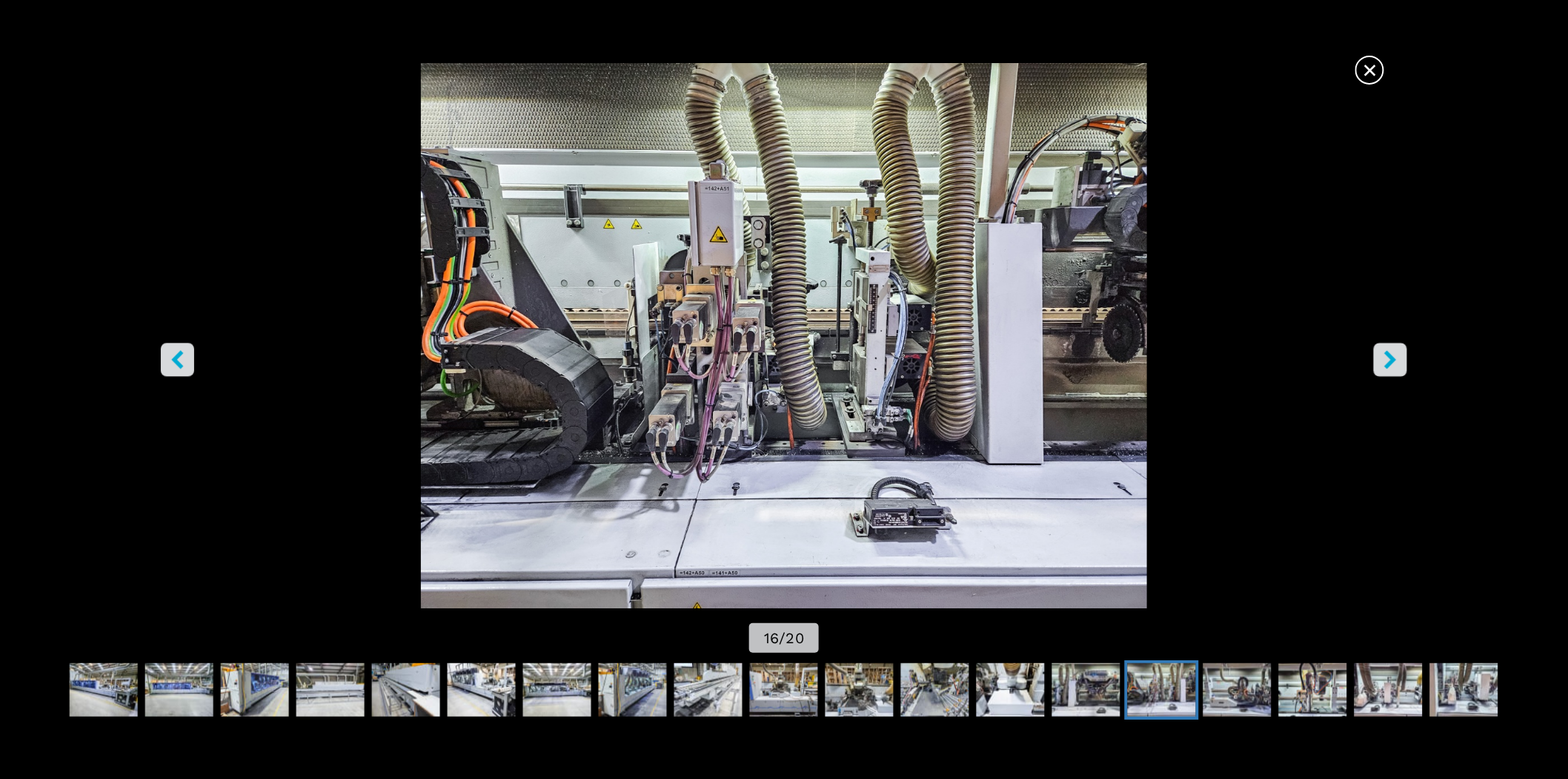
click at [195, 353] on img "Go to Slide 16" at bounding box center [784, 336] width 1411 height 545
click at [182, 357] on icon "left-button" at bounding box center [178, 360] width 19 height 19
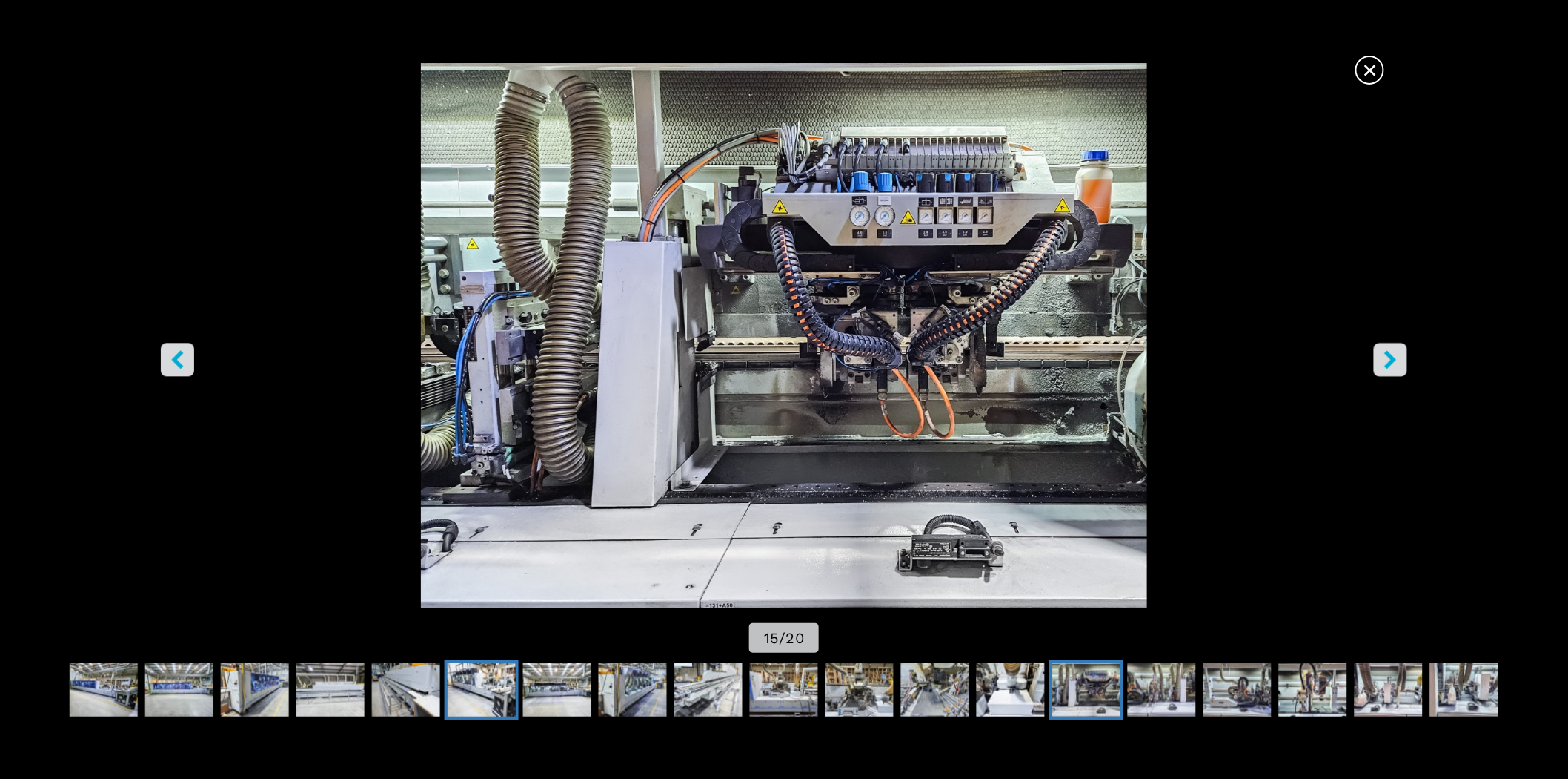
click at [473, 685] on img "Go to Slide 7" at bounding box center [481, 689] width 68 height 53
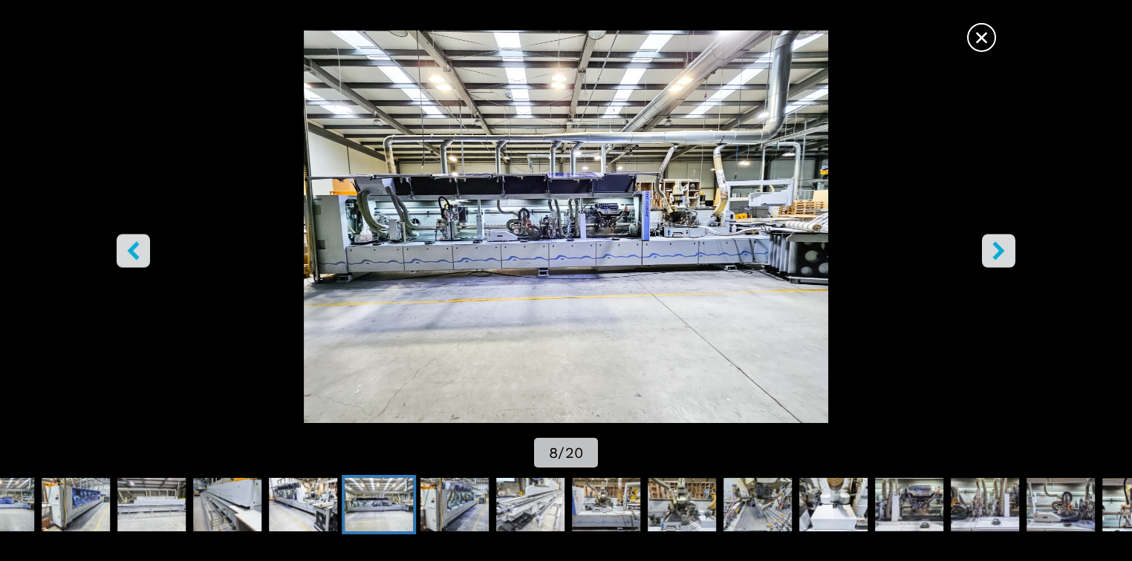
scroll to position [197, 0]
click at [987, 38] on span "×" at bounding box center [981, 35] width 26 height 26
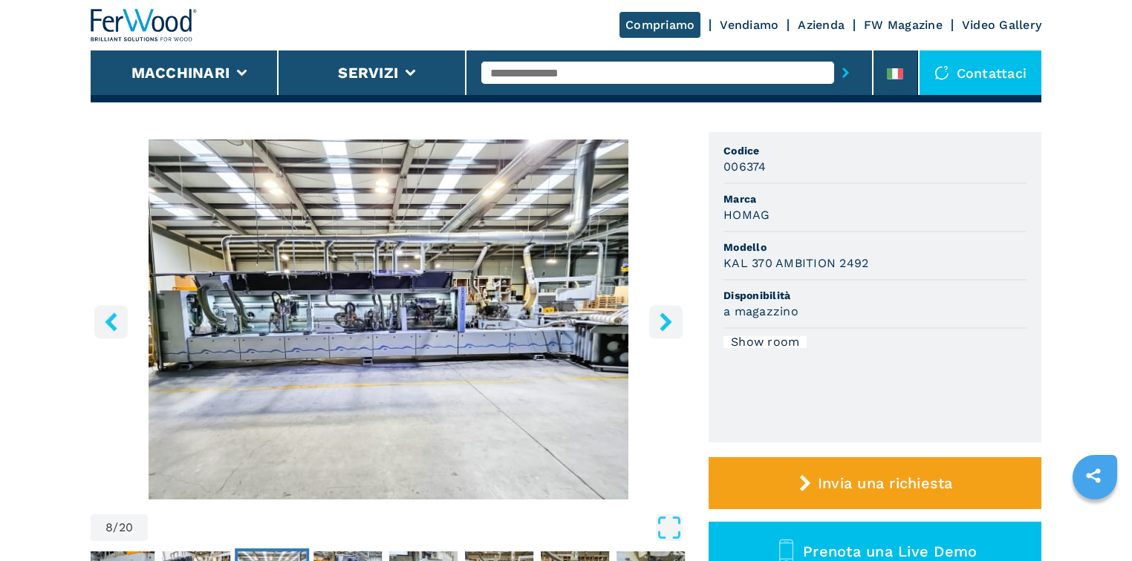
scroll to position [0, 0]
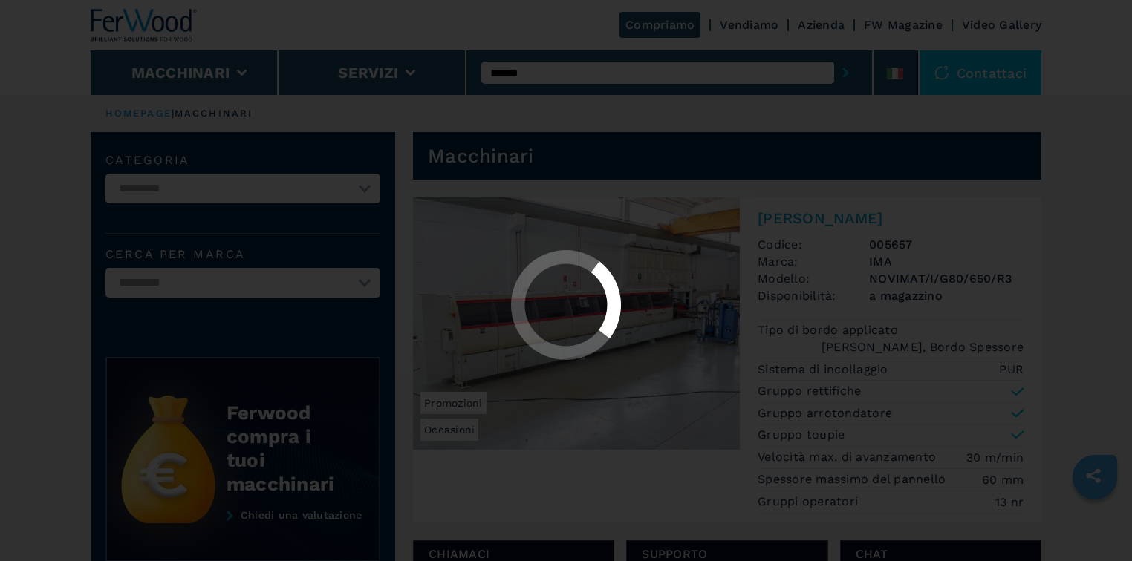
select select "**********"
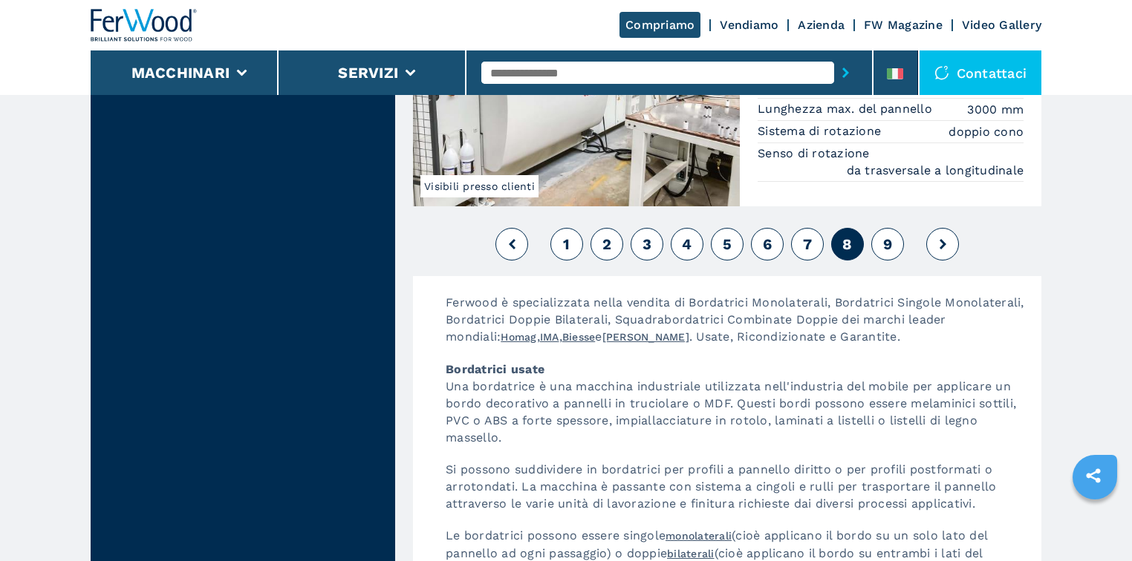
scroll to position [3761, 0]
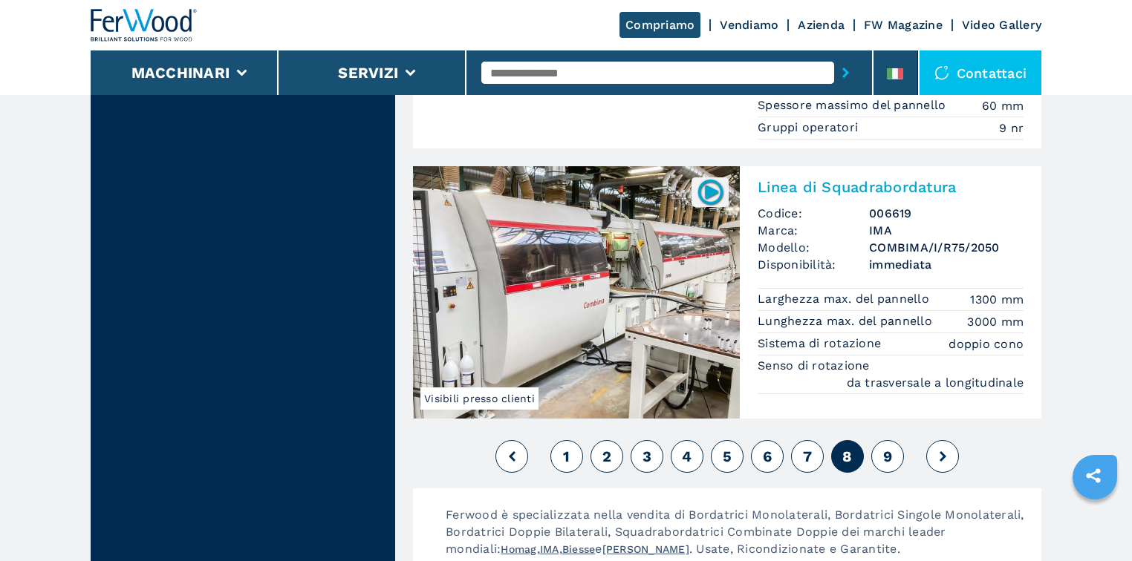
click at [889, 448] on span "9" at bounding box center [887, 457] width 9 height 18
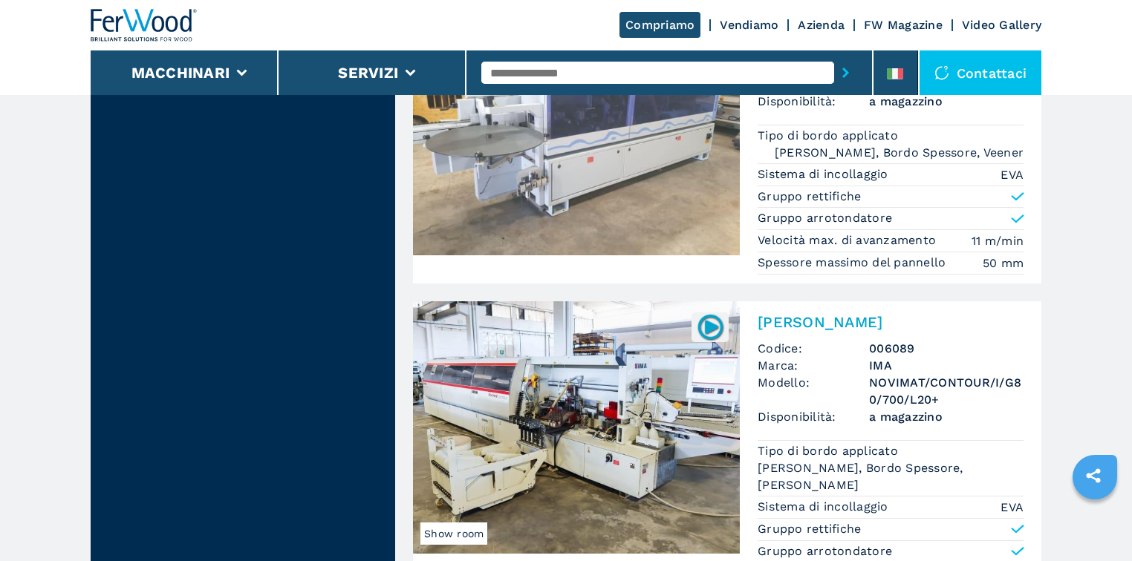
scroll to position [2574, 0]
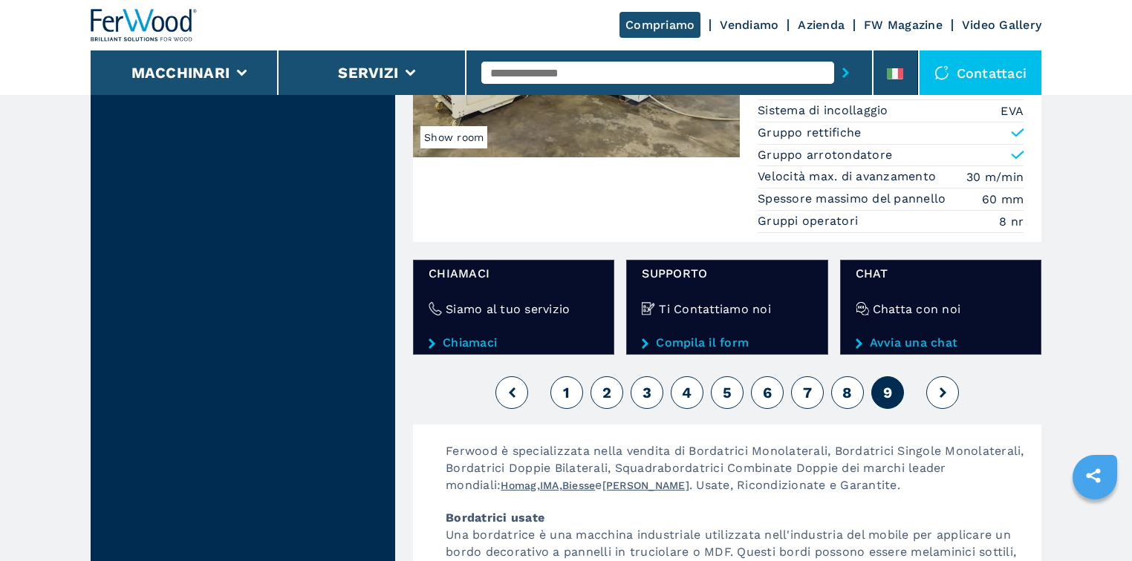
click at [846, 384] on span "8" at bounding box center [847, 393] width 10 height 18
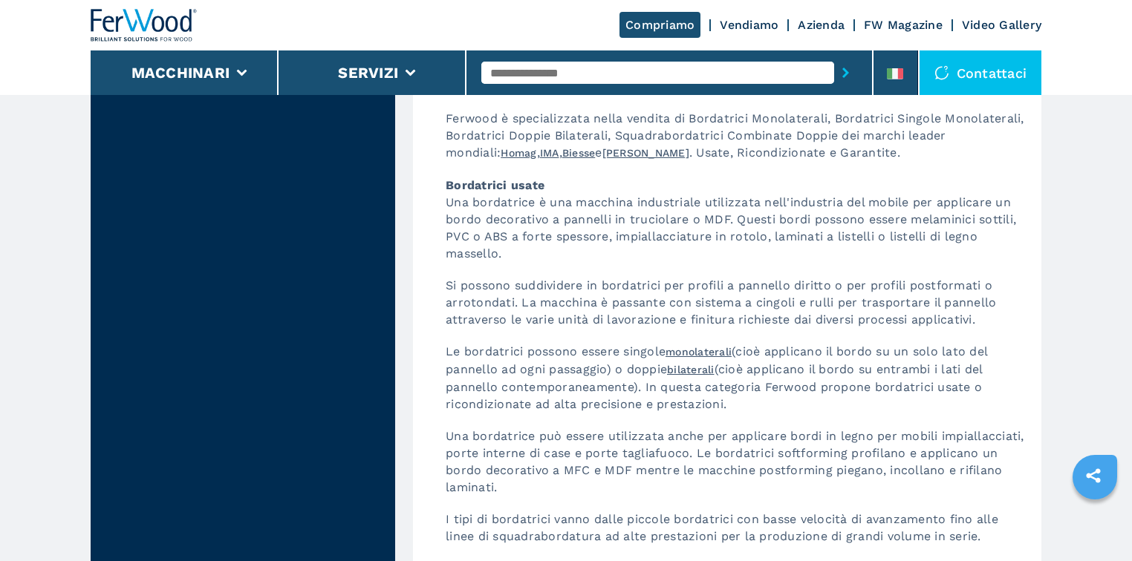
scroll to position [3960, 0]
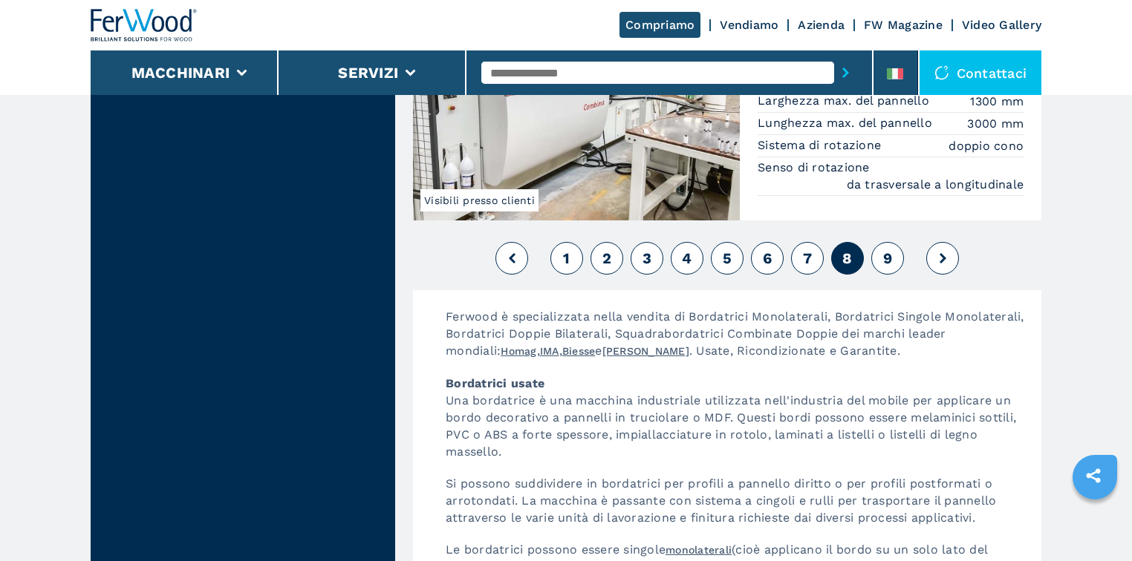
click at [804, 249] on span "7" at bounding box center [807, 258] width 9 height 18
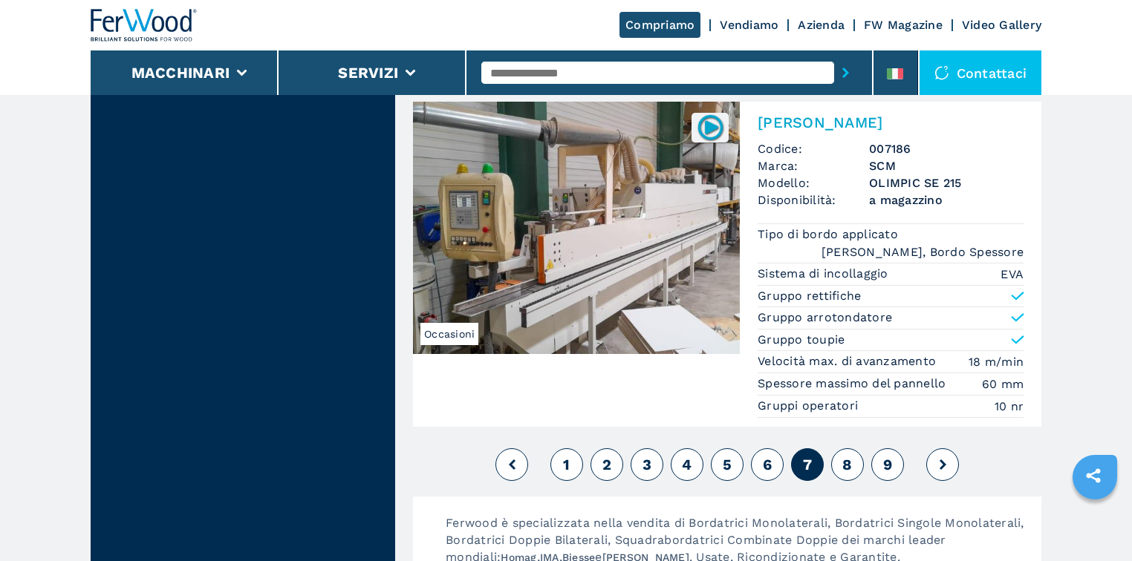
scroll to position [3761, 0]
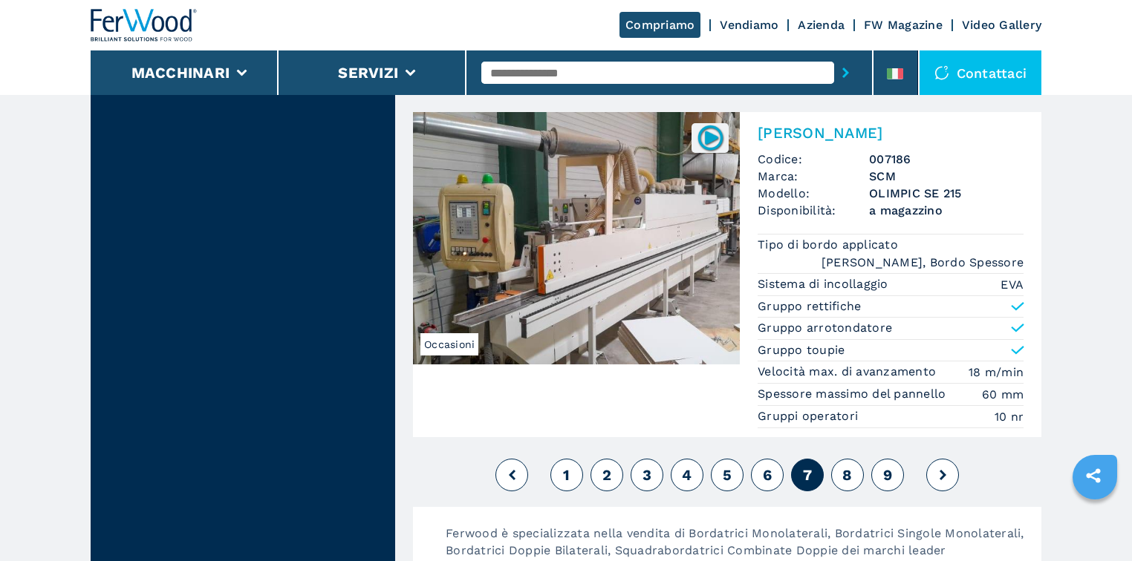
click at [765, 466] on span "6" at bounding box center [767, 475] width 9 height 18
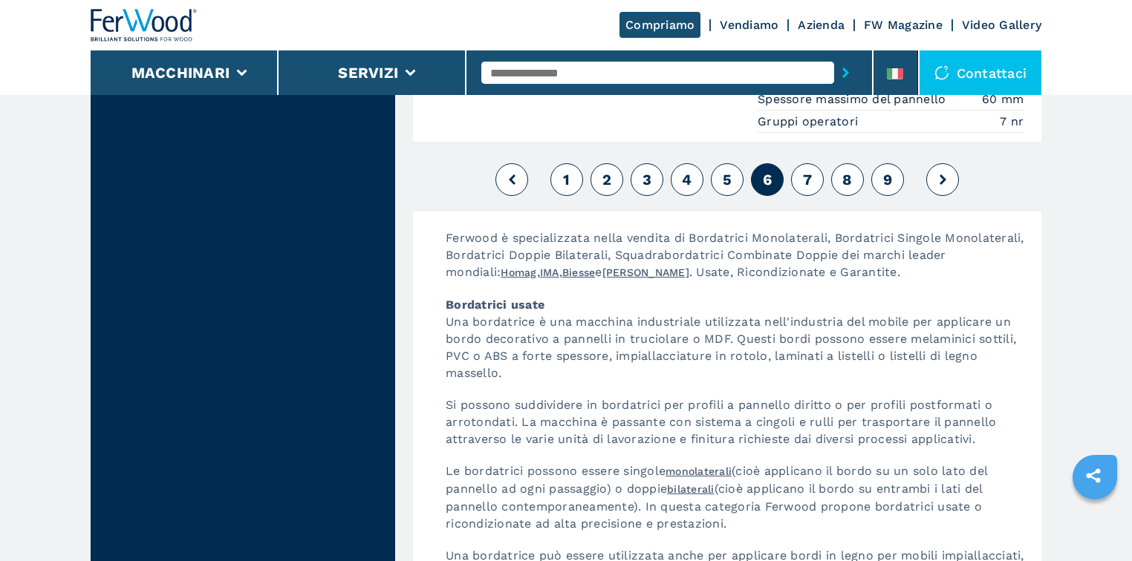
scroll to position [3960, 0]
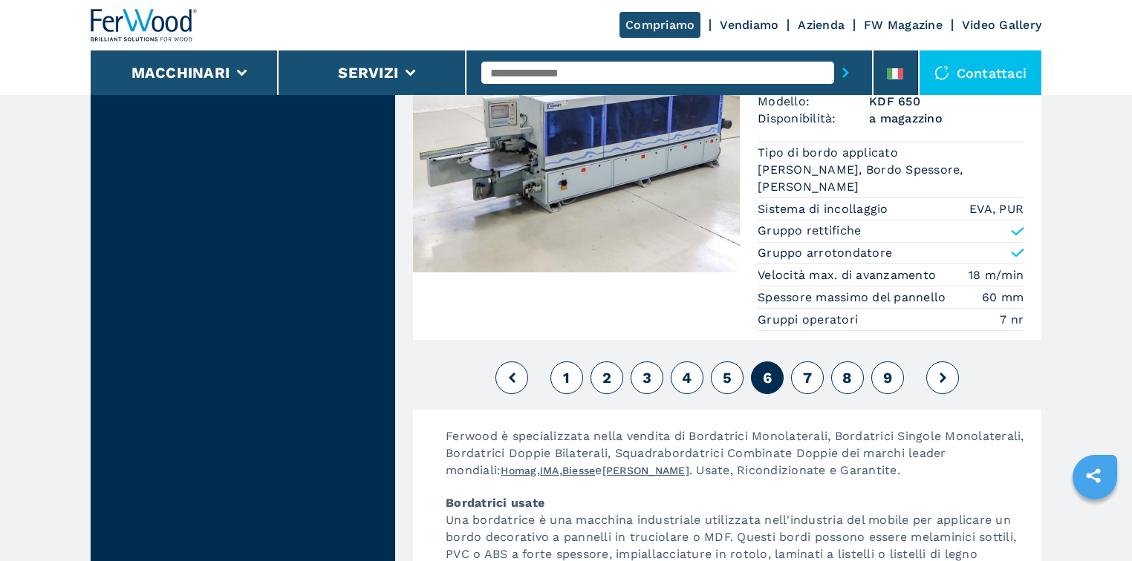
click at [723, 362] on button "5" at bounding box center [727, 378] width 33 height 33
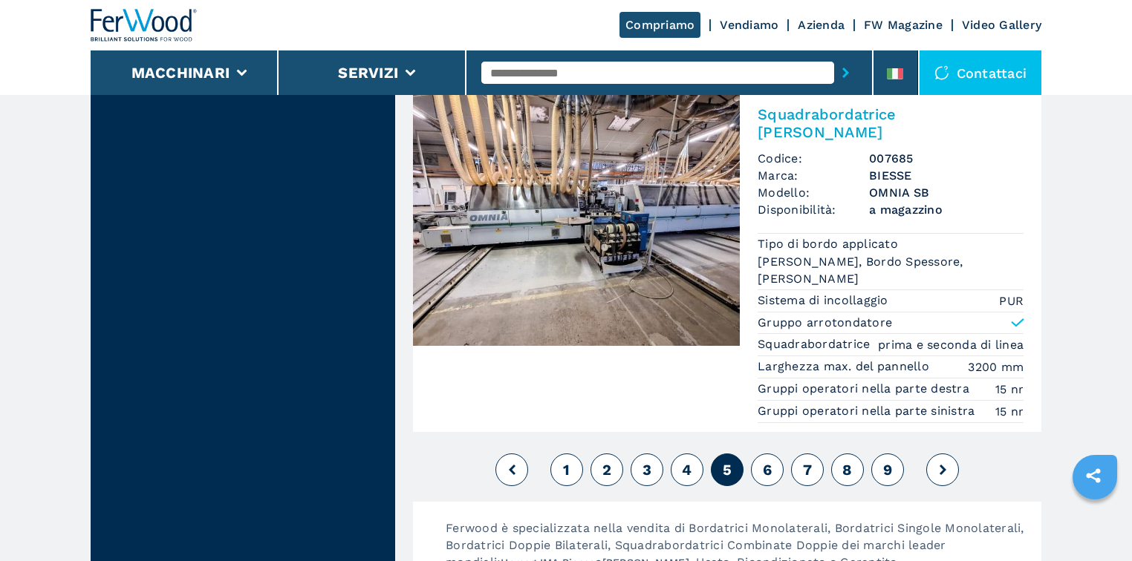
scroll to position [3761, 0]
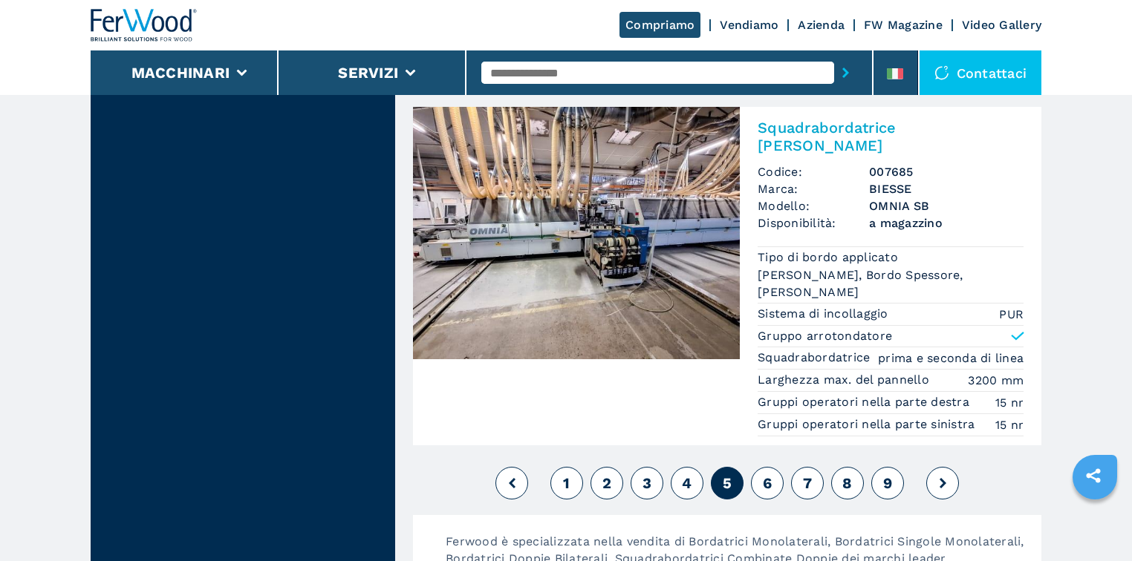
click at [677, 467] on button "4" at bounding box center [686, 483] width 33 height 33
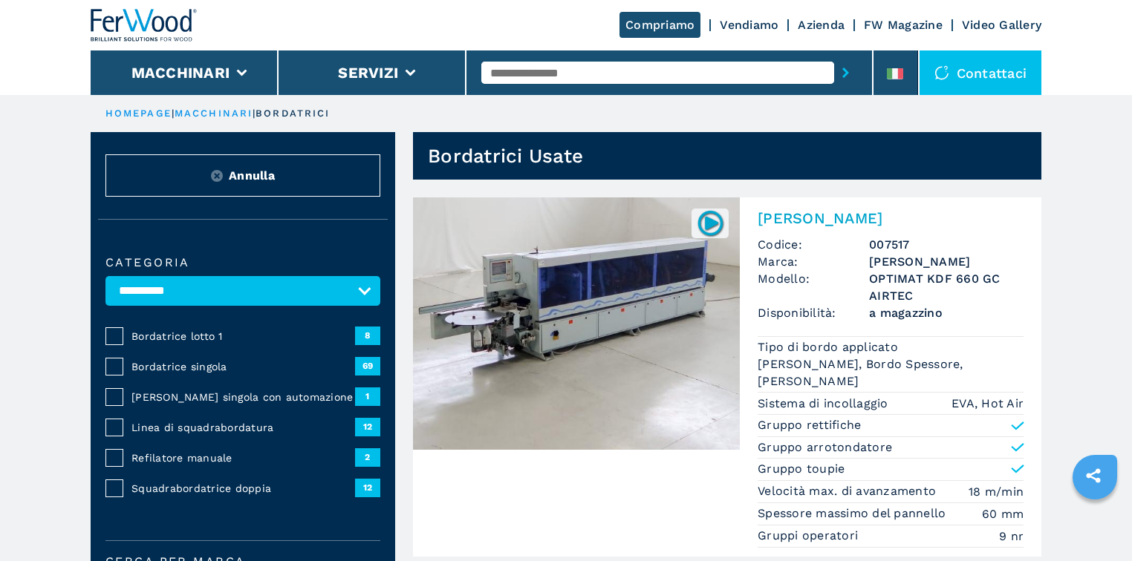
click at [582, 65] on input "text" at bounding box center [657, 73] width 353 height 22
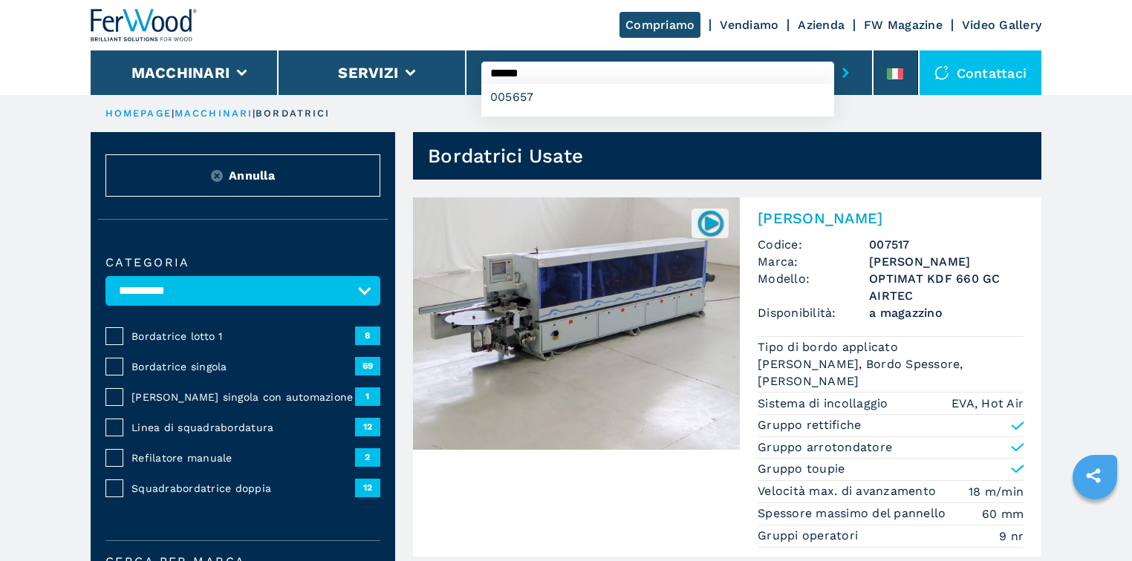
type input "******"
click at [834, 56] on button "submit-button" at bounding box center [845, 73] width 23 height 34
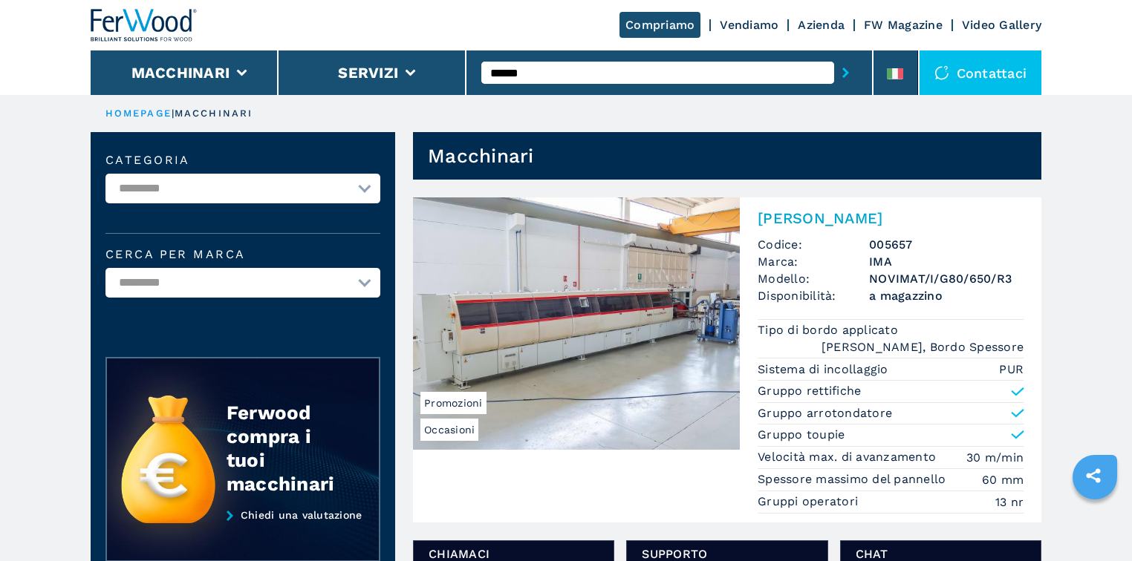
click at [581, 74] on input "******" at bounding box center [657, 73] width 353 height 22
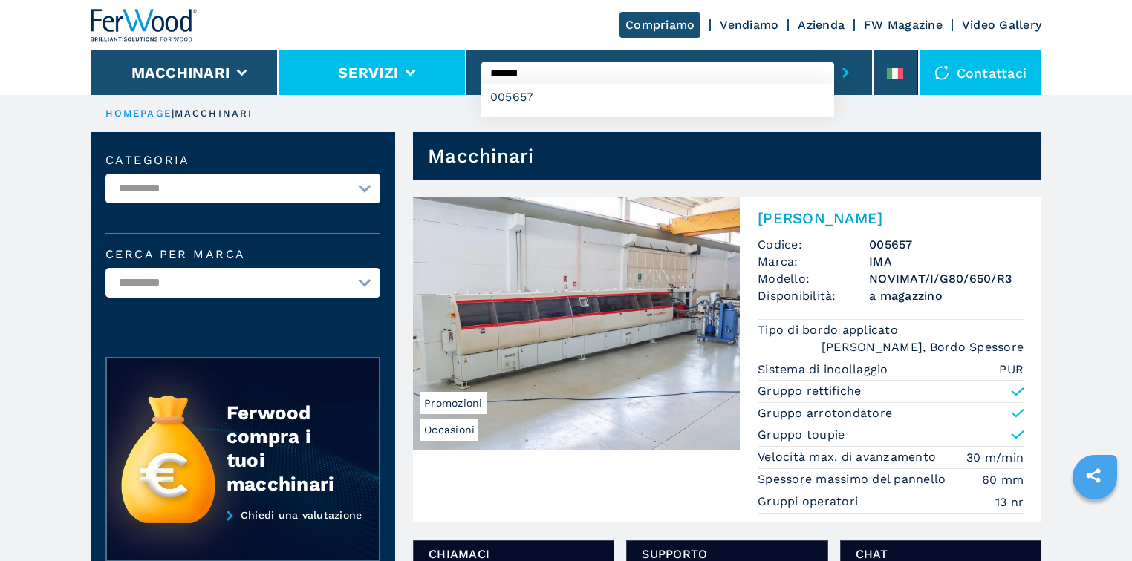
drag, startPoint x: 538, startPoint y: 68, endPoint x: 464, endPoint y: 71, distance: 74.3
click at [464, 71] on div "Compriamo Vendiamo Azienda FW Magazine Video Gallery Macchinari Servizi ****** …" at bounding box center [566, 47] width 950 height 95
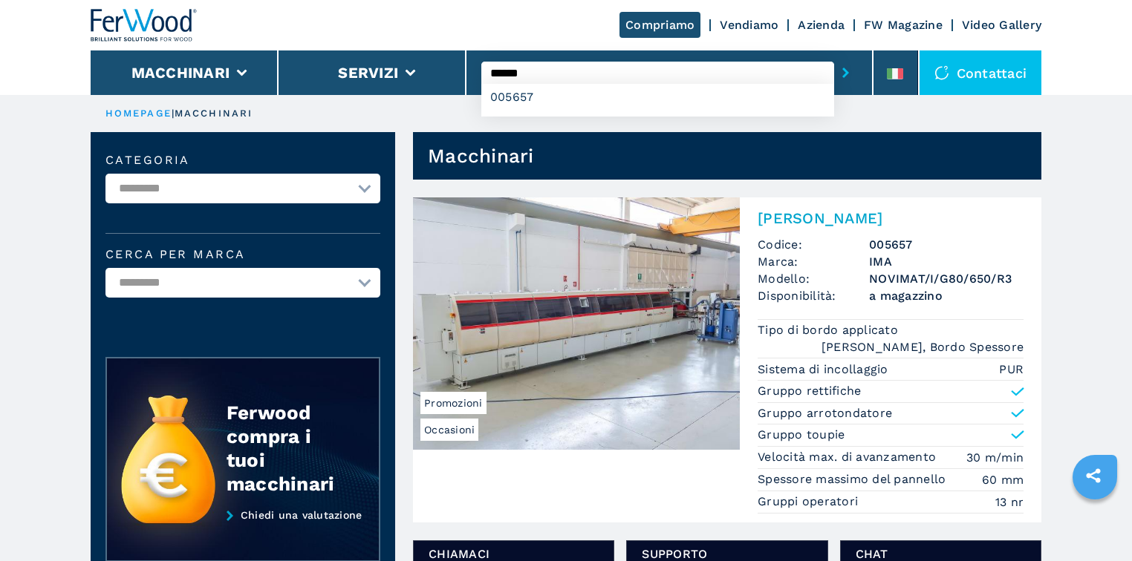
click at [485, 22] on div "Compriamo Vendiamo Azienda FW Magazine Video Gallery" at bounding box center [566, 25] width 950 height 50
